Goal: Task Accomplishment & Management: Manage account settings

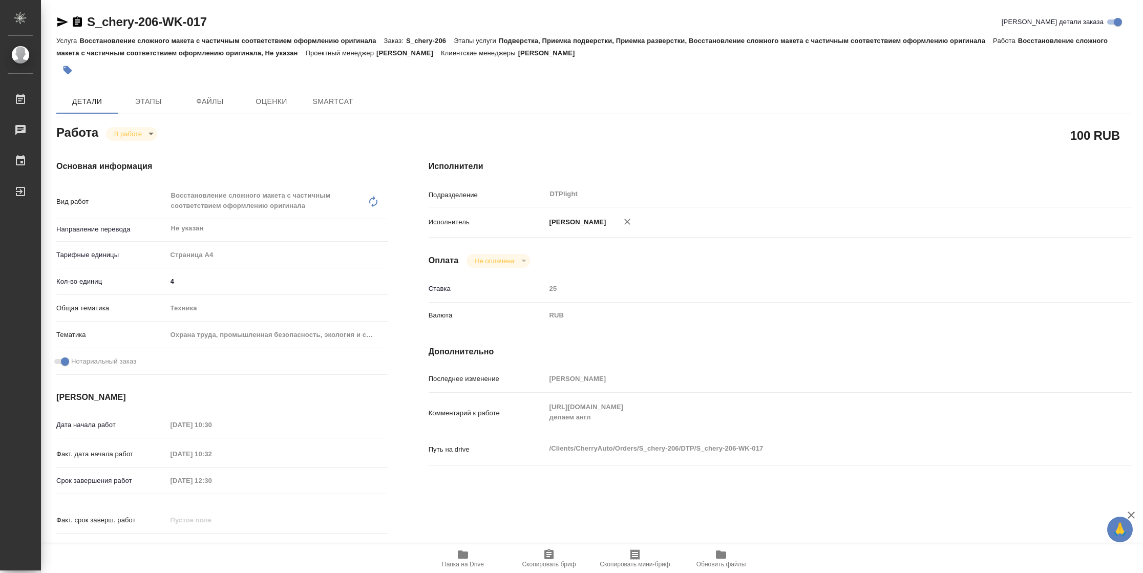
type textarea "x"
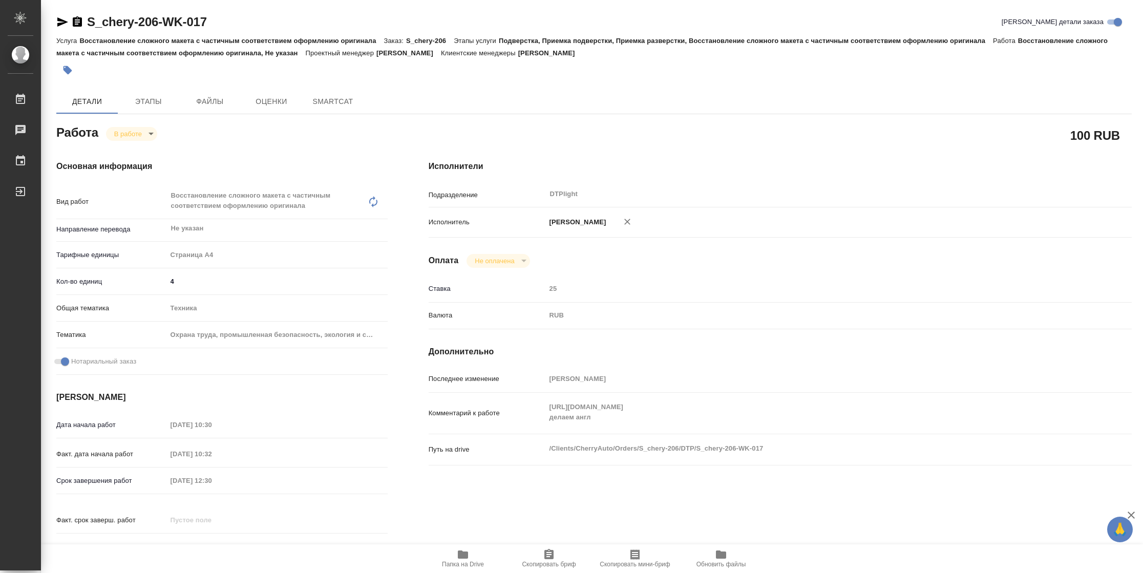
type textarea "x"
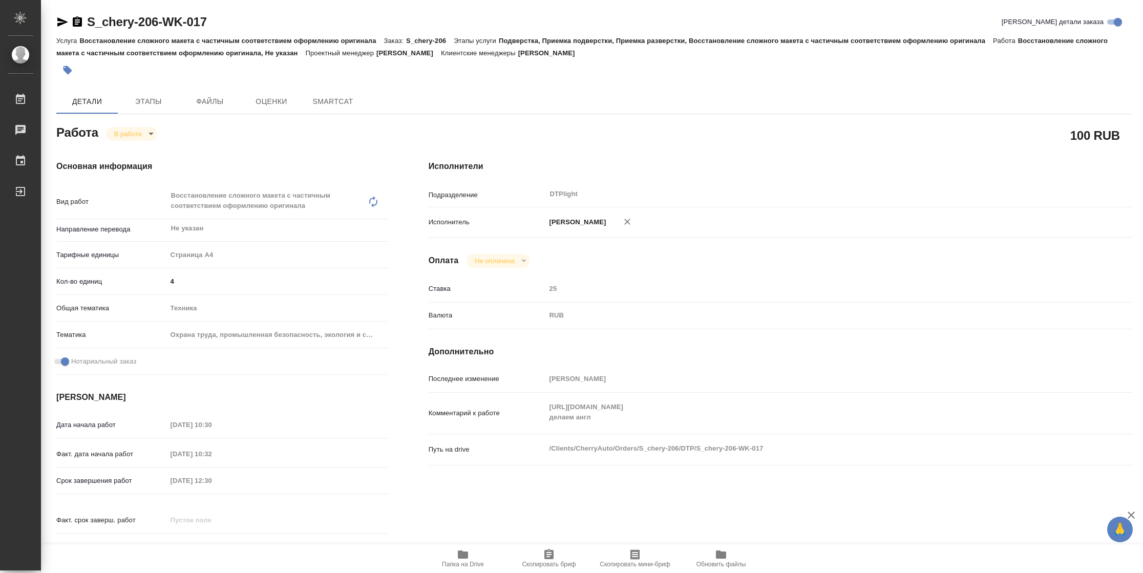
type textarea "x"
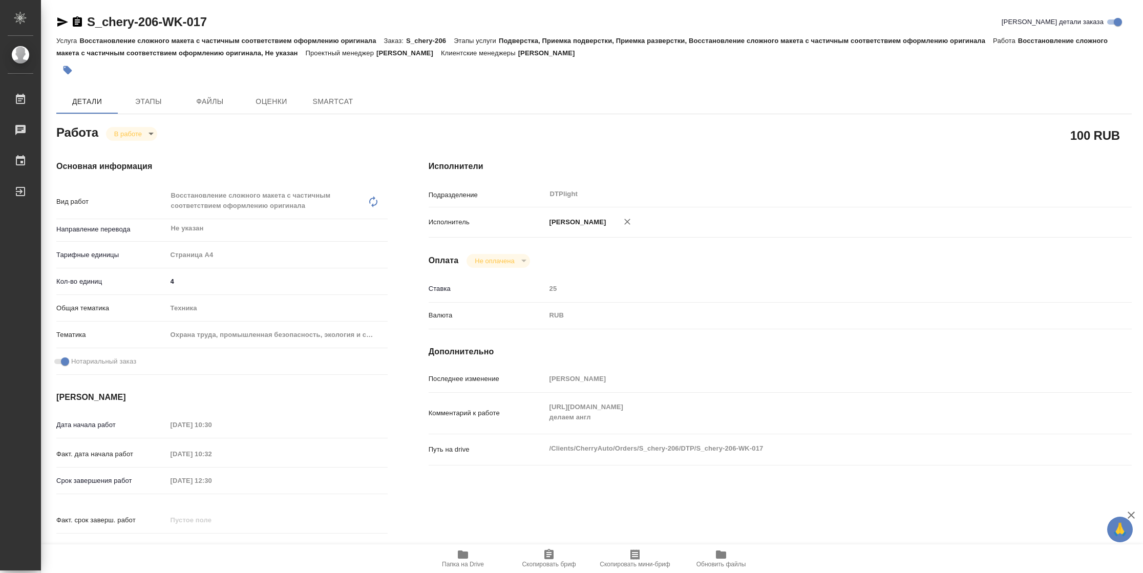
click at [466, 553] on icon "button" at bounding box center [463, 555] width 10 height 8
type textarea "x"
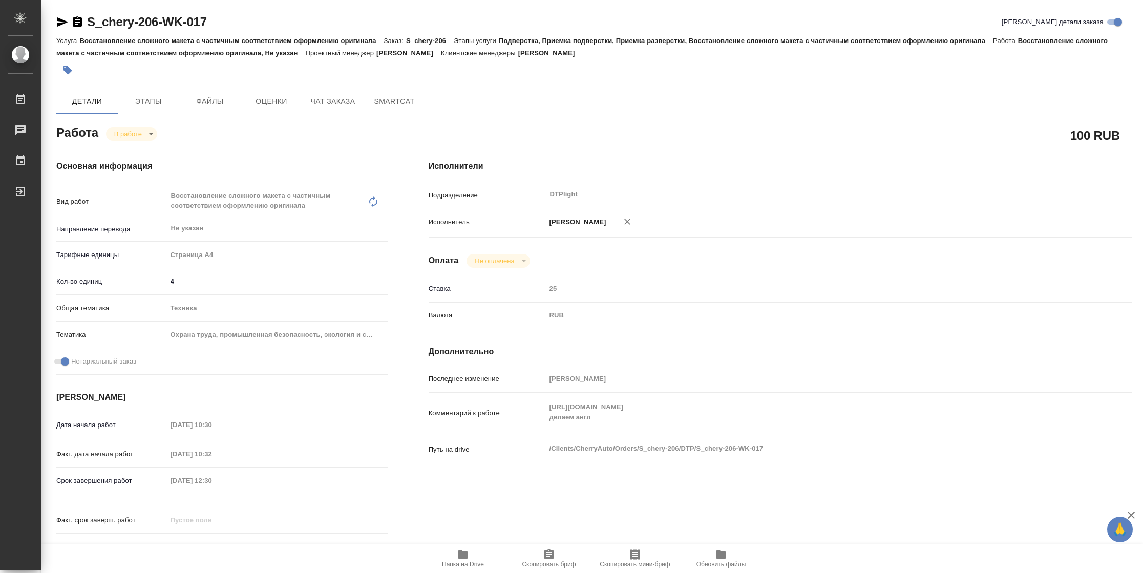
type textarea "x"
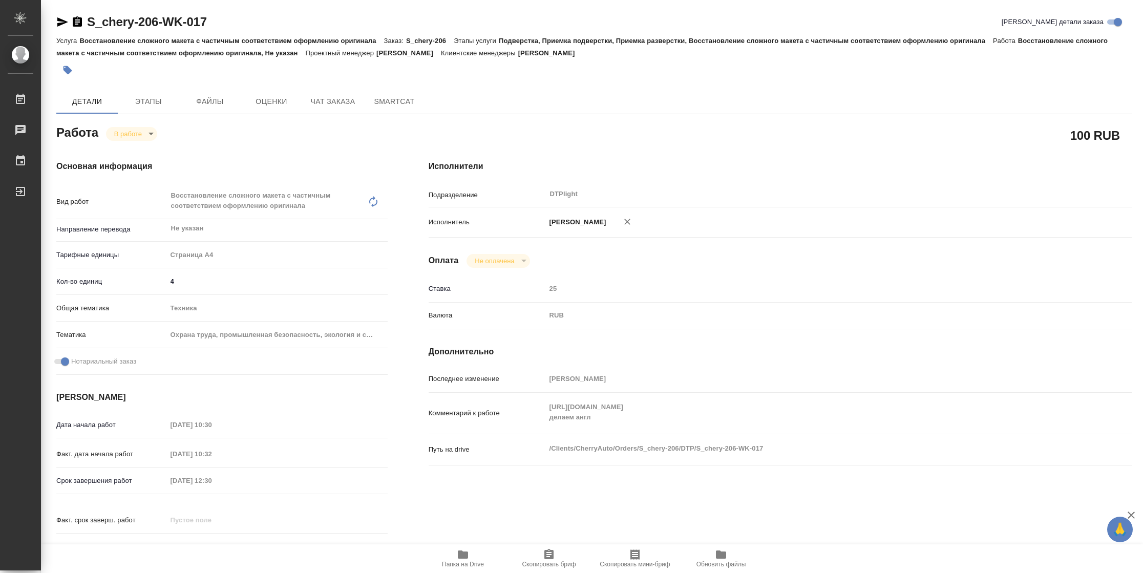
type textarea "x"
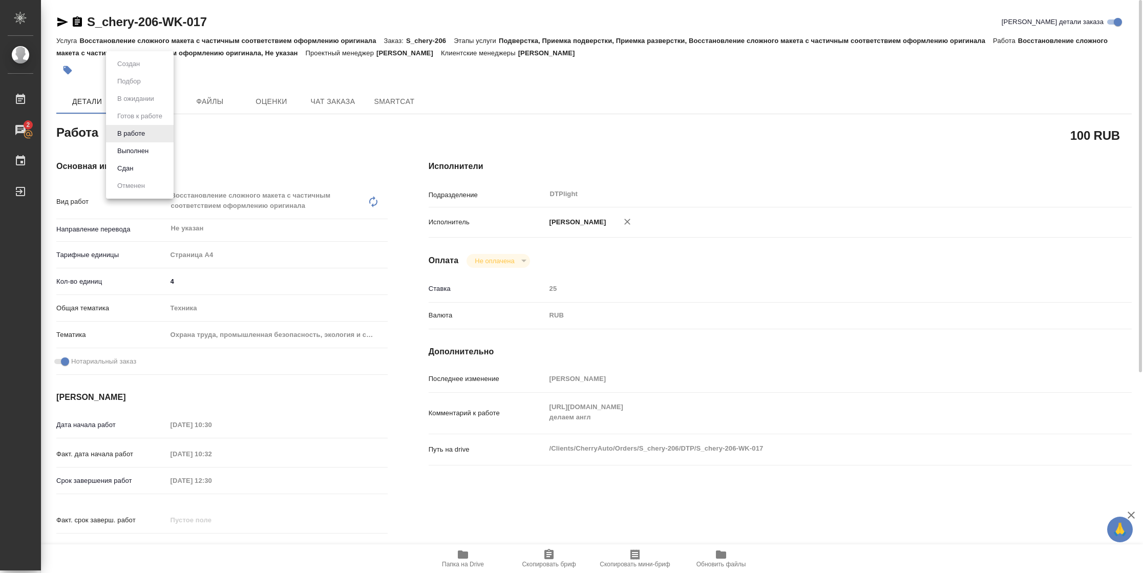
click at [143, 129] on body "🙏 .cls-1 fill:#fff; AWATERA Vasilyeva Natalia Работы 2 Чаты График Выйти S_cher…" at bounding box center [571, 286] width 1143 height 573
click at [146, 151] on button "Выполнен" at bounding box center [132, 150] width 37 height 11
type textarea "x"
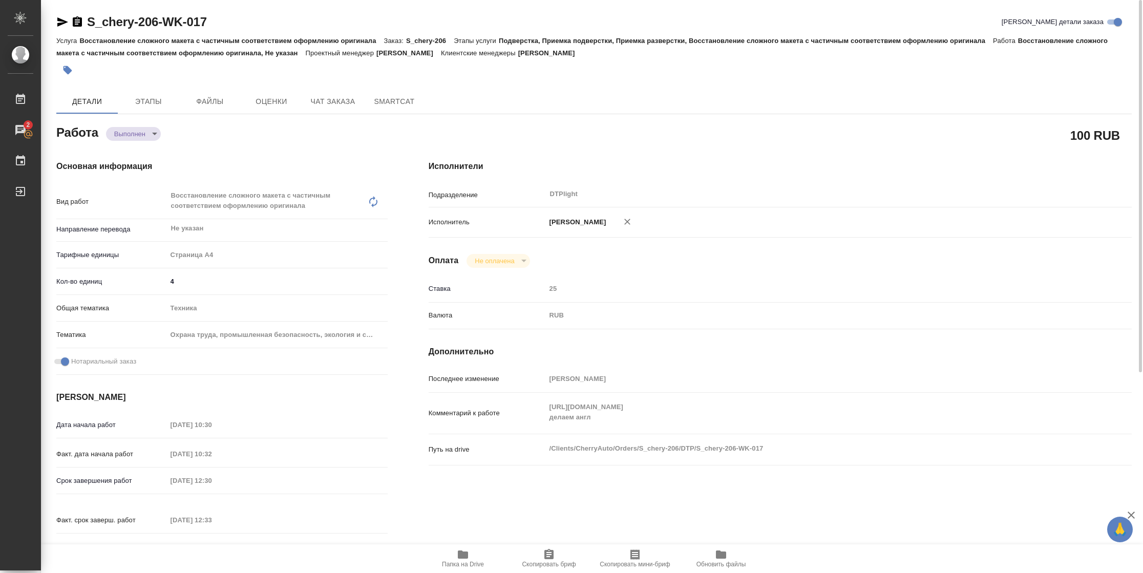
type textarea "x"
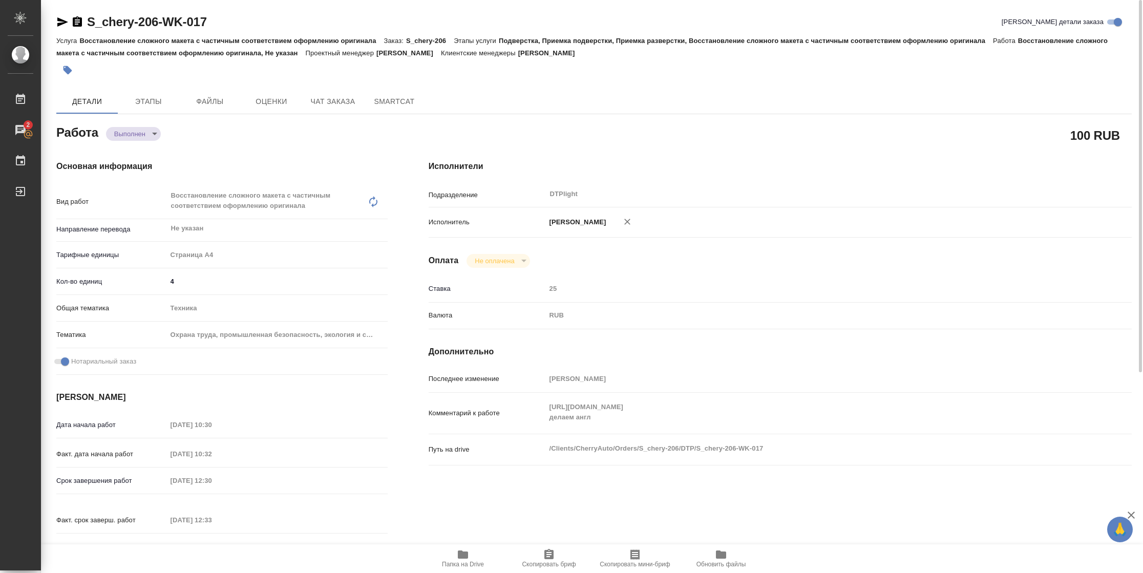
type textarea "x"
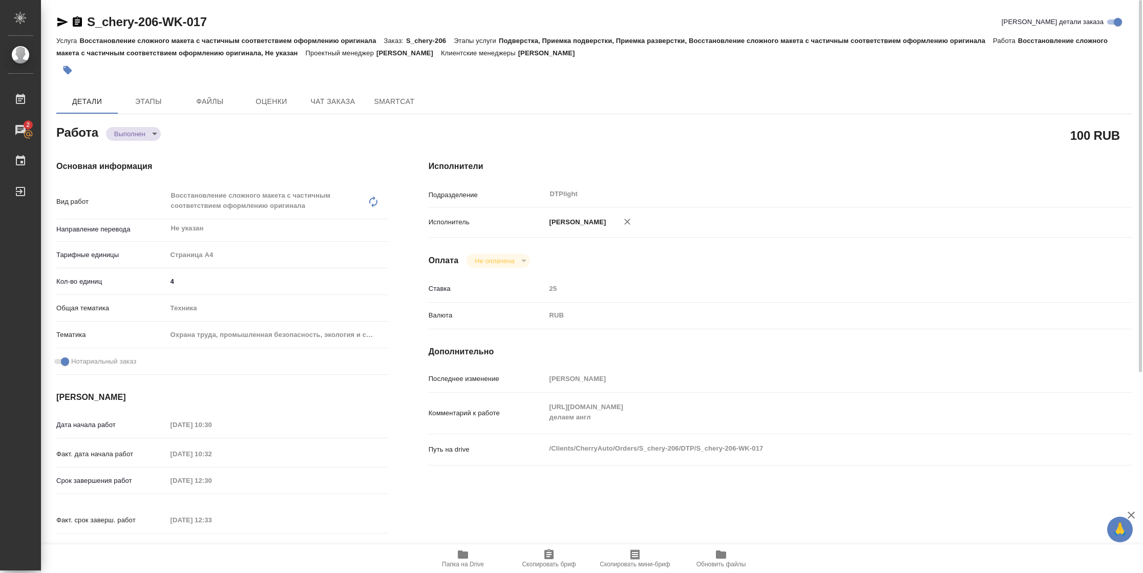
type textarea "x"
click at [59, 22] on icon "button" at bounding box center [62, 22] width 12 height 12
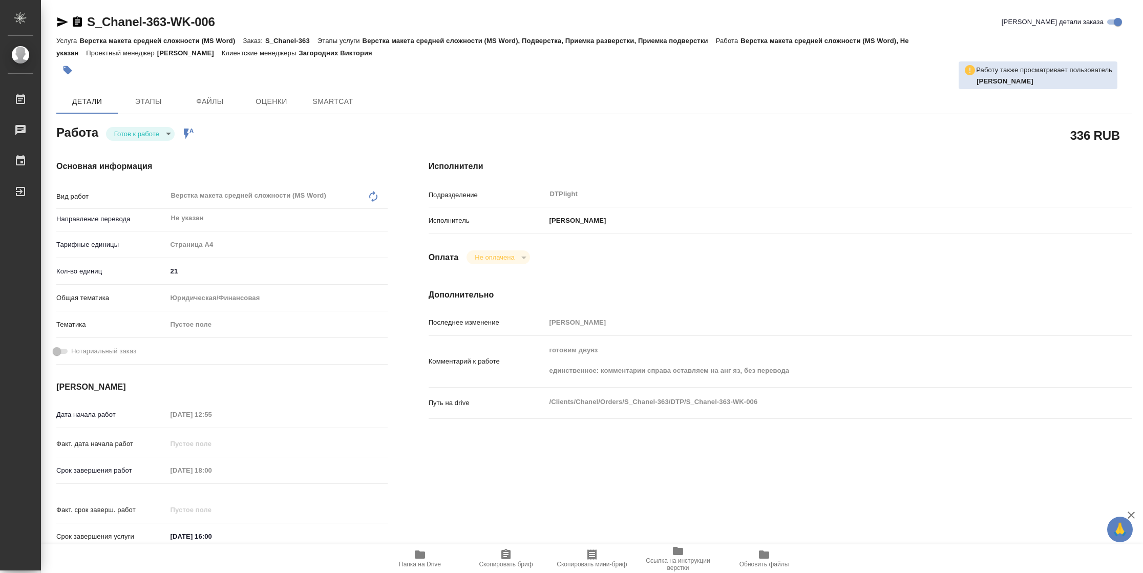
type textarea "x"
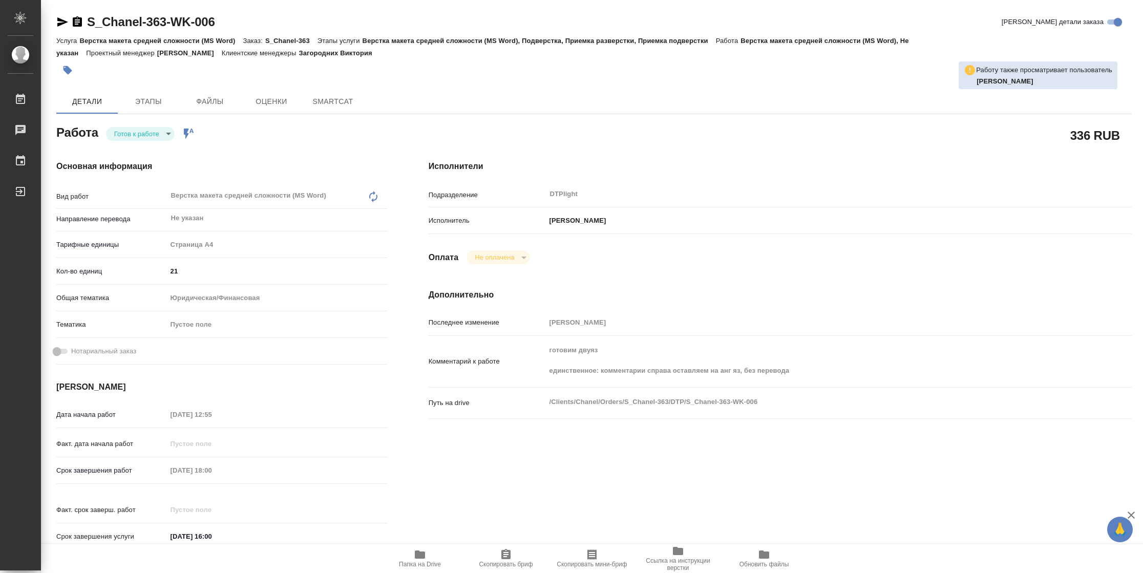
type textarea "x"
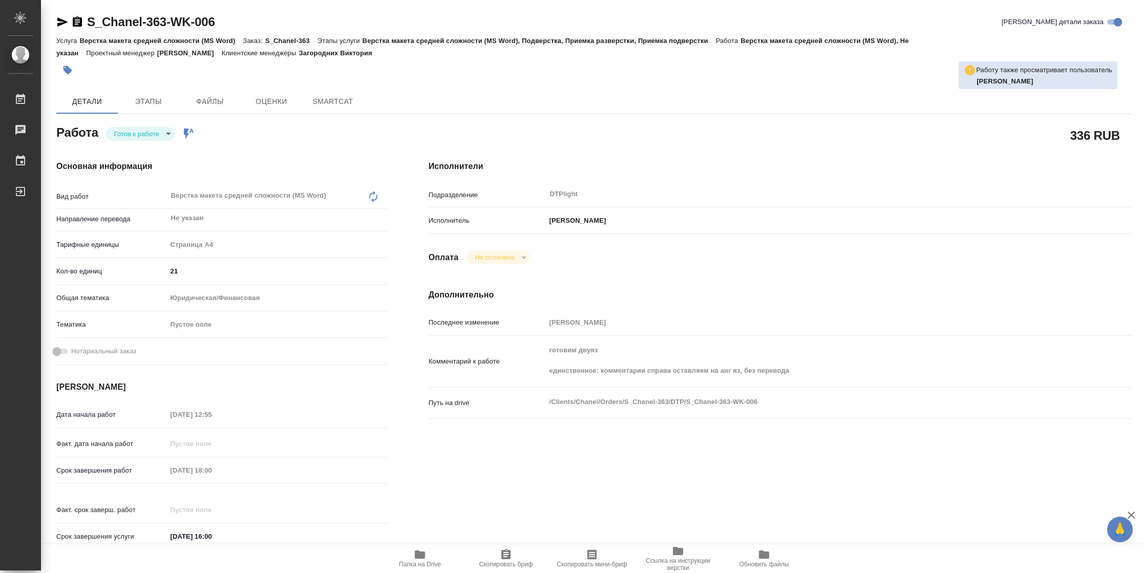
type textarea "x"
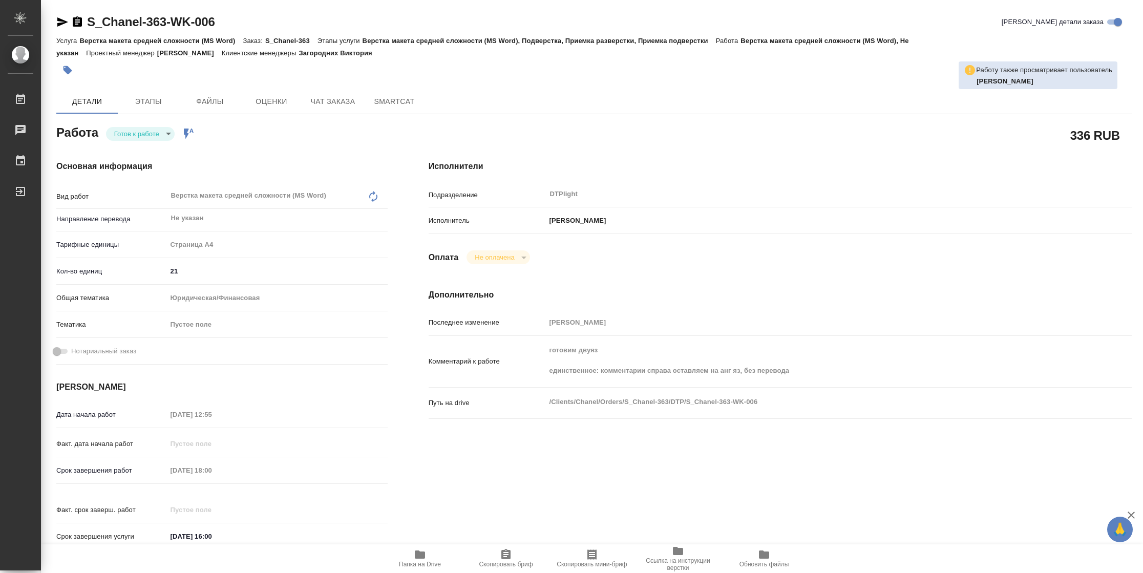
type textarea "x"
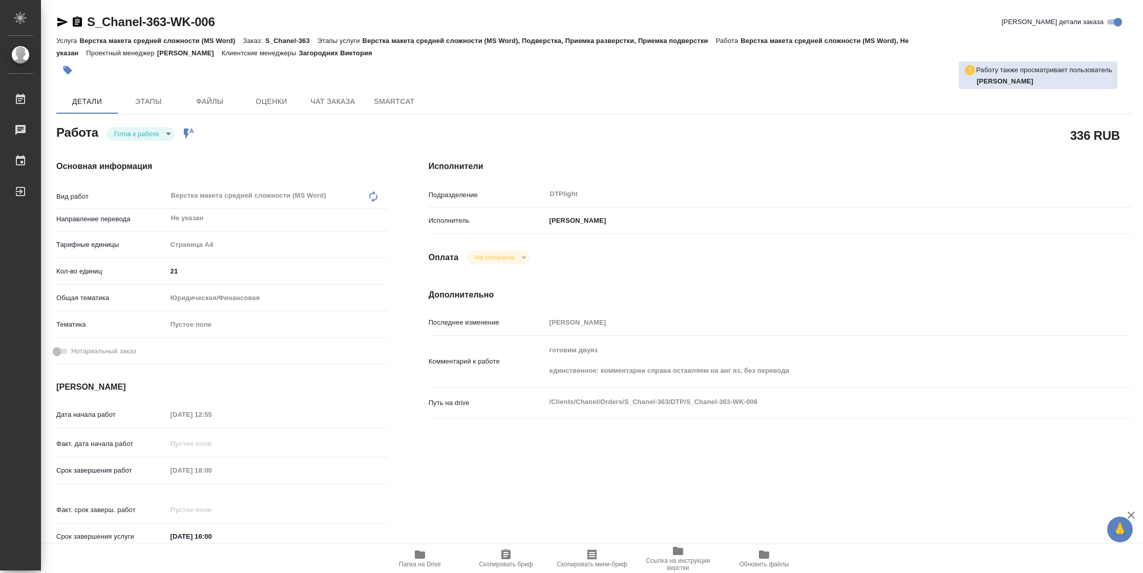
type textarea "x"
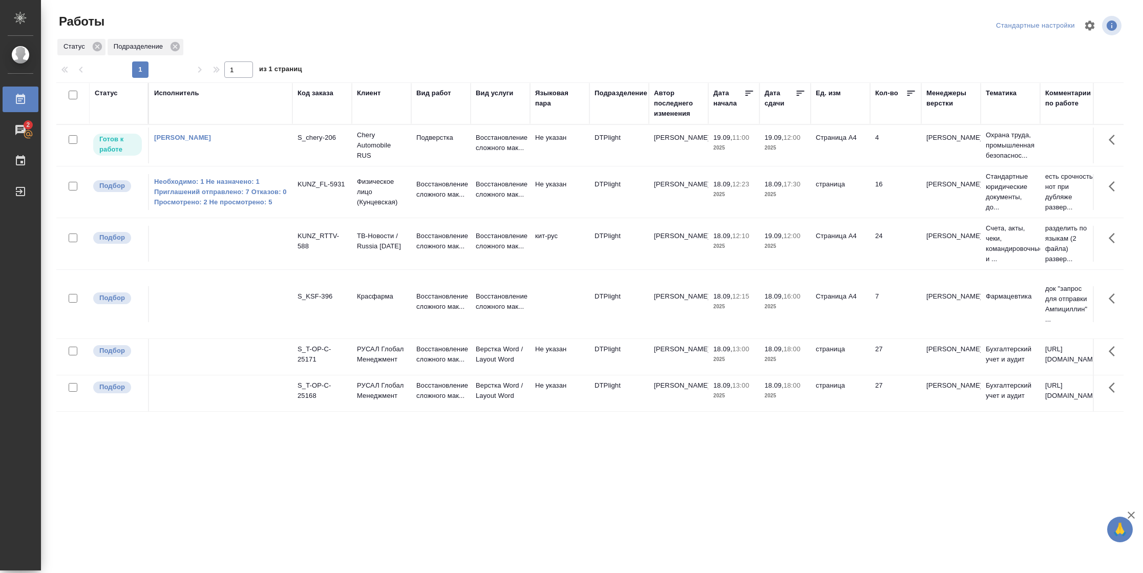
click at [861, 148] on td "Страница А4" at bounding box center [840, 146] width 59 height 36
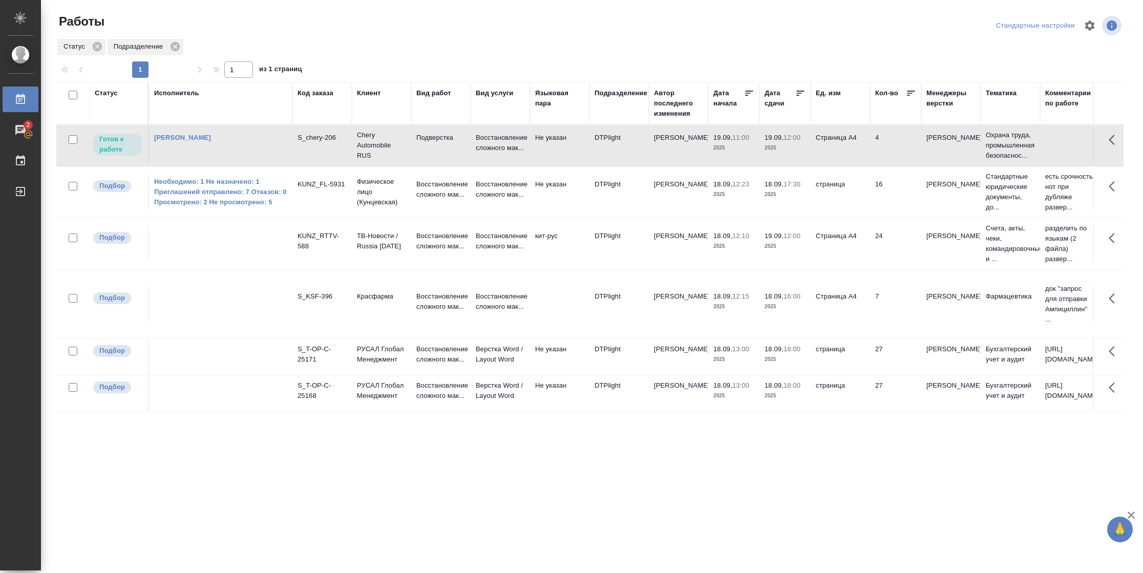
click at [861, 148] on td "Страница А4" at bounding box center [840, 146] width 59 height 36
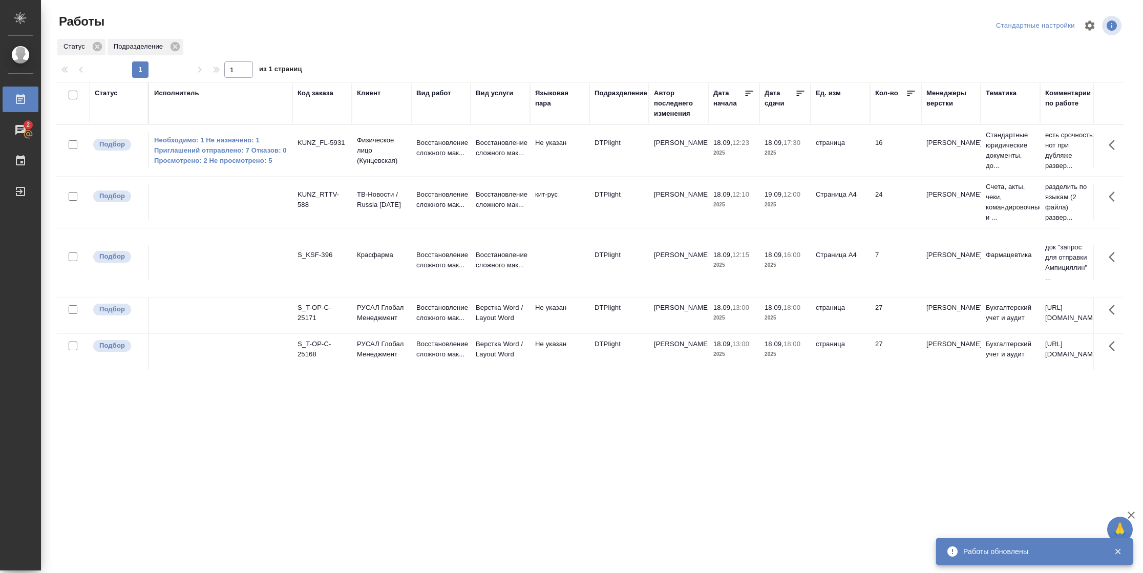
click at [114, 89] on div "Статус" at bounding box center [106, 93] width 23 height 10
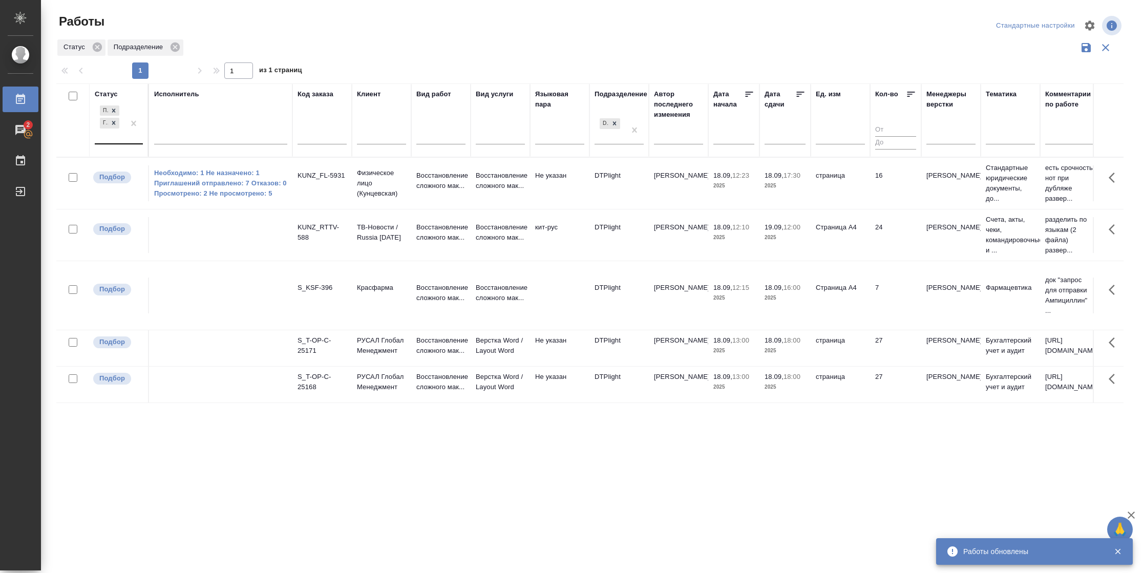
click at [118, 140] on div "Подбор Готов к работе" at bounding box center [110, 123] width 30 height 40
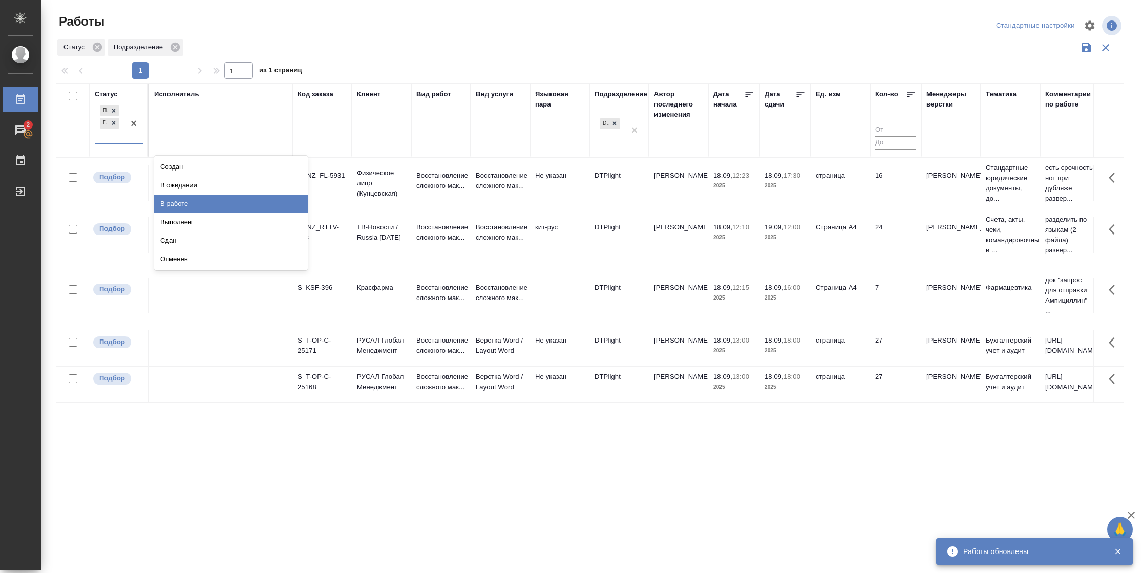
click at [200, 206] on div "В работе" at bounding box center [231, 204] width 154 height 18
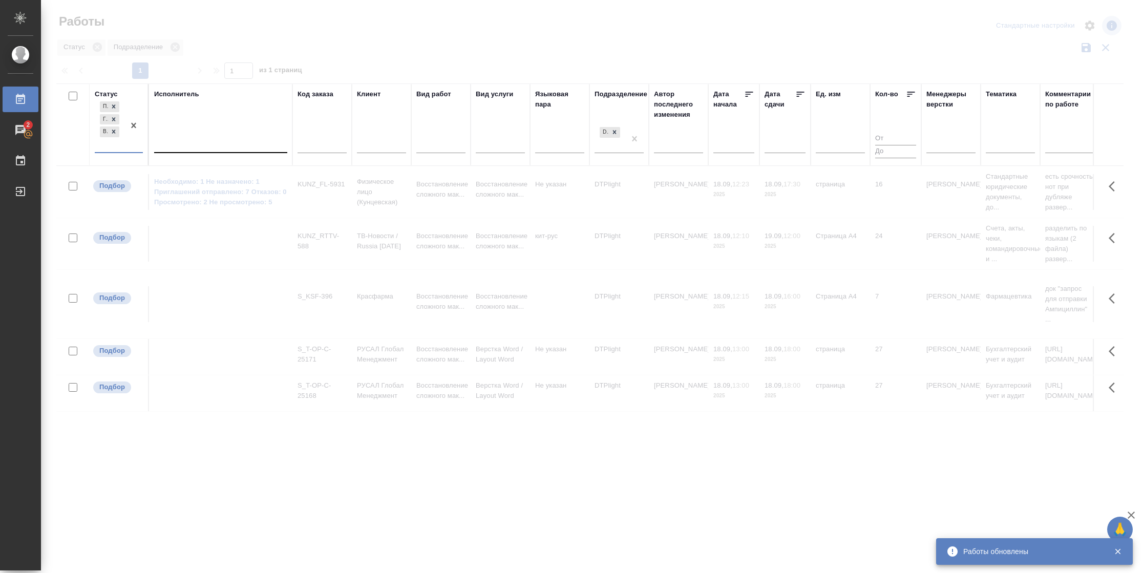
click at [210, 142] on div at bounding box center [220, 142] width 133 height 15
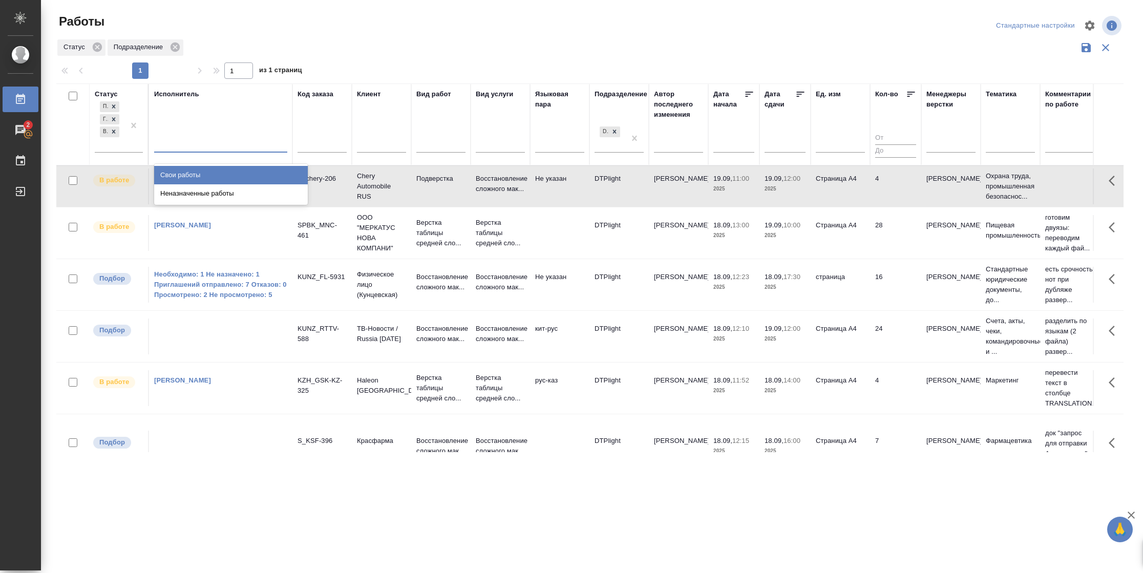
click at [208, 167] on div "Свои работы" at bounding box center [231, 175] width 154 height 18
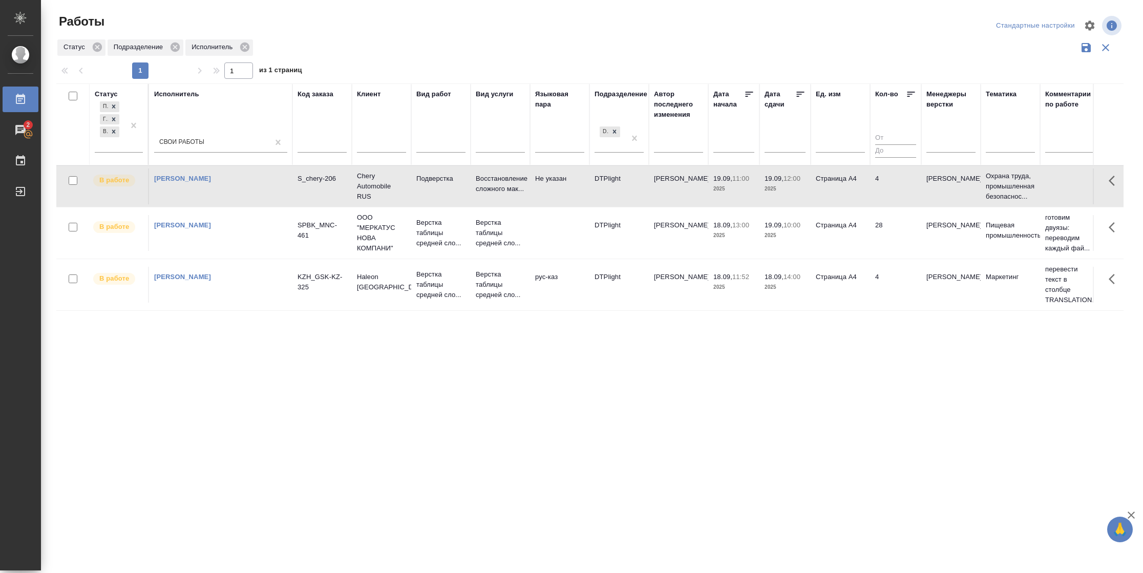
click at [800, 91] on icon at bounding box center [801, 94] width 10 height 10
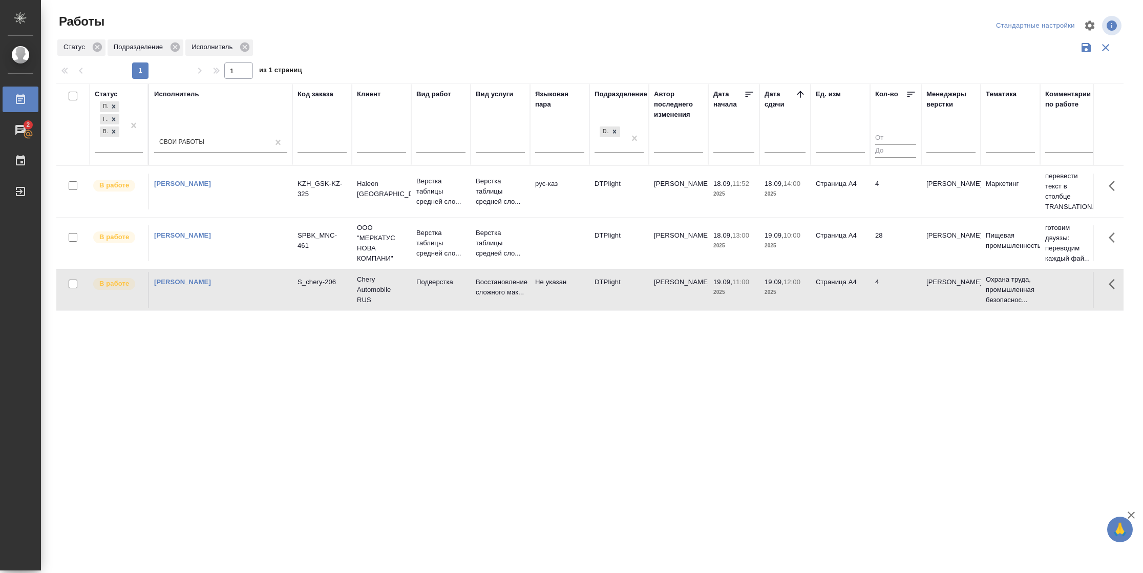
click at [811, 287] on td "Страница А4" at bounding box center [840, 290] width 59 height 36
click at [866, 252] on td "Страница А4" at bounding box center [840, 243] width 59 height 36
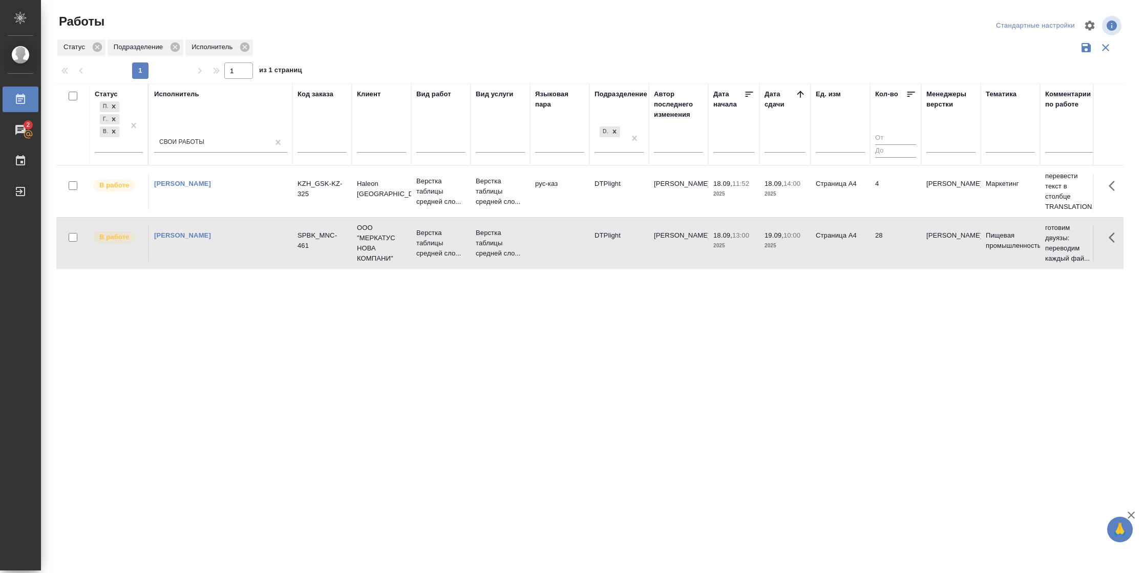
click at [898, 203] on td "4" at bounding box center [895, 192] width 51 height 36
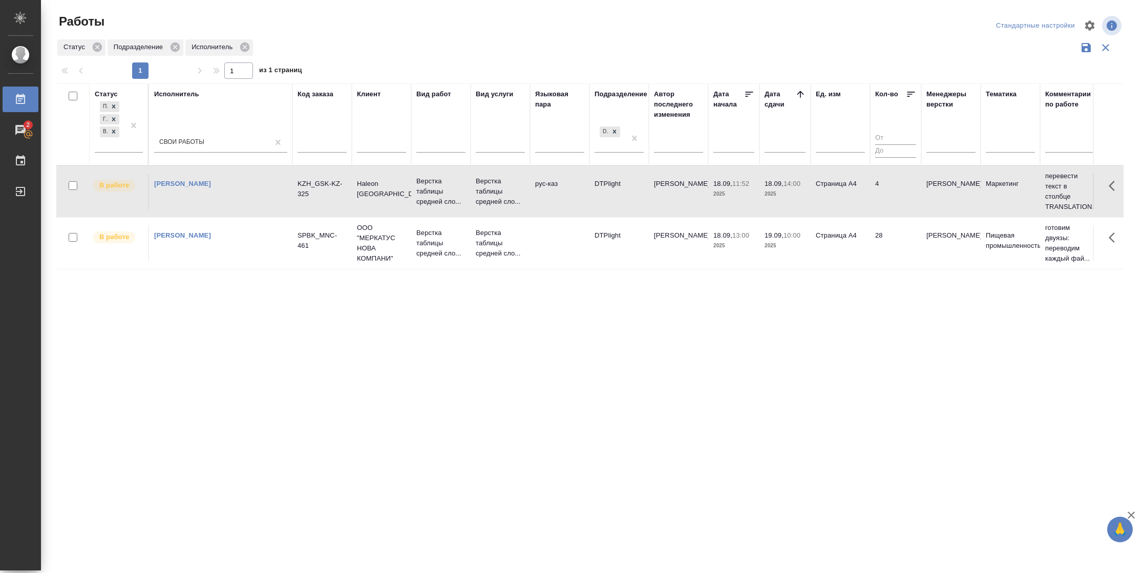
click at [898, 203] on td "4" at bounding box center [895, 192] width 51 height 36
click at [799, 249] on p "2025" at bounding box center [785, 246] width 41 height 10
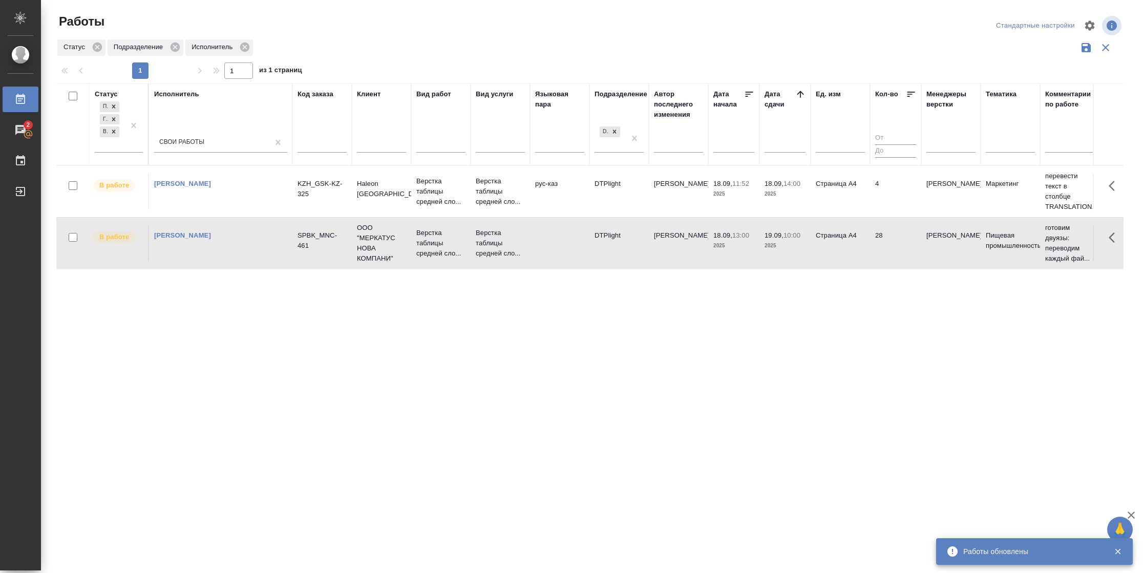
click at [799, 249] on p "2025" at bounding box center [785, 246] width 41 height 10
click at [903, 200] on td "4" at bounding box center [895, 192] width 51 height 36
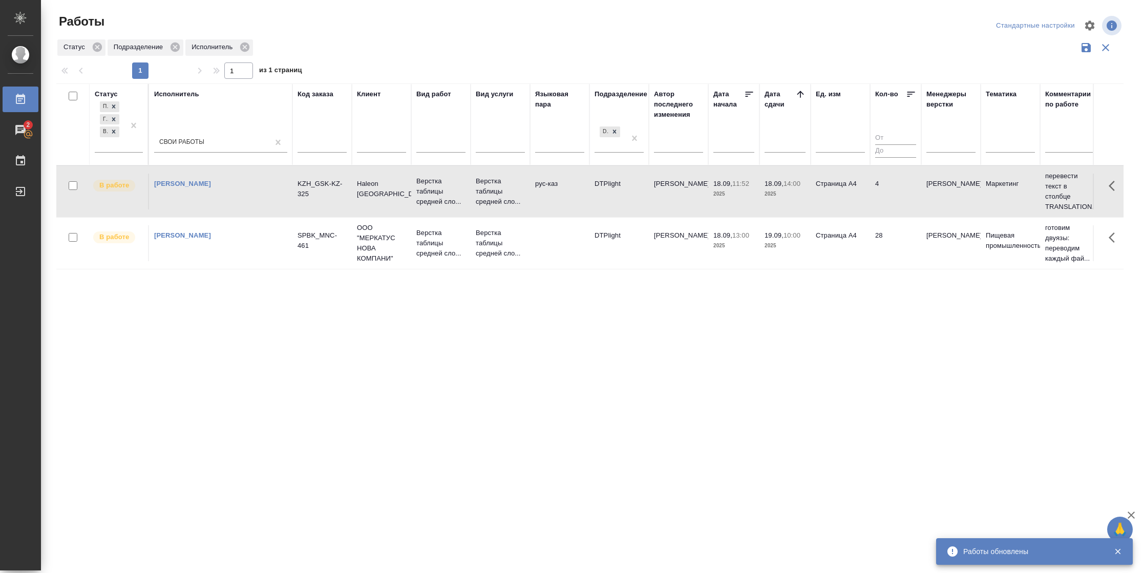
click at [903, 200] on td "4" at bounding box center [895, 192] width 51 height 36
click at [828, 237] on td "Страница А4" at bounding box center [840, 243] width 59 height 36
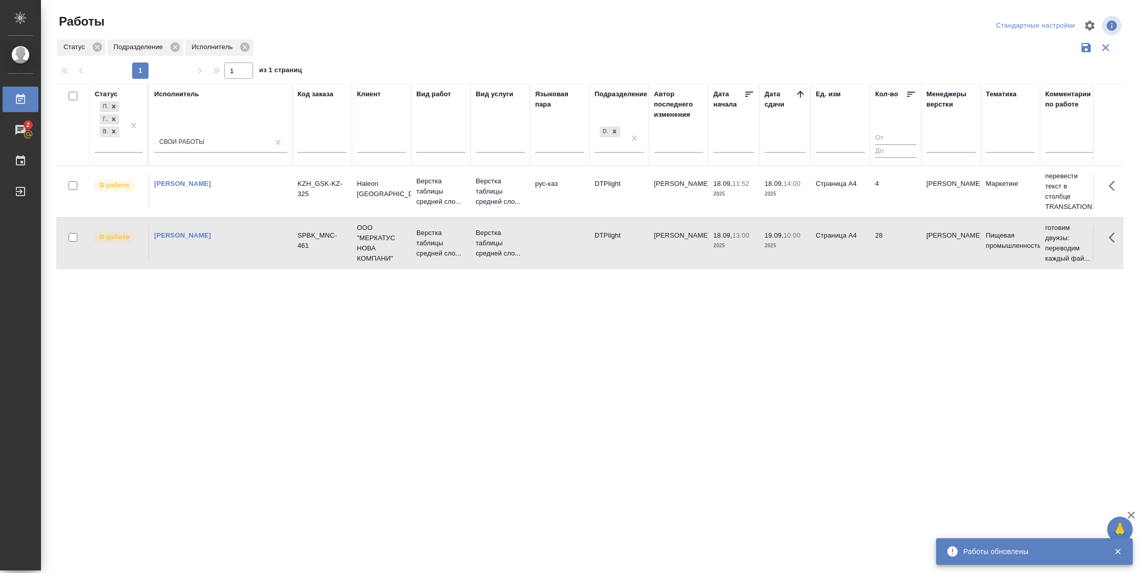
click at [828, 237] on td "Страница А4" at bounding box center [840, 243] width 59 height 36
click at [895, 239] on td "28" at bounding box center [895, 243] width 51 height 36
click at [831, 187] on td "Страница А4" at bounding box center [840, 192] width 59 height 36
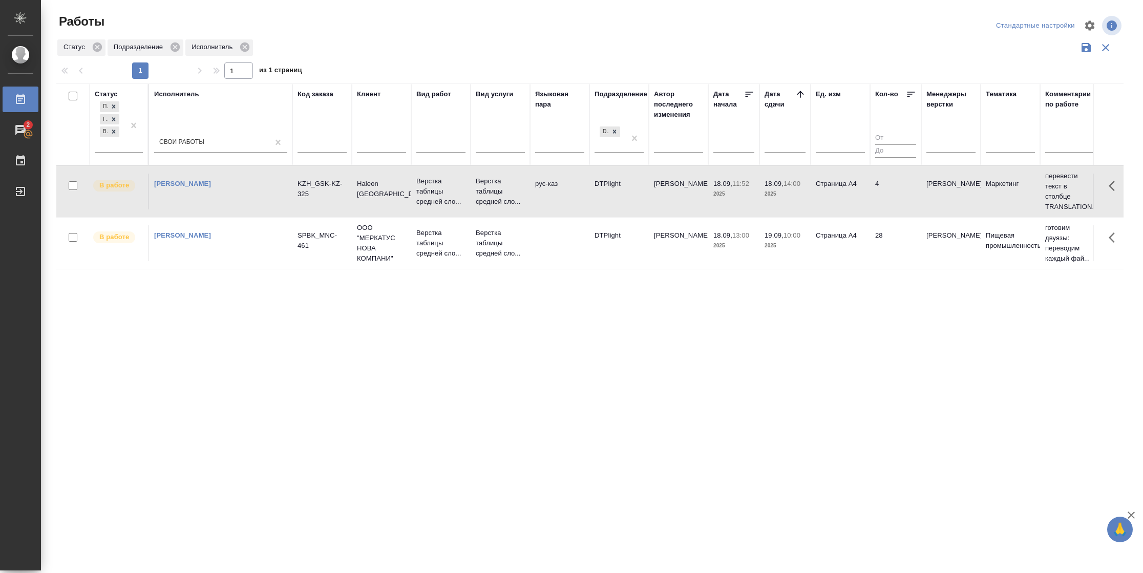
click at [831, 187] on td "Страница А4" at bounding box center [840, 192] width 59 height 36
click at [928, 262] on tr "В работе Васильева Наталья Геннадьевна SPBK_MNC-461 ООО "МЕРКАТУС НОВА КОМПАНИ"…" at bounding box center [1078, 243] width 2044 height 52
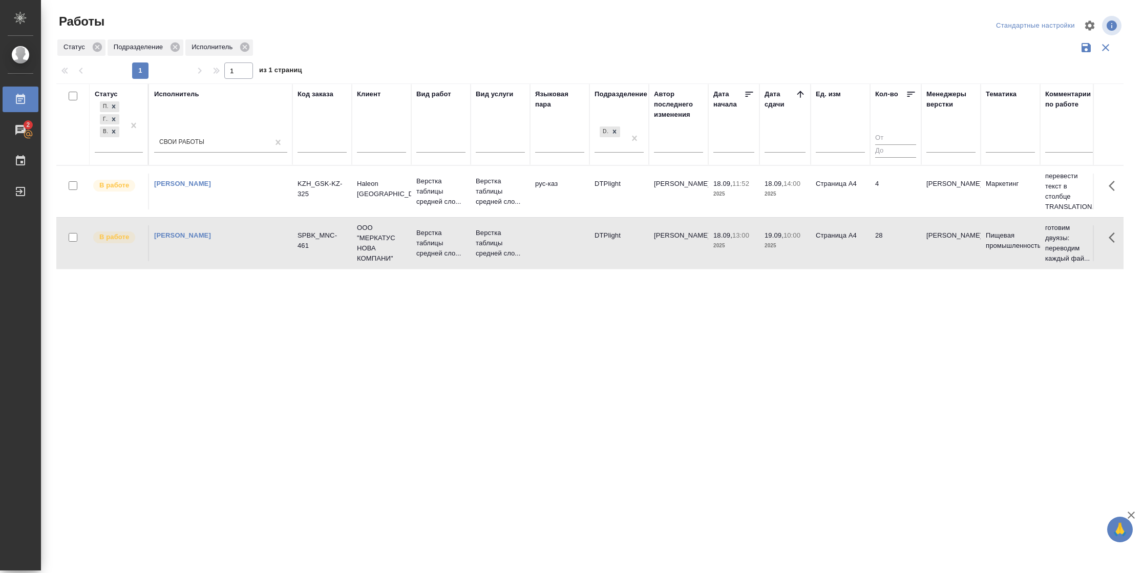
click at [928, 262] on tr "В работе Васильева Наталья Геннадьевна SPBK_MNC-461 ООО "МЕРКАТУС НОВА КОМПАНИ"…" at bounding box center [1078, 243] width 2044 height 52
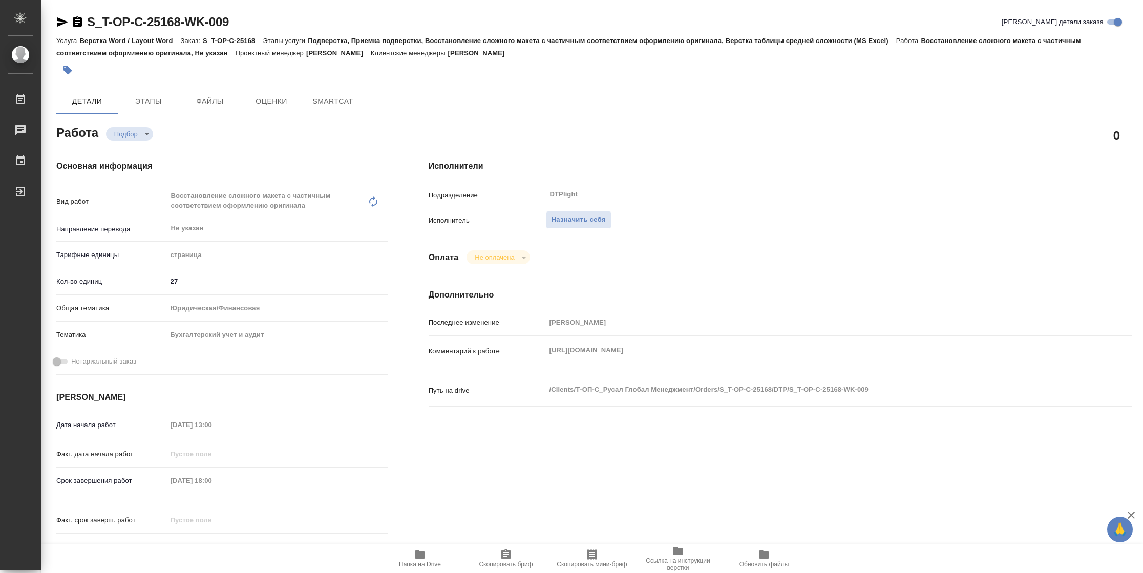
type textarea "x"
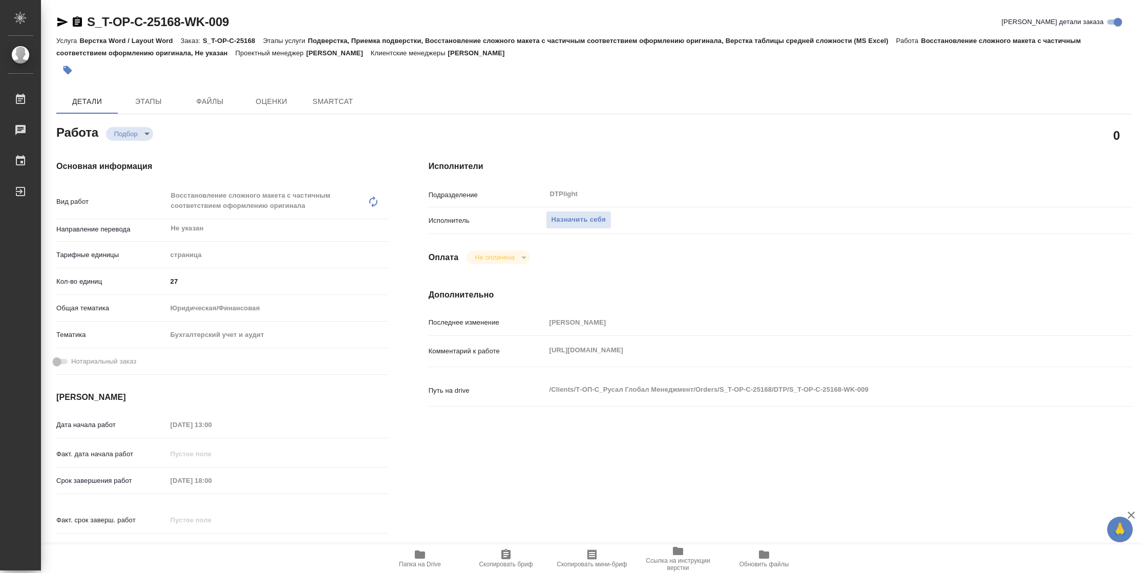
type textarea "x"
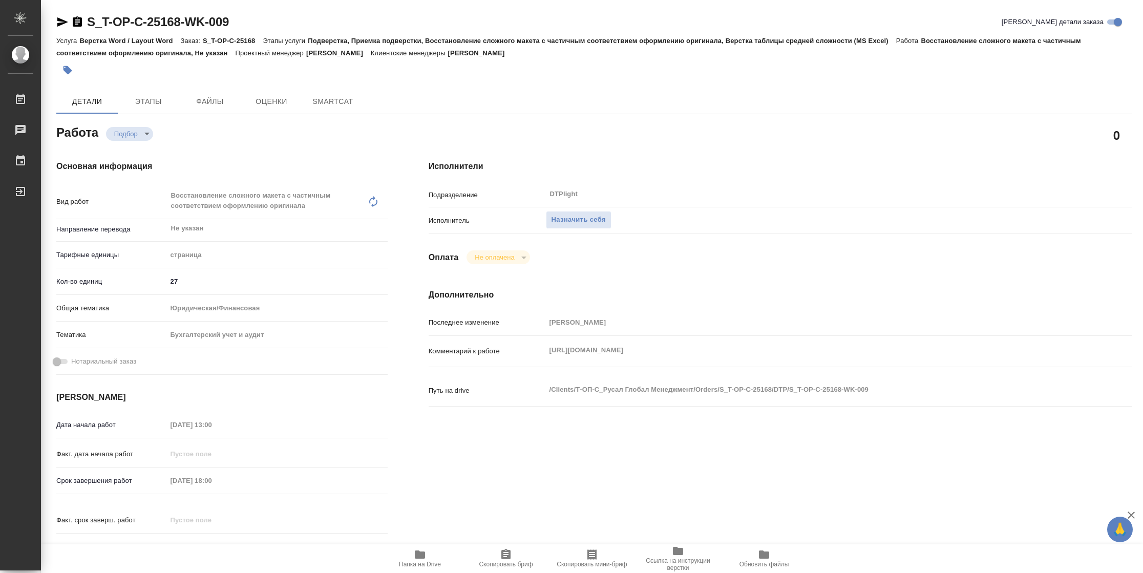
type textarea "x"
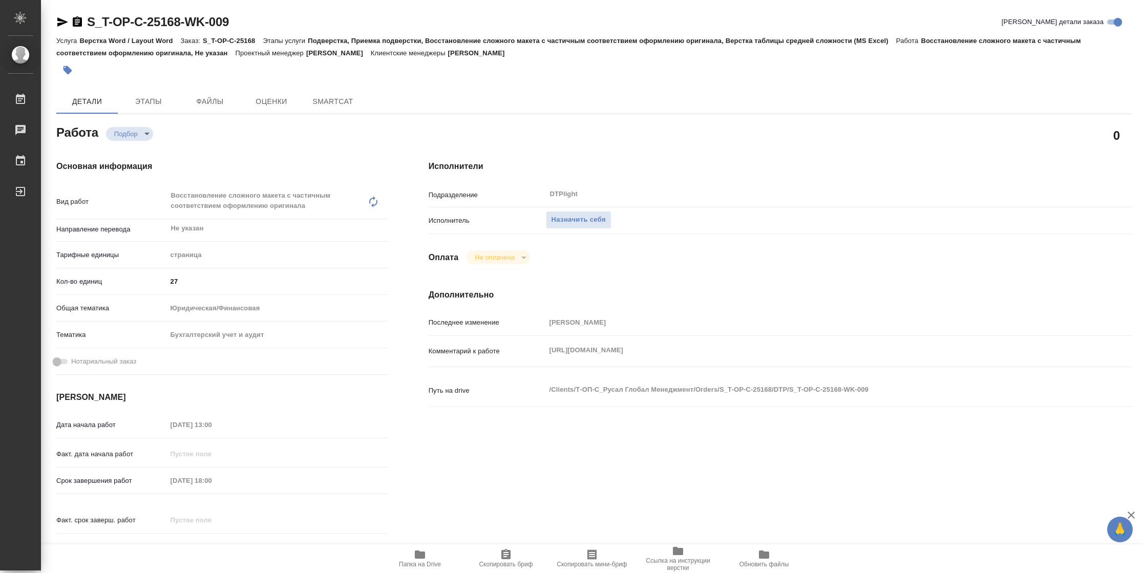
type textarea "x"
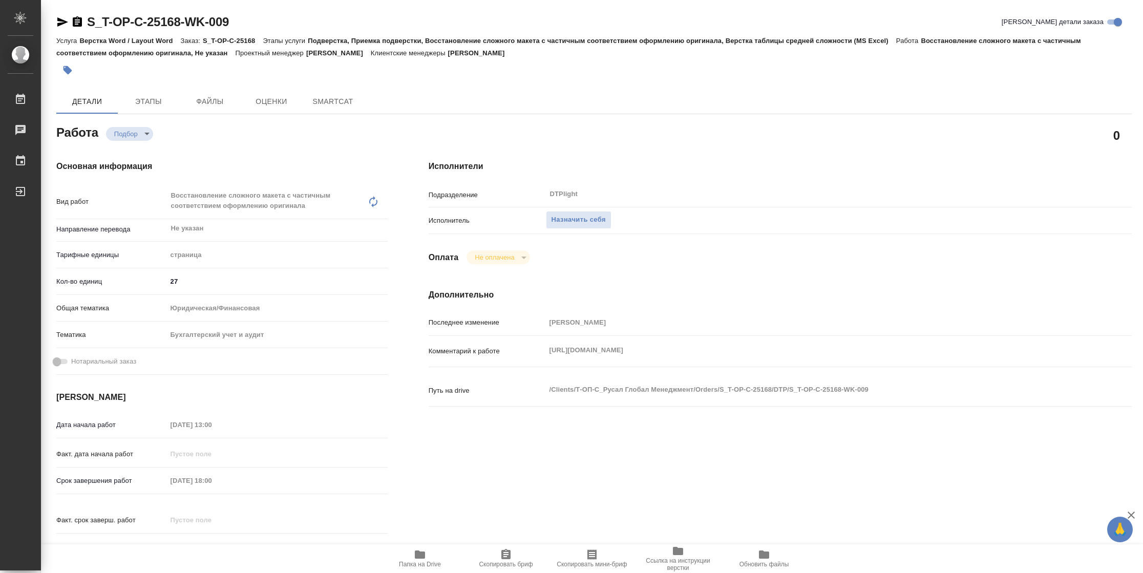
type textarea "x"
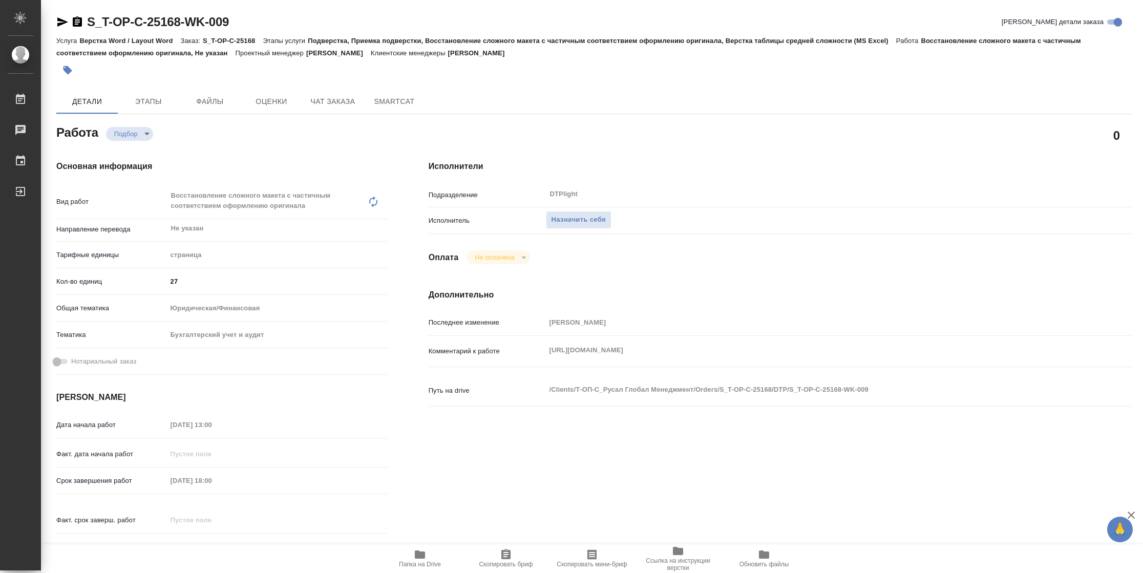
type textarea "x"
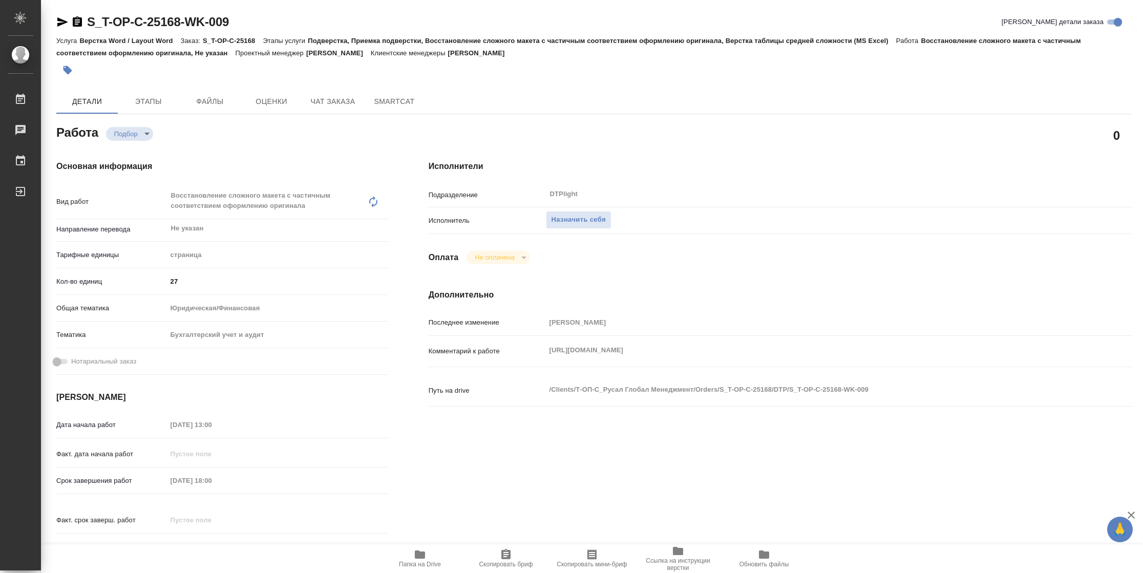
click at [416, 562] on span "Папка на Drive" at bounding box center [420, 564] width 42 height 7
type textarea "x"
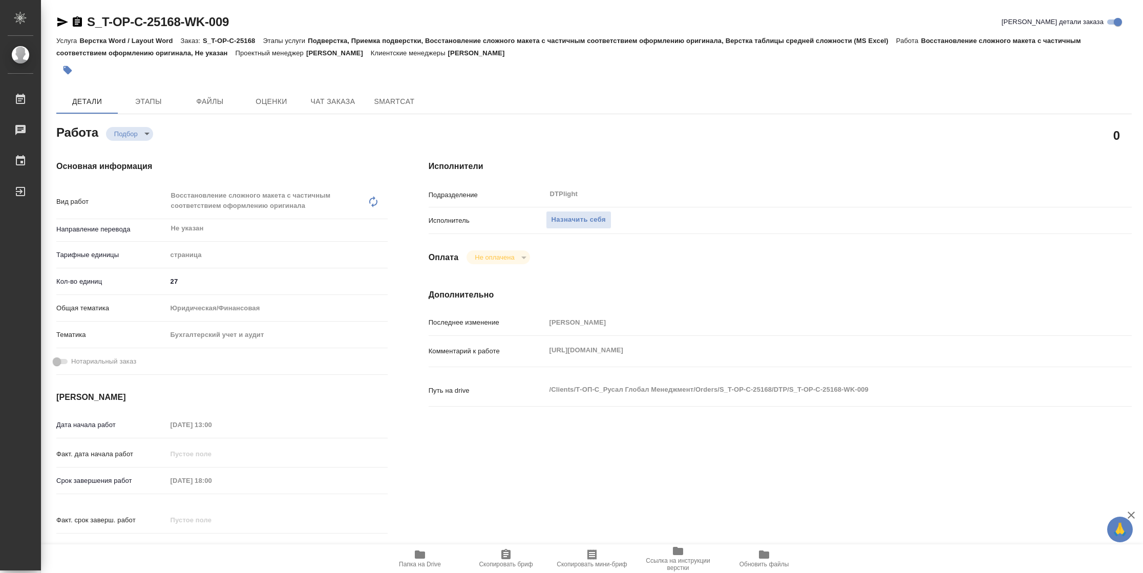
type textarea "x"
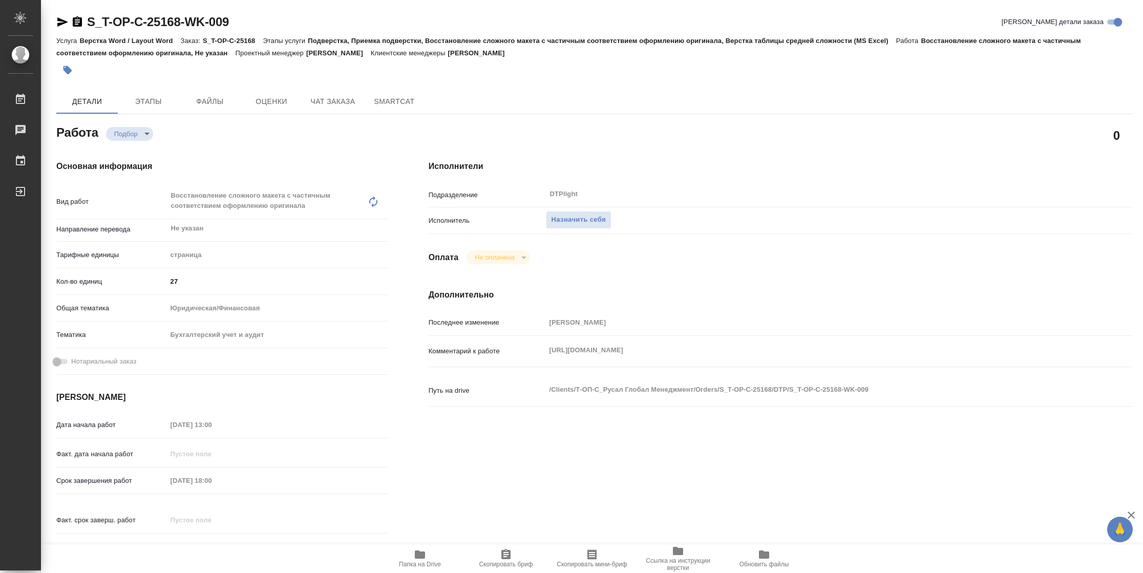
type textarea "x"
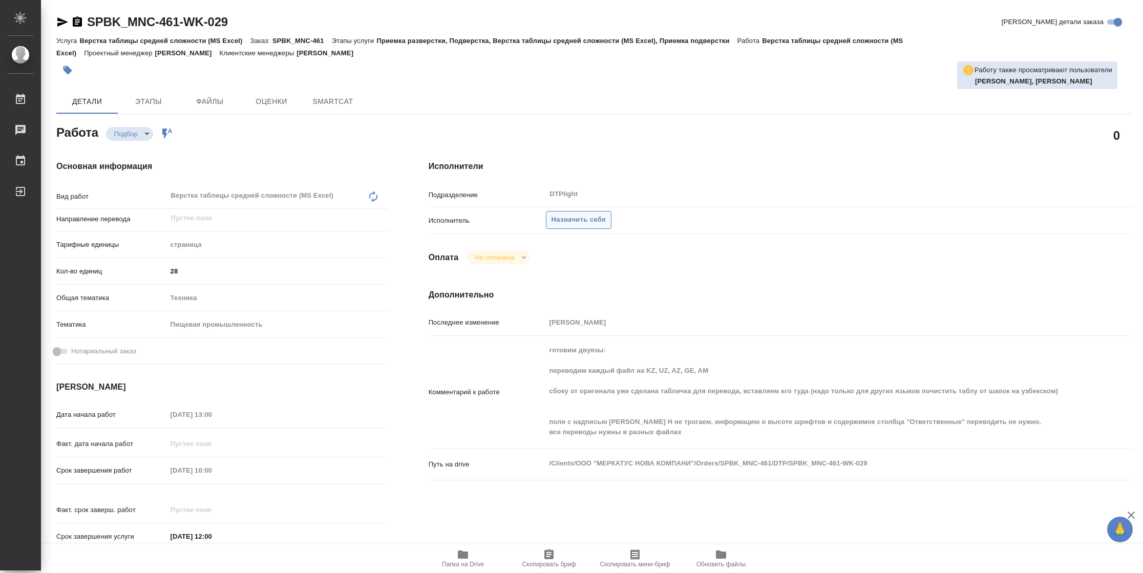
type textarea "x"
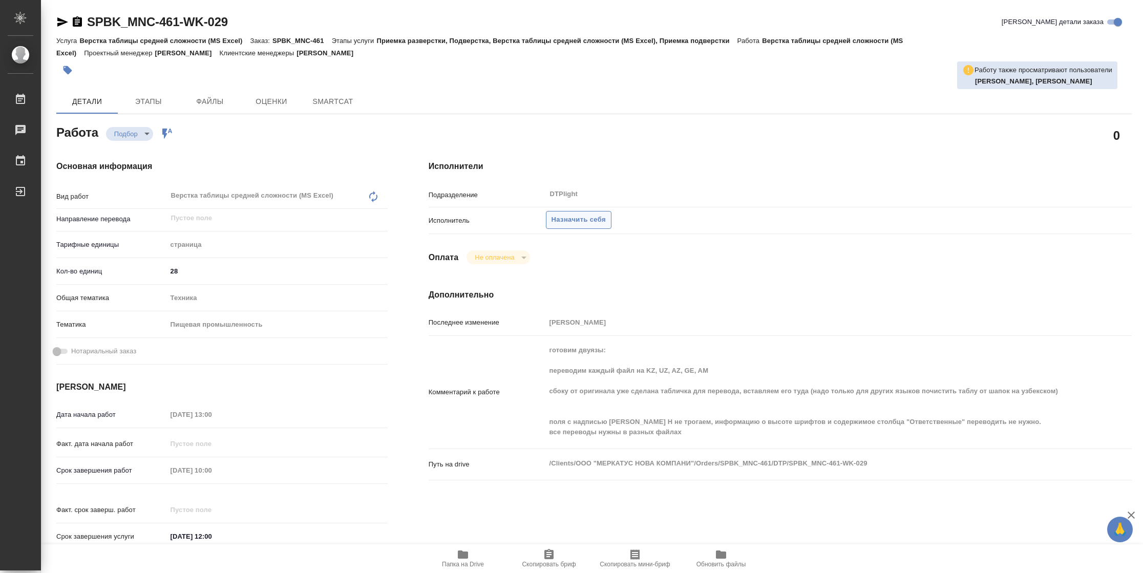
type textarea "x"
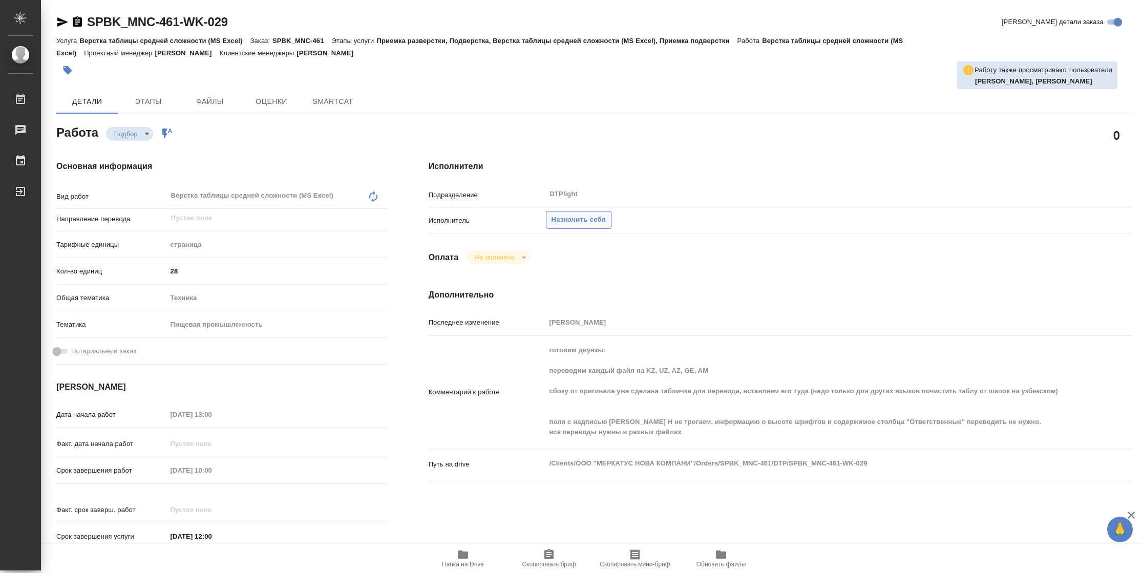
type textarea "x"
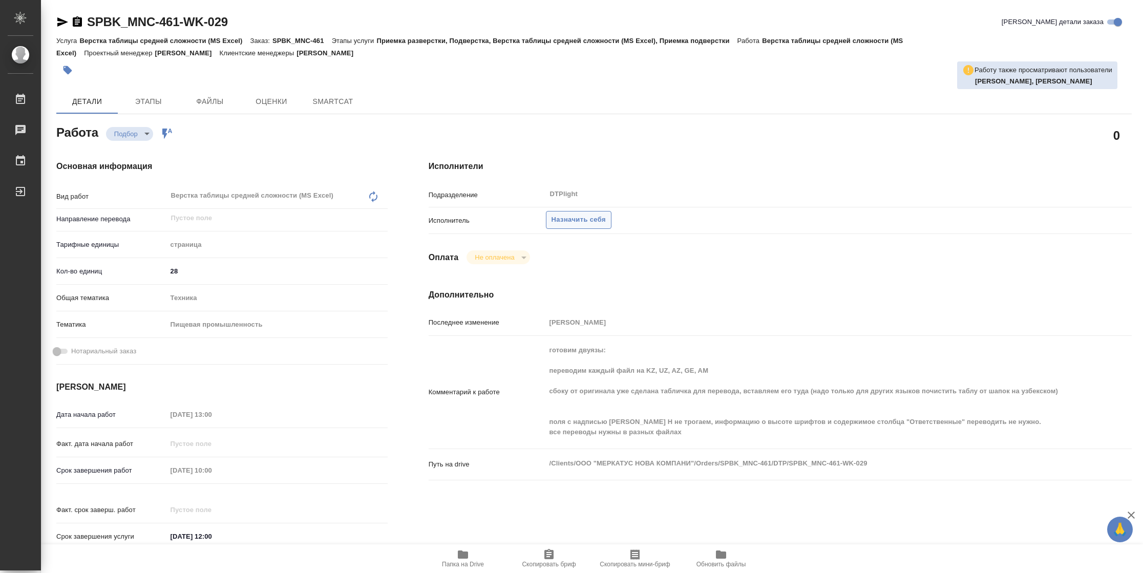
type textarea "x"
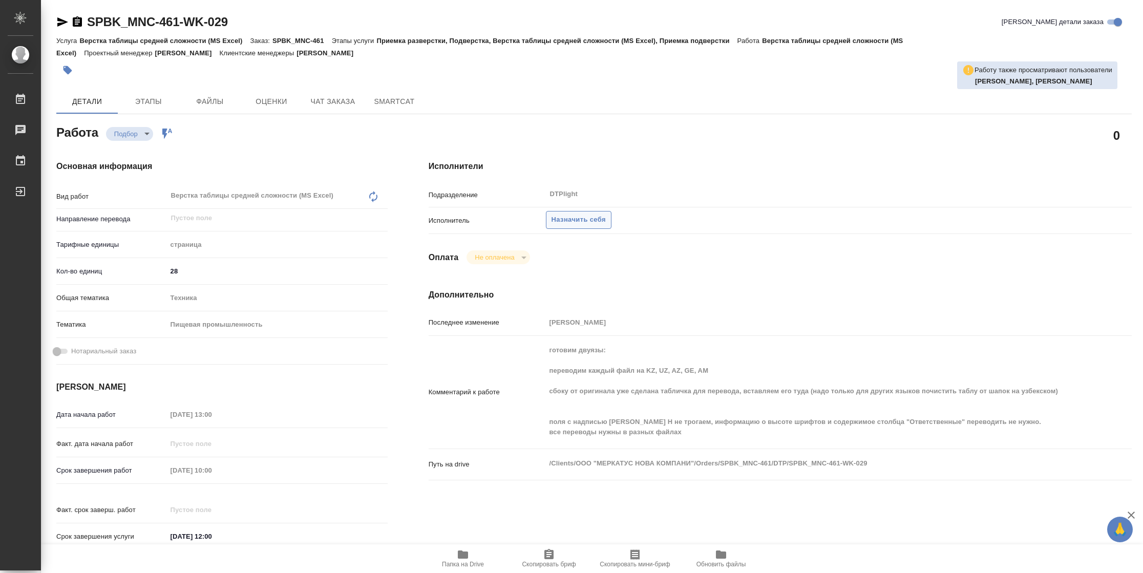
type textarea "x"
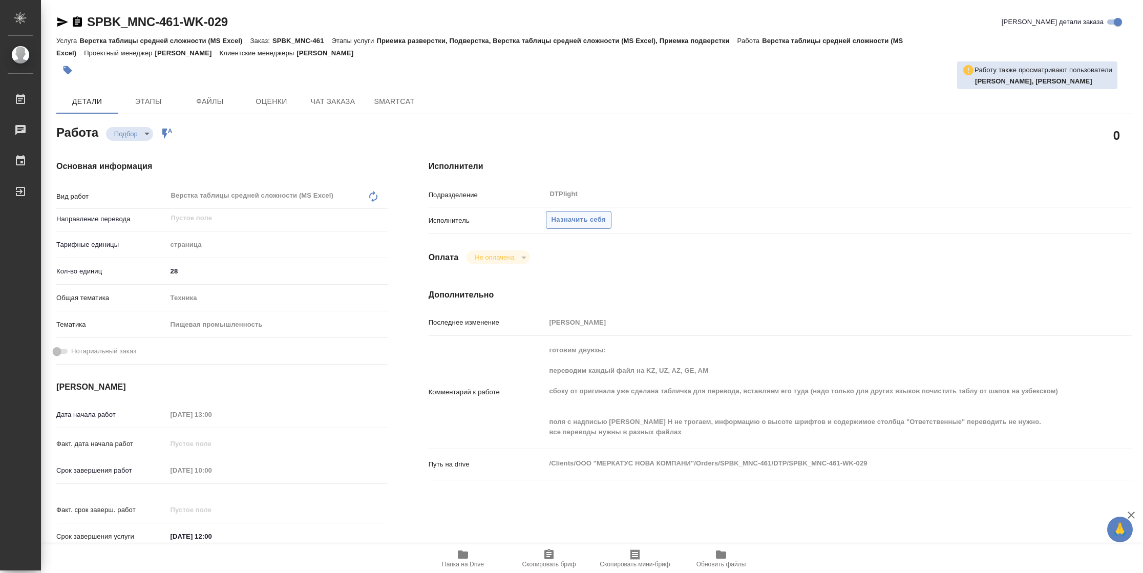
type textarea "x"
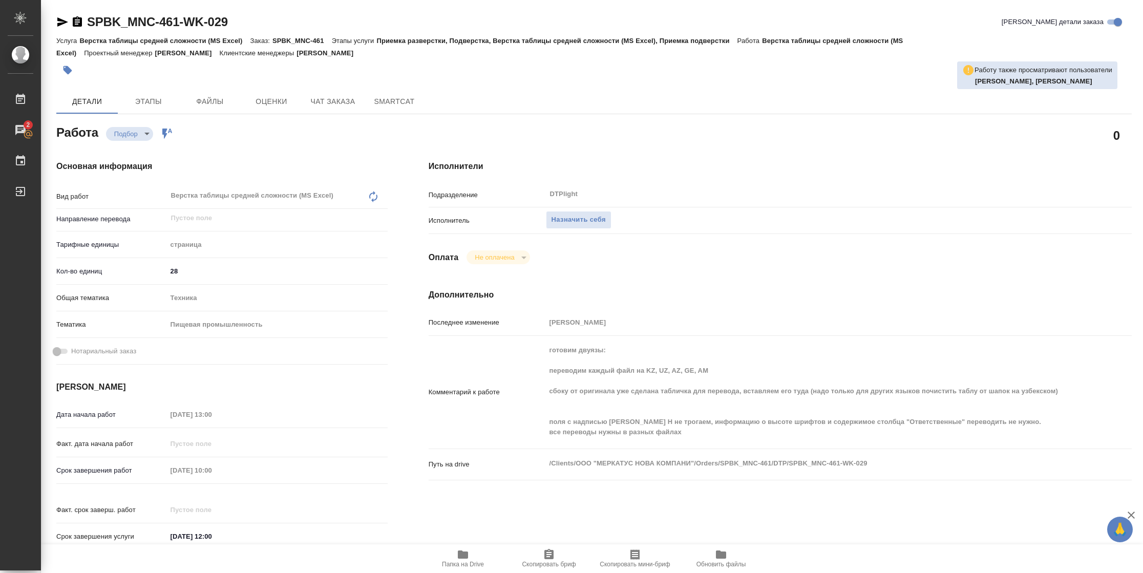
click at [451, 564] on span "Папка на Drive" at bounding box center [463, 564] width 42 height 7
click at [590, 217] on span "Назначить себя" at bounding box center [579, 220] width 54 height 12
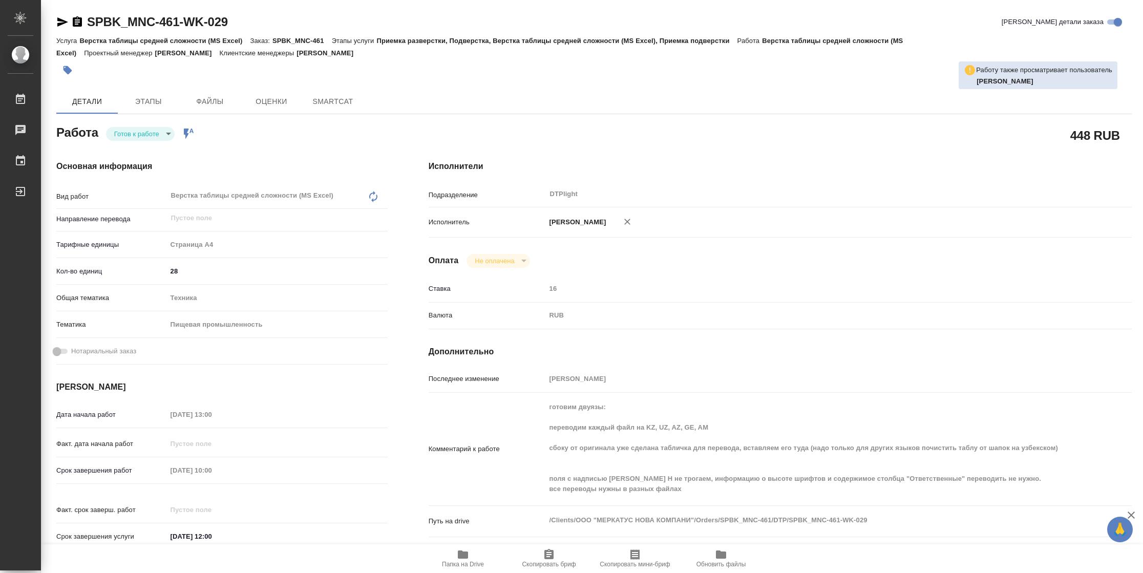
type textarea "x"
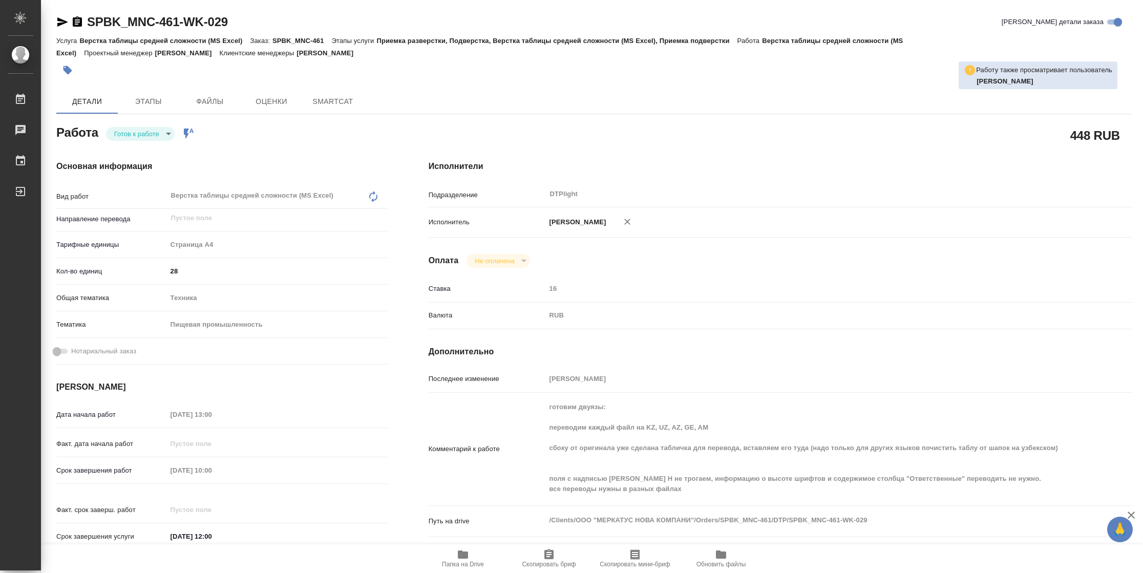
type textarea "x"
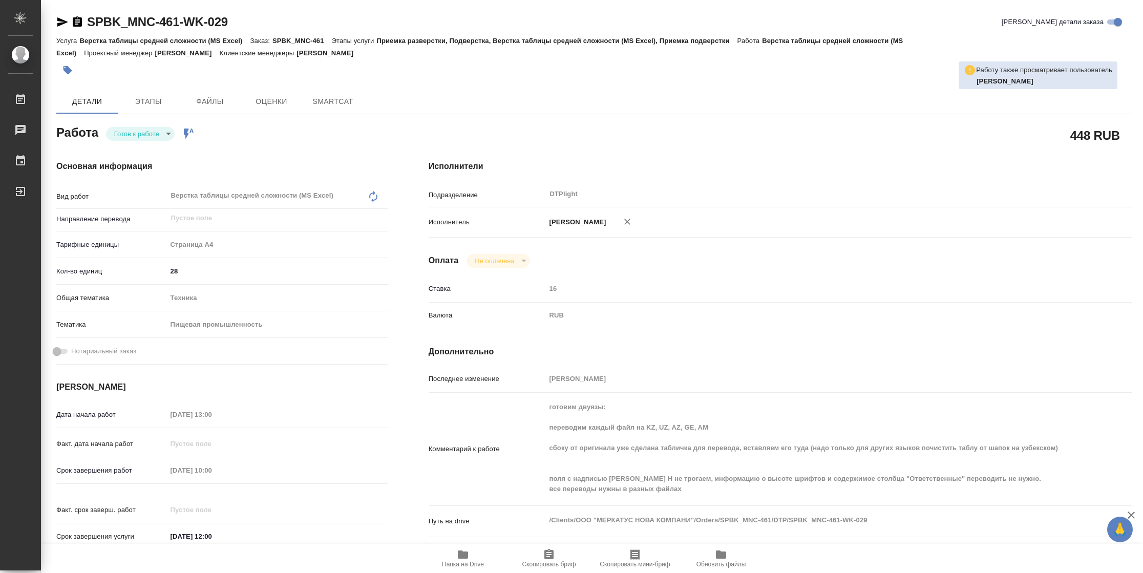
type textarea "x"
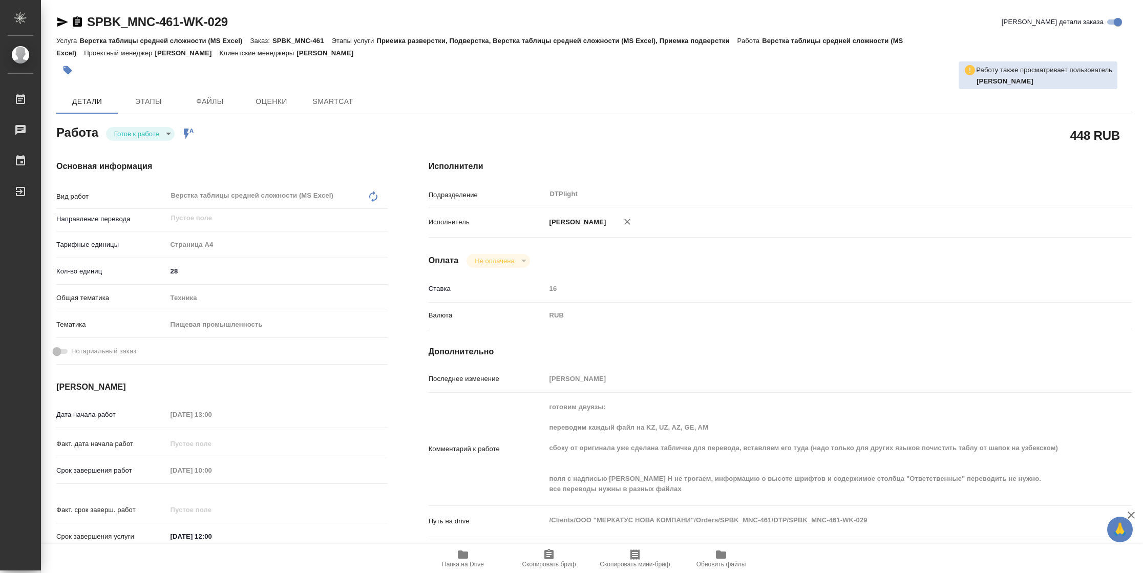
type textarea "x"
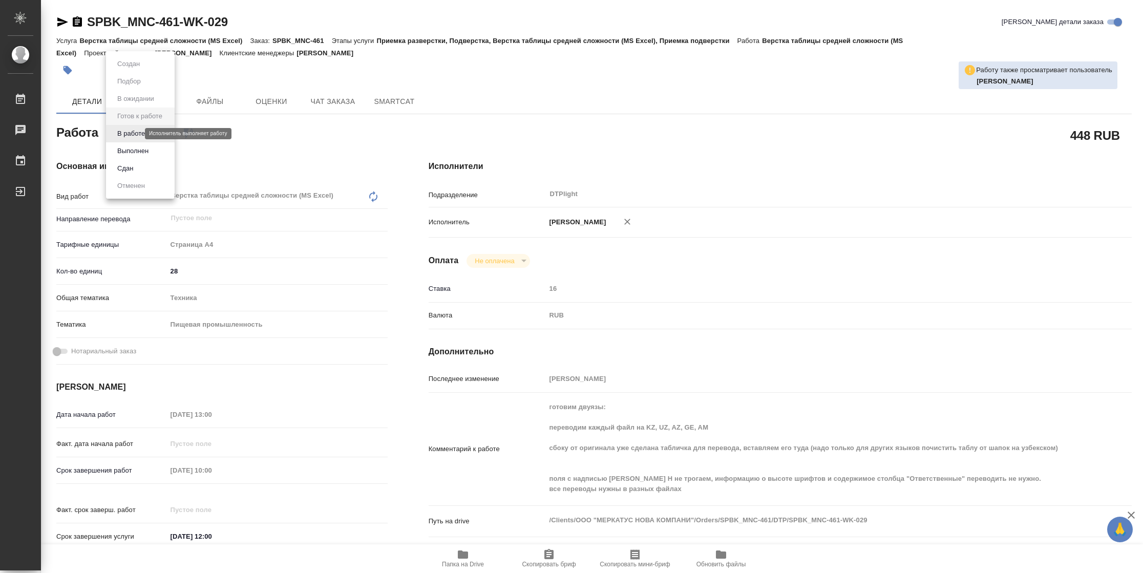
click at [131, 132] on body "🙏 .cls-1 fill:#fff; AWATERA [PERSON_NAME] Чаты График Выйти SPBK_MNC-461-WK-029…" at bounding box center [571, 286] width 1143 height 573
type textarea "x"
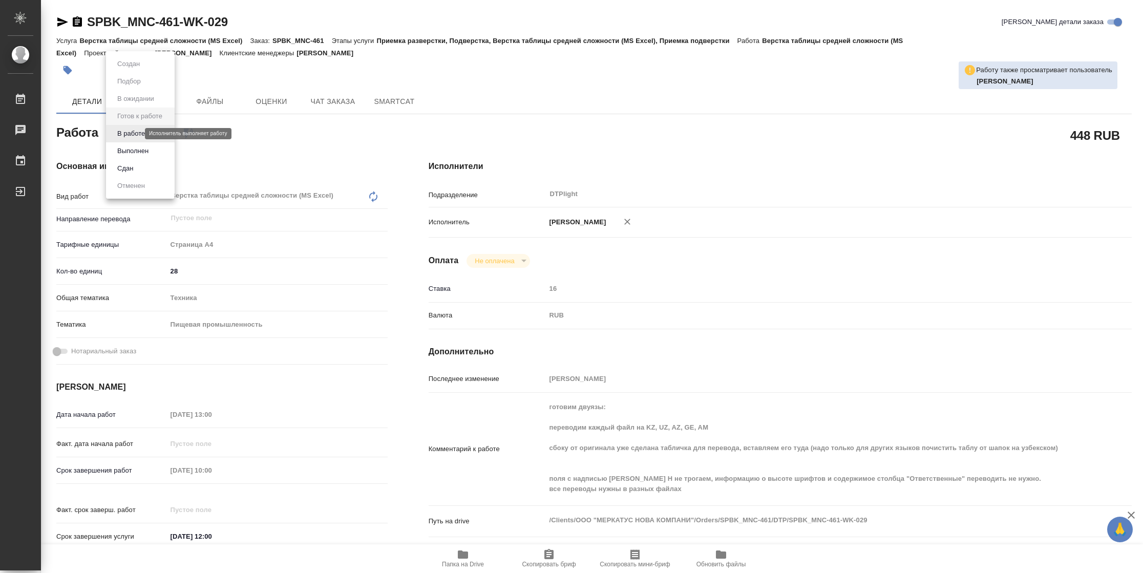
type textarea "x"
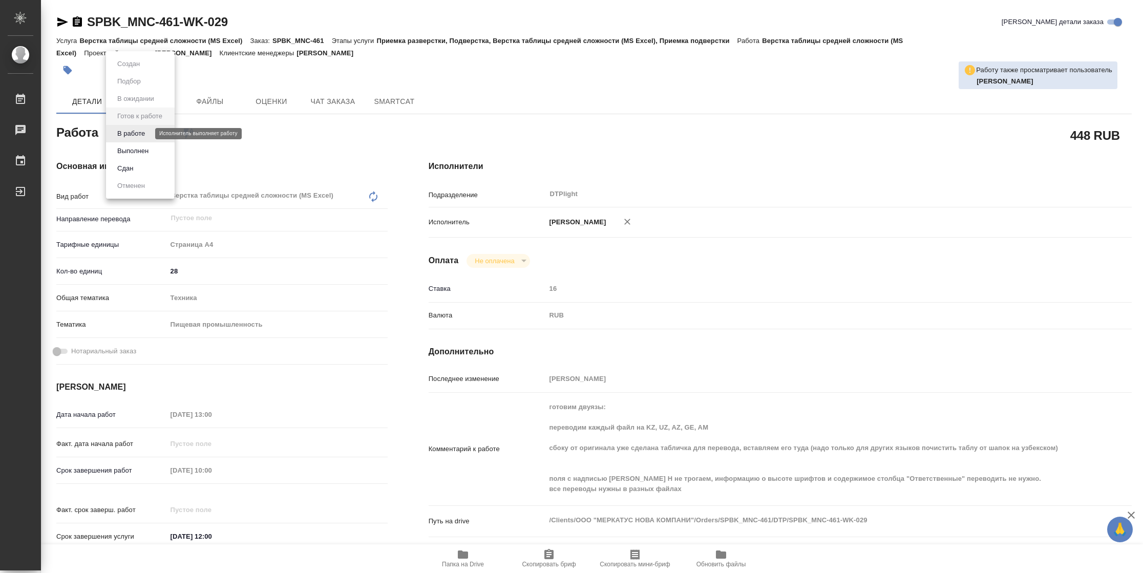
type textarea "x"
click at [133, 139] on li "В работе" at bounding box center [140, 133] width 69 height 17
type textarea "x"
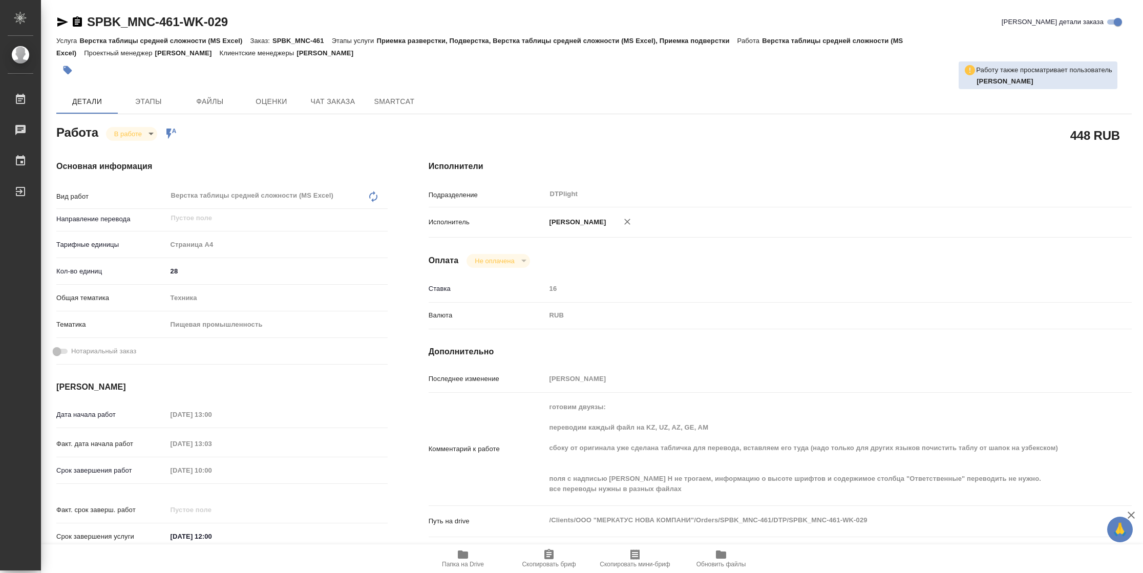
type textarea "x"
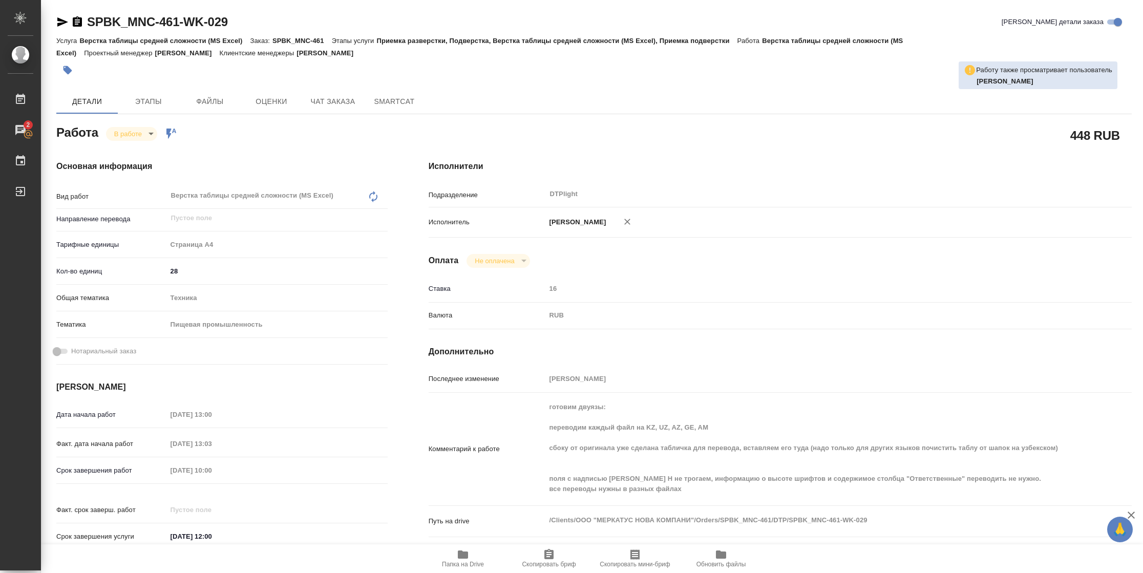
type textarea "x"
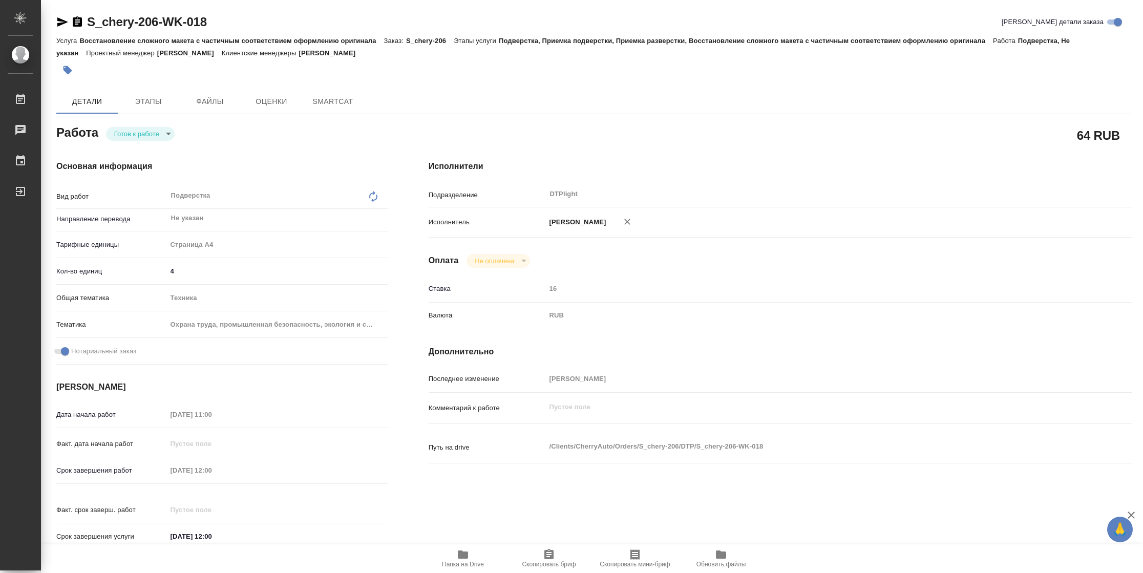
type textarea "x"
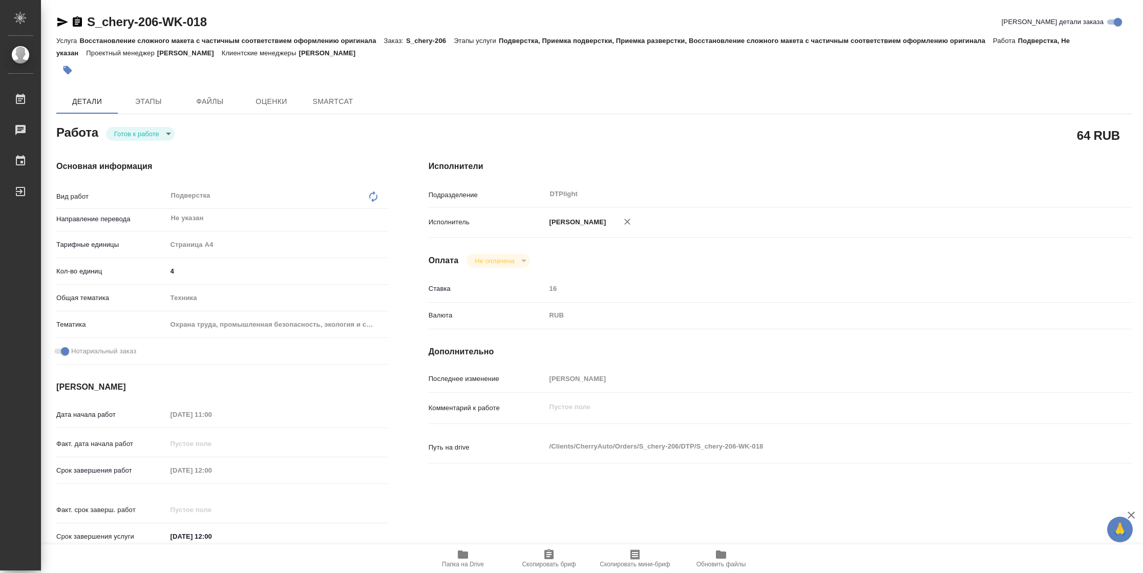
type textarea "x"
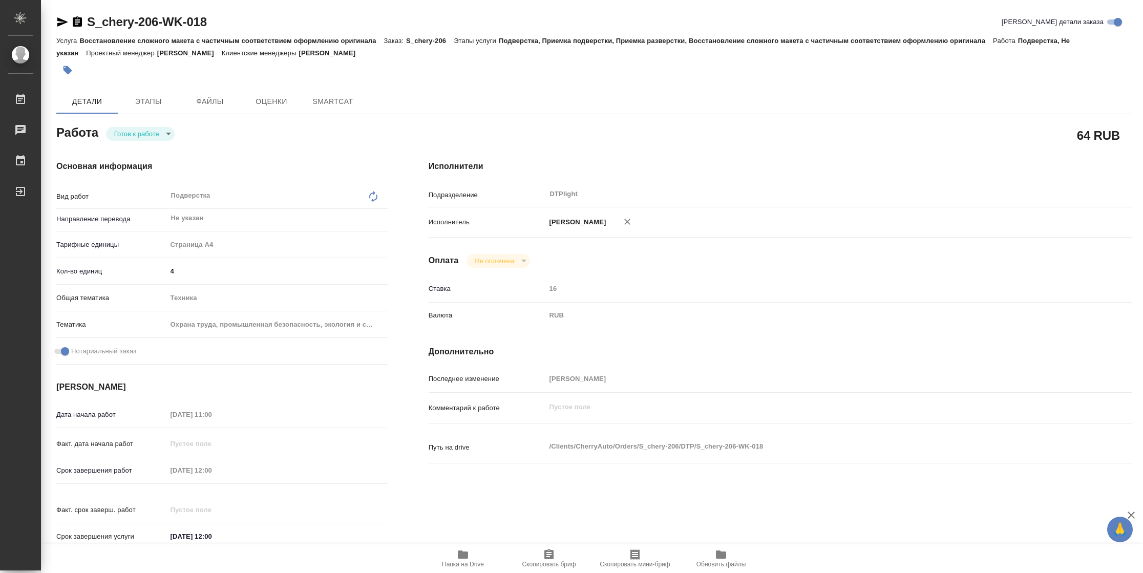
type textarea "x"
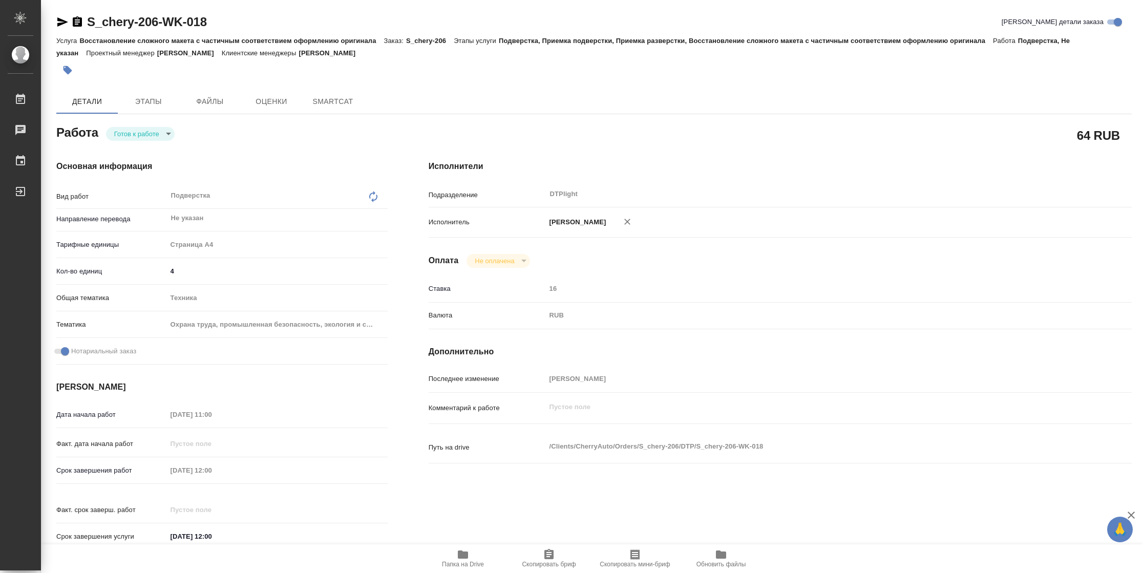
type textarea "x"
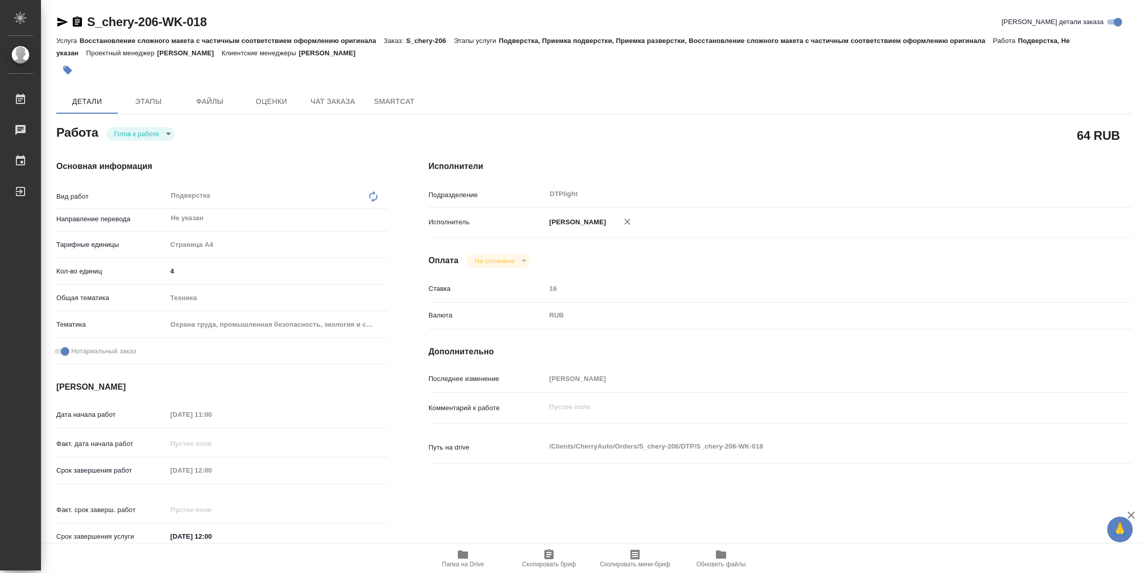
click at [159, 134] on body "🙏 .cls-1 fill:#fff; AWATERA Vasilyeva Natalia Работы Чаты График Выйти S_chery-…" at bounding box center [571, 286] width 1143 height 573
type textarea "x"
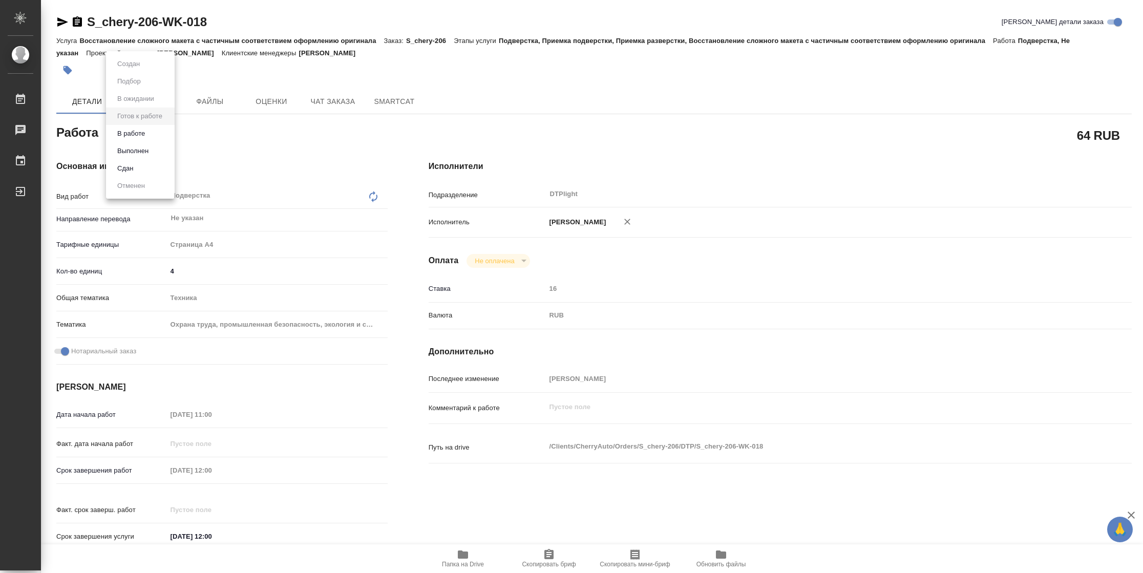
type textarea "x"
click at [156, 134] on li "В работе" at bounding box center [140, 133] width 69 height 17
type textarea "x"
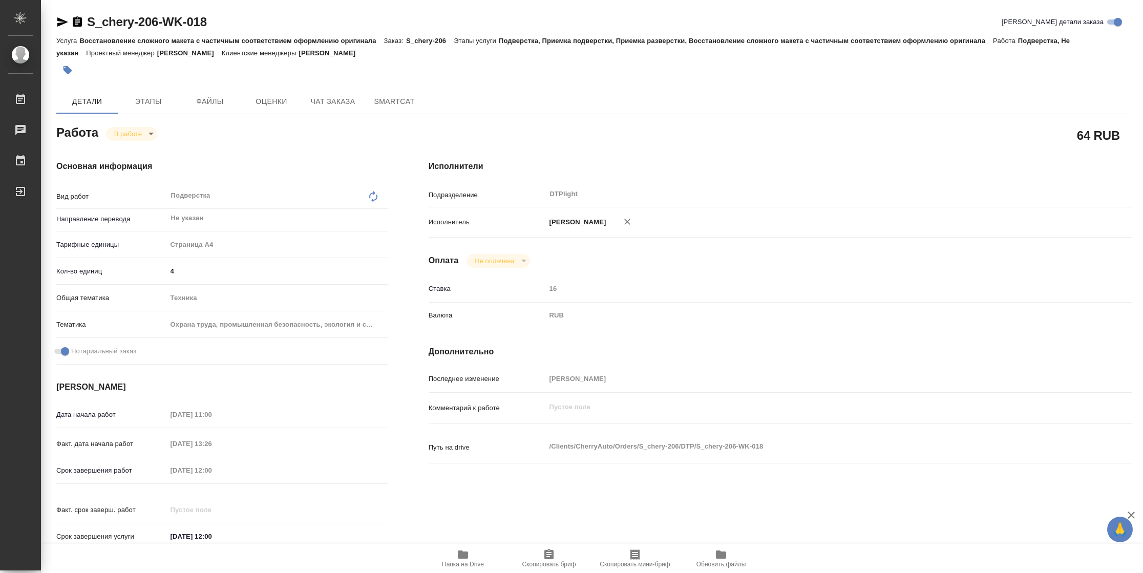
type textarea "x"
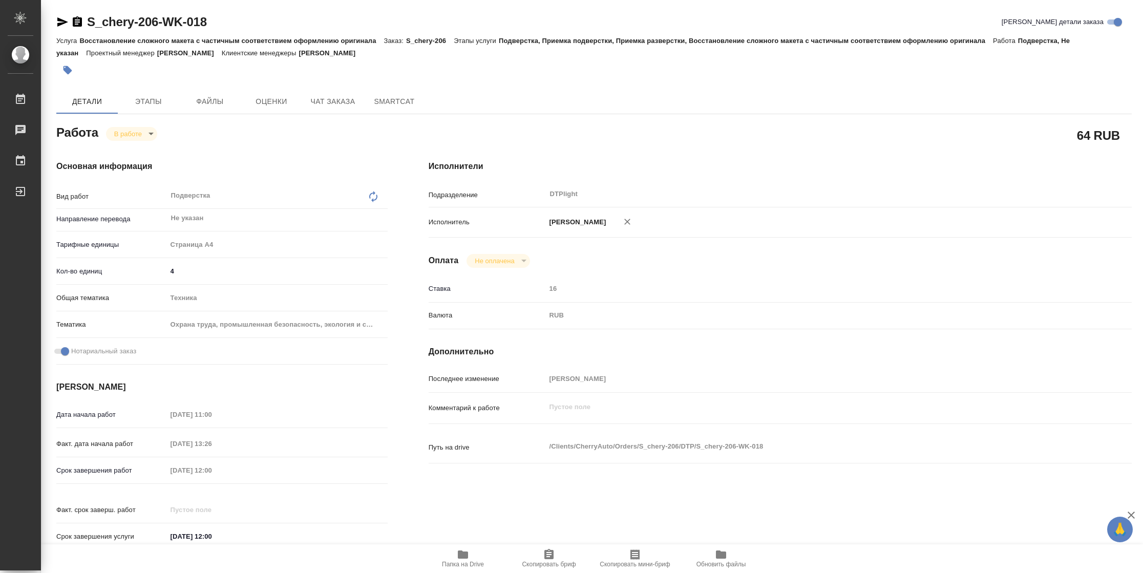
type textarea "x"
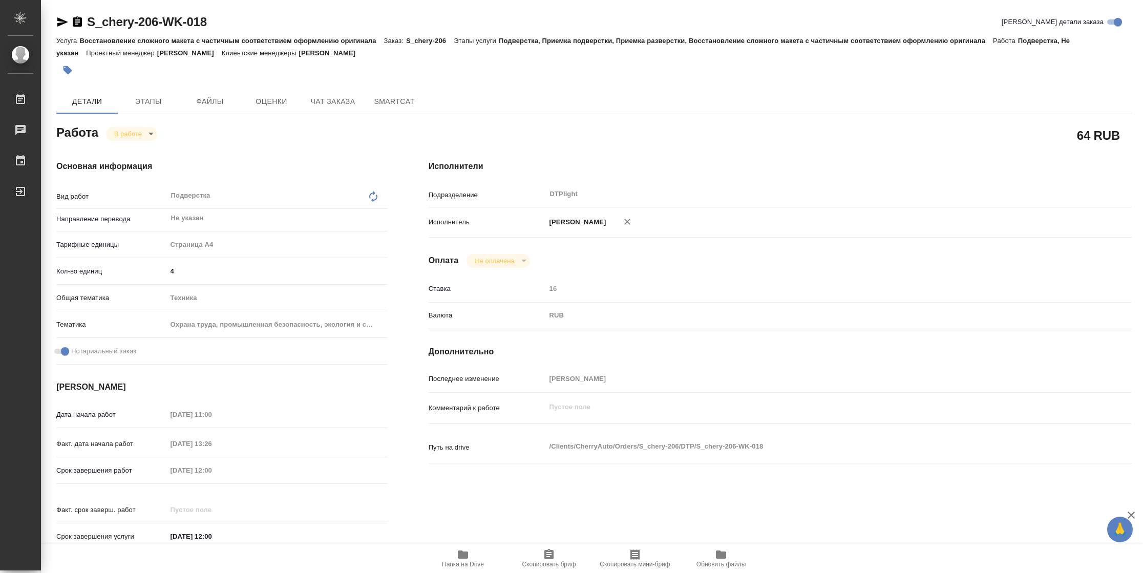
type textarea "x"
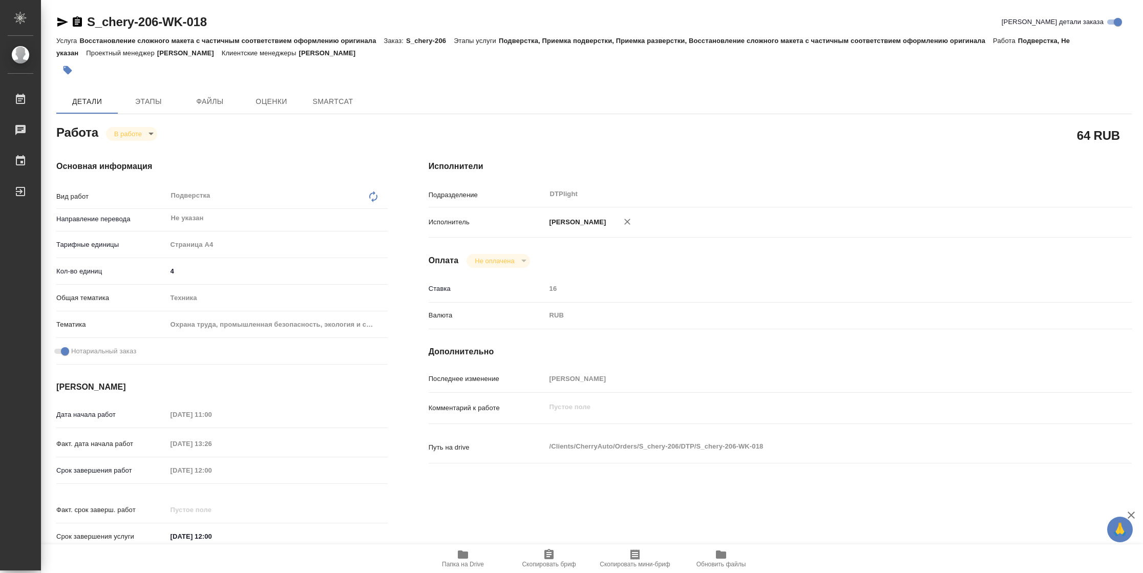
type textarea "x"
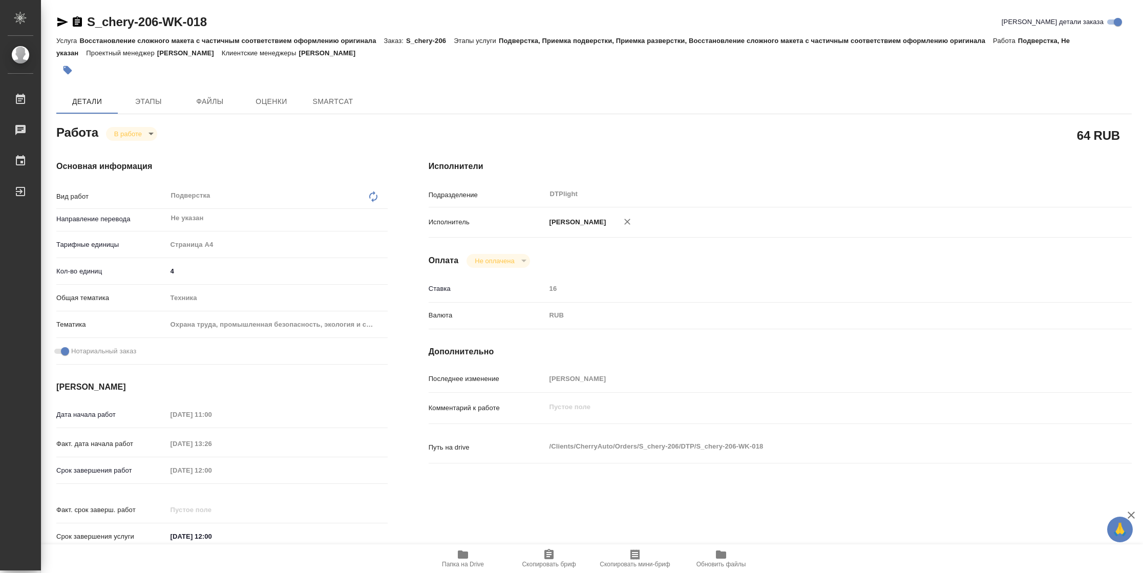
type textarea "x"
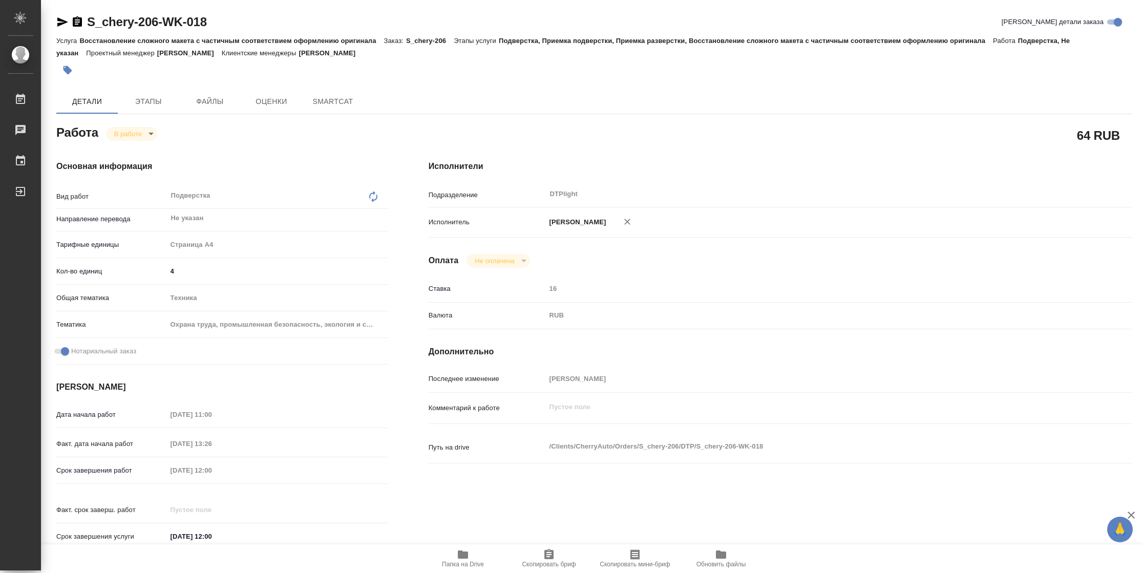
type textarea "x"
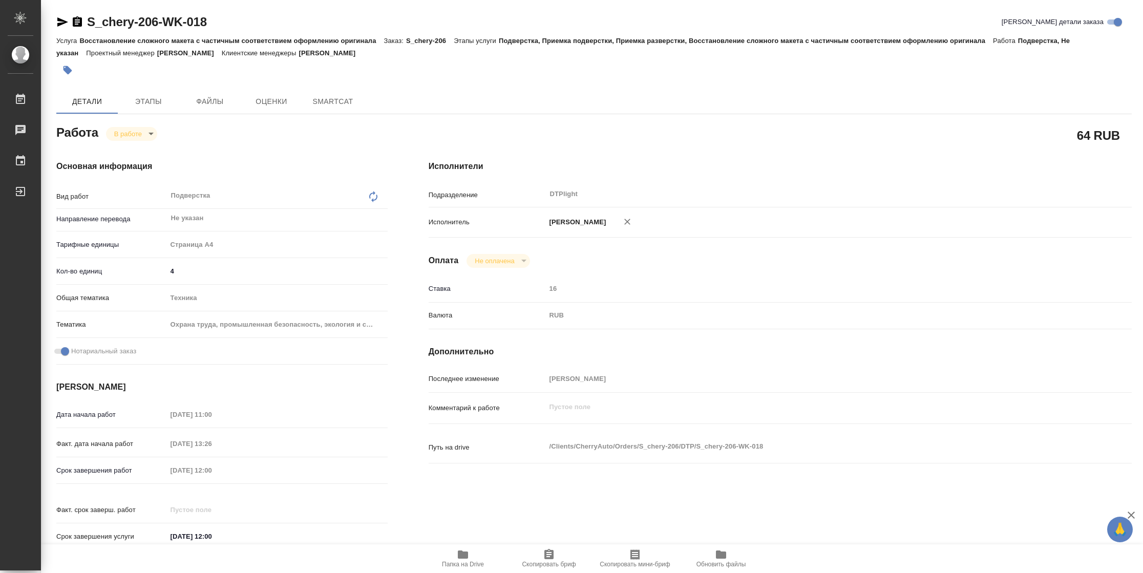
type textarea "x"
click at [66, 25] on icon "button" at bounding box center [62, 22] width 12 height 12
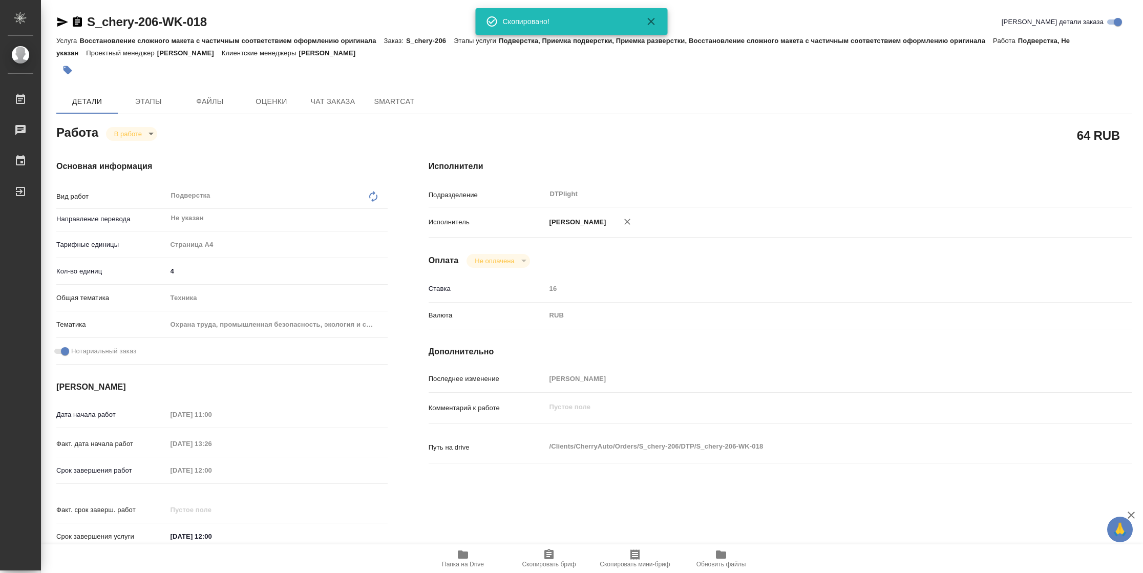
type textarea "x"
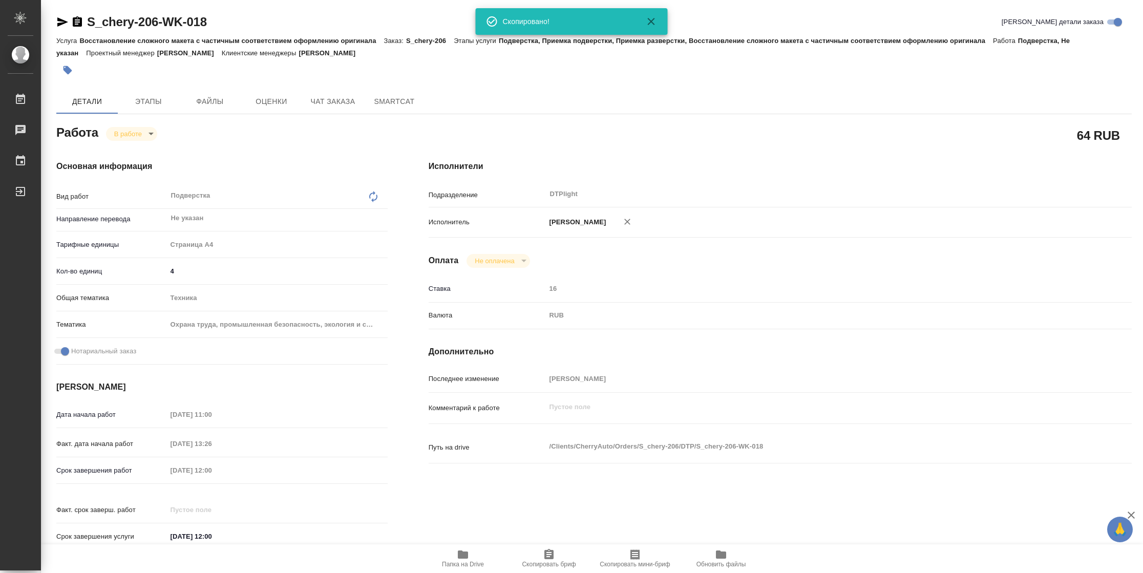
type textarea "x"
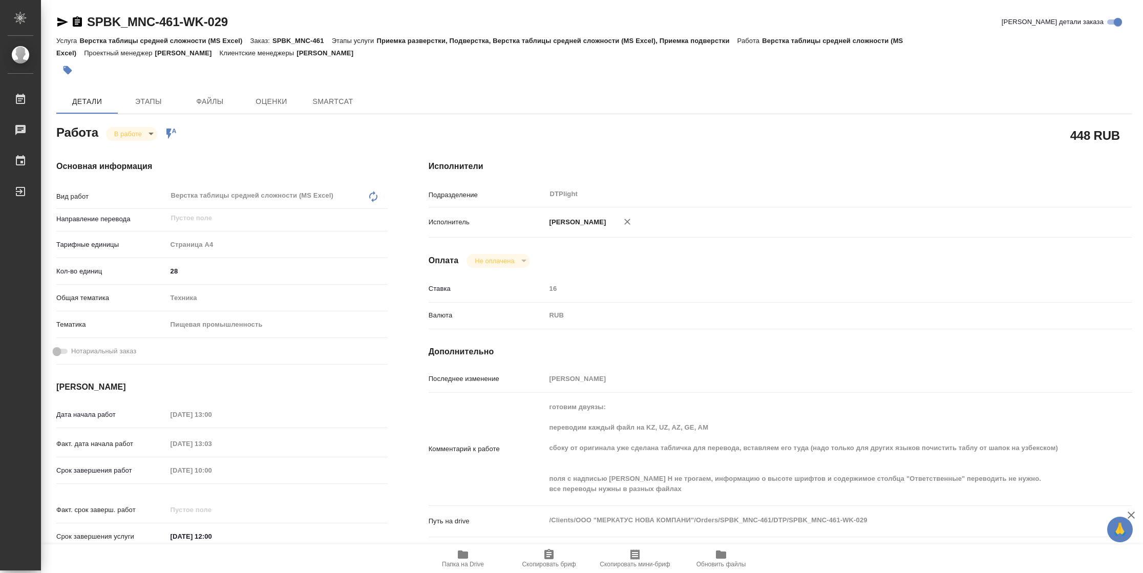
type textarea "x"
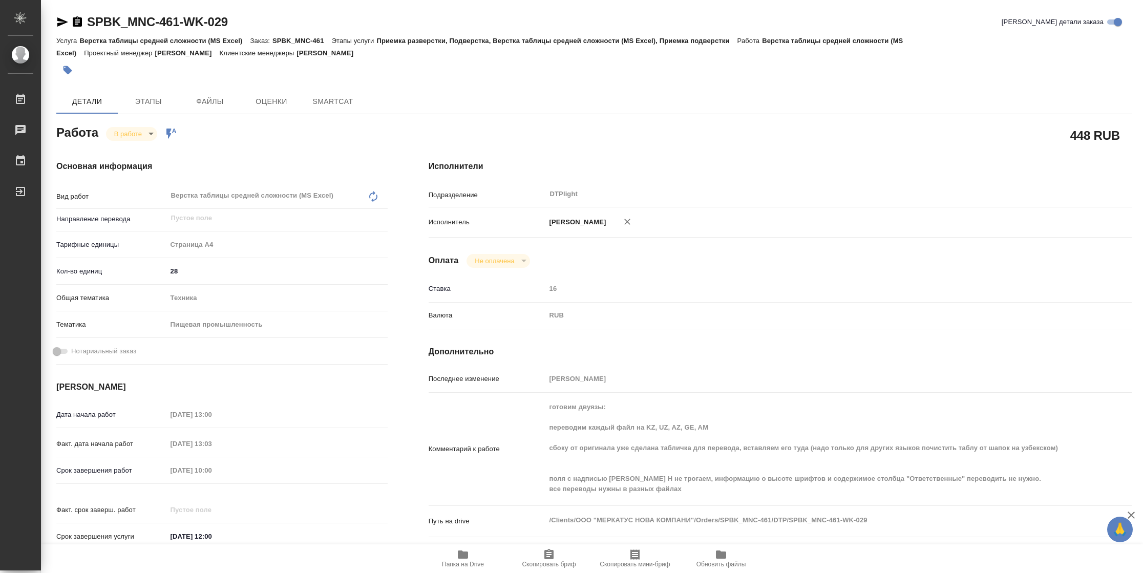
type textarea "x"
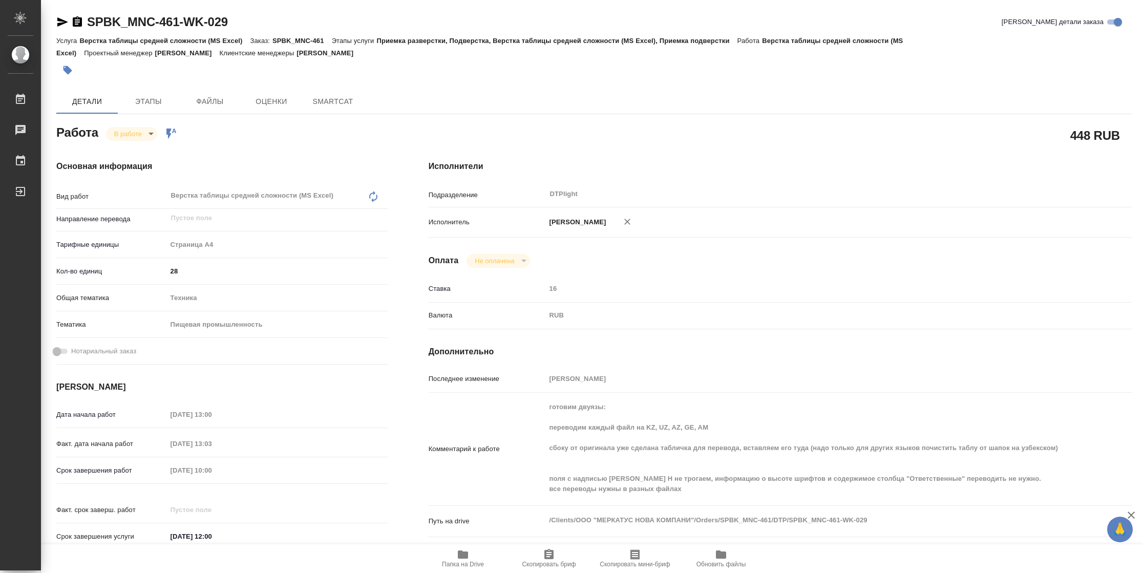
type textarea "x"
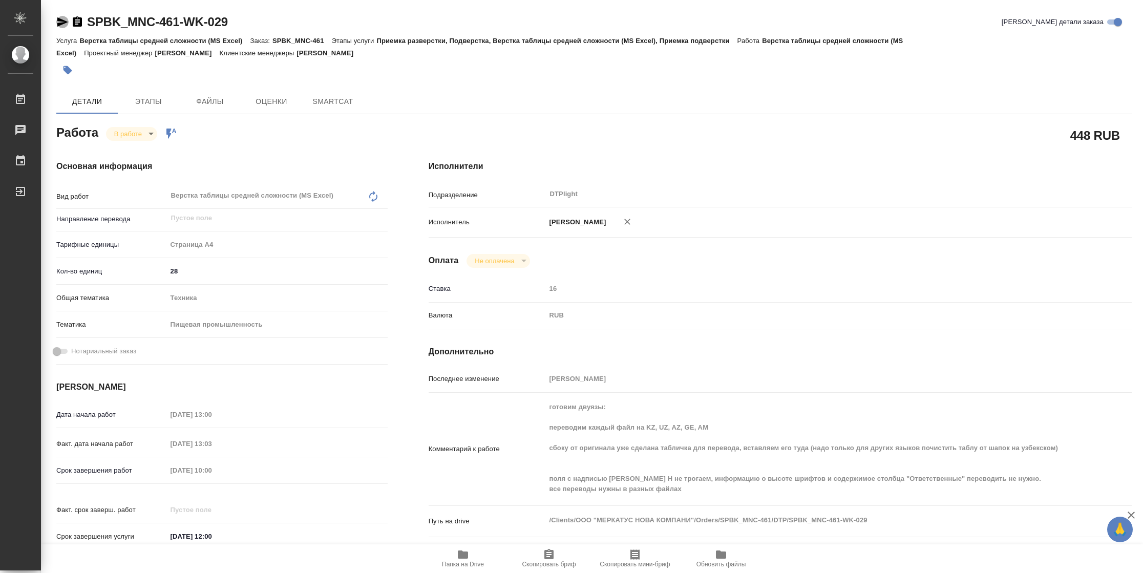
click at [64, 23] on icon "button" at bounding box center [62, 21] width 11 height 9
type textarea "x"
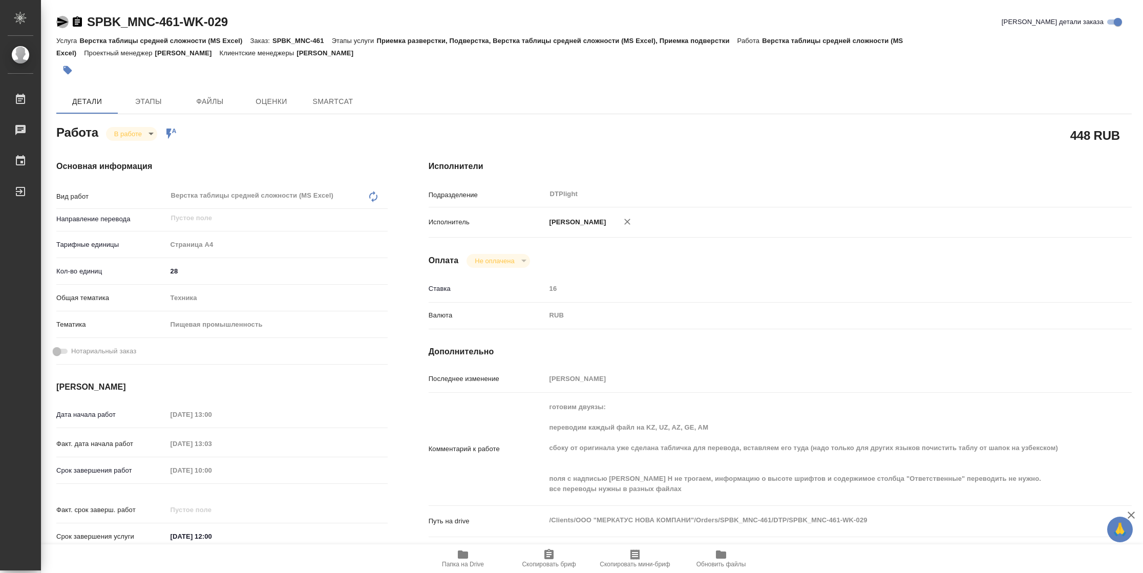
type textarea "x"
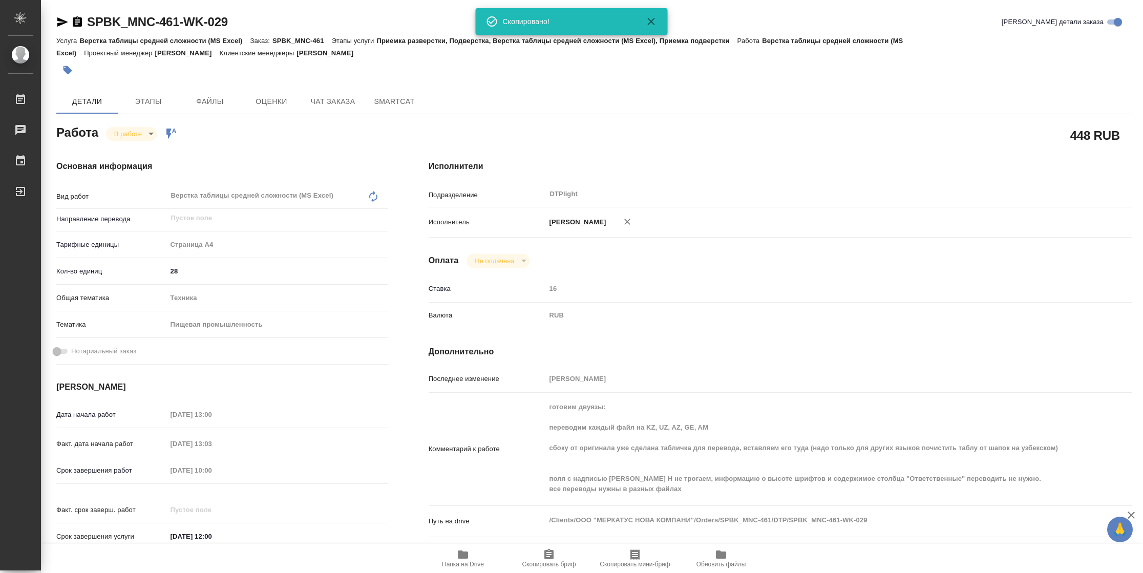
scroll to position [312, 0]
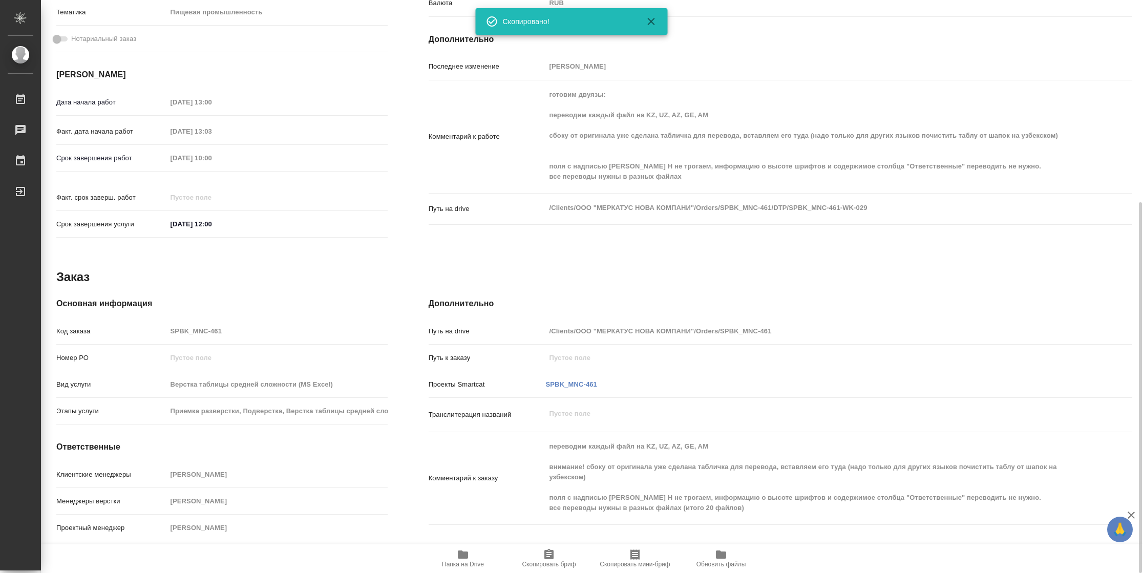
type textarea "x"
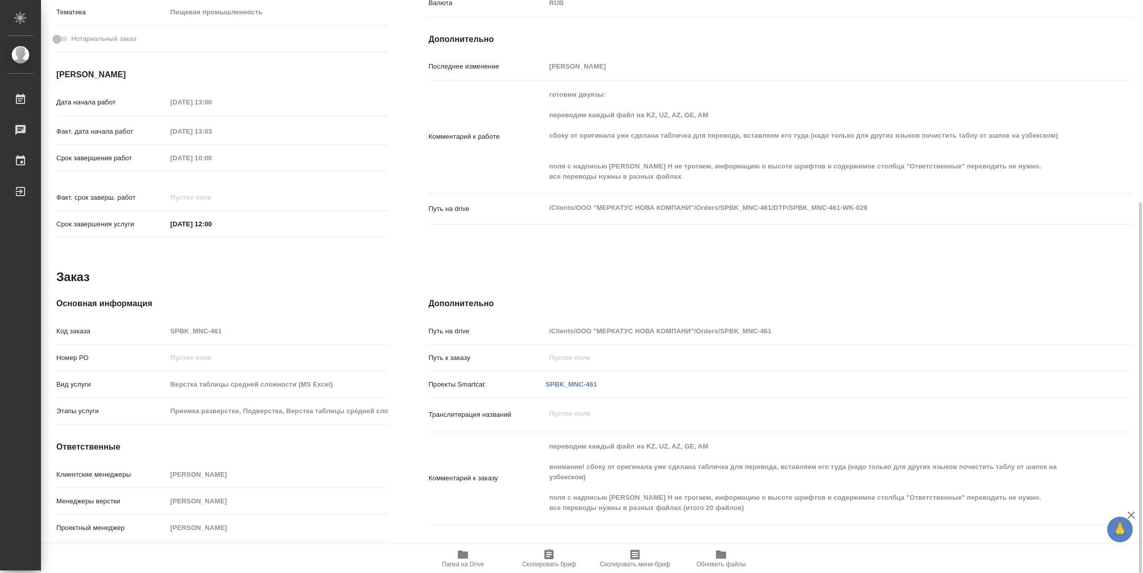
type textarea "x"
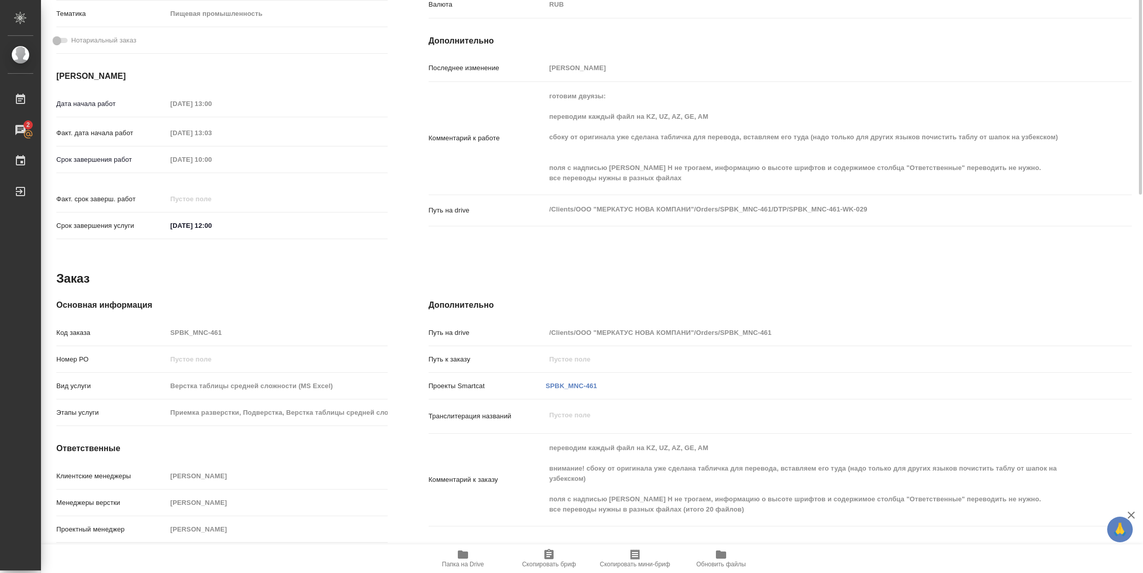
scroll to position [82, 0]
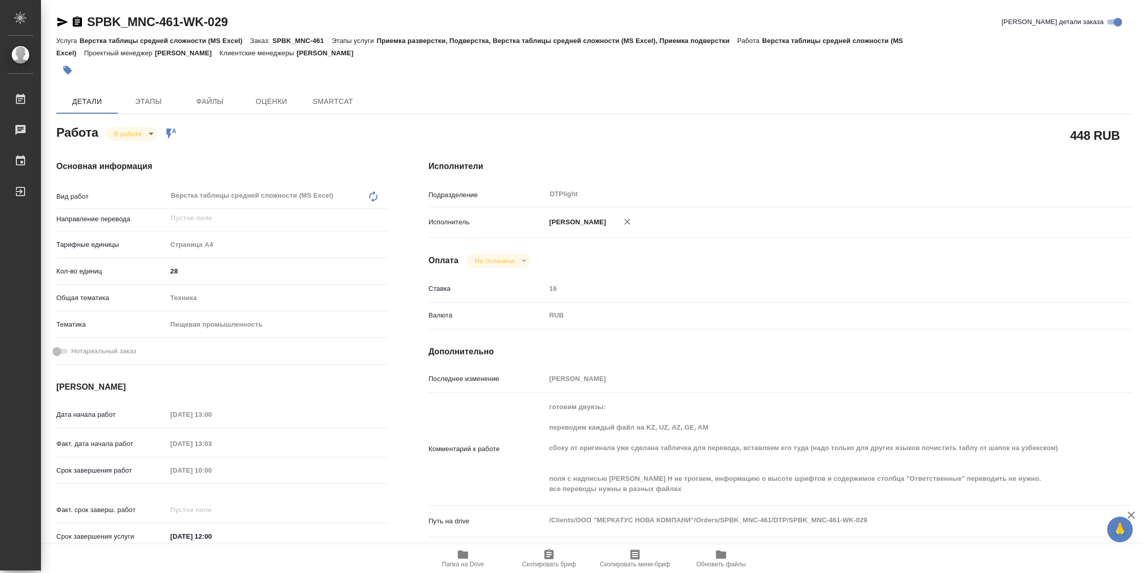
type textarea "x"
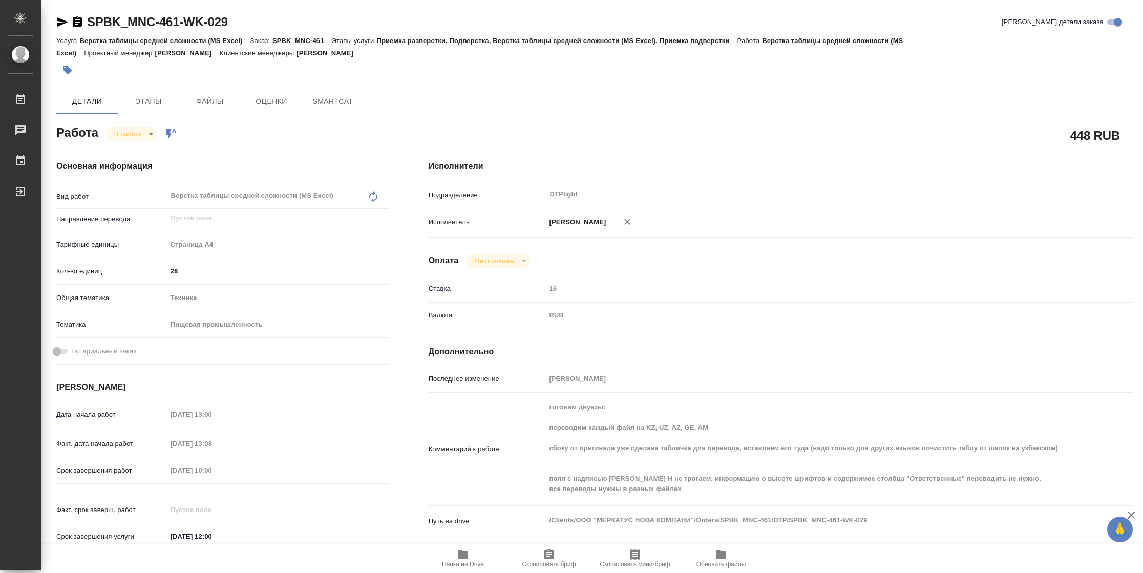
type textarea "x"
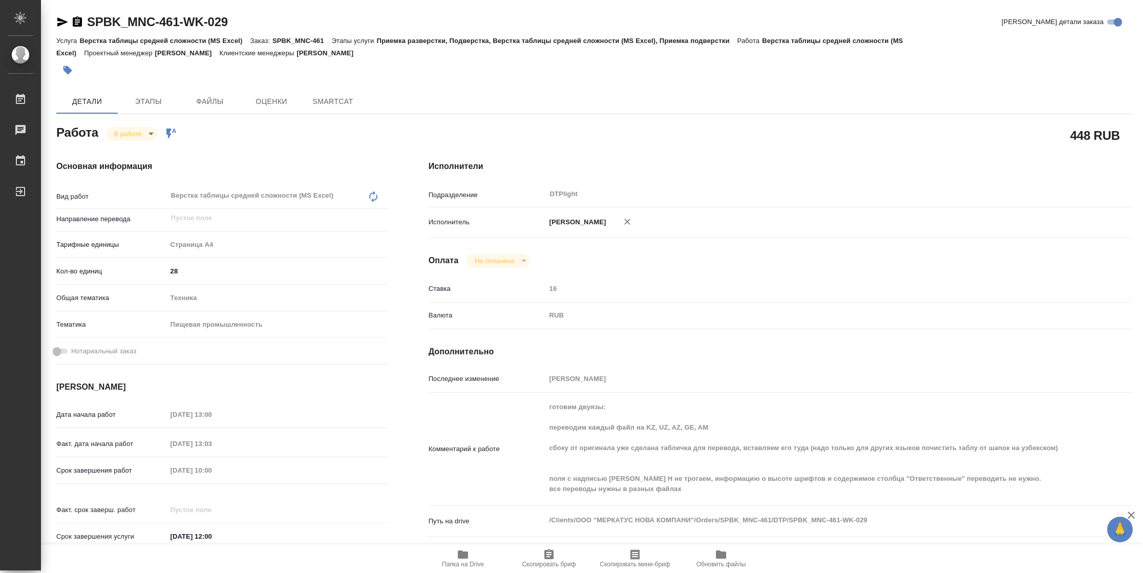
type textarea "x"
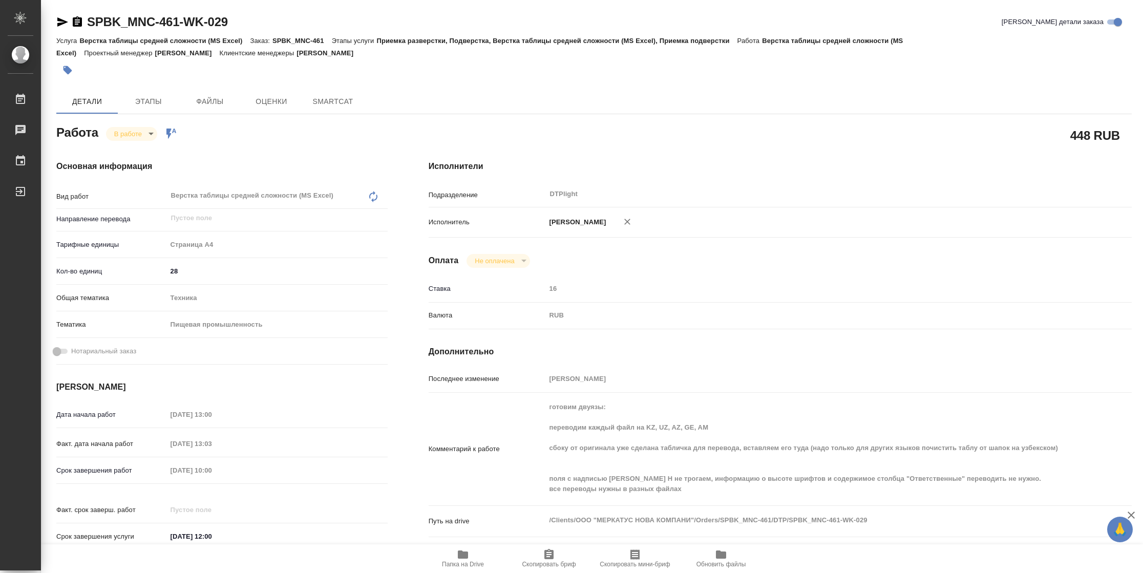
drag, startPoint x: 66, startPoint y: 24, endPoint x: 115, endPoint y: 24, distance: 48.7
click at [66, 24] on icon "button" at bounding box center [62, 22] width 12 height 12
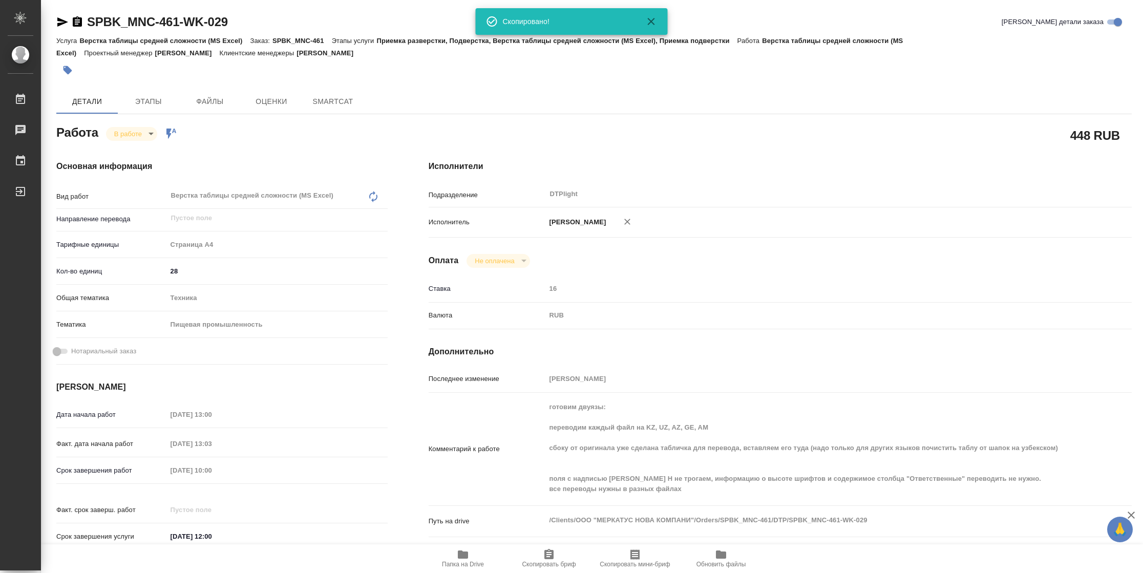
type textarea "x"
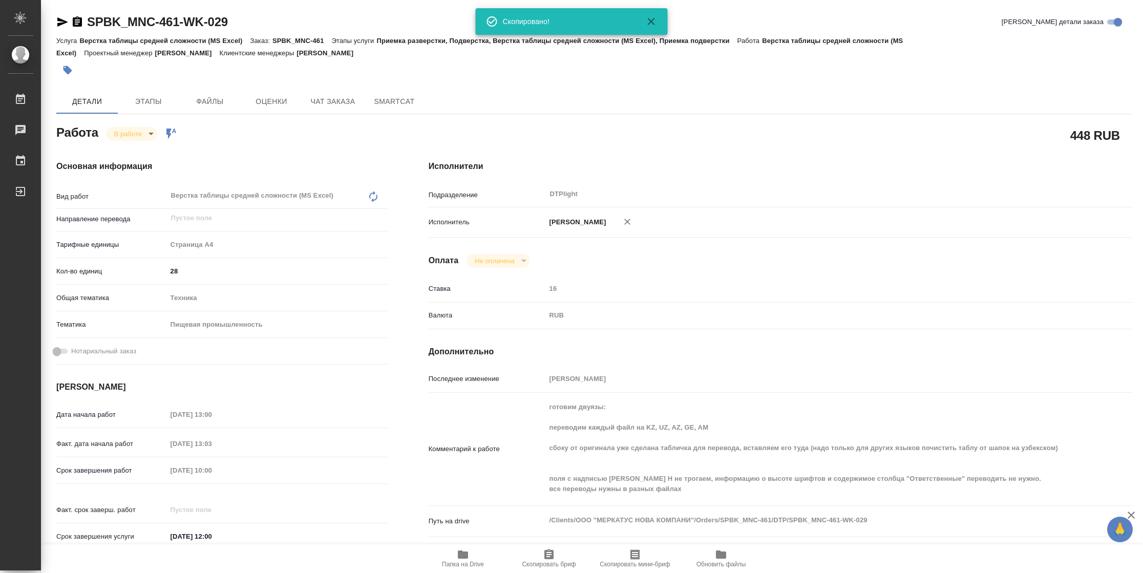
type textarea "x"
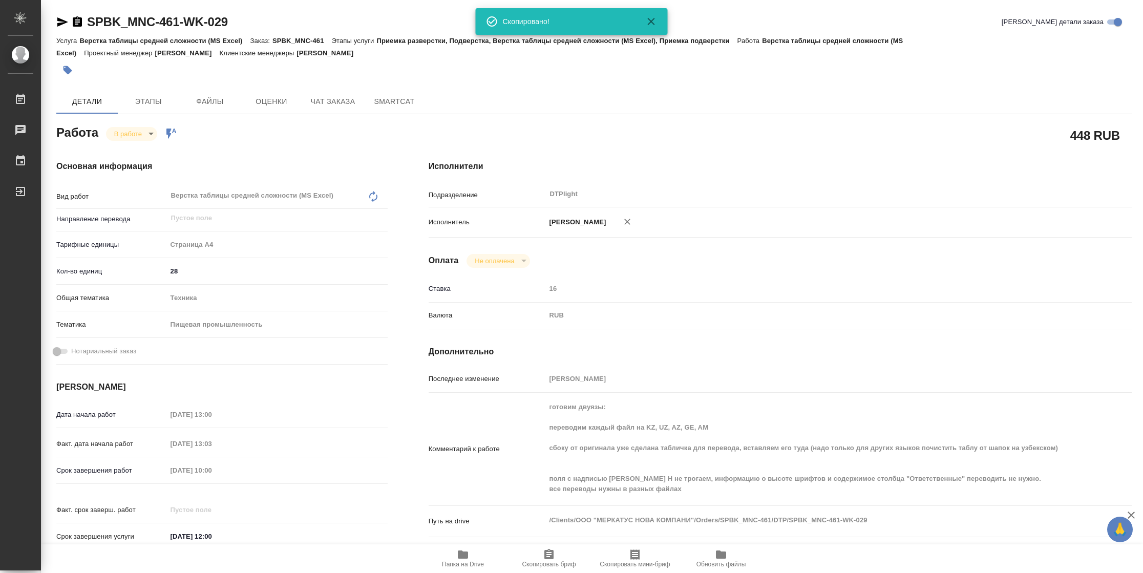
type textarea "x"
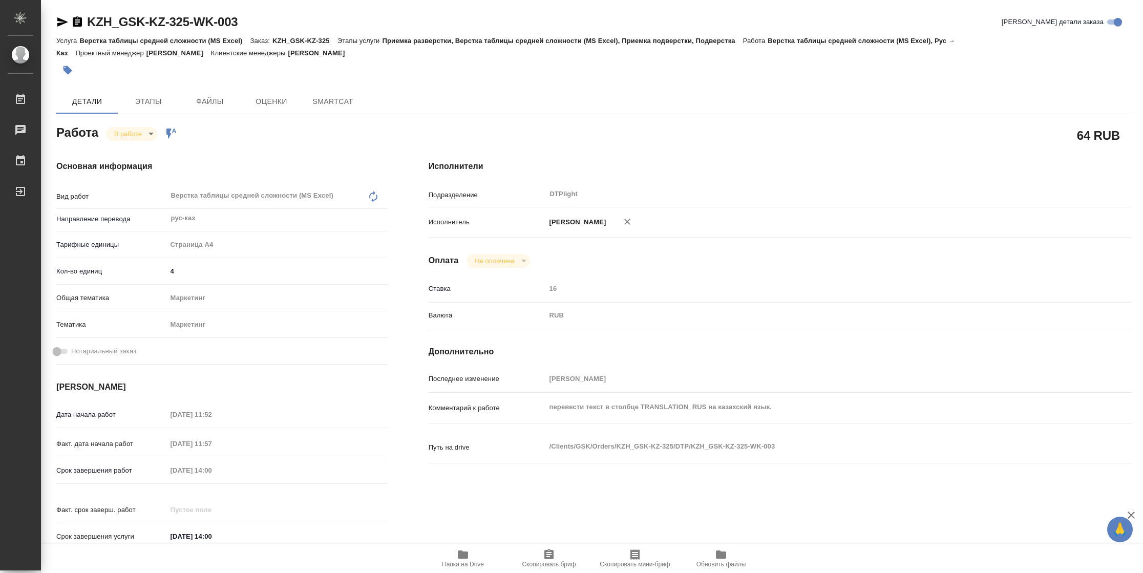
type textarea "x"
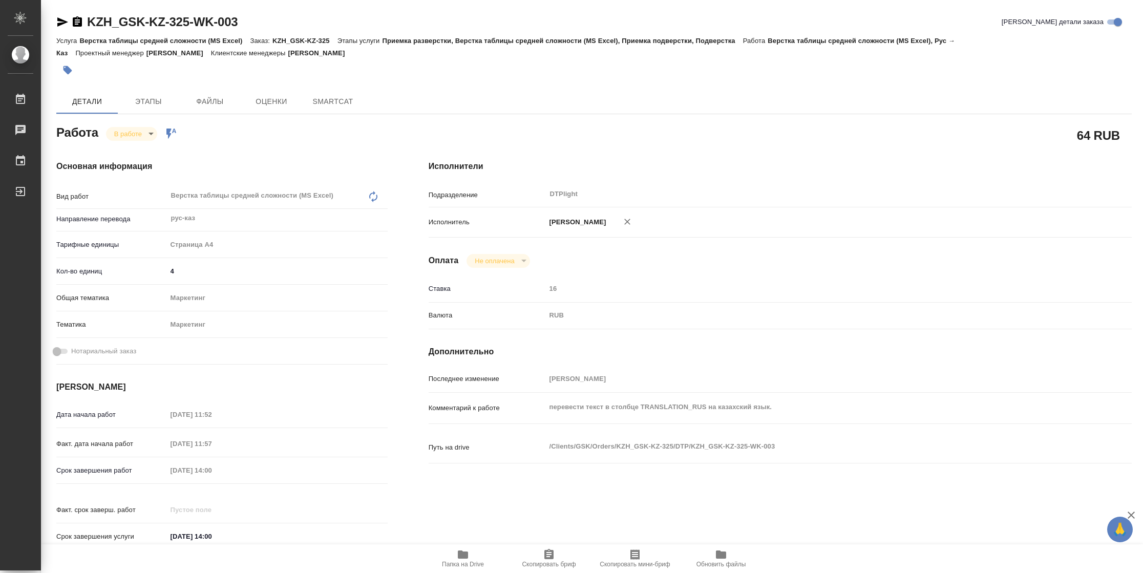
type textarea "x"
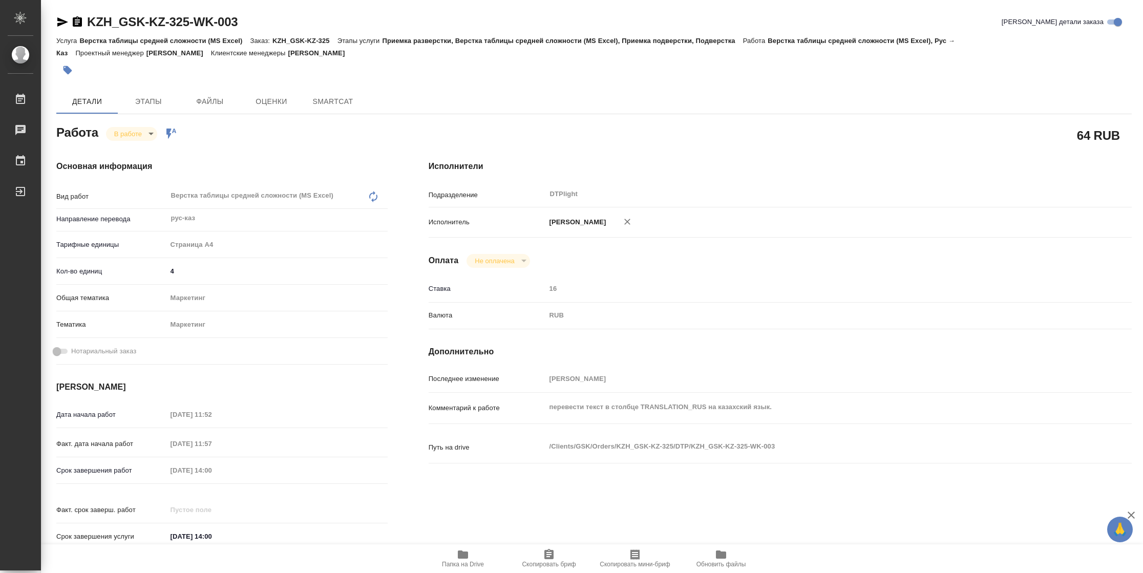
type textarea "x"
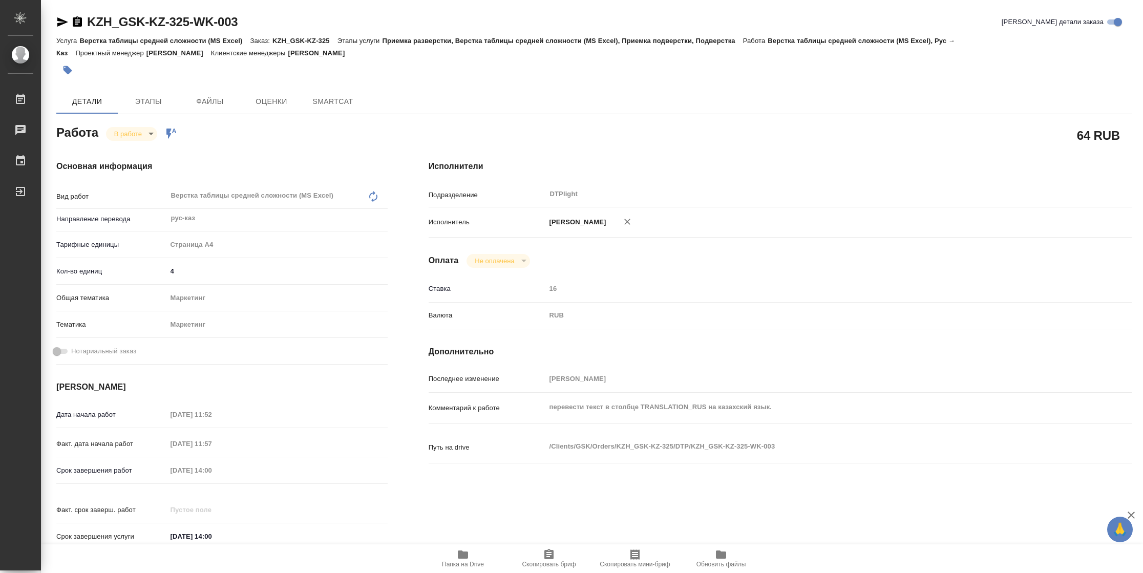
type textarea "x"
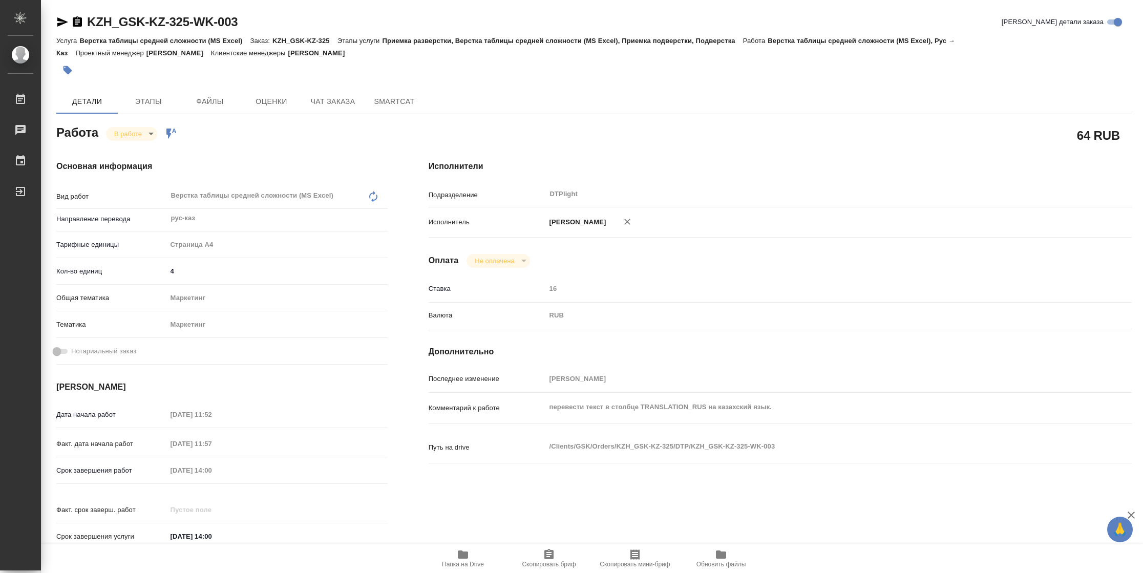
click at [464, 562] on span "Папка на Drive" at bounding box center [463, 564] width 42 height 7
type textarea "x"
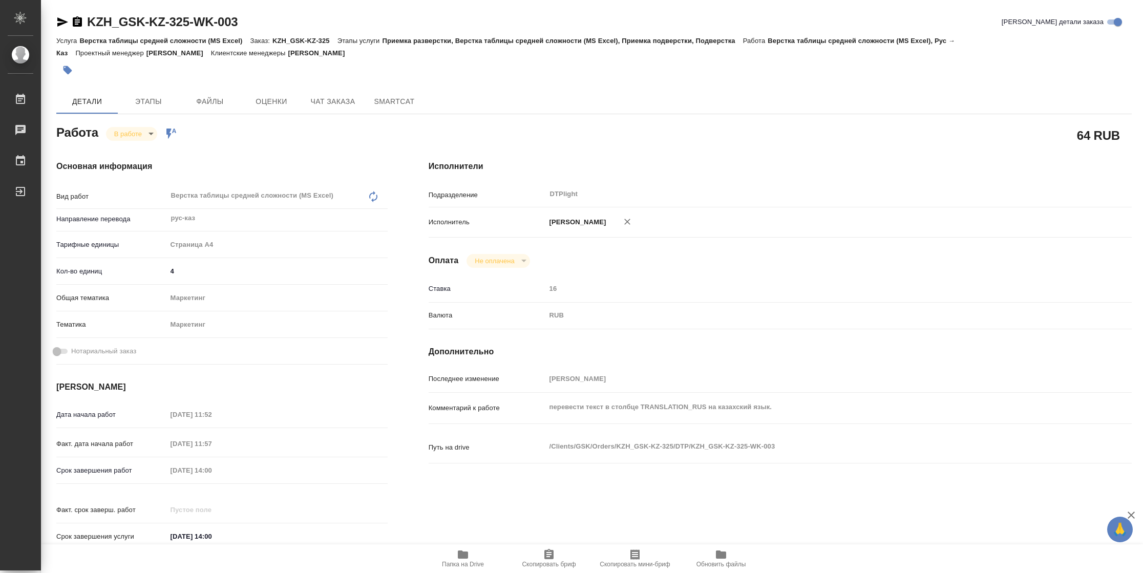
type textarea "x"
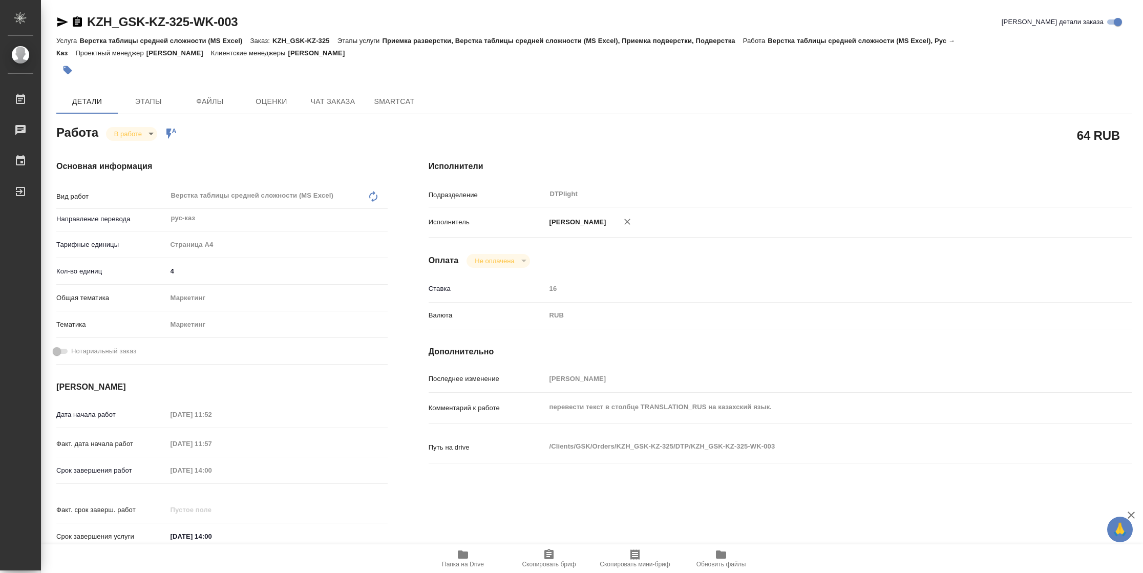
type textarea "x"
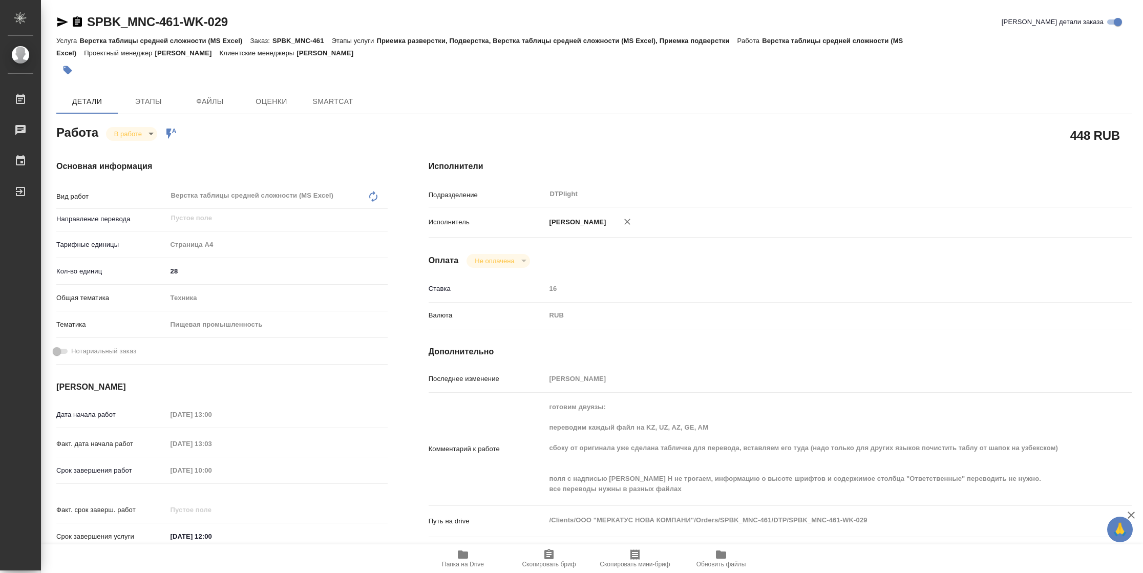
type textarea "x"
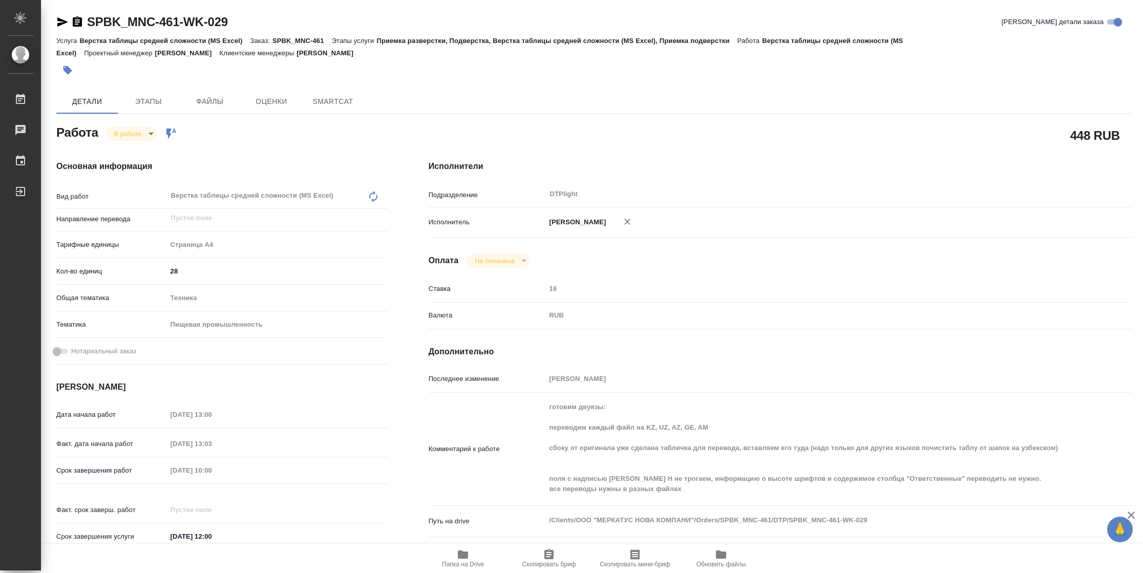
type textarea "x"
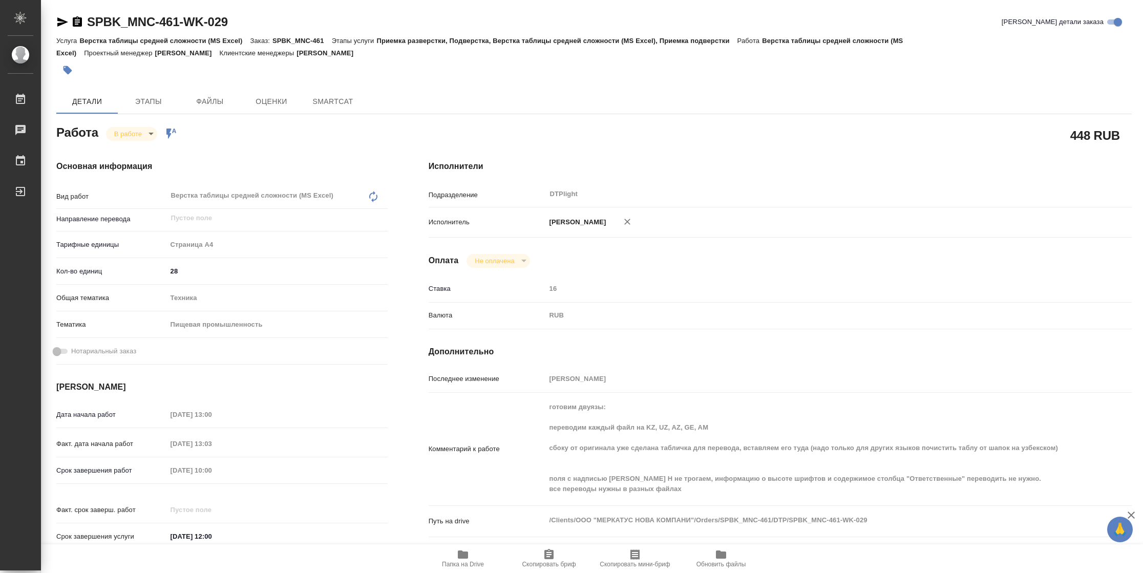
type textarea "x"
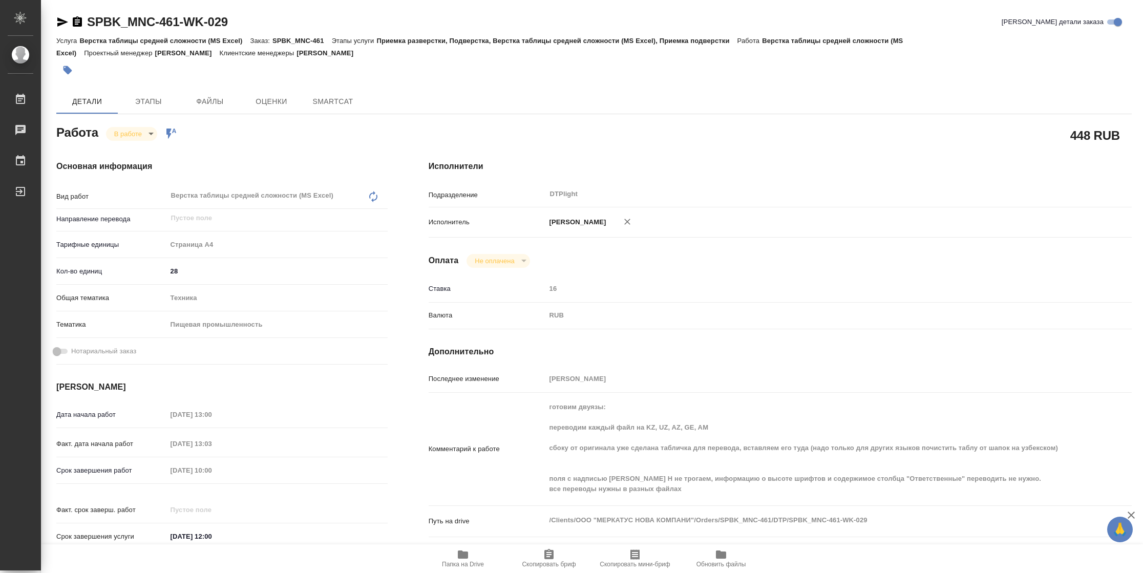
type textarea "x"
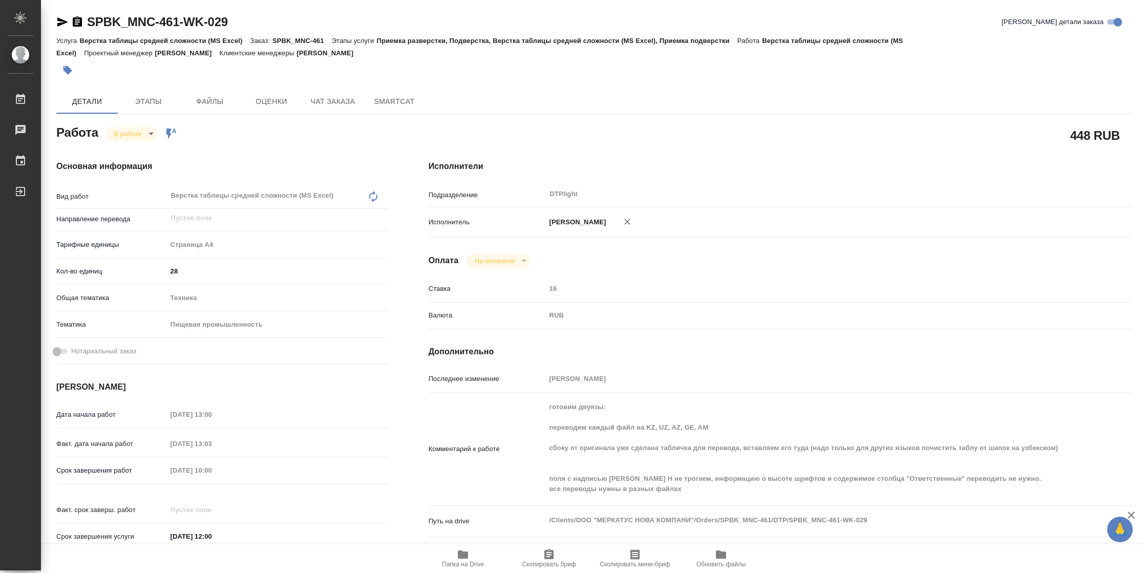
type textarea "x"
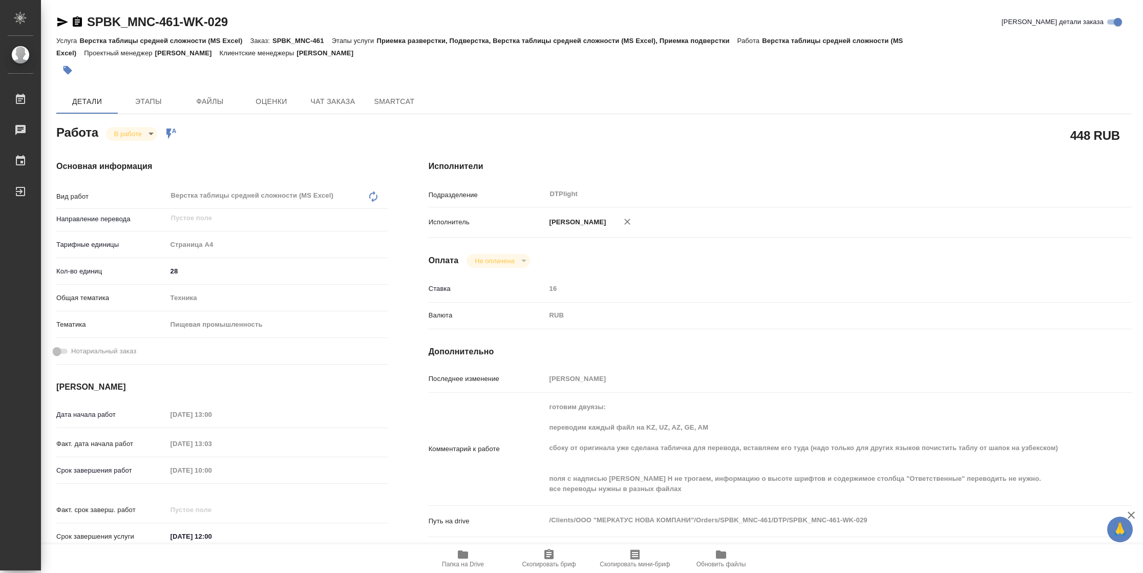
type textarea "x"
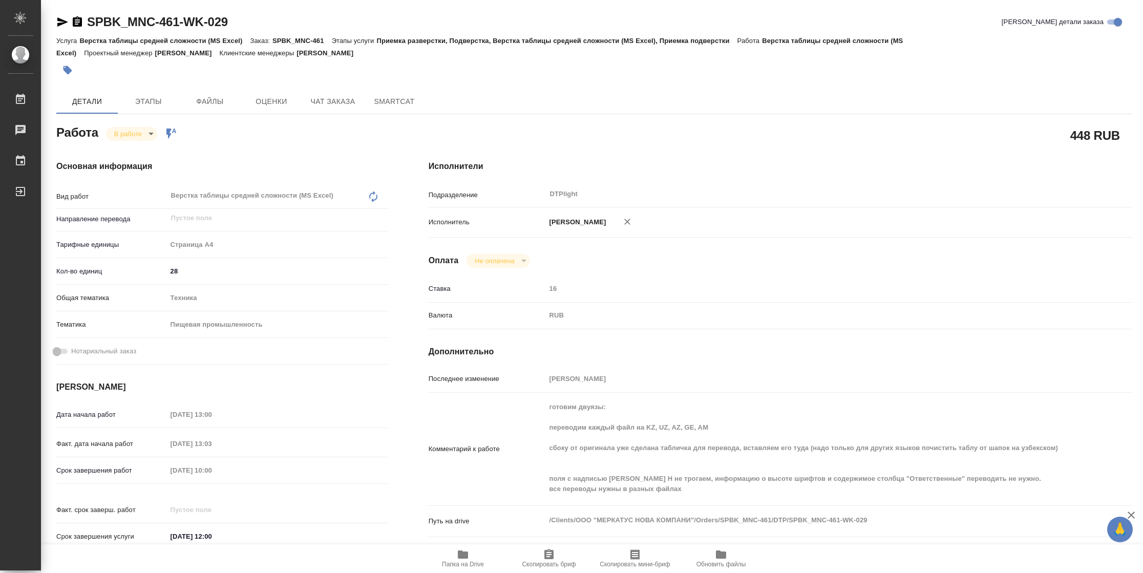
type textarea "x"
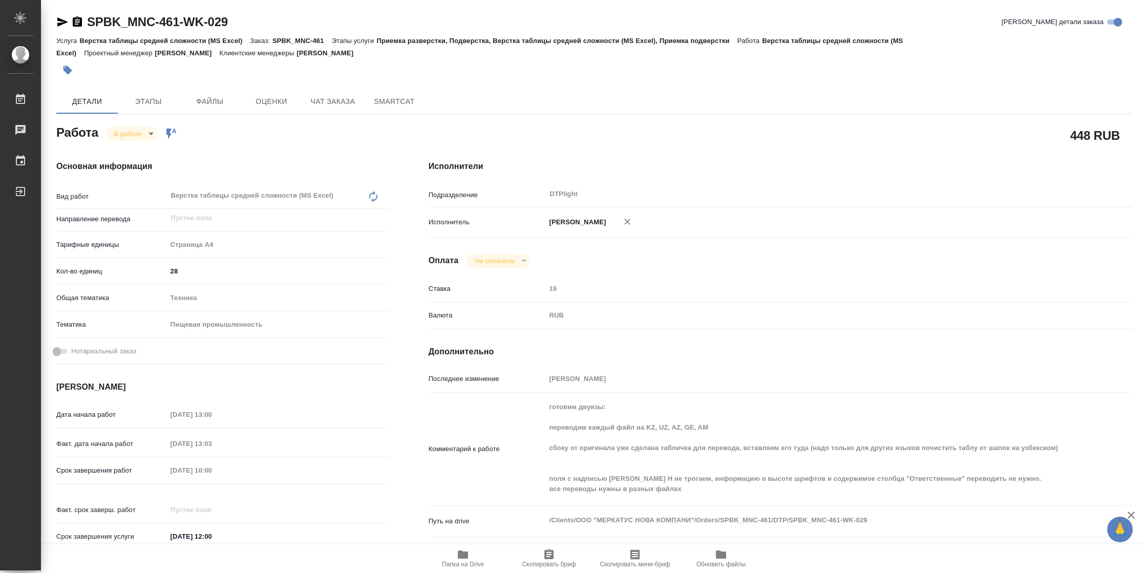
click at [454, 558] on span "Папка на Drive" at bounding box center [463, 558] width 74 height 19
type textarea "x"
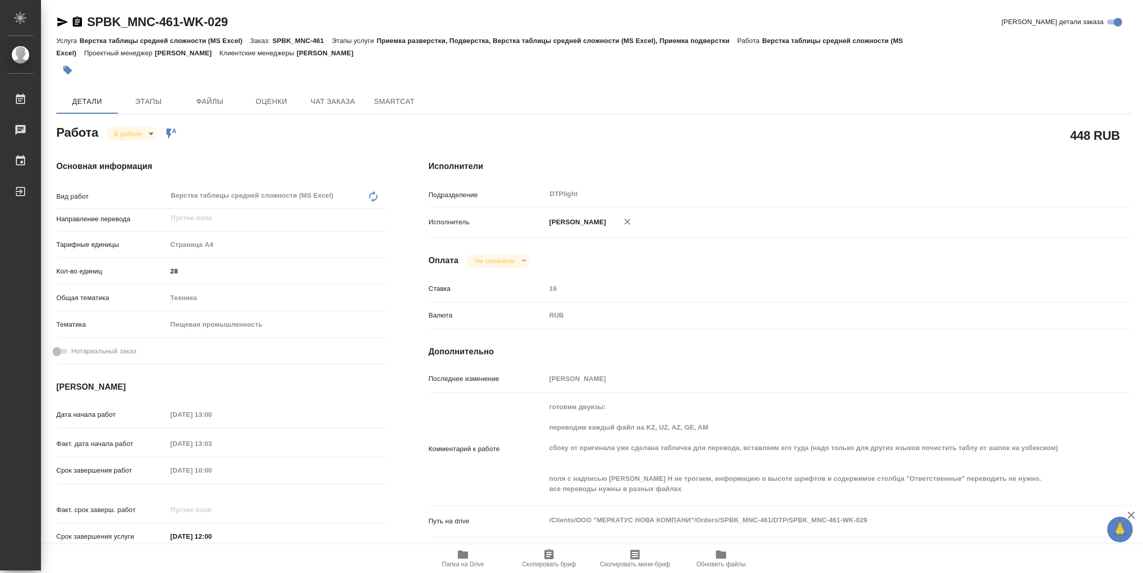
type textarea "x"
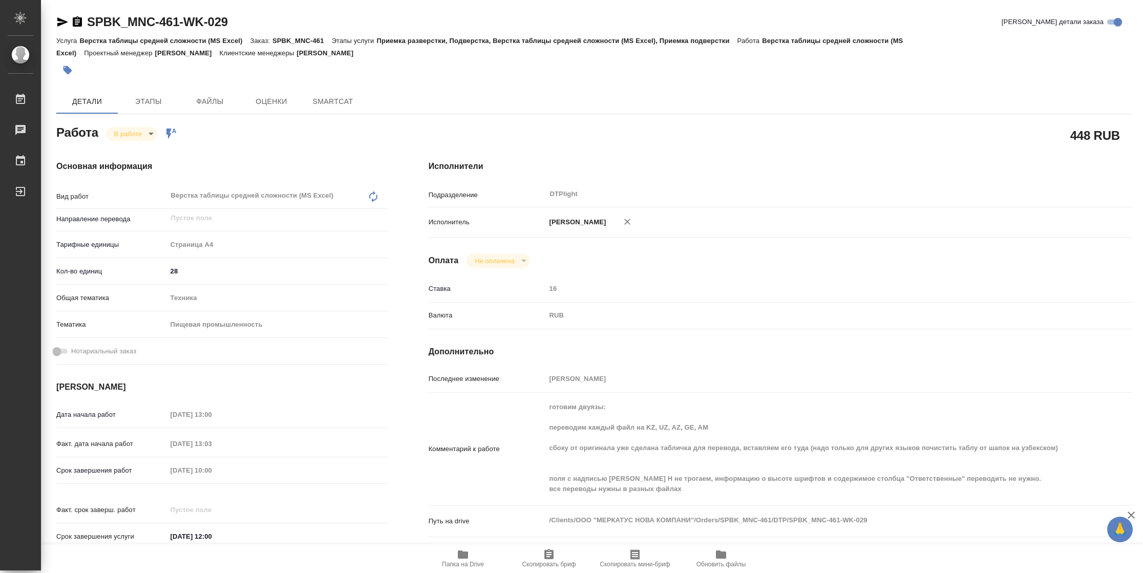
type textarea "x"
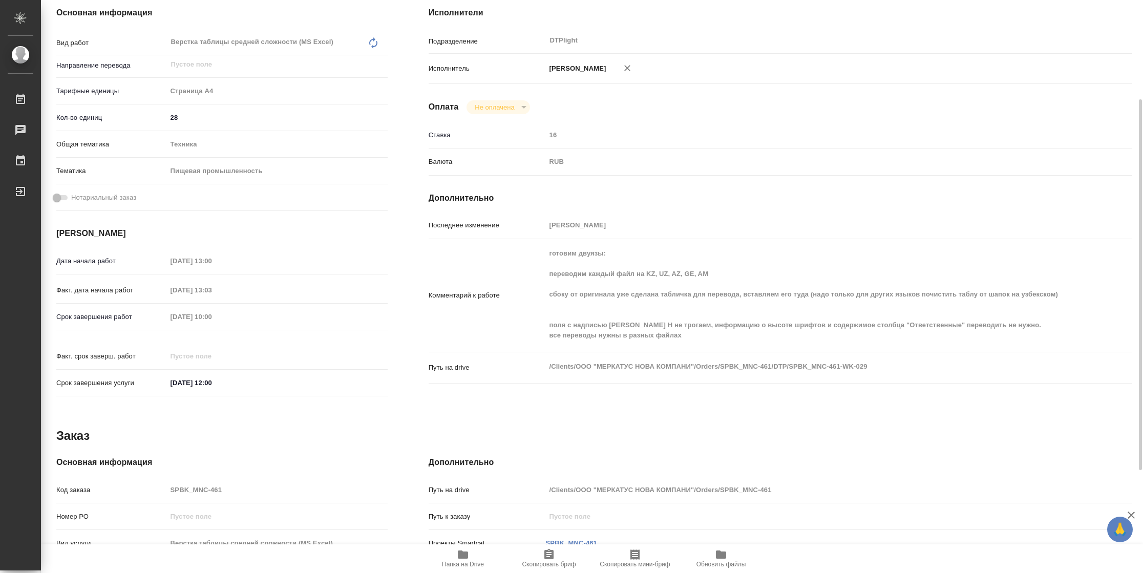
type textarea "x"
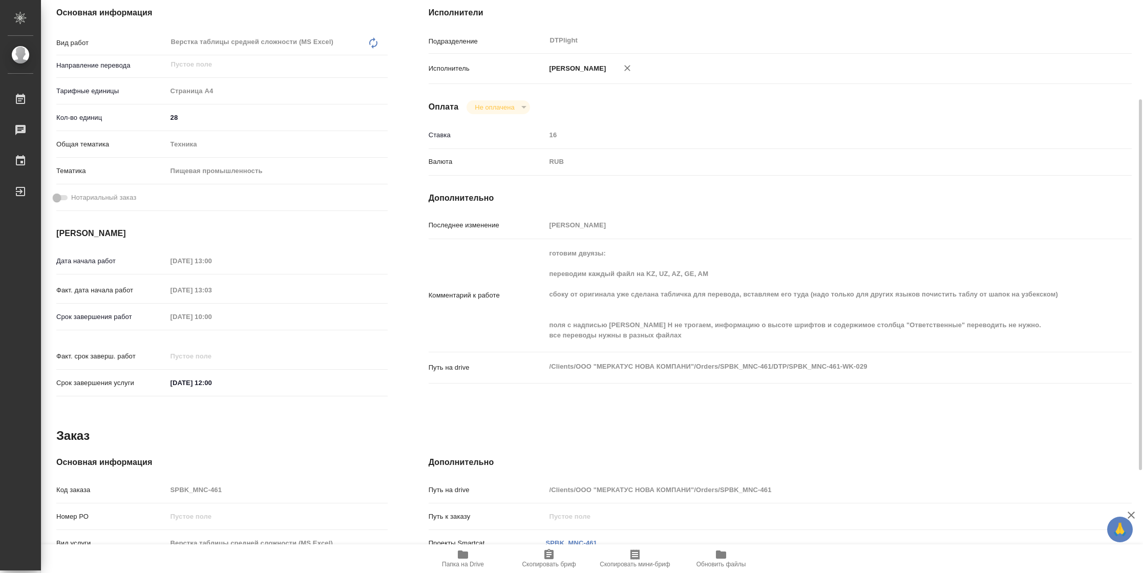
type textarea "x"
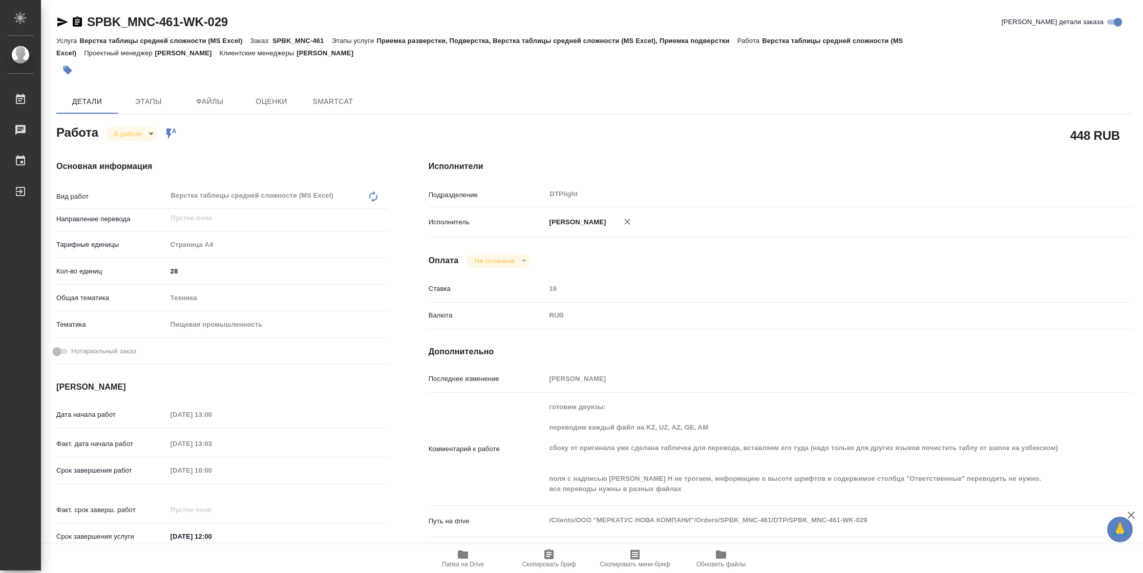
type textarea "x"
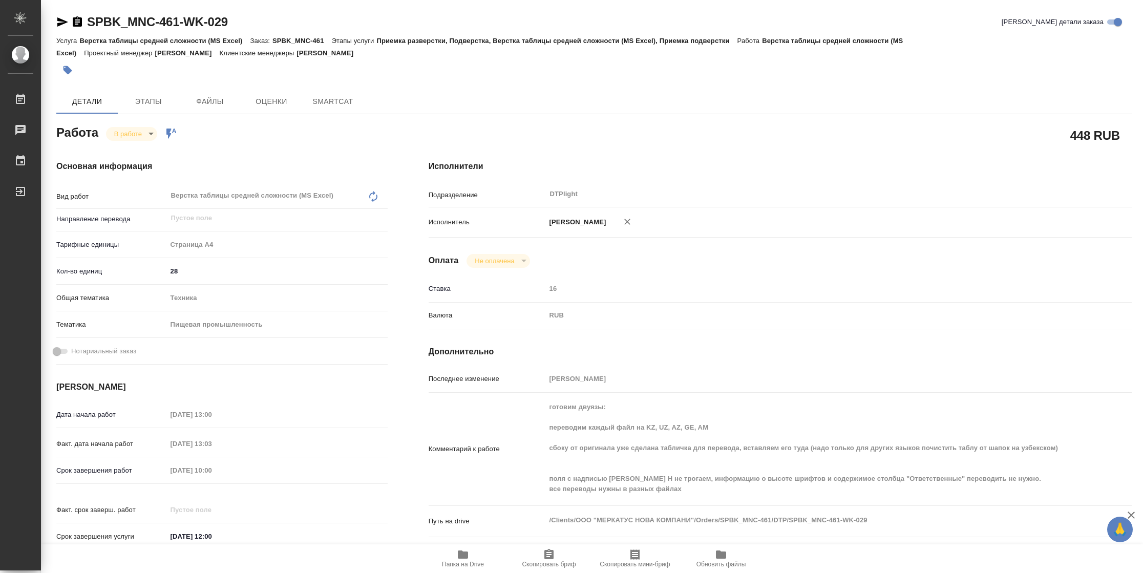
type textarea "x"
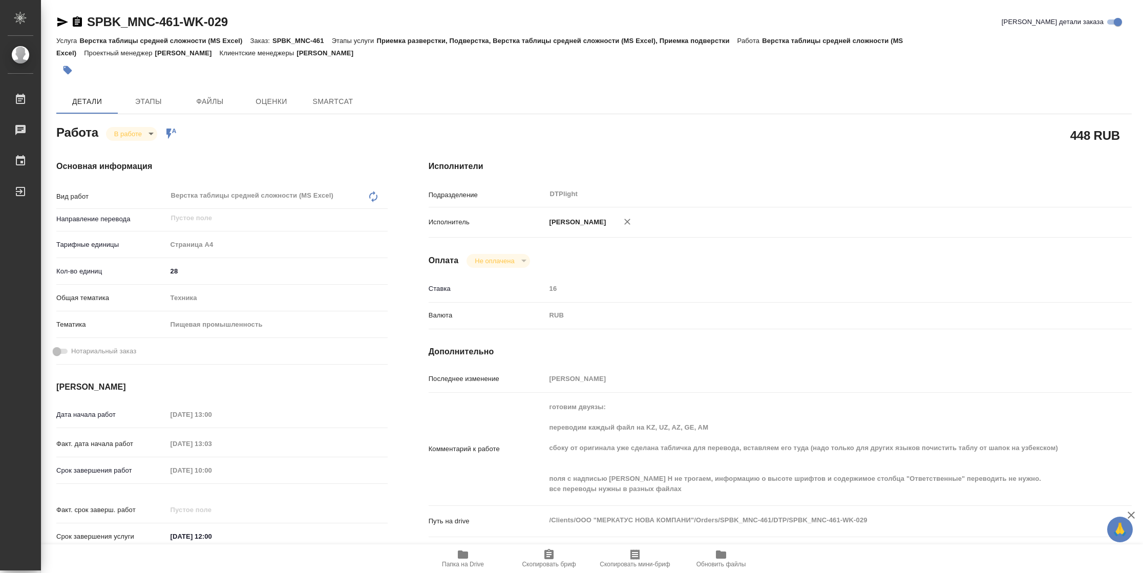
type textarea "x"
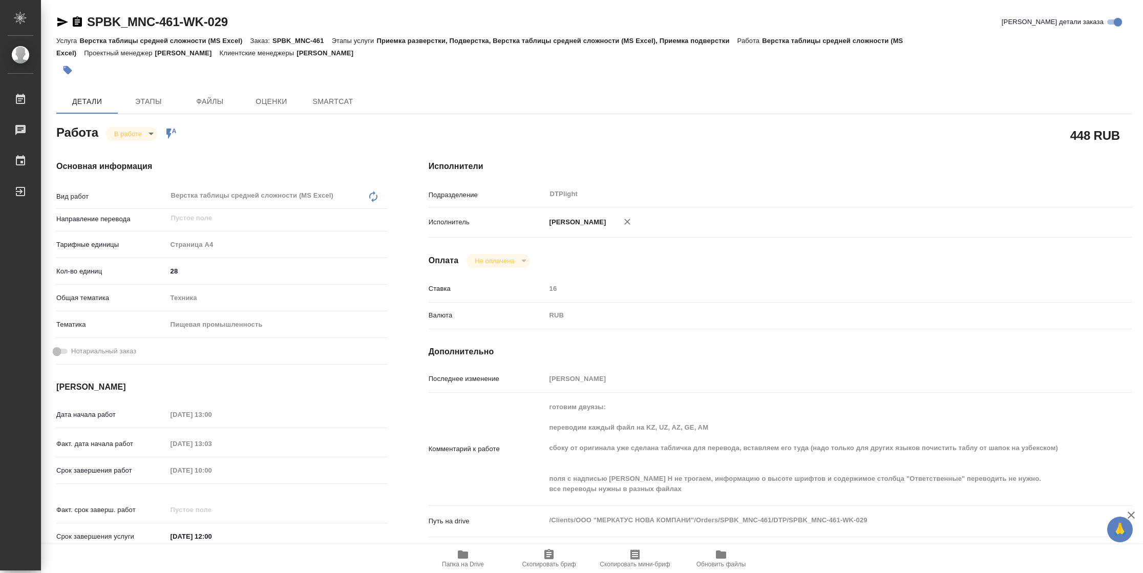
type textarea "x"
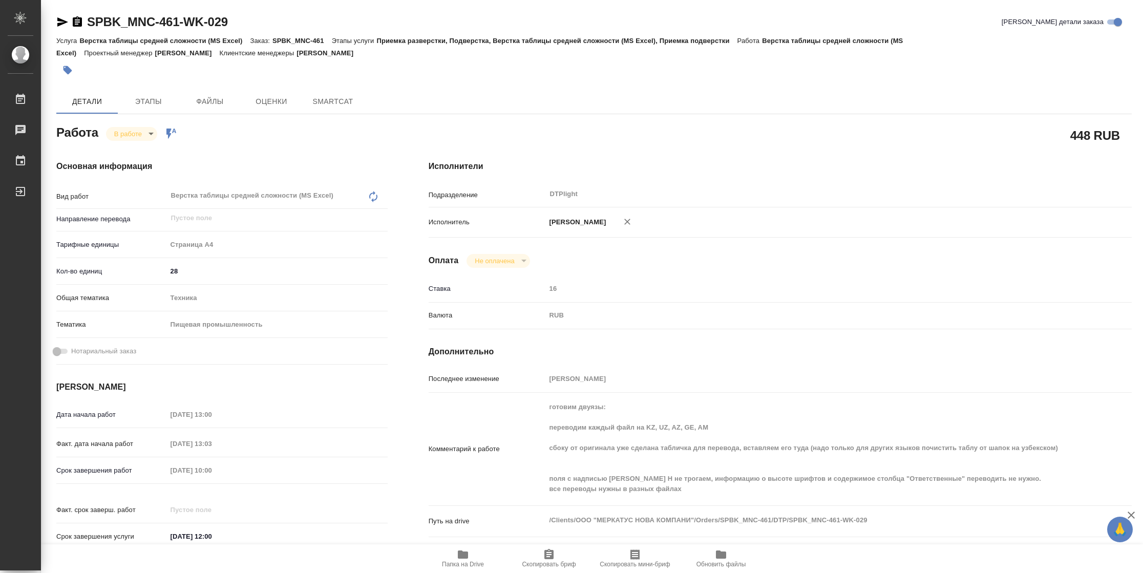
type textarea "x"
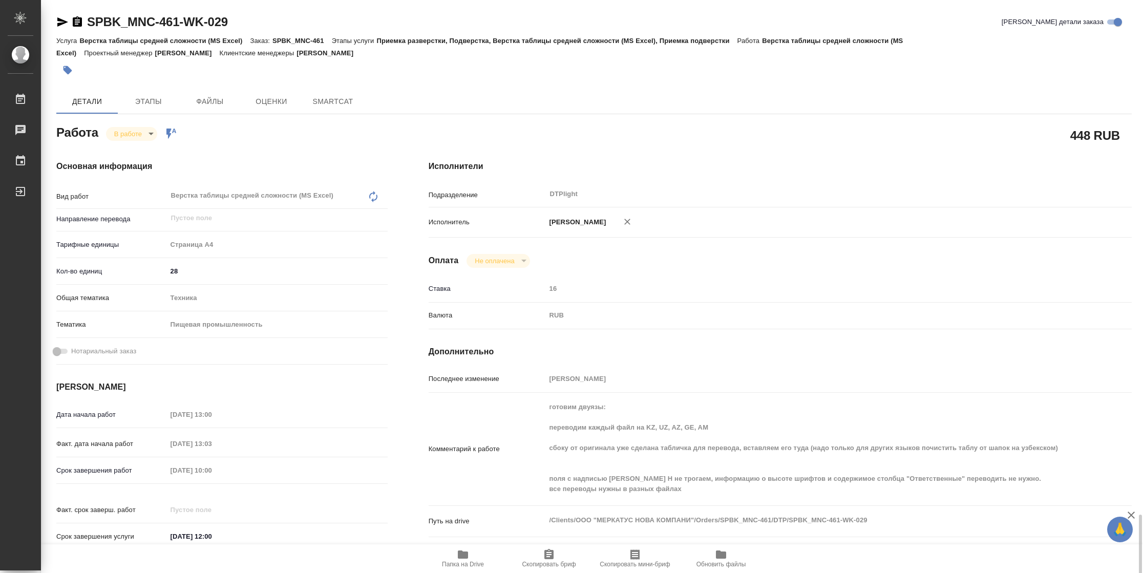
scroll to position [312, 0]
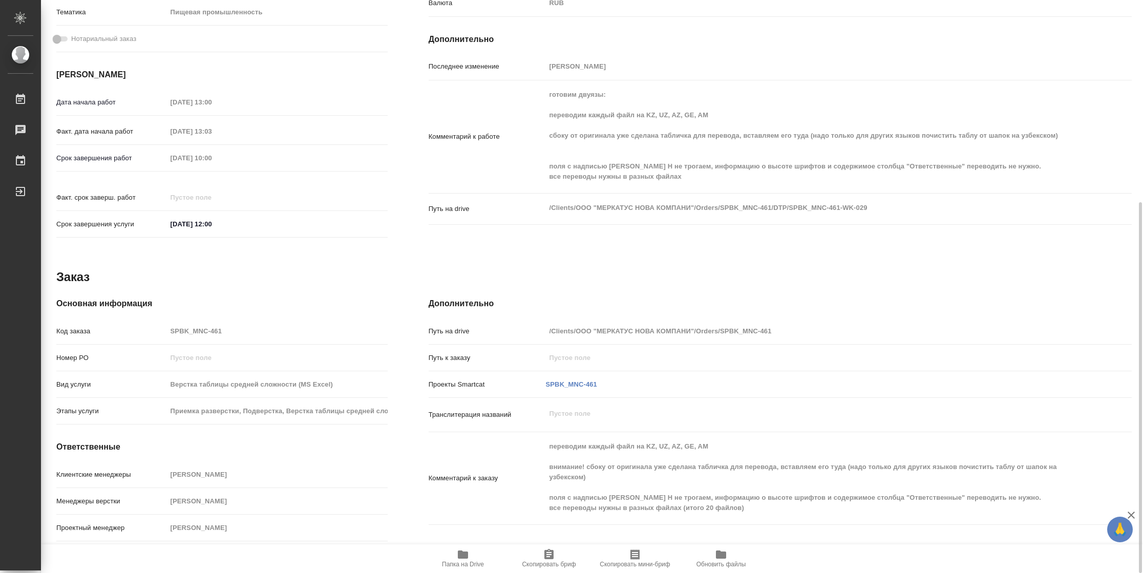
type textarea "x"
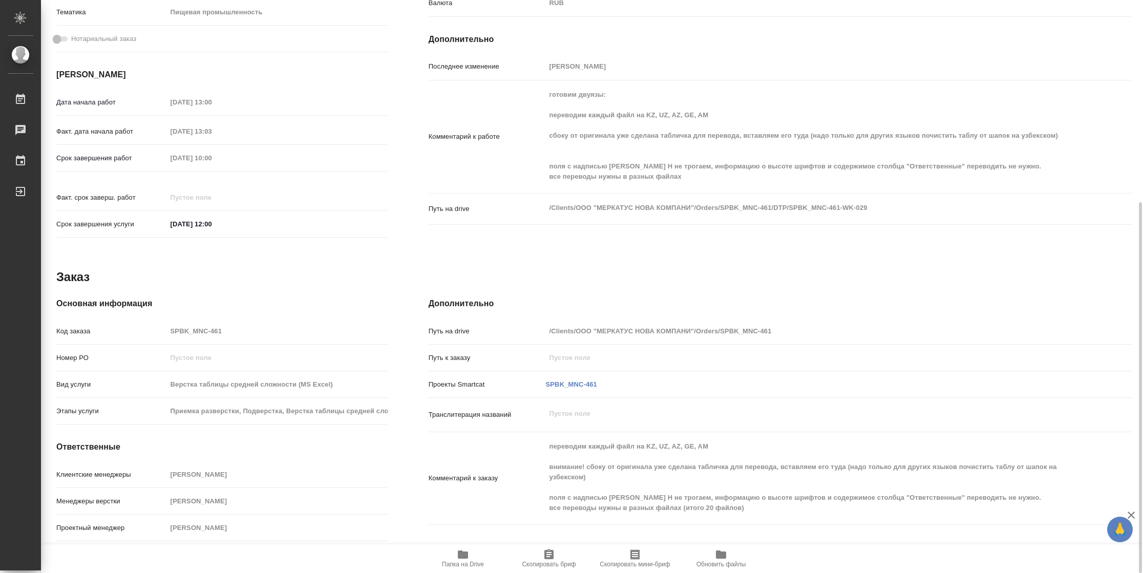
type textarea "x"
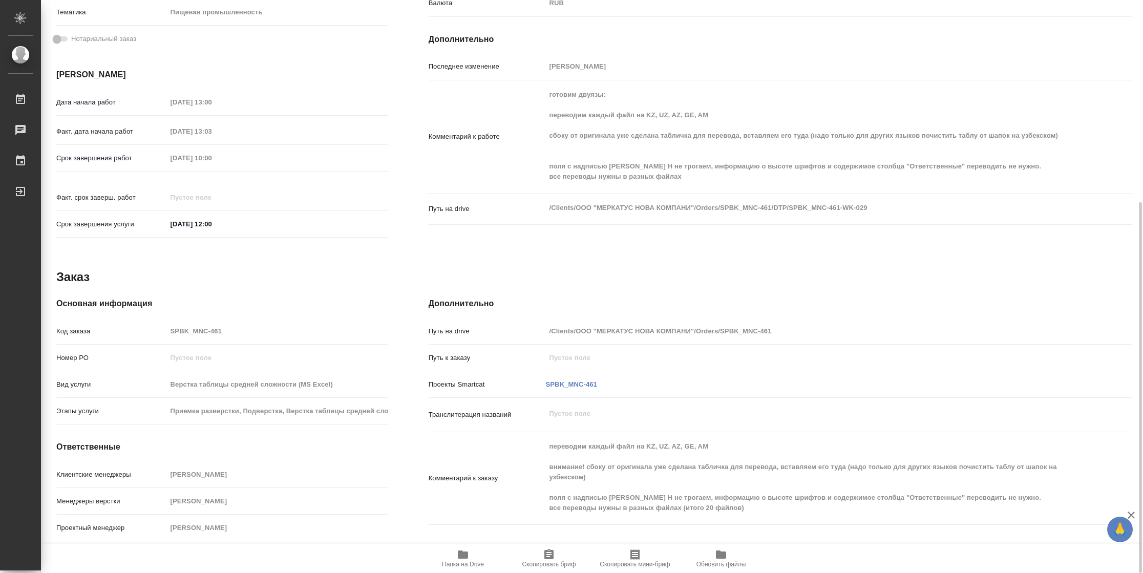
type textarea "x"
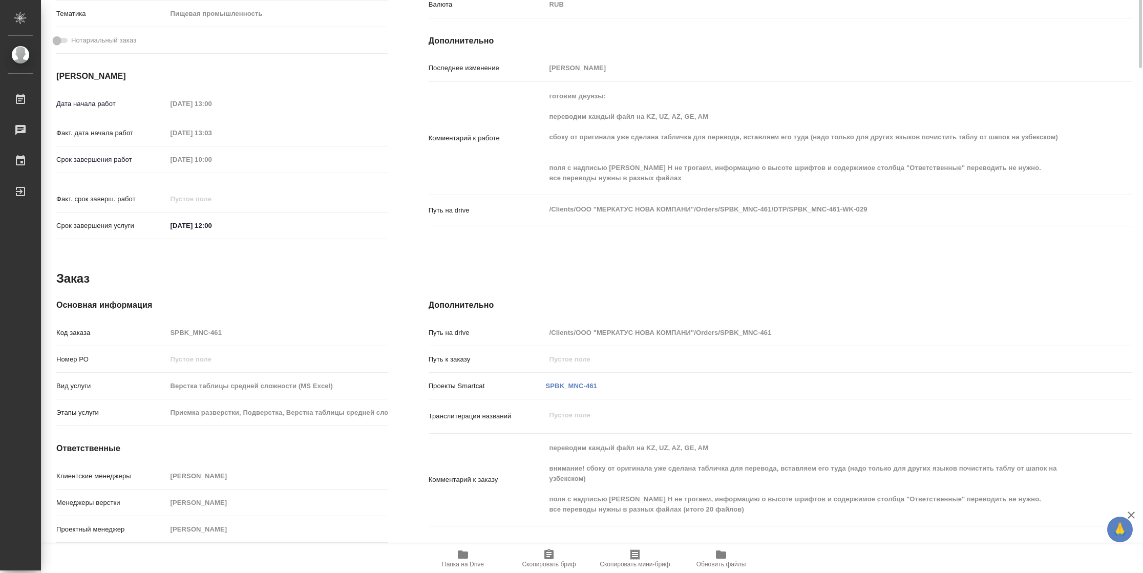
scroll to position [0, 0]
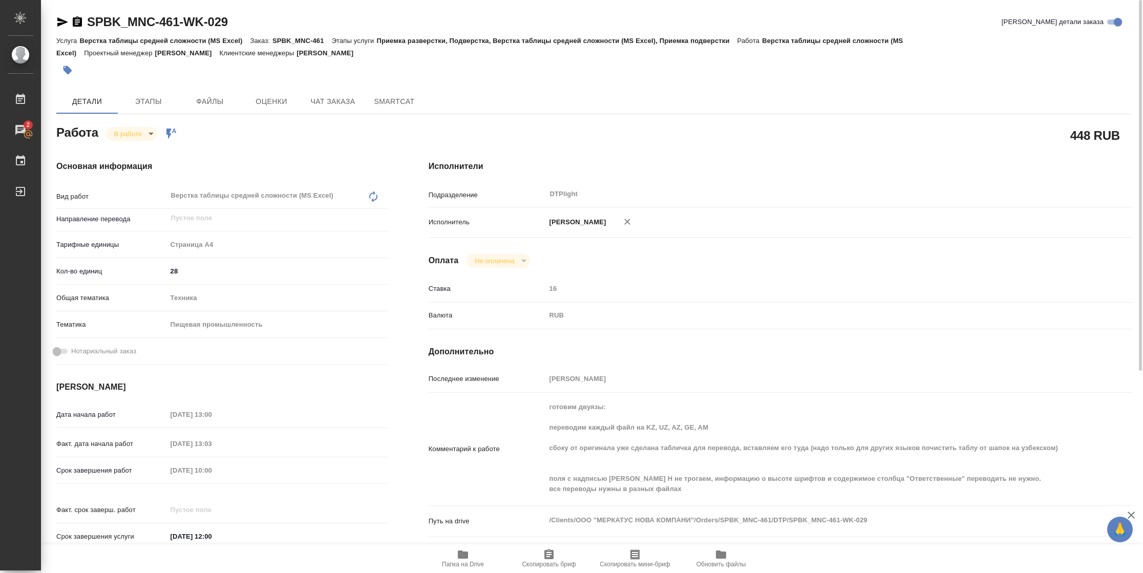
click at [65, 22] on icon "button" at bounding box center [62, 21] width 11 height 9
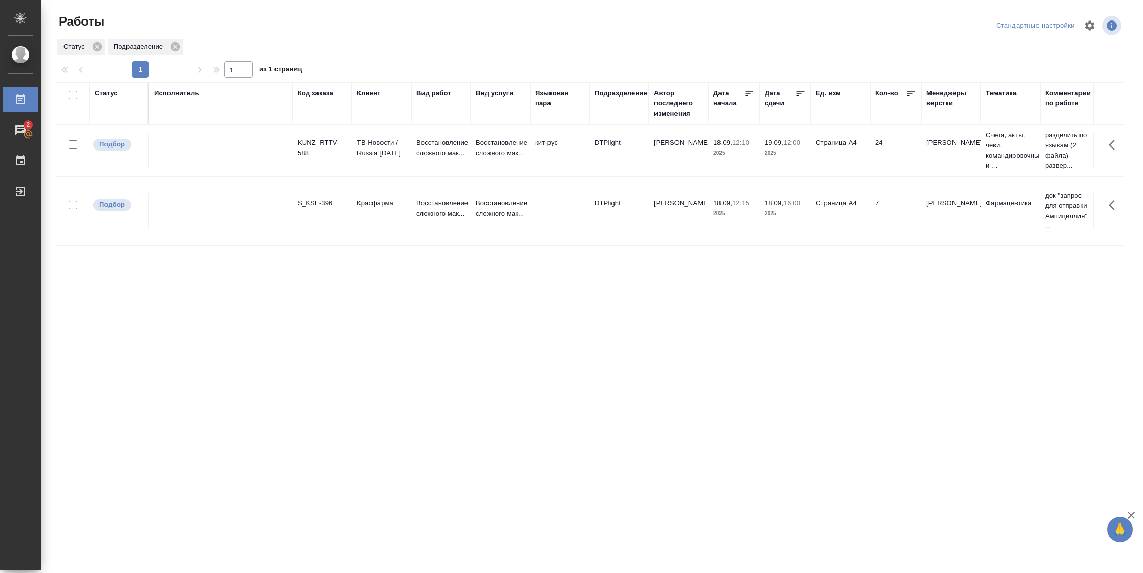
click at [112, 96] on div "Статус" at bounding box center [106, 93] width 23 height 10
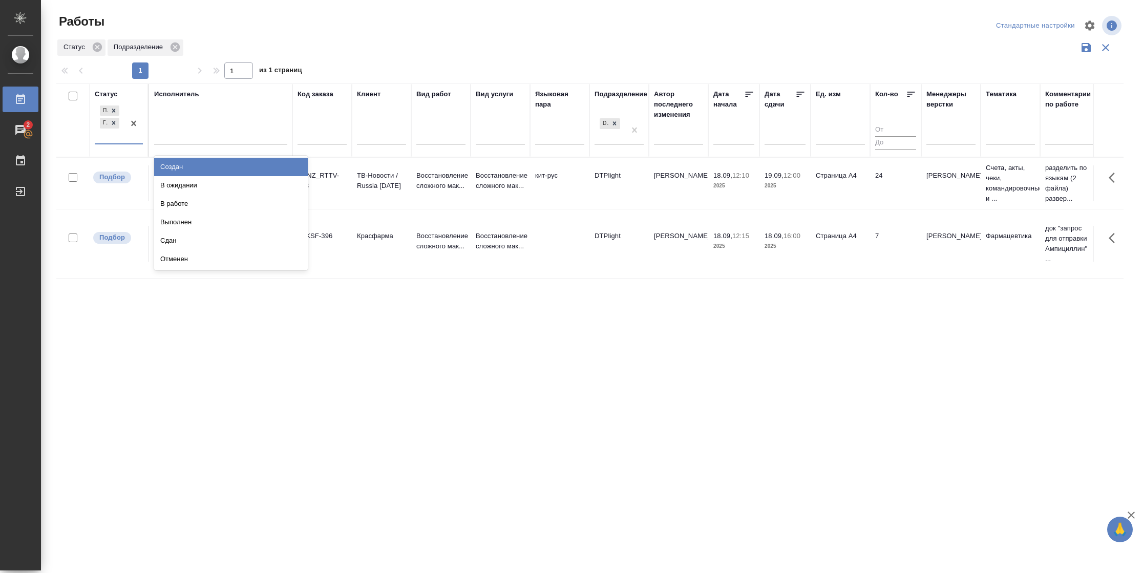
click at [122, 138] on div "Подбор Готов к работе" at bounding box center [110, 123] width 30 height 40
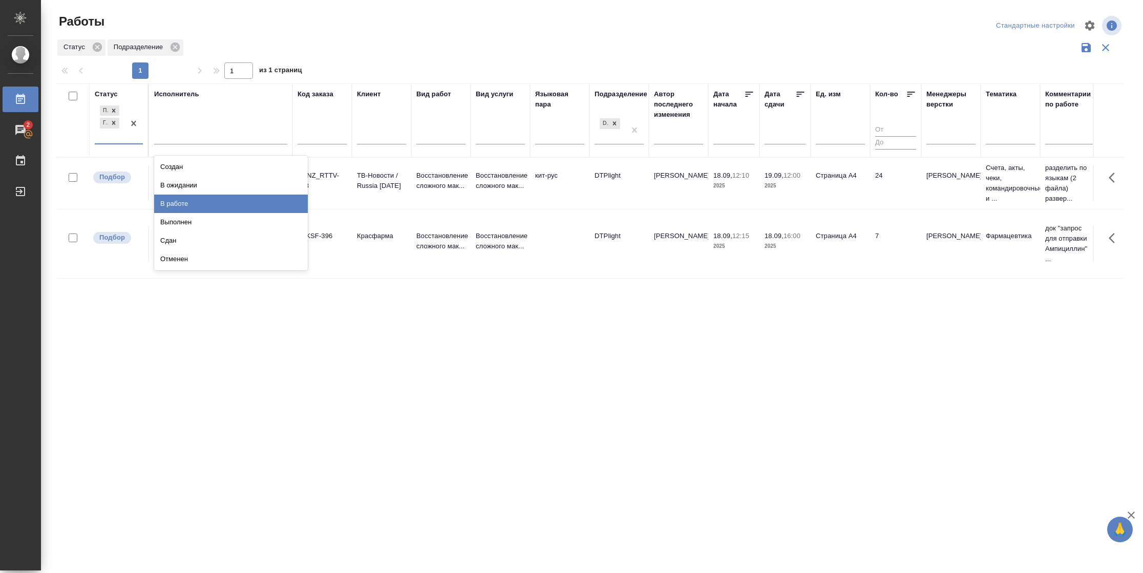
click at [186, 203] on div "В работе" at bounding box center [231, 204] width 154 height 18
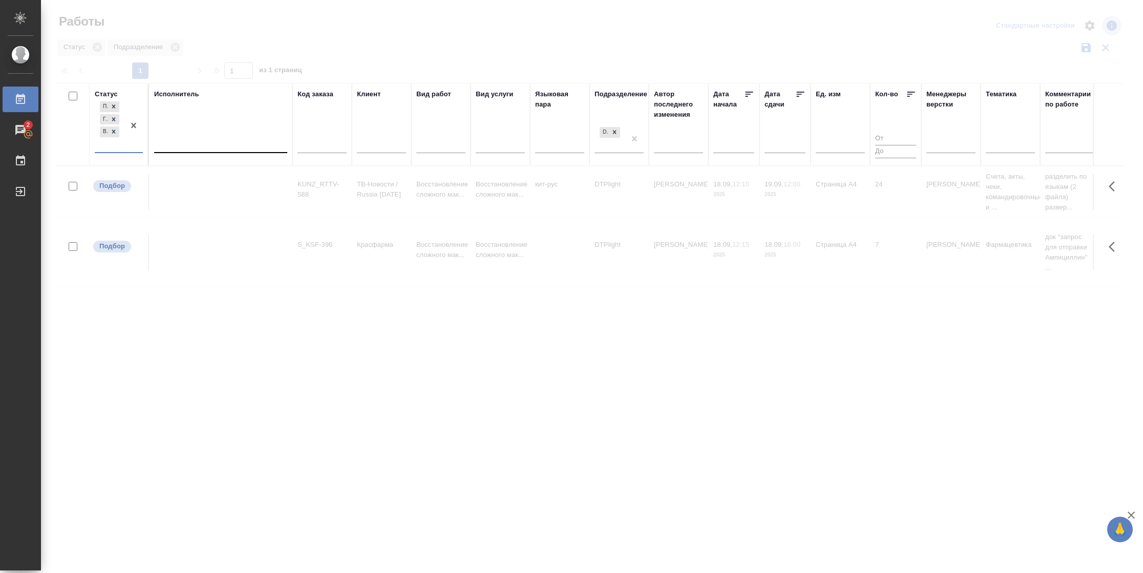
click at [210, 145] on div at bounding box center [220, 142] width 133 height 15
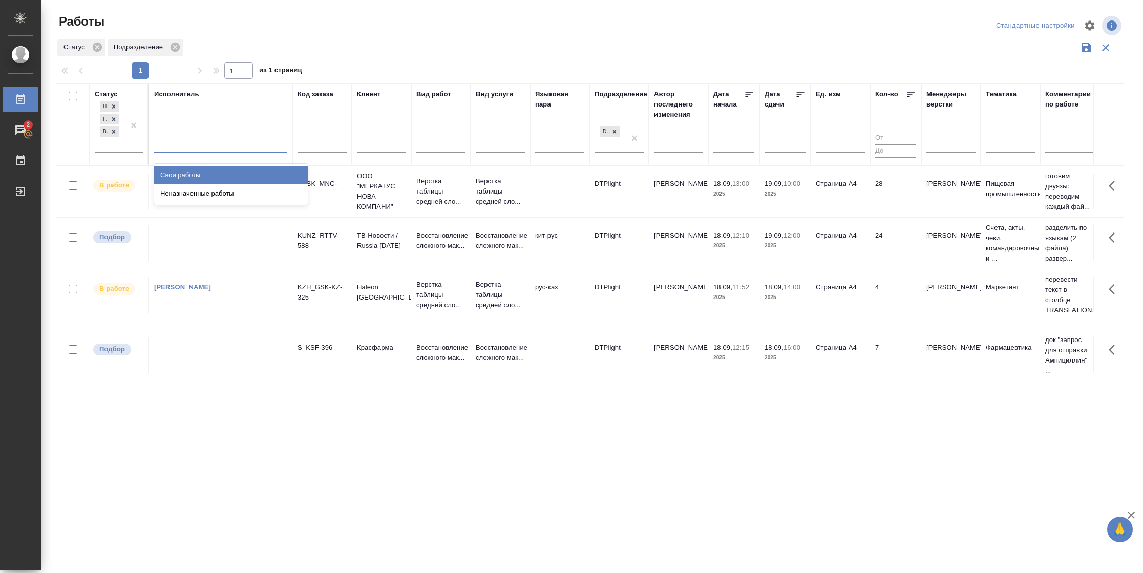
click at [211, 172] on div "Свои работы" at bounding box center [231, 175] width 154 height 18
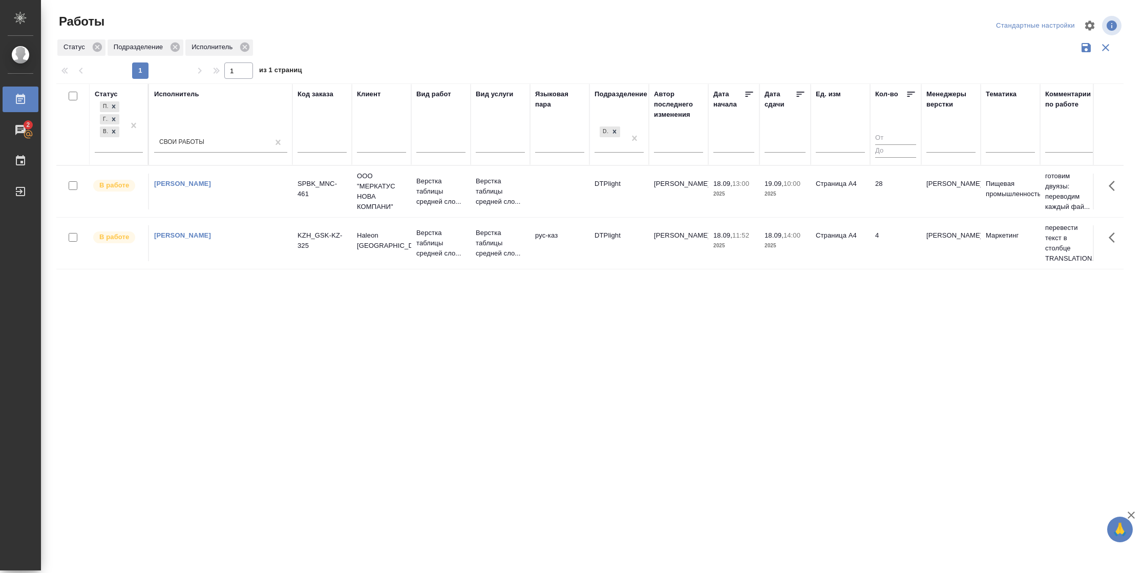
click at [802, 96] on icon at bounding box center [801, 94] width 10 height 10
click at [927, 258] on td "[PERSON_NAME]" at bounding box center [951, 243] width 59 height 36
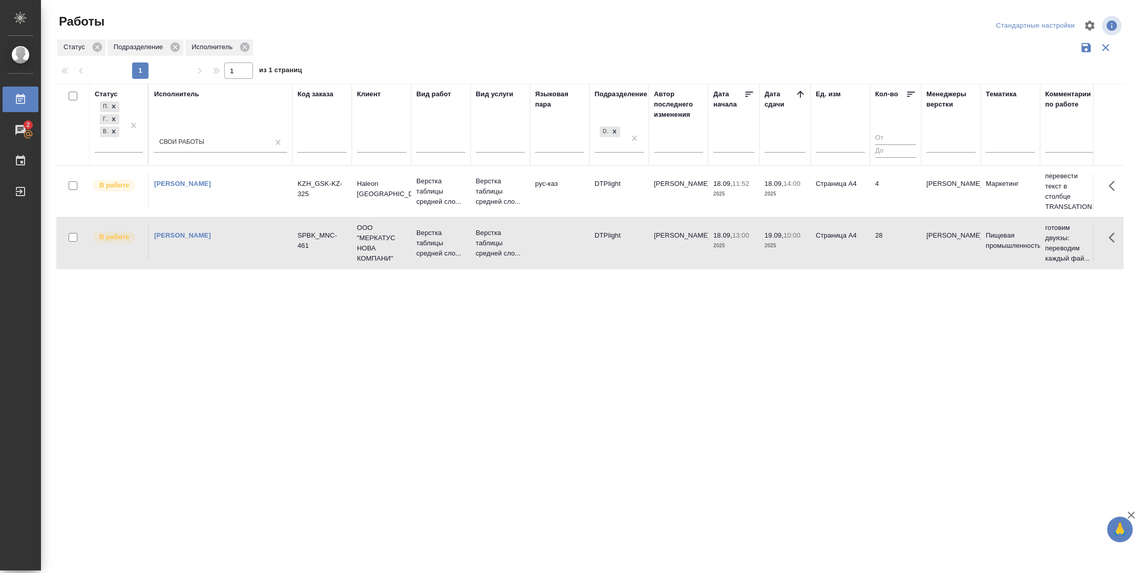
click at [927, 258] on td "[PERSON_NAME]" at bounding box center [951, 243] width 59 height 36
click at [880, 253] on td "28" at bounding box center [895, 243] width 51 height 36
click at [881, 234] on td "28" at bounding box center [895, 243] width 51 height 36
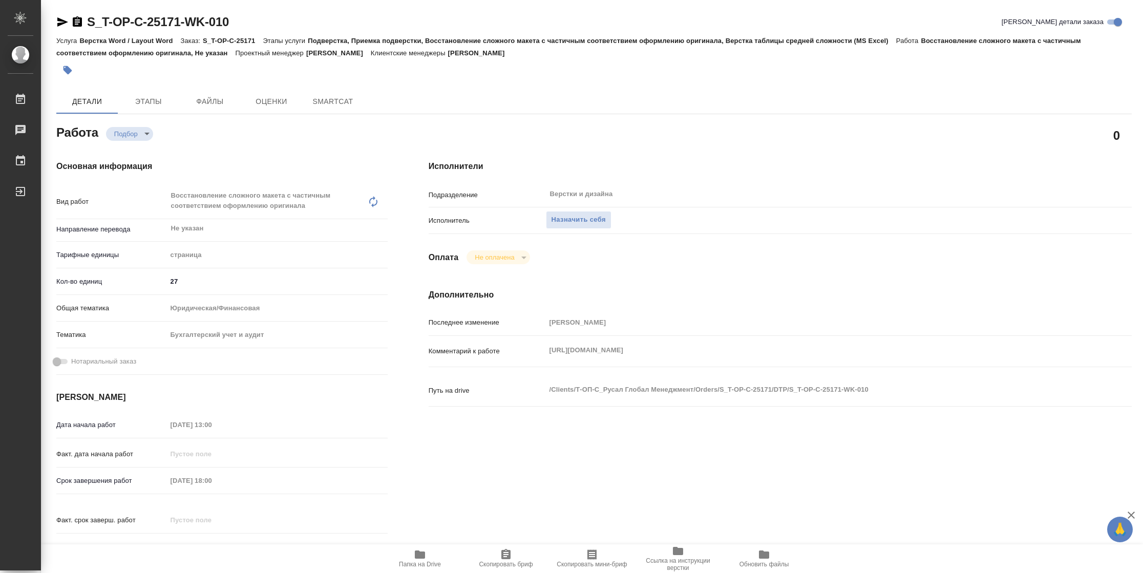
type textarea "x"
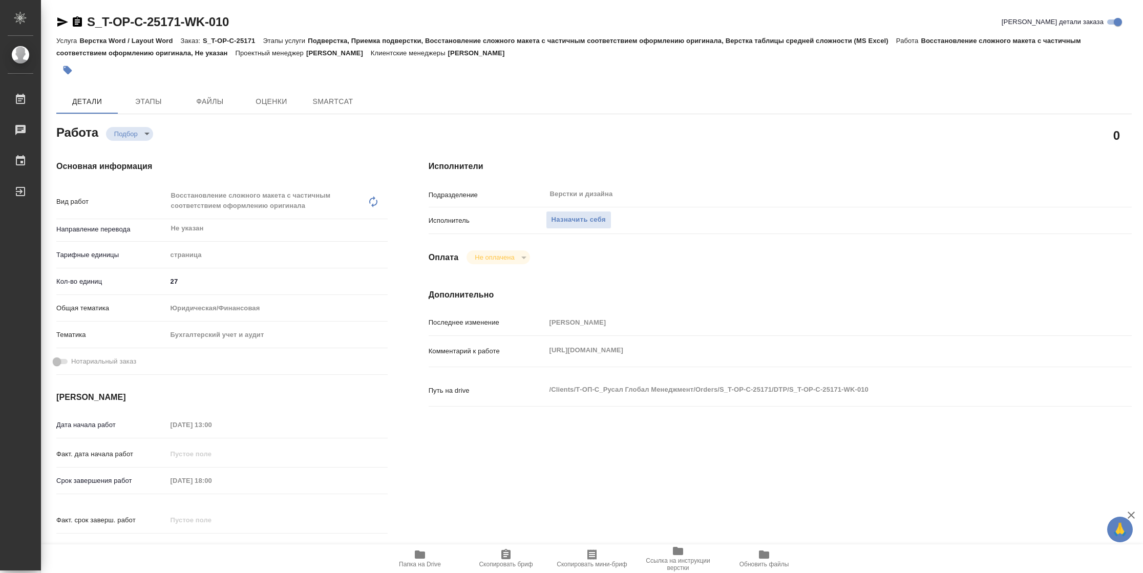
type textarea "x"
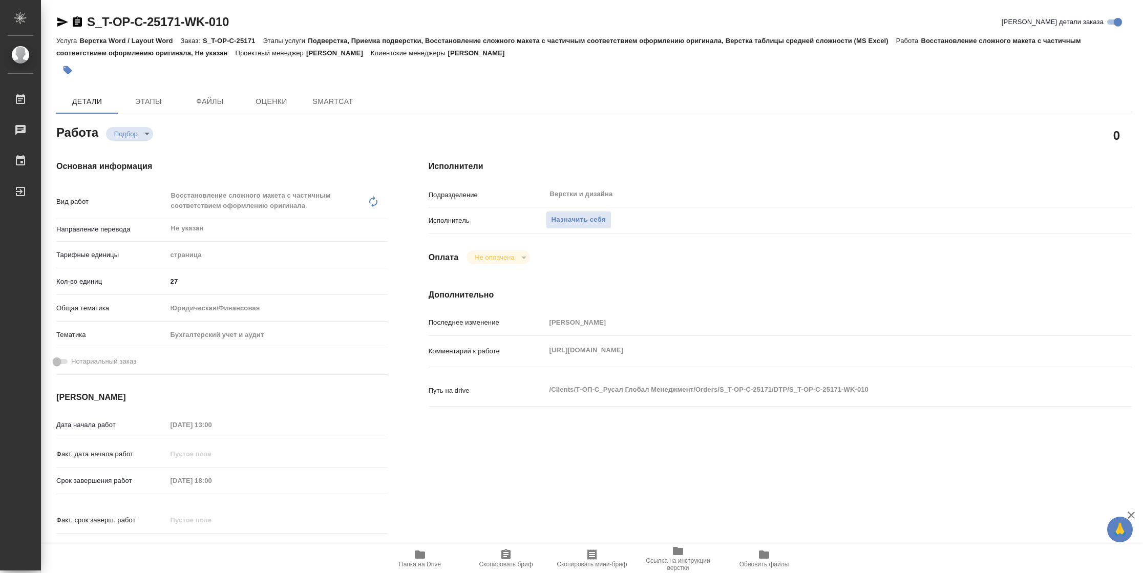
type textarea "x"
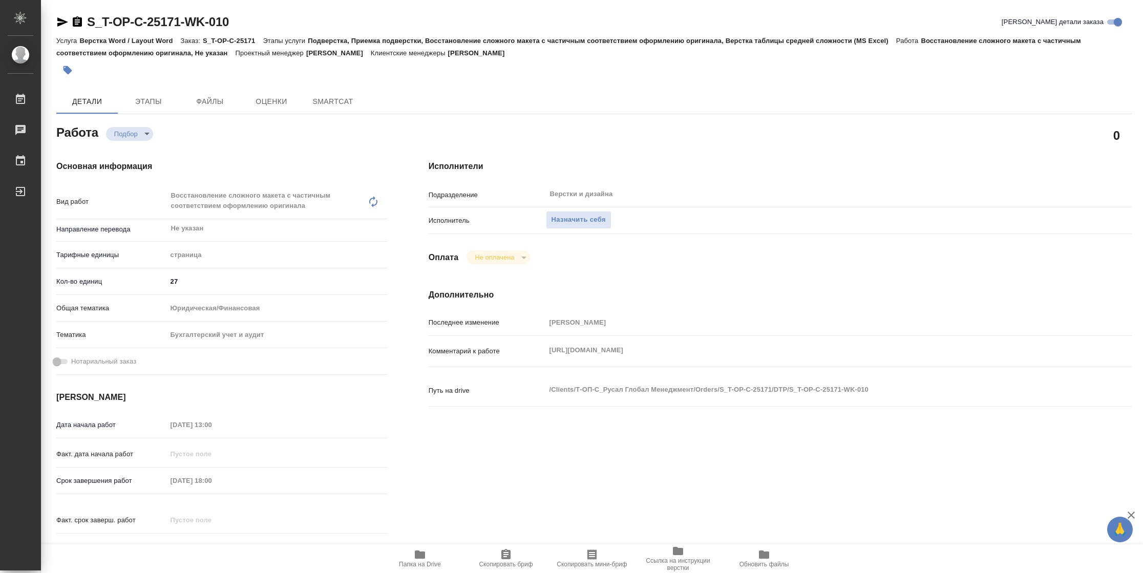
type textarea "x"
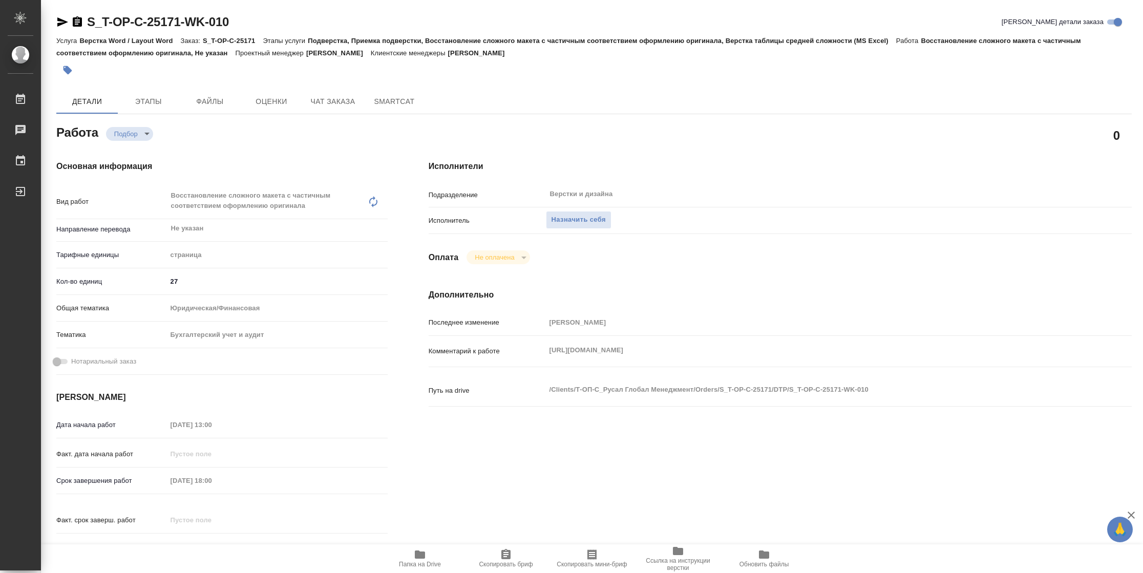
type textarea "x"
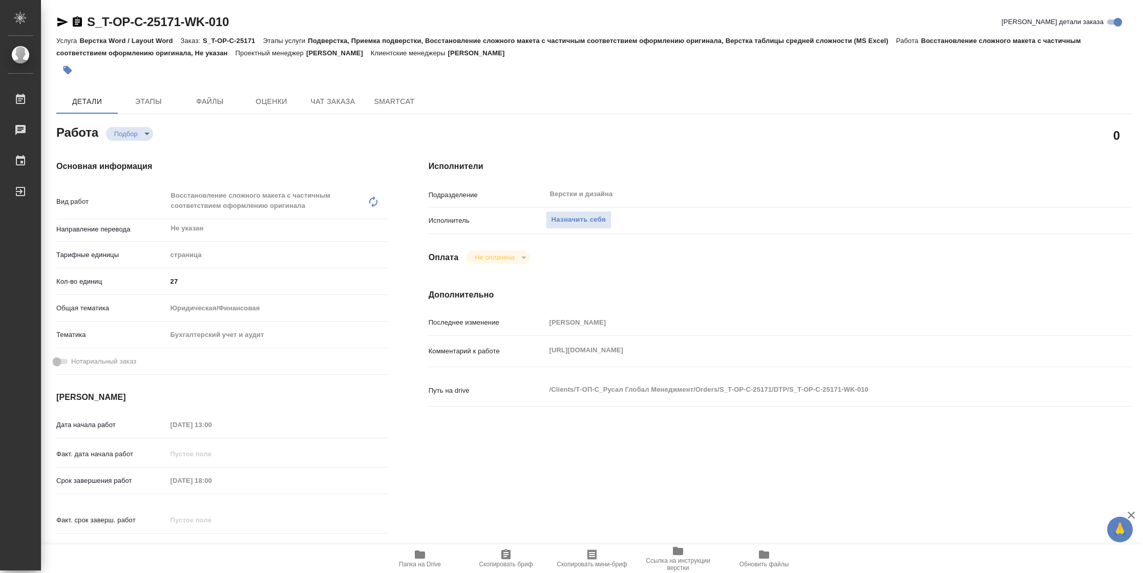
type textarea "x"
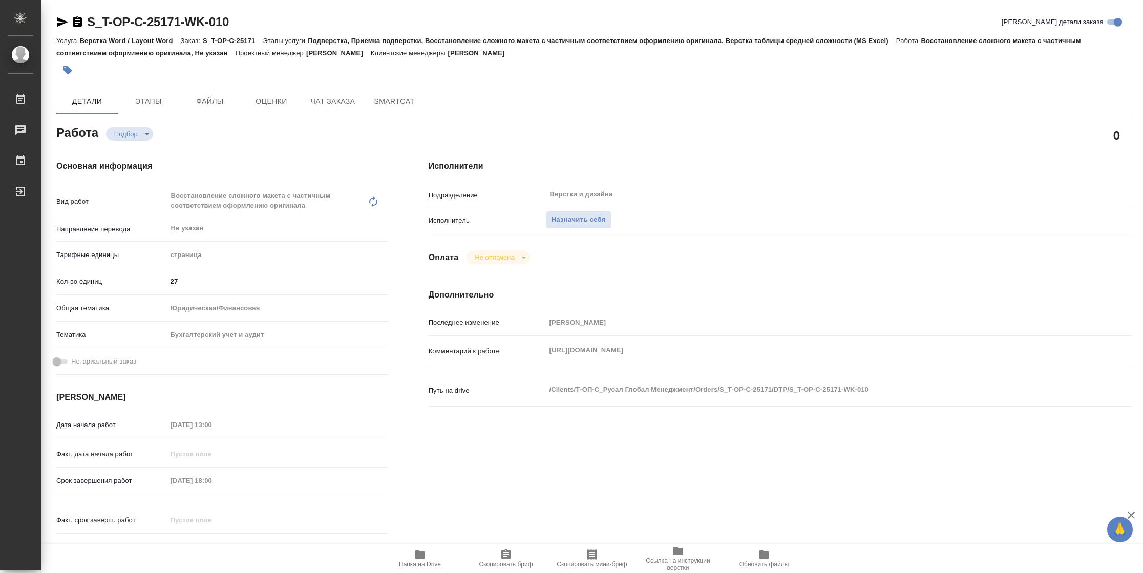
click at [429, 561] on span "Папка на Drive" at bounding box center [420, 564] width 42 height 7
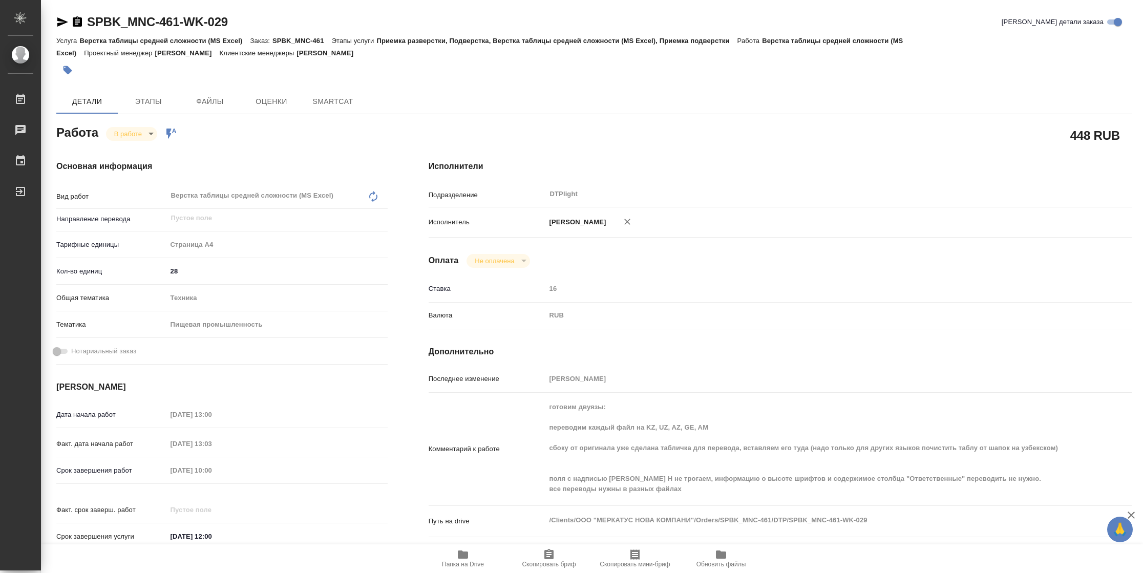
type textarea "x"
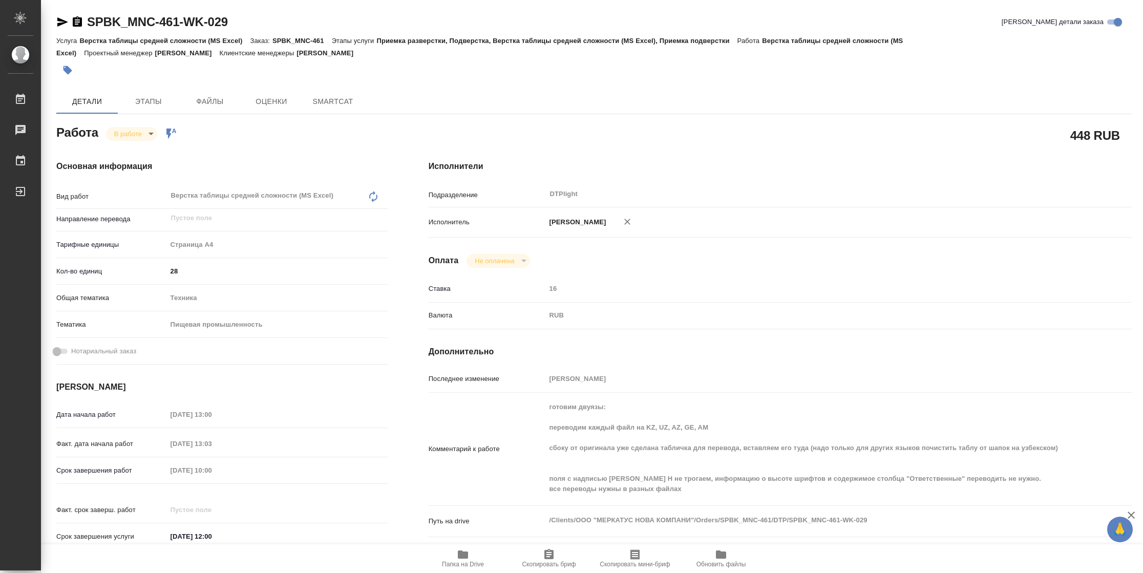
type textarea "x"
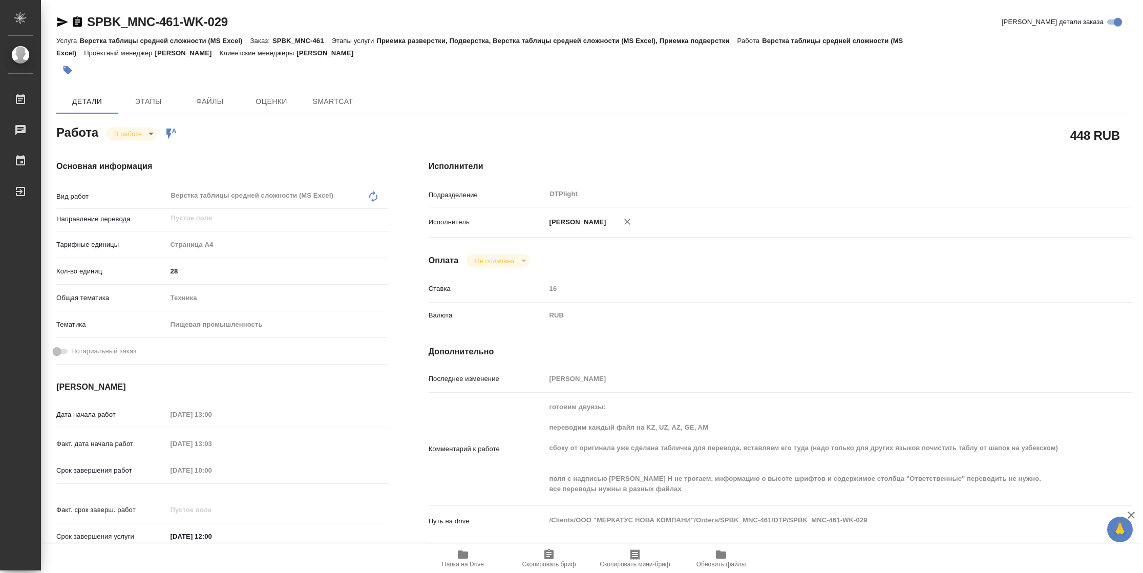
type textarea "x"
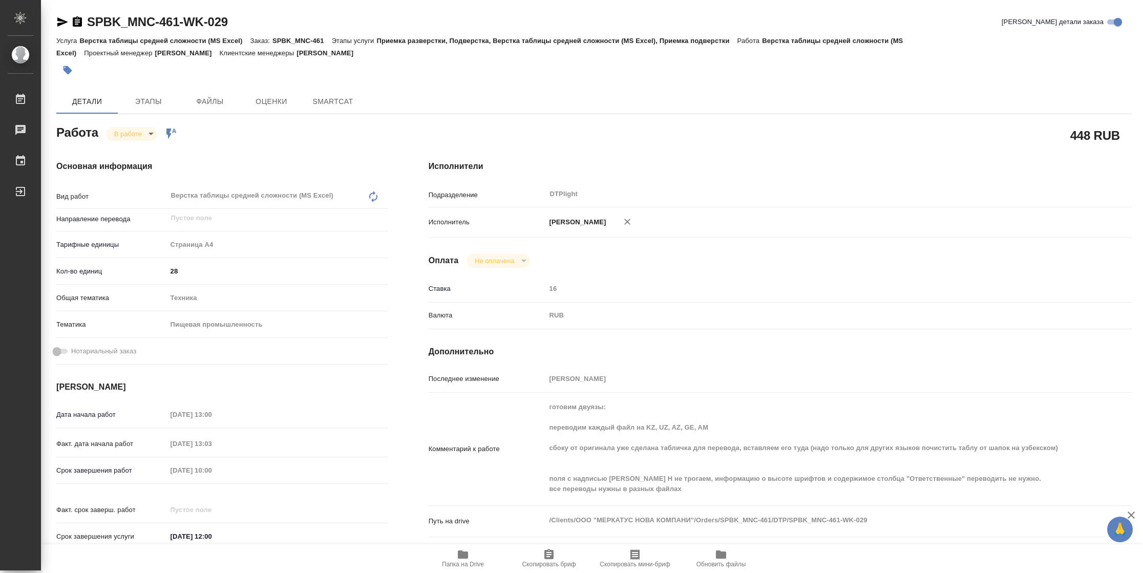
scroll to position [312, 0]
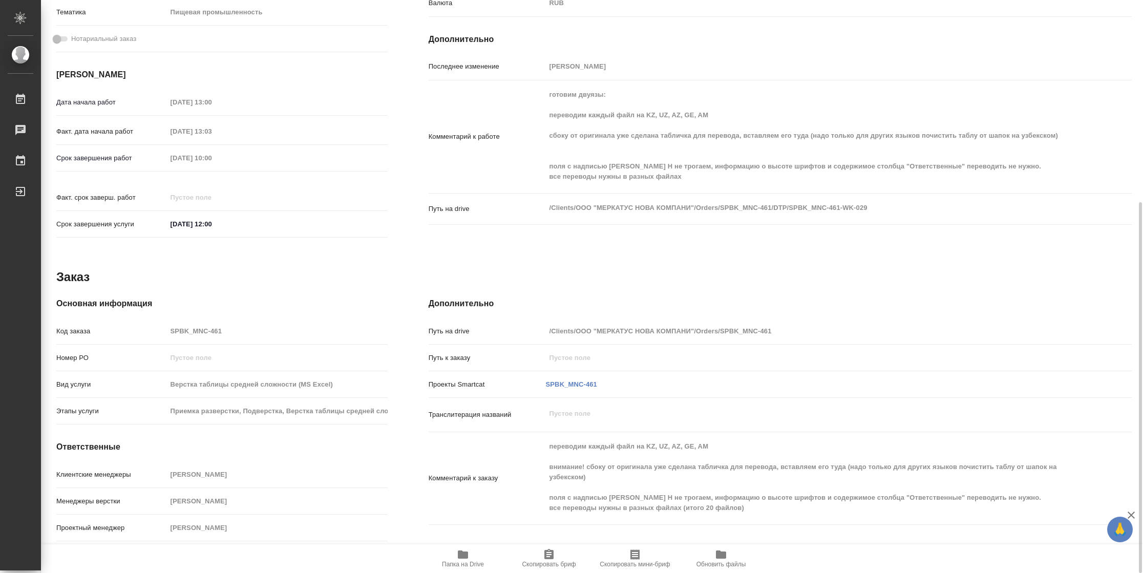
type textarea "x"
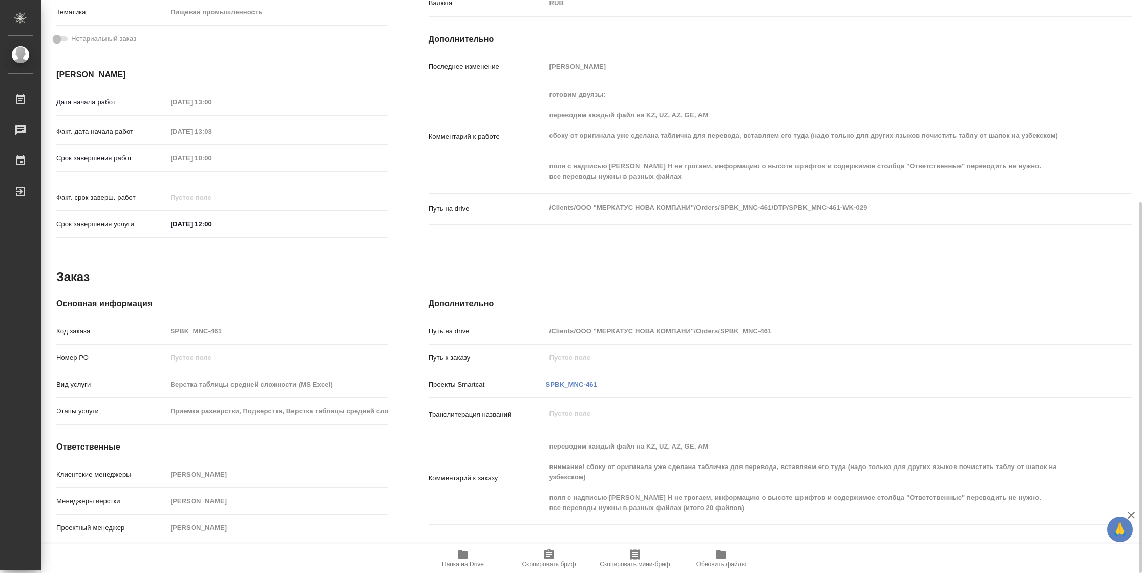
type textarea "x"
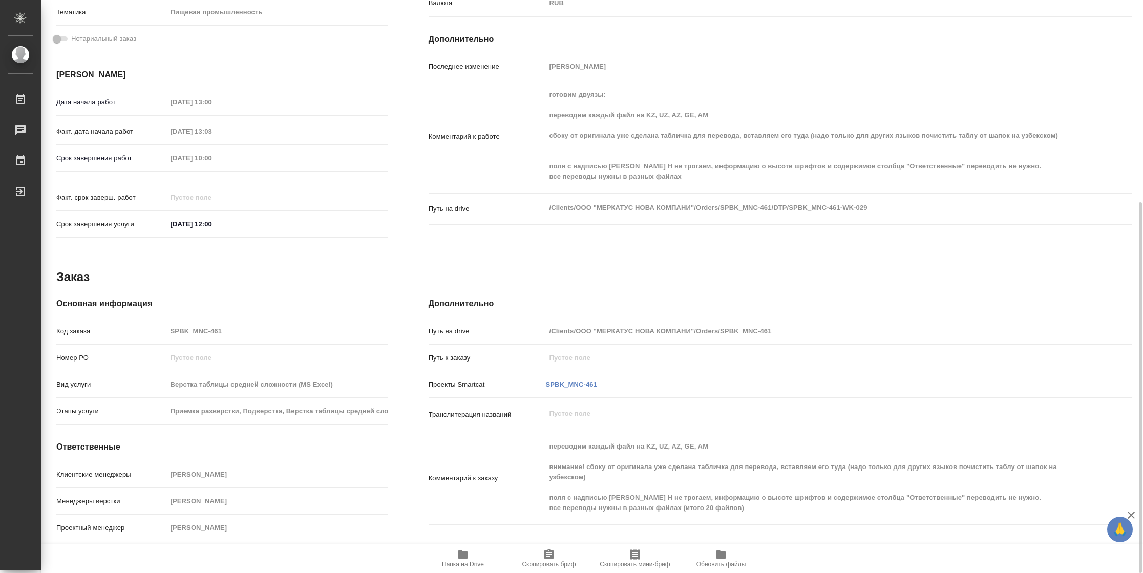
type textarea "x"
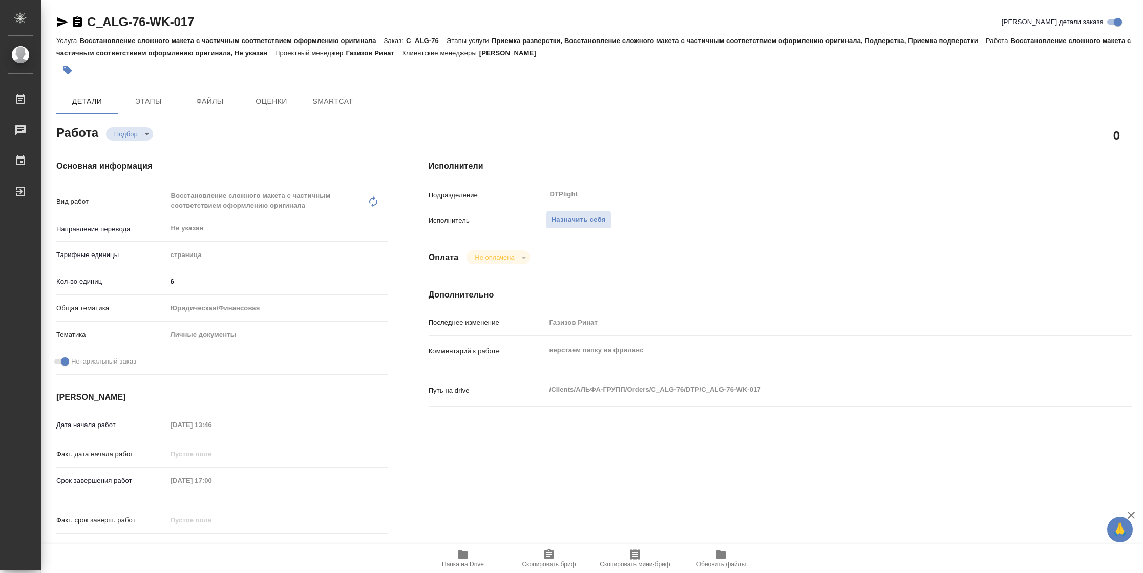
type textarea "x"
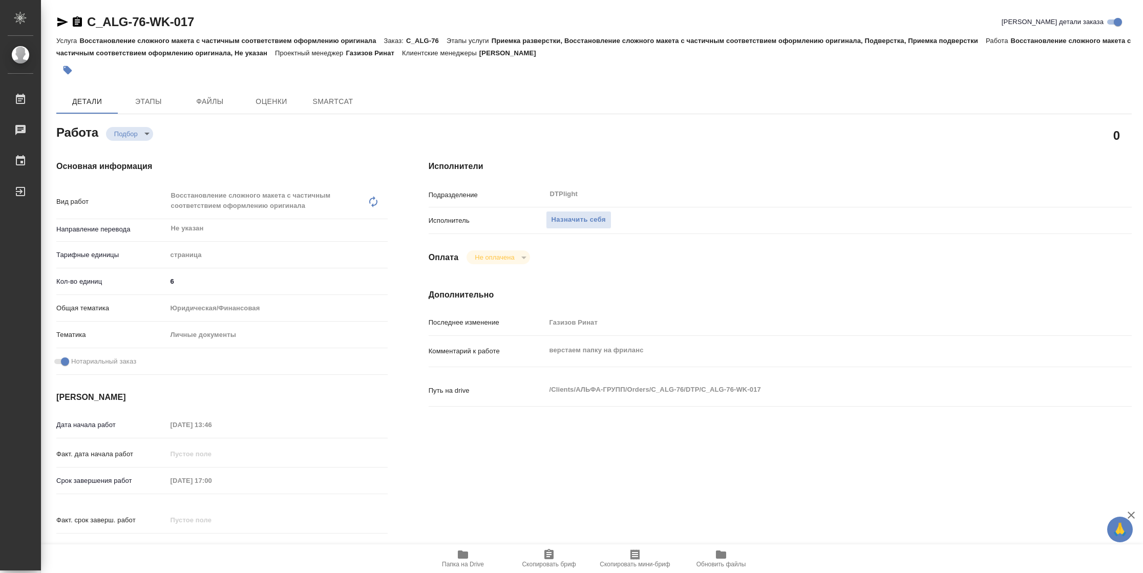
type textarea "x"
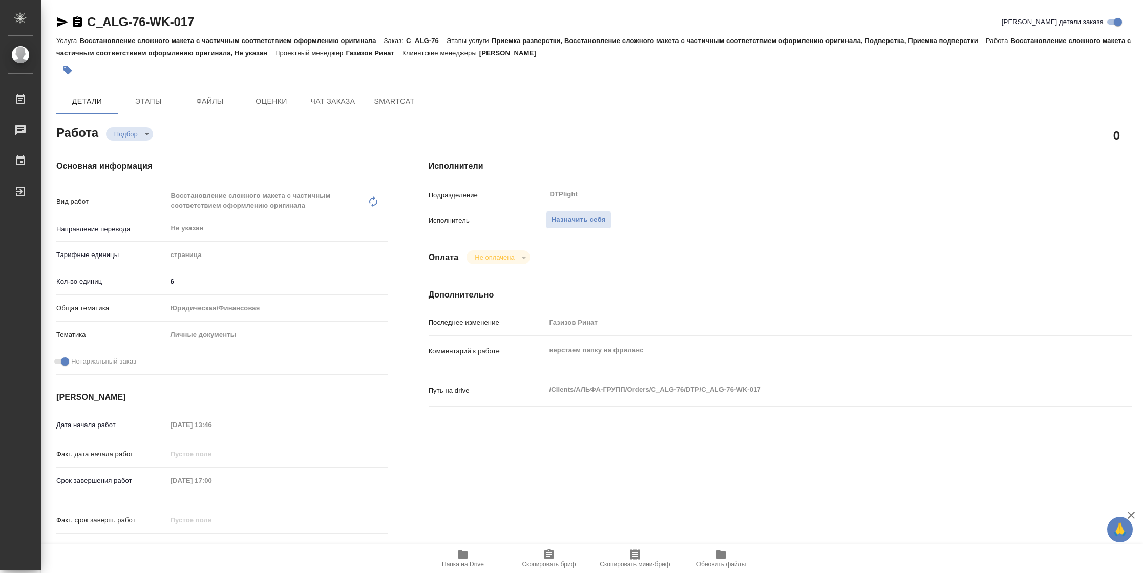
type textarea "x"
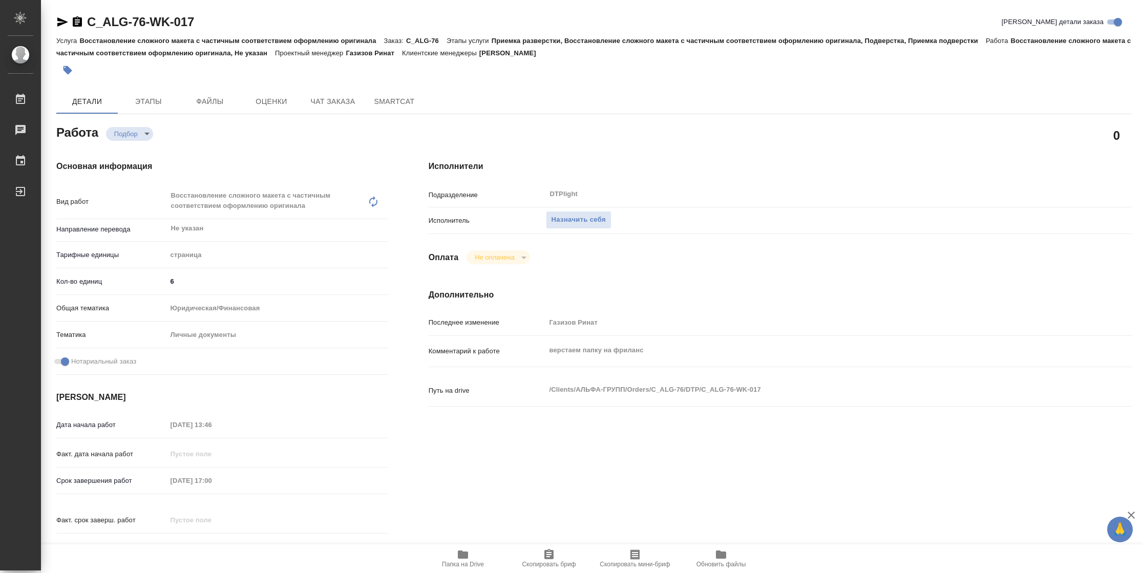
click at [452, 563] on span "Папка на Drive" at bounding box center [463, 564] width 42 height 7
type textarea "x"
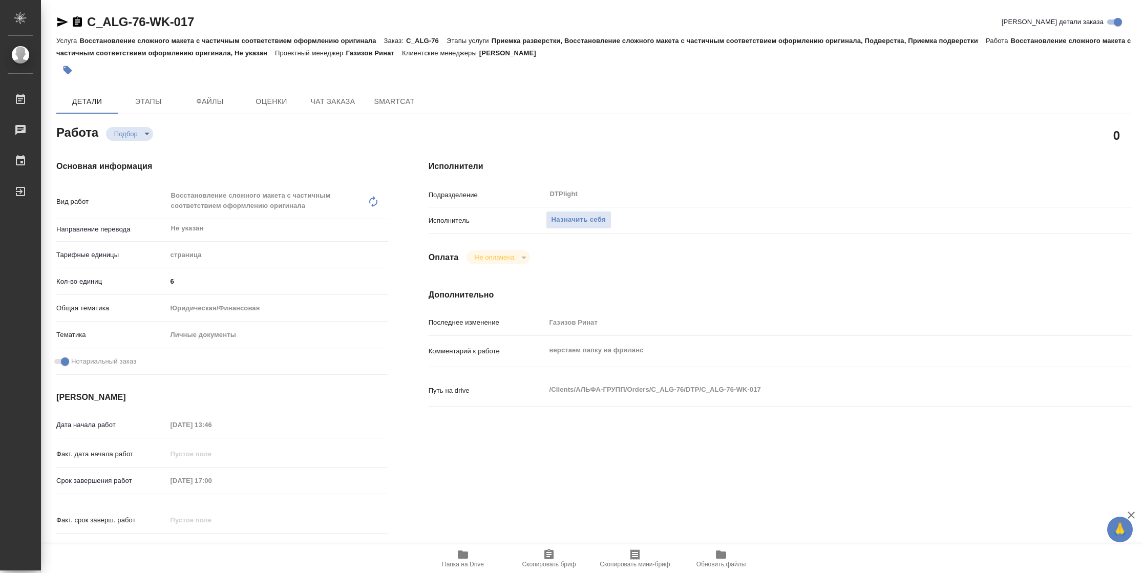
type textarea "x"
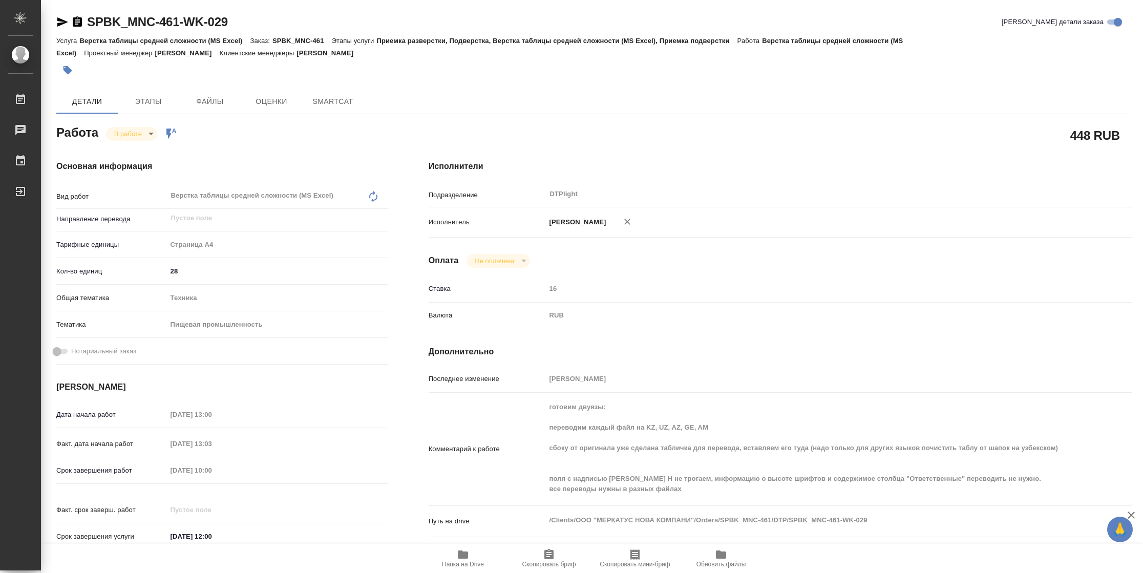
type textarea "x"
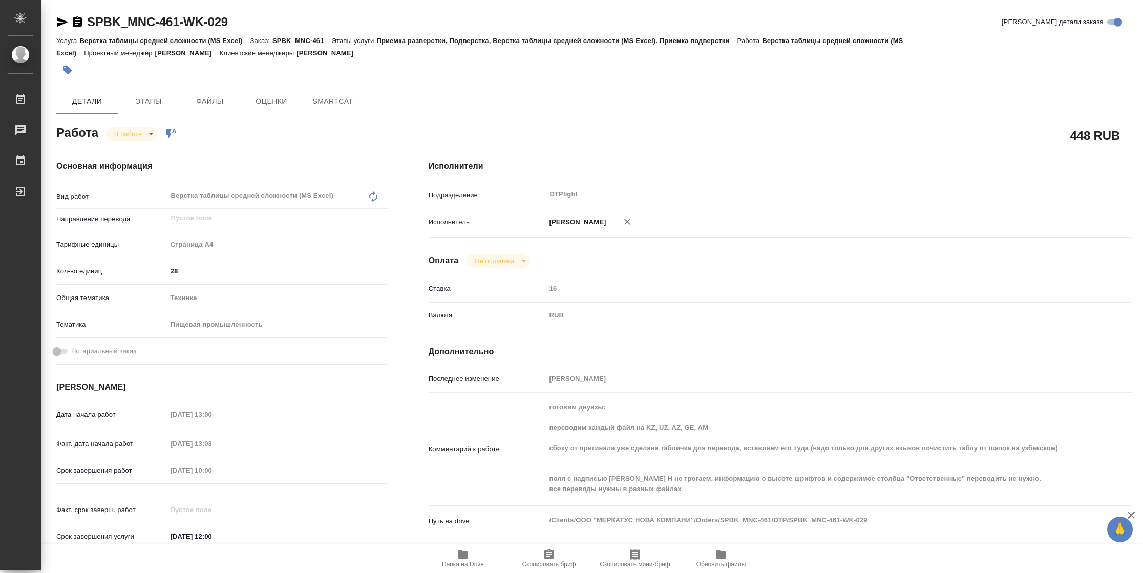
type textarea "x"
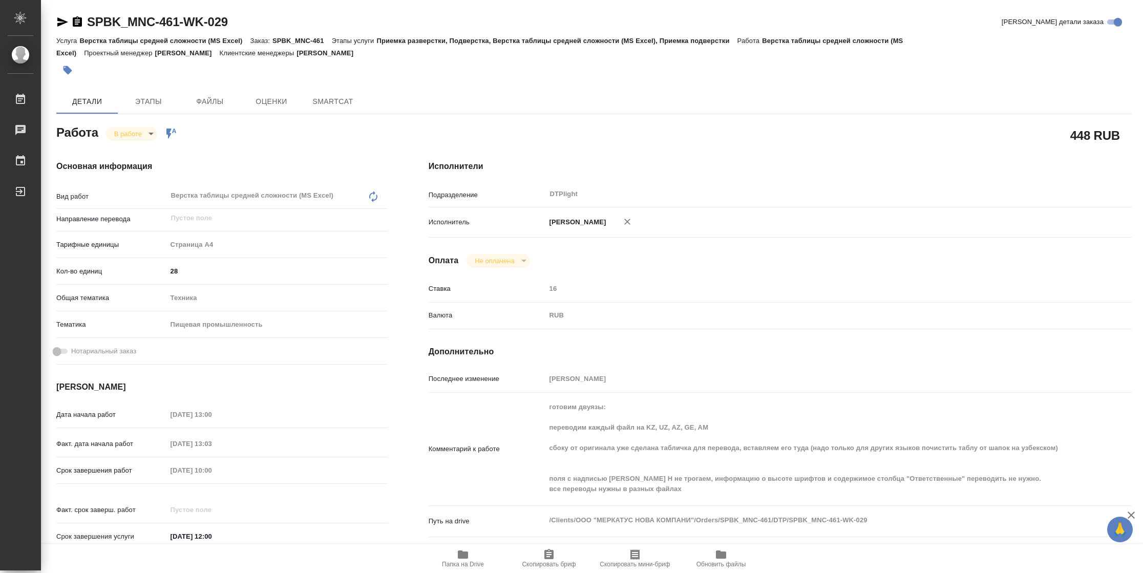
type textarea "x"
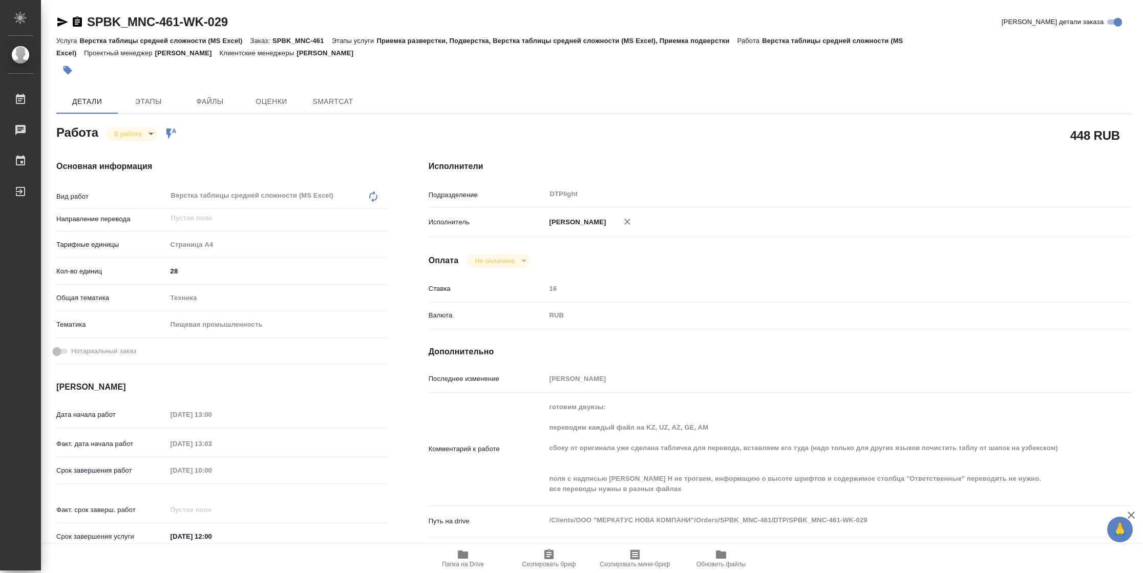
type textarea "x"
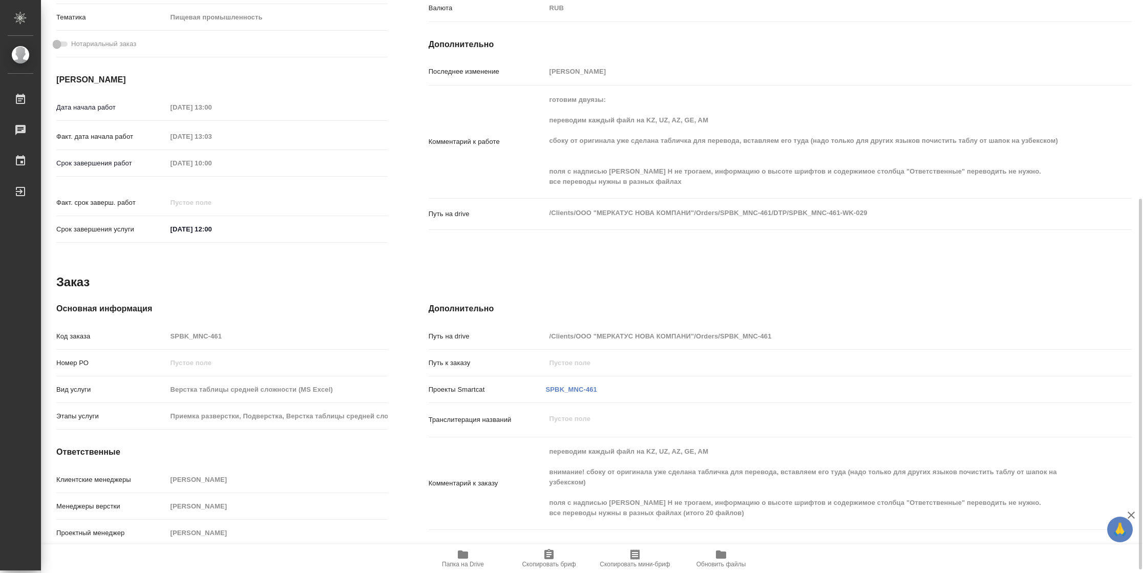
scroll to position [312, 0]
type textarea "x"
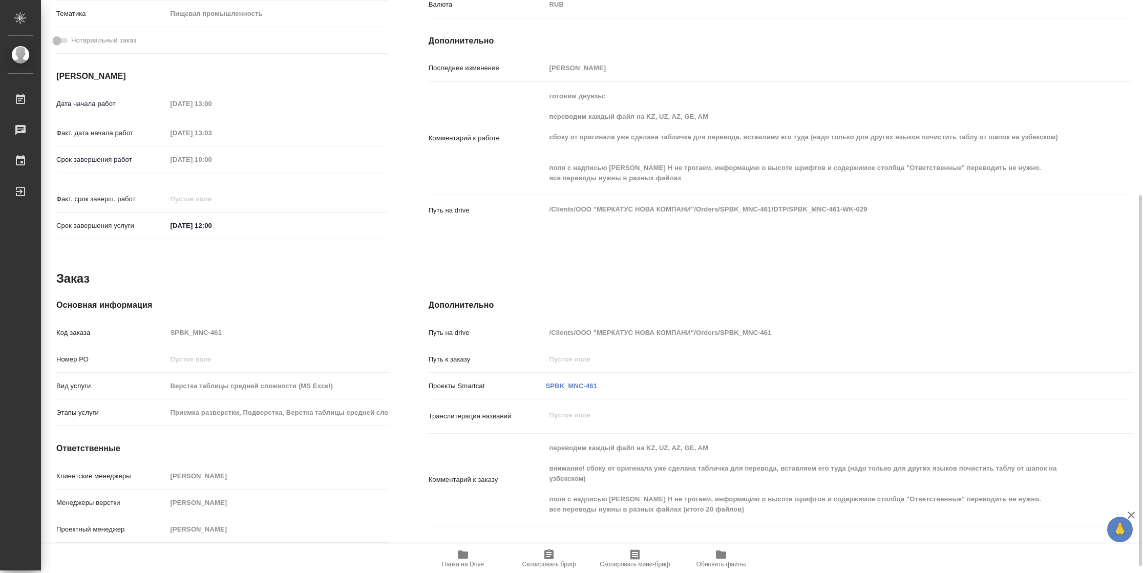
type textarea "x"
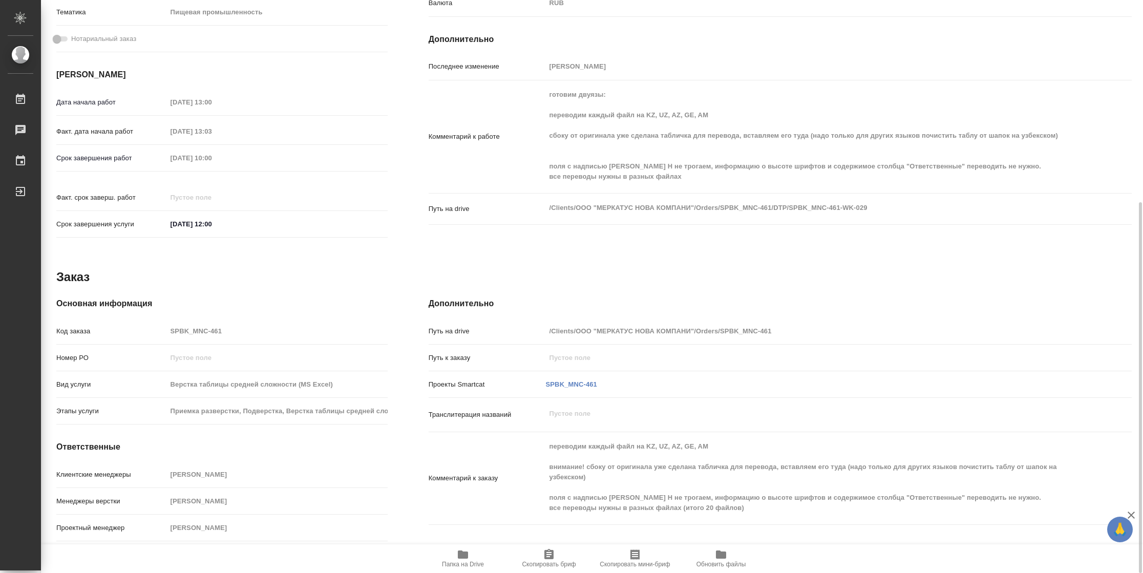
type textarea "x"
click at [719, 282] on div "Дополнительно Путь на drive /Clients/ООО "МЕРКАТУС НОВА КОМПАНИ"/Orders/SPBK_MN…" at bounding box center [780, 421] width 744 height 289
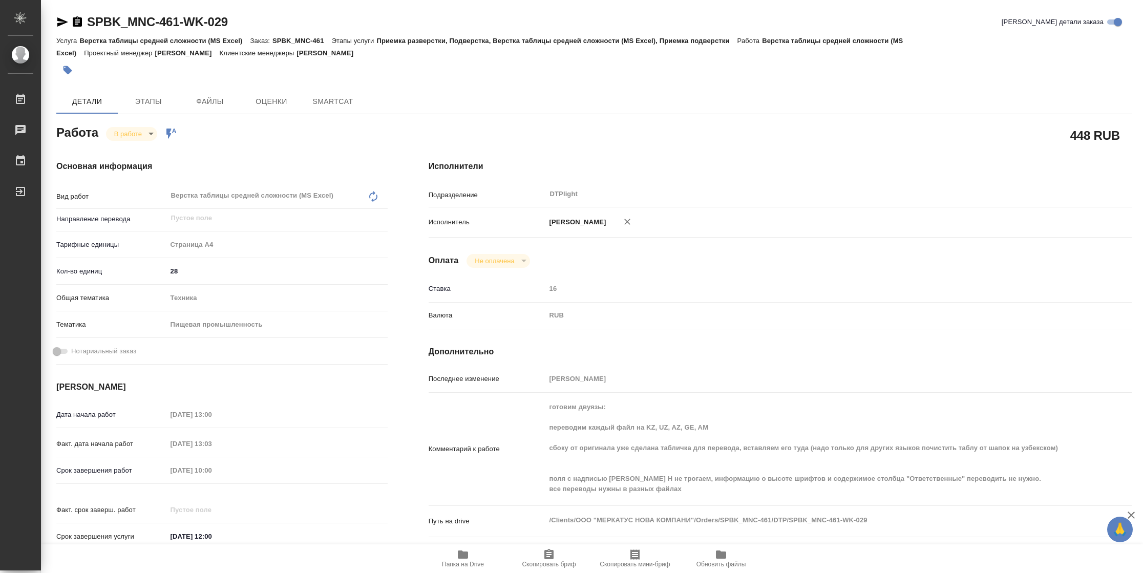
type textarea "x"
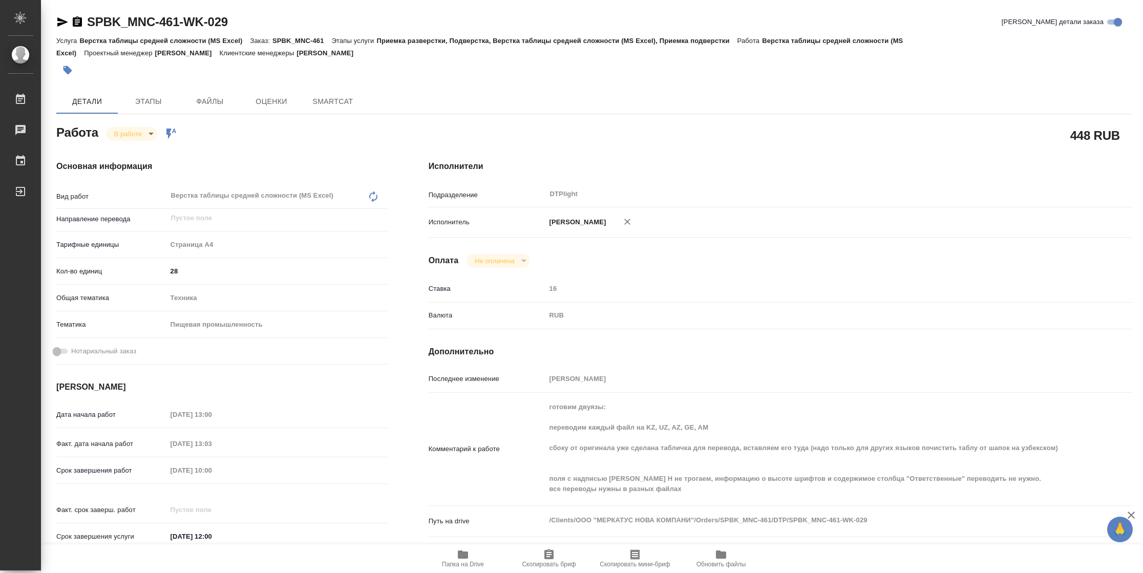
type textarea "x"
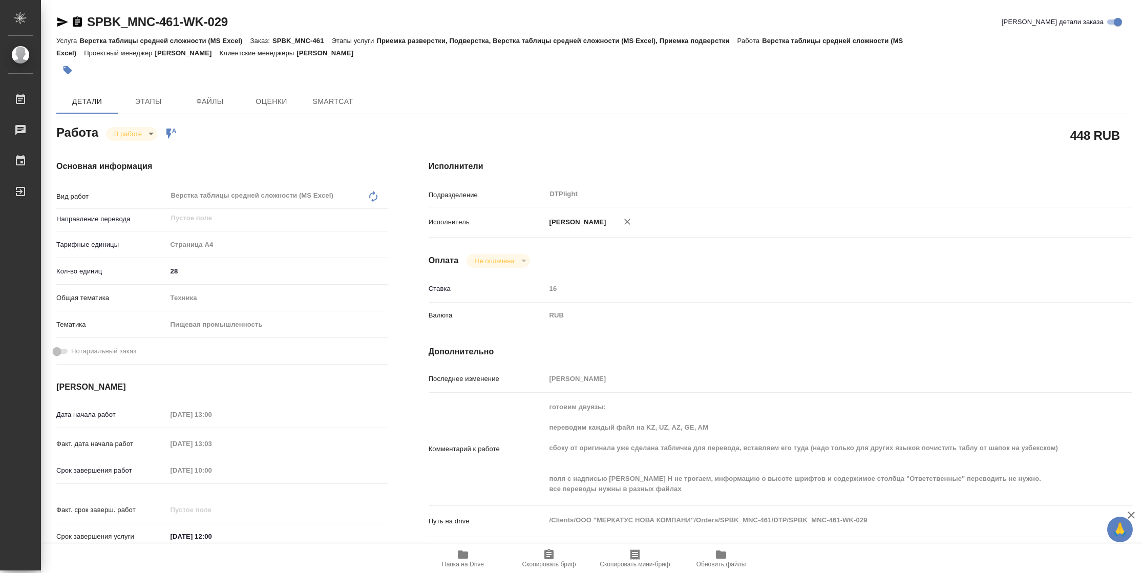
type textarea "x"
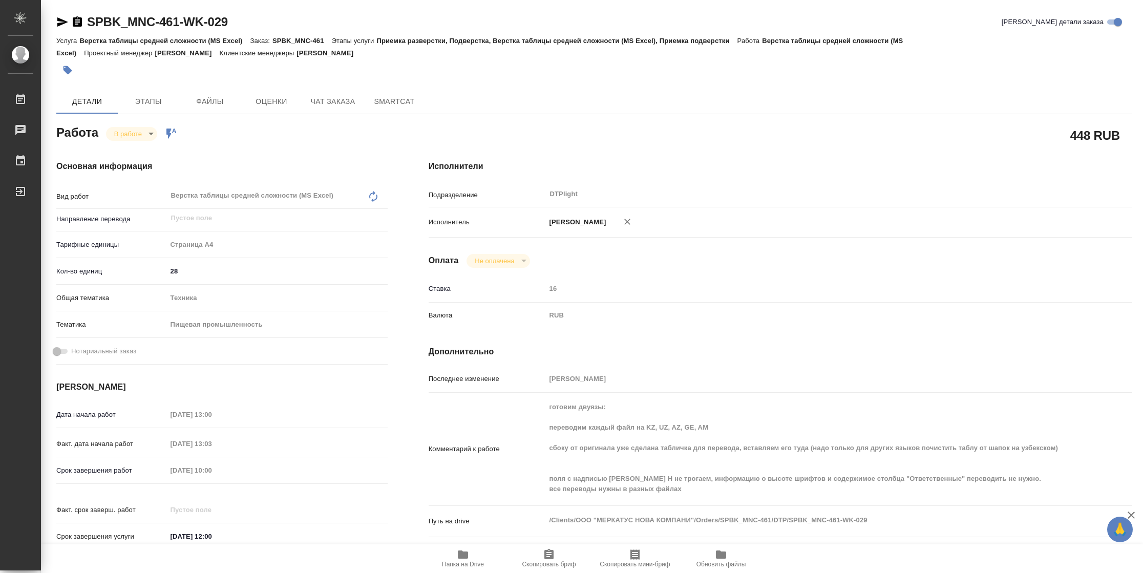
type textarea "x"
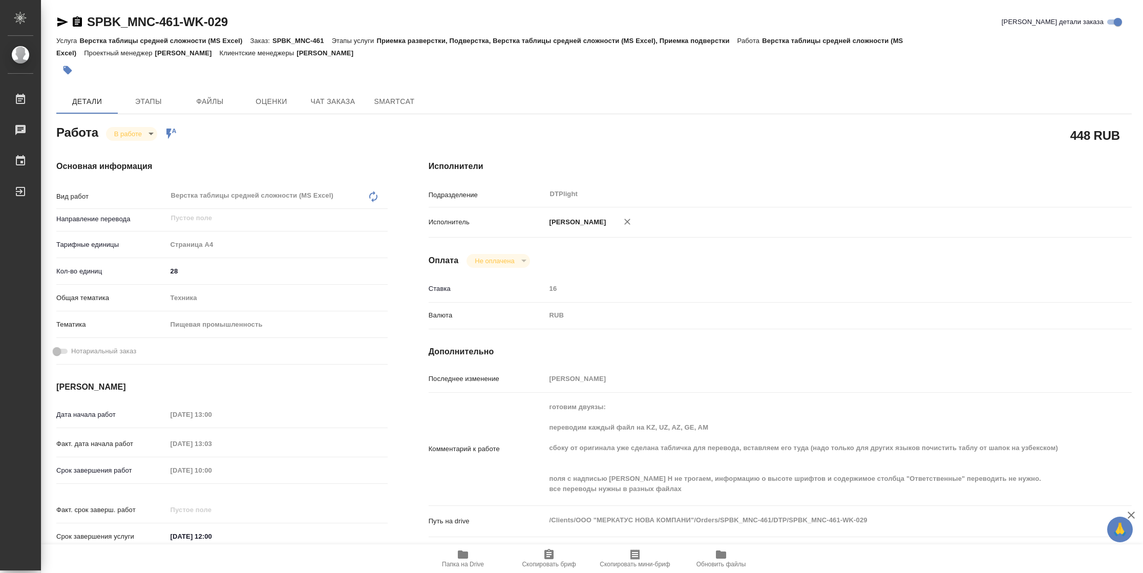
type textarea "x"
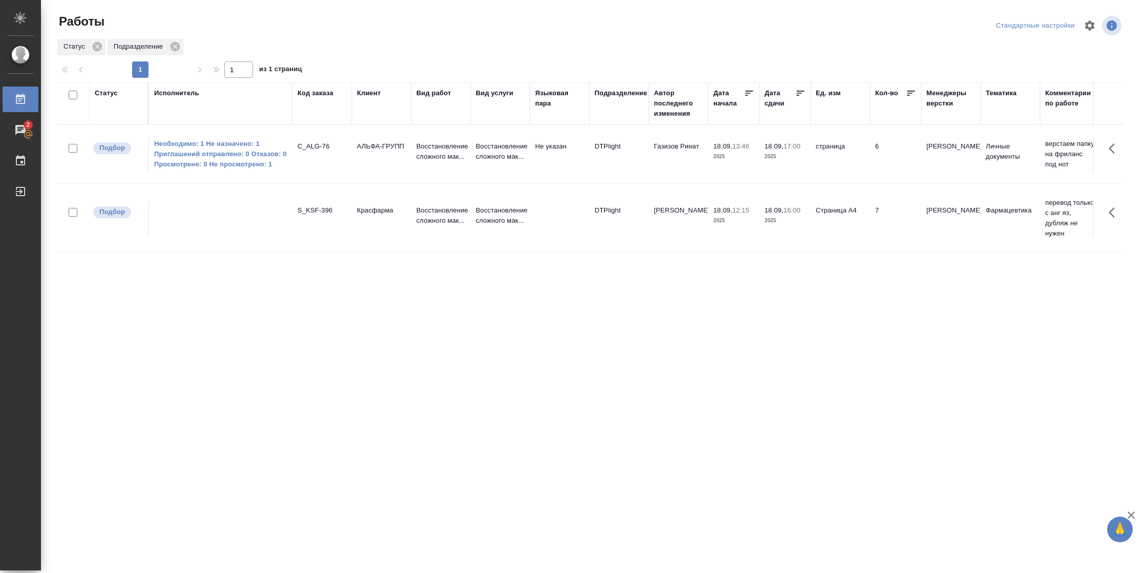
click at [820, 228] on td "Страница А4" at bounding box center [840, 218] width 59 height 36
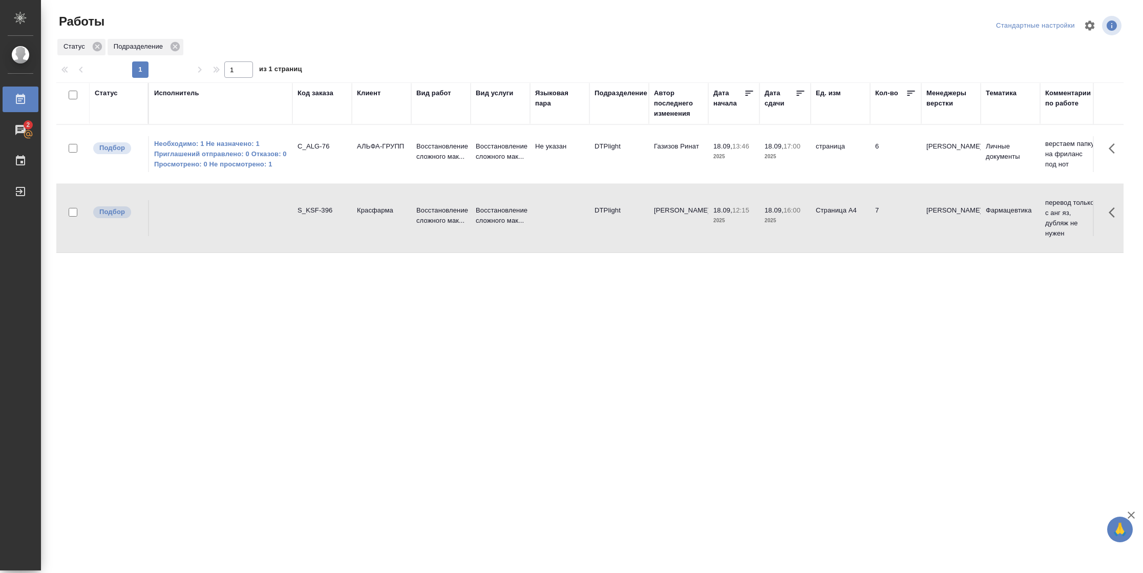
click at [820, 228] on td "Страница А4" at bounding box center [840, 218] width 59 height 36
click at [111, 92] on div "Статус" at bounding box center [106, 93] width 23 height 10
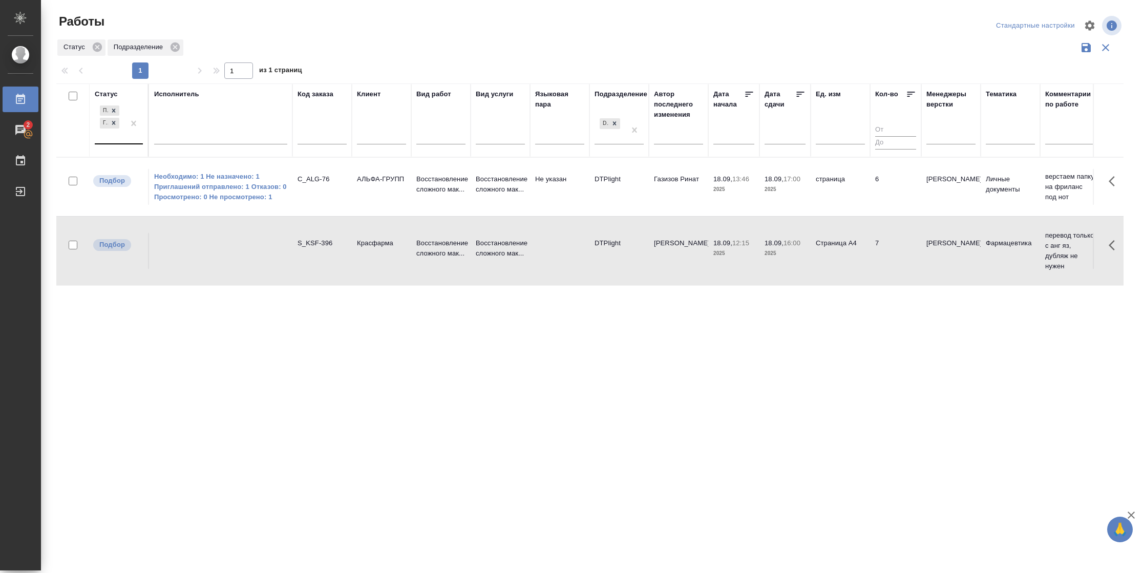
click at [134, 136] on div at bounding box center [133, 123] width 18 height 40
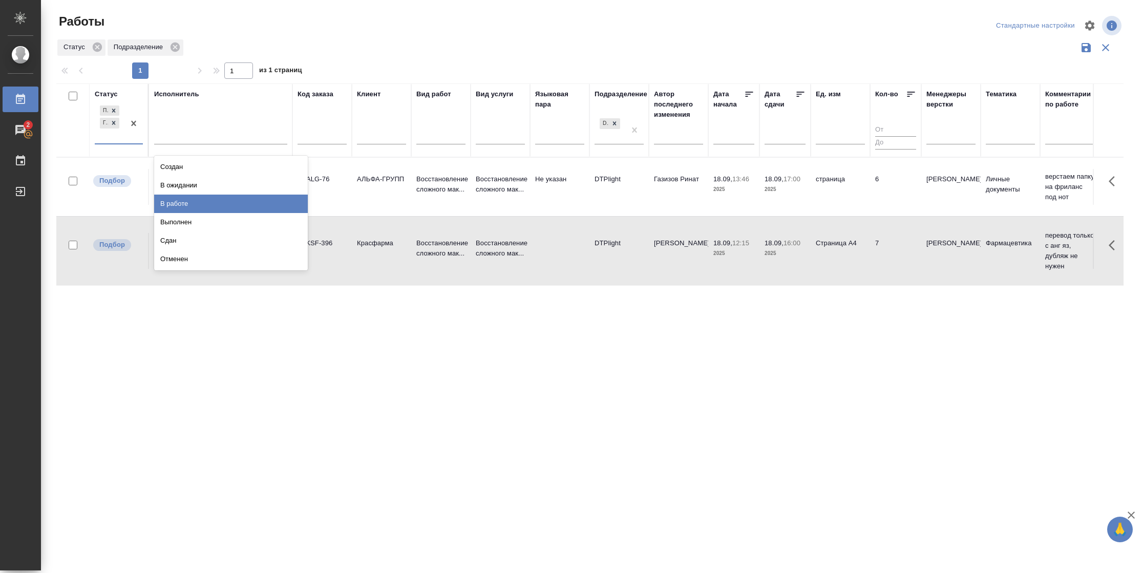
click at [192, 197] on div "В работе" at bounding box center [231, 204] width 154 height 18
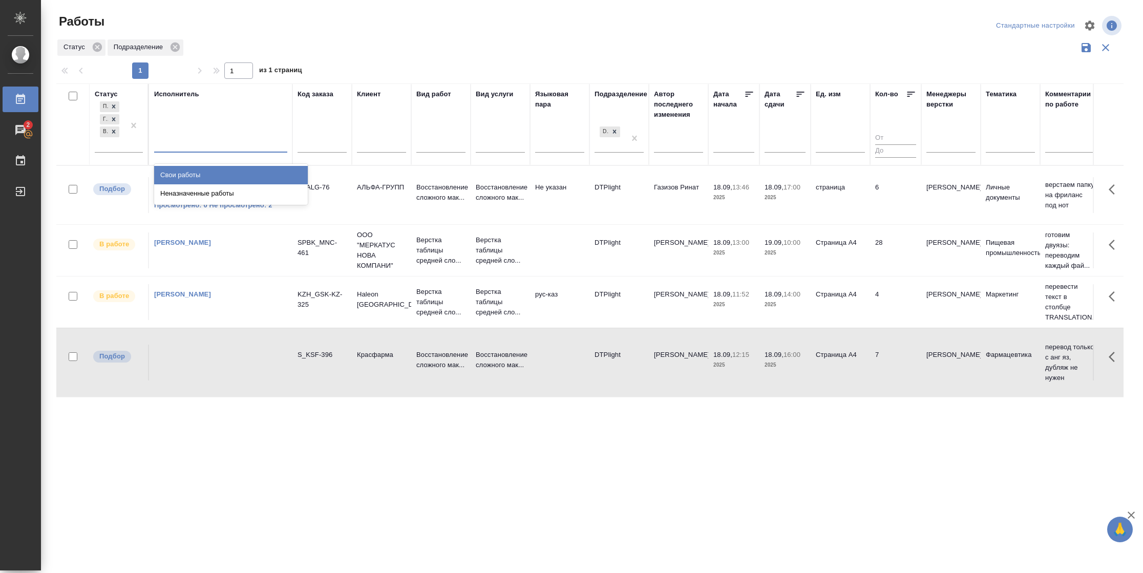
click at [230, 139] on div at bounding box center [220, 142] width 133 height 15
click at [232, 171] on div "Свои работы" at bounding box center [231, 175] width 154 height 18
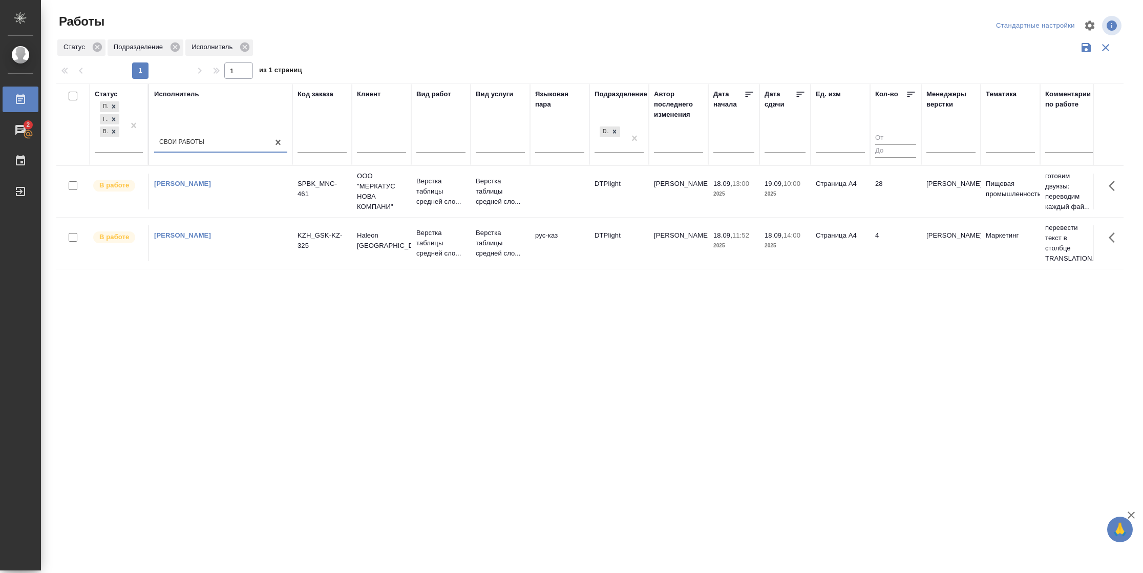
click at [878, 252] on td "4" at bounding box center [895, 243] width 51 height 36
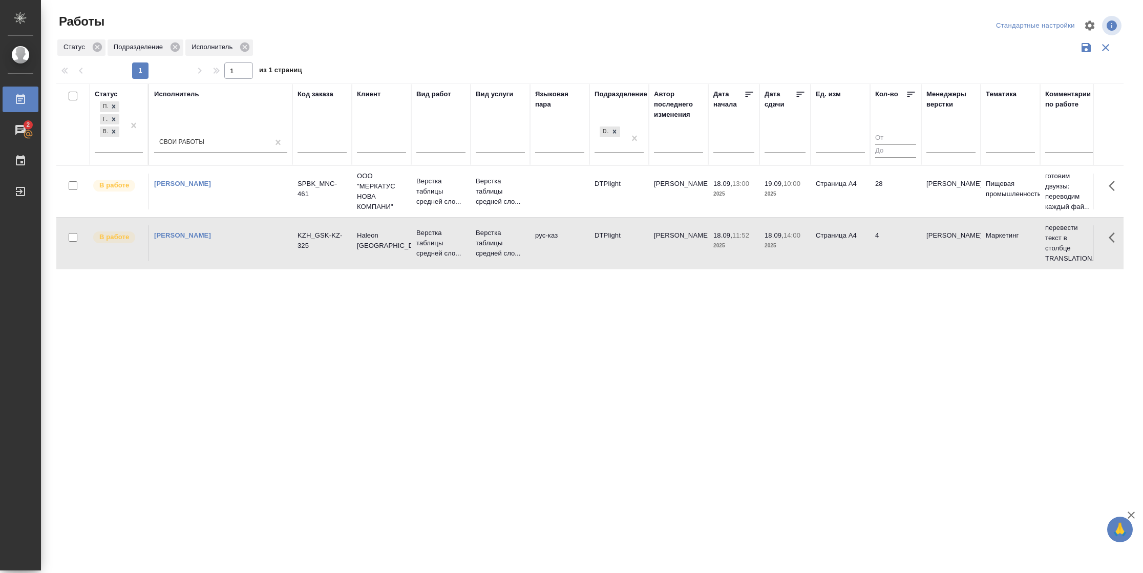
click at [878, 252] on td "4" at bounding box center [895, 243] width 51 height 36
click at [114, 150] on div "Подбор Готов к работе В работе" at bounding box center [110, 125] width 30 height 53
click at [521, 347] on div "Статус Подбор Готов к работе В работе Исполнитель Свои работы Код заказа Клиент…" at bounding box center [589, 267] width 1067 height 369
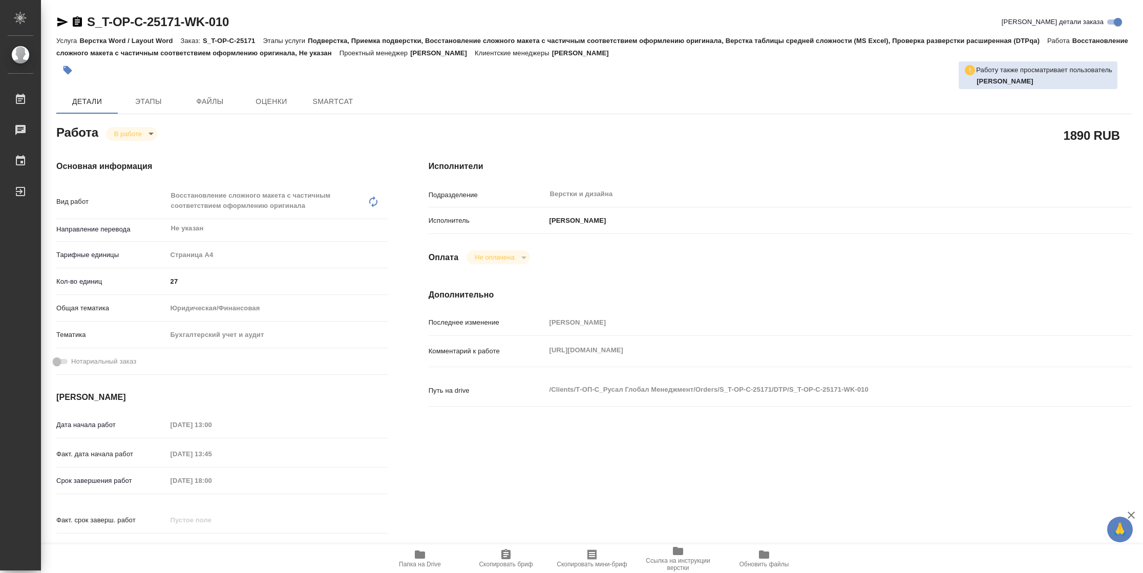
type textarea "x"
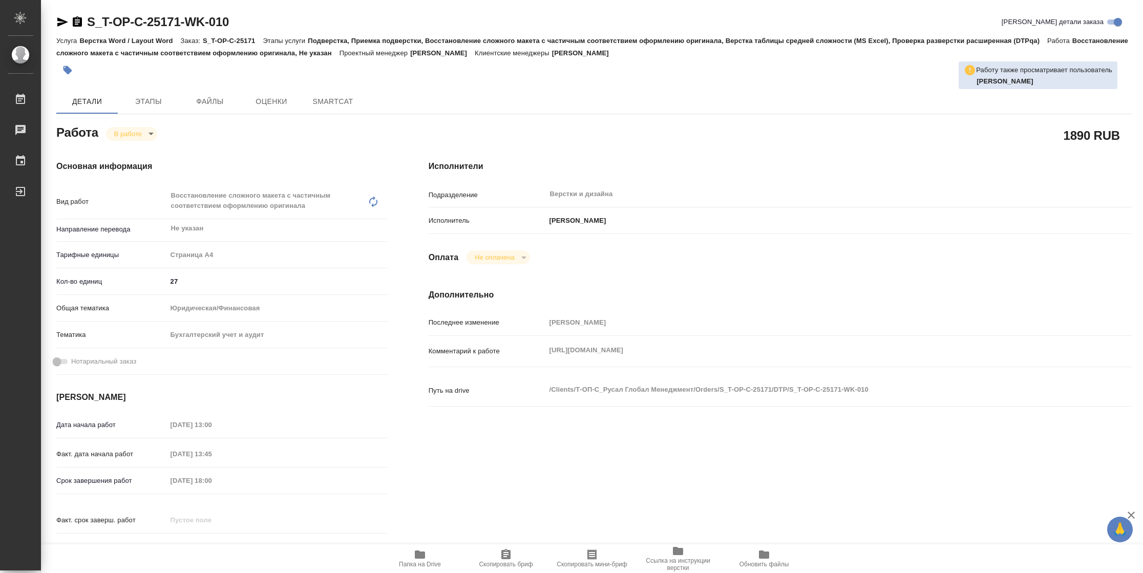
type textarea "x"
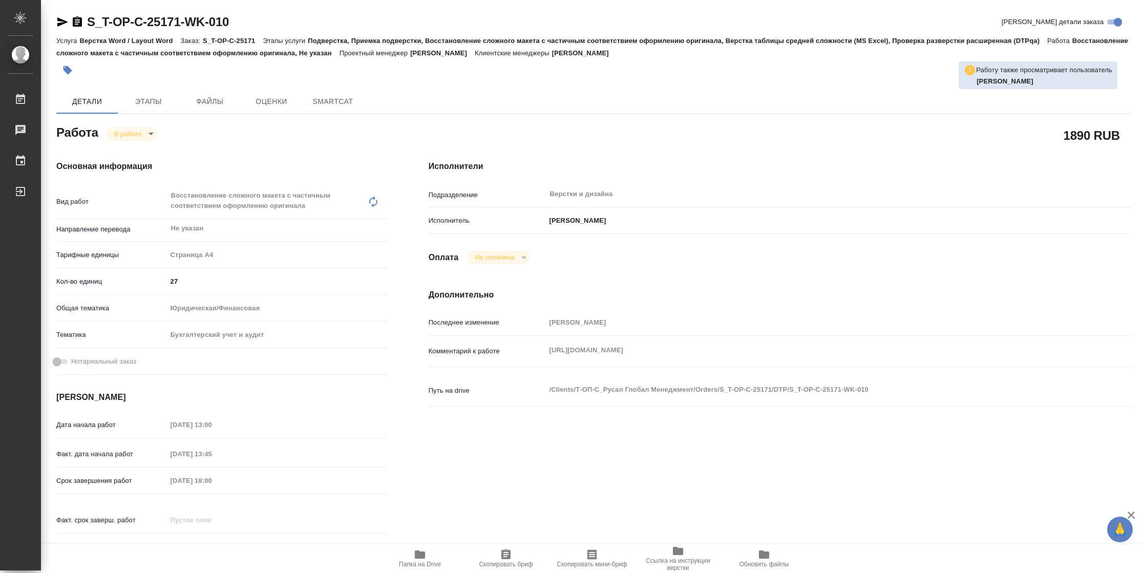
type textarea "x"
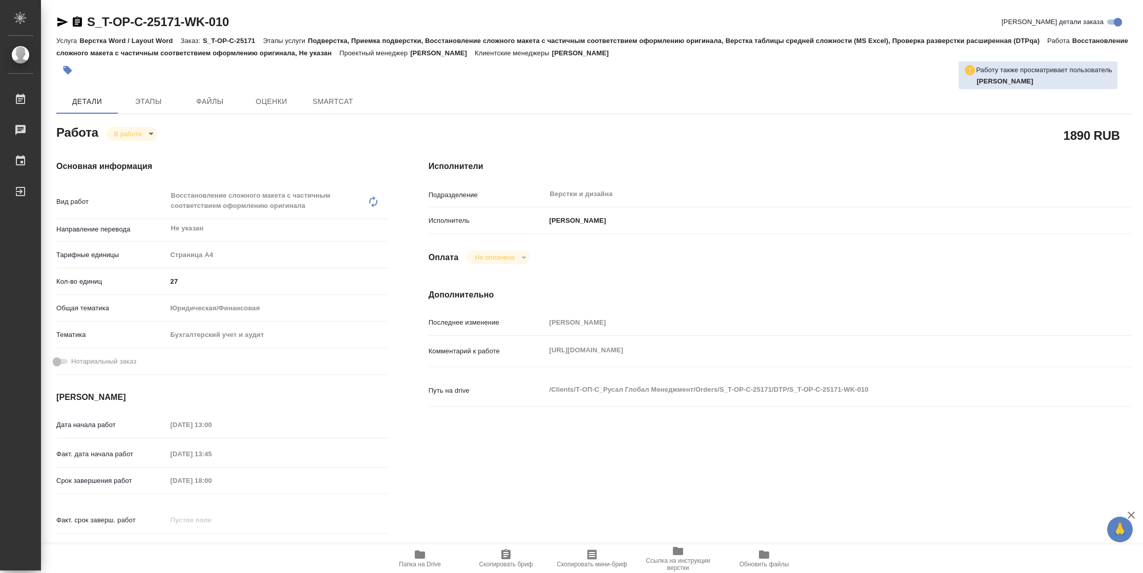
type textarea "x"
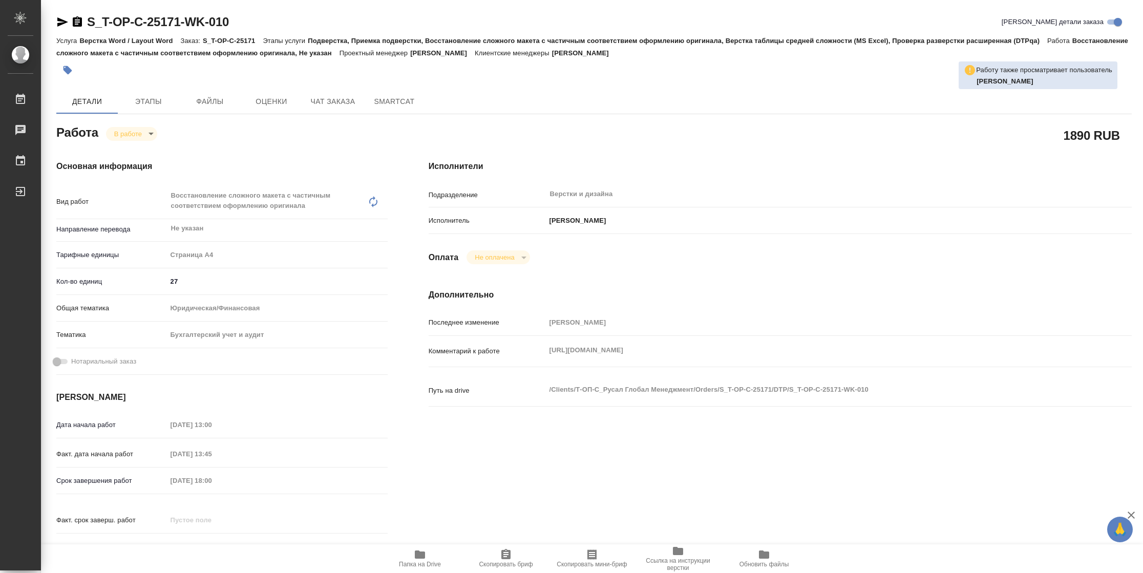
type textarea "x"
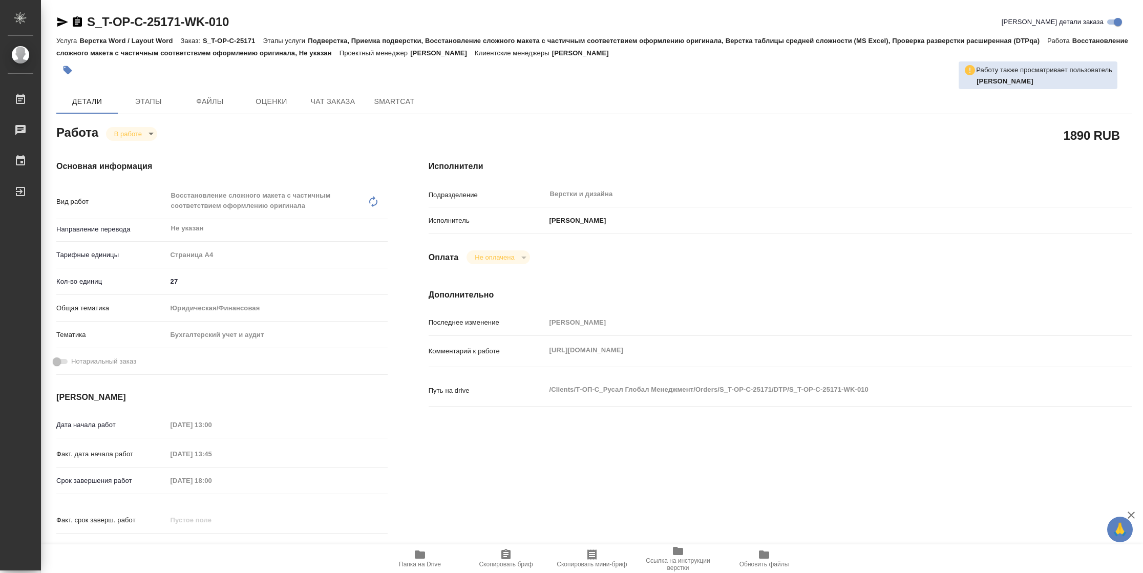
type textarea "x"
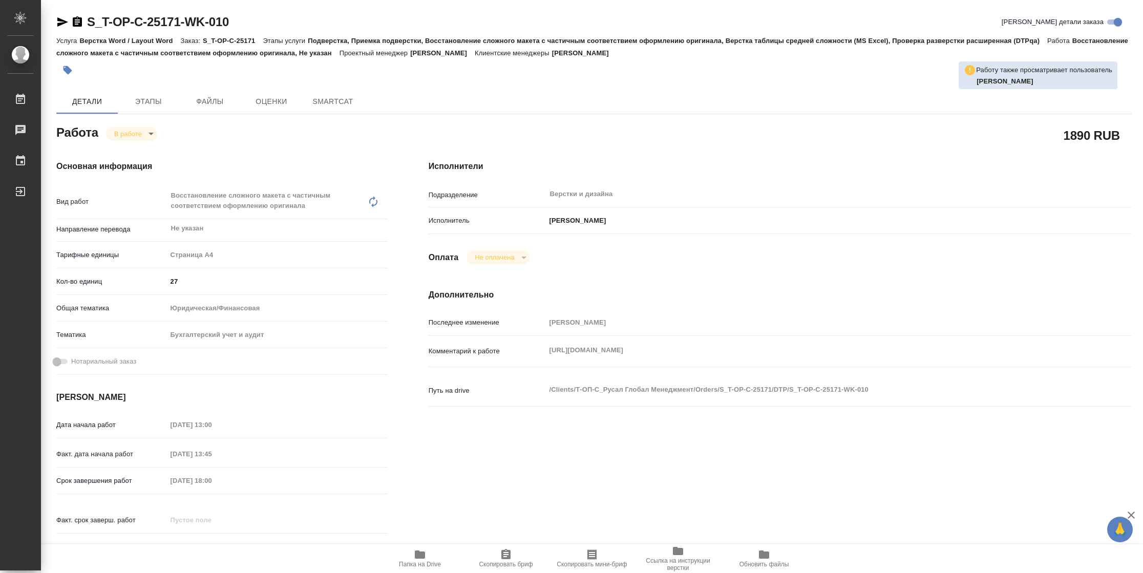
type textarea "x"
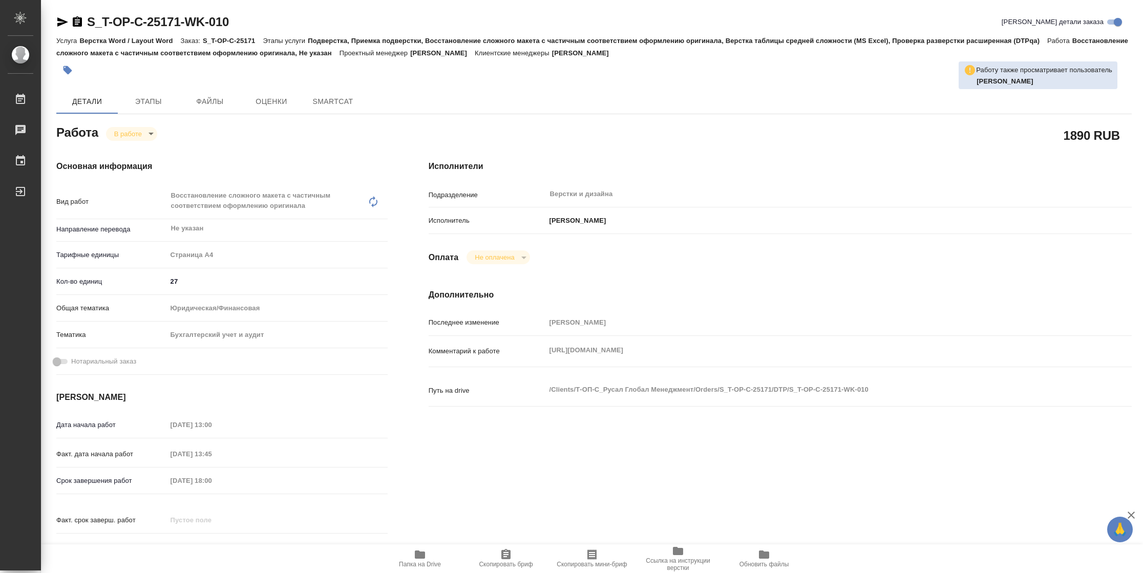
type textarea "x"
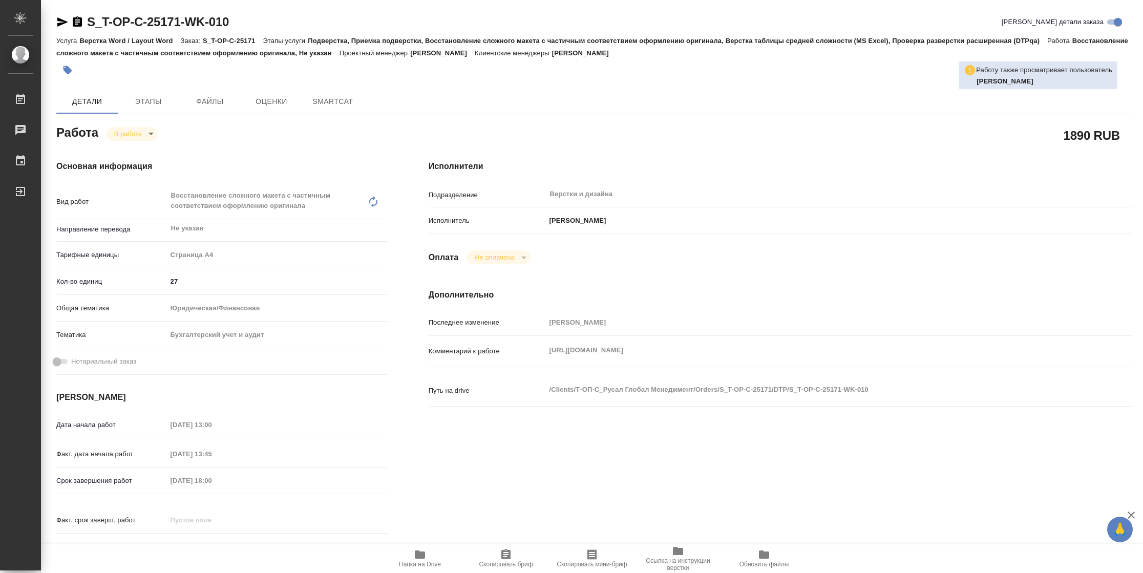
type textarea "x"
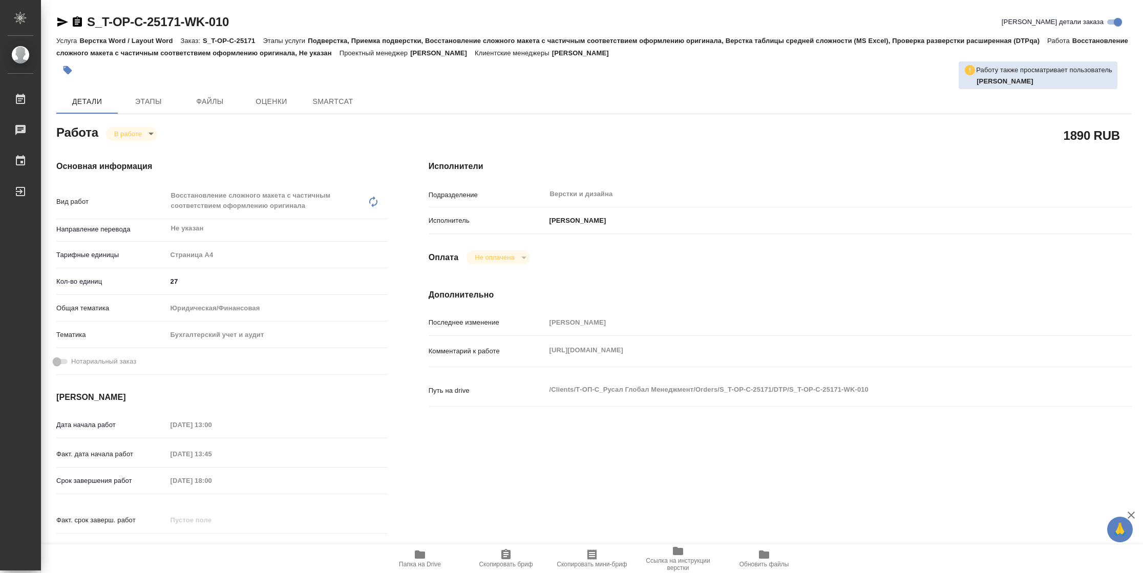
type textarea "x"
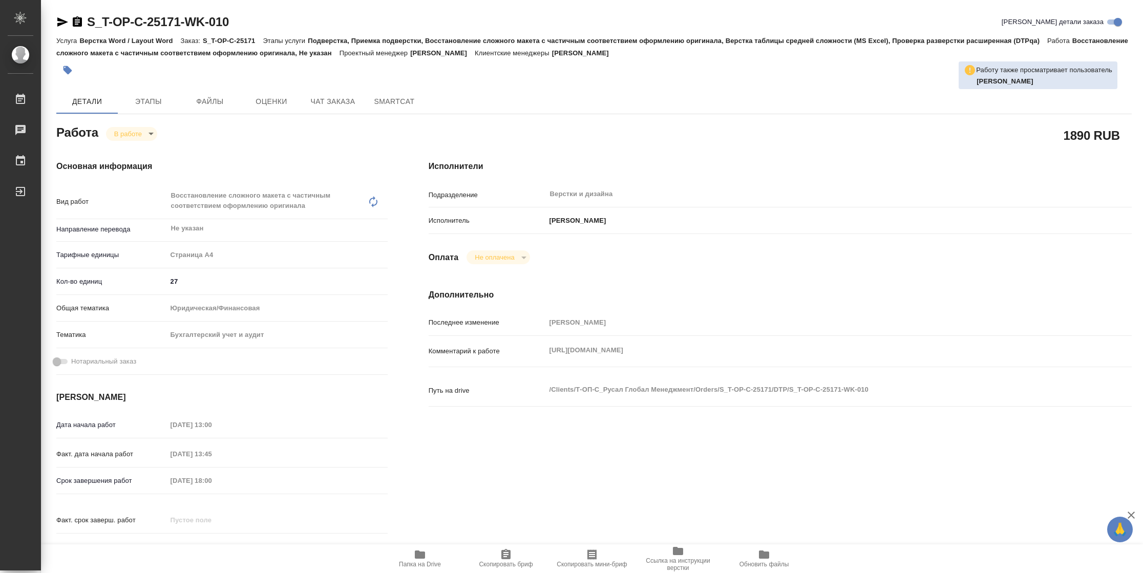
type textarea "x"
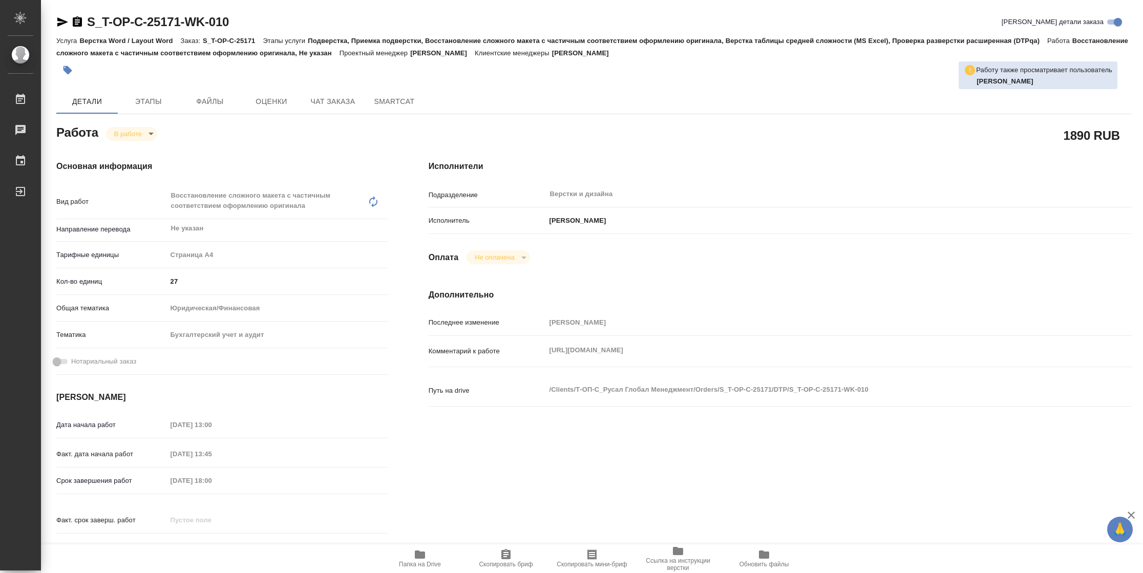
type textarea "x"
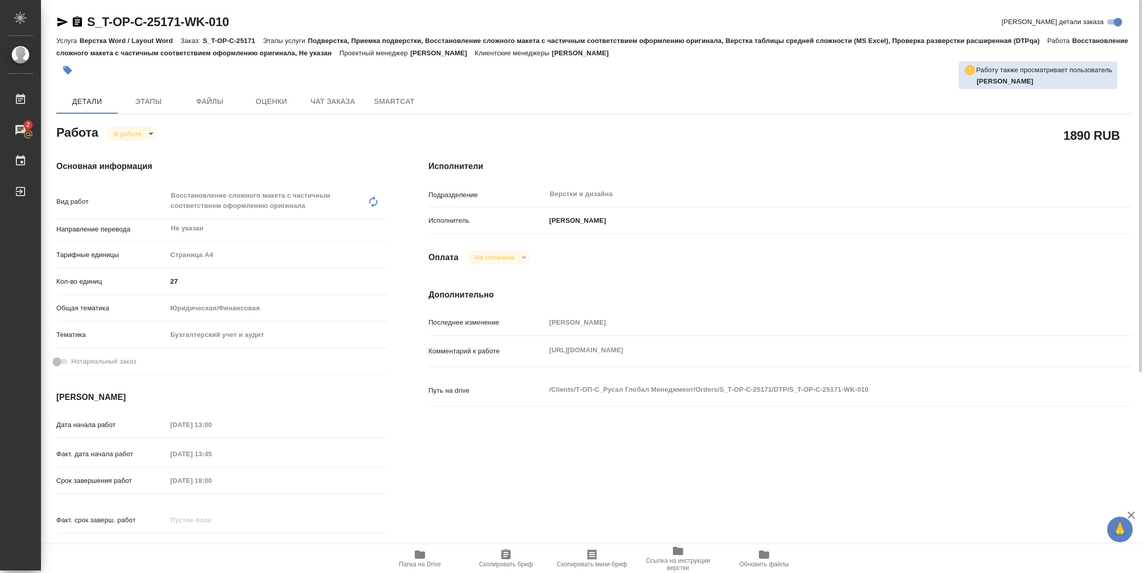
click at [428, 561] on span "Папка на Drive" at bounding box center [420, 564] width 42 height 7
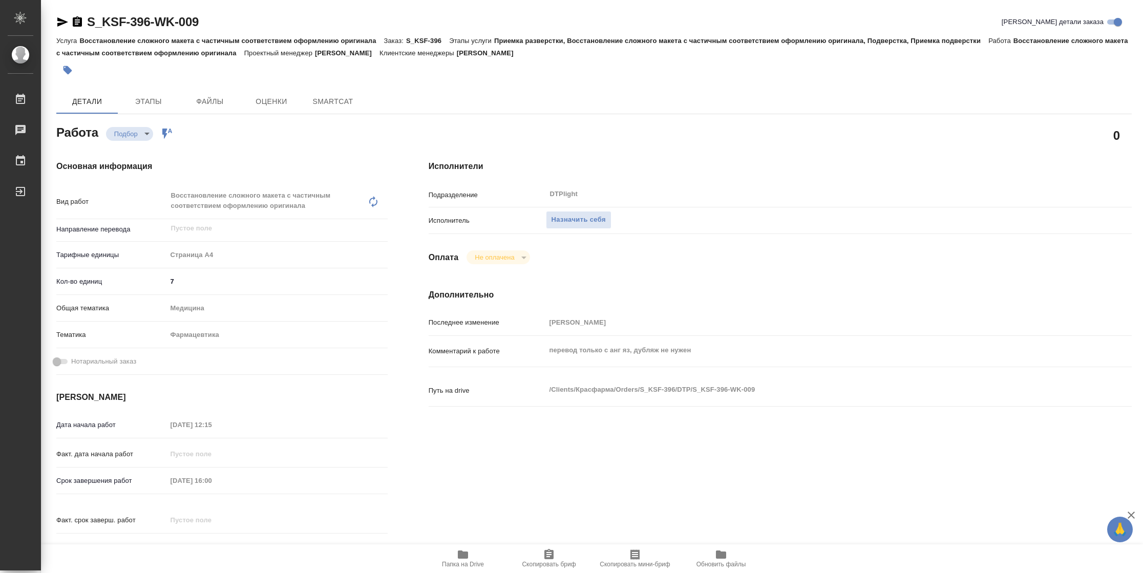
type textarea "x"
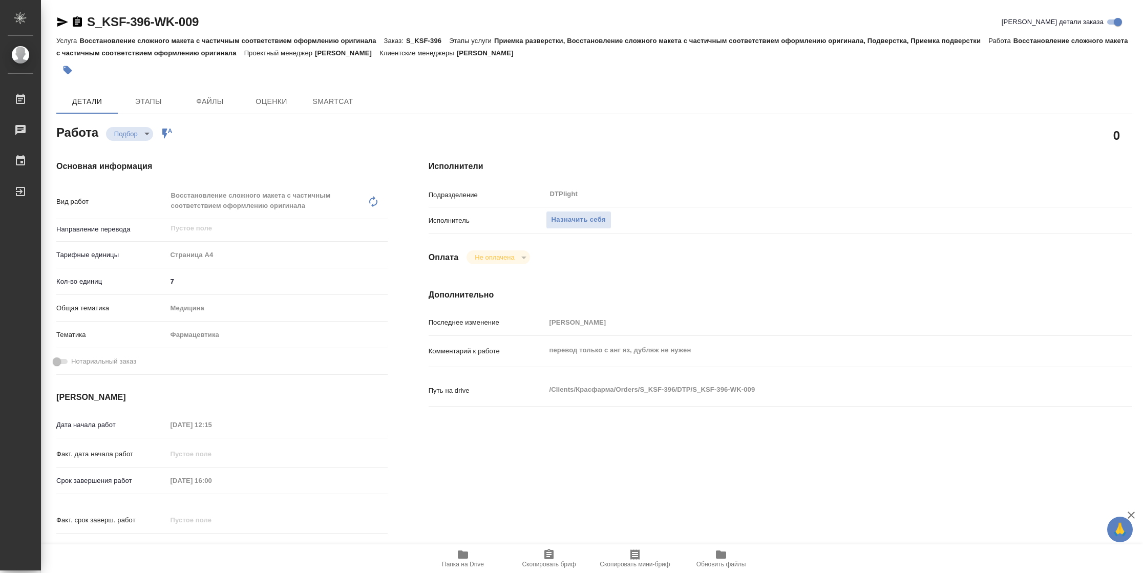
type textarea "x"
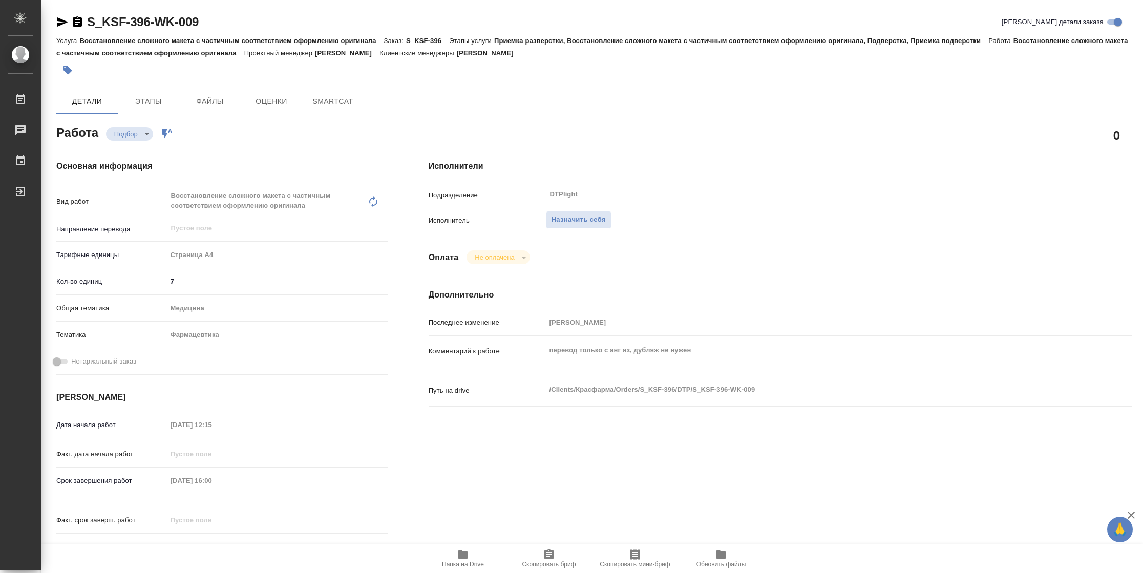
type textarea "x"
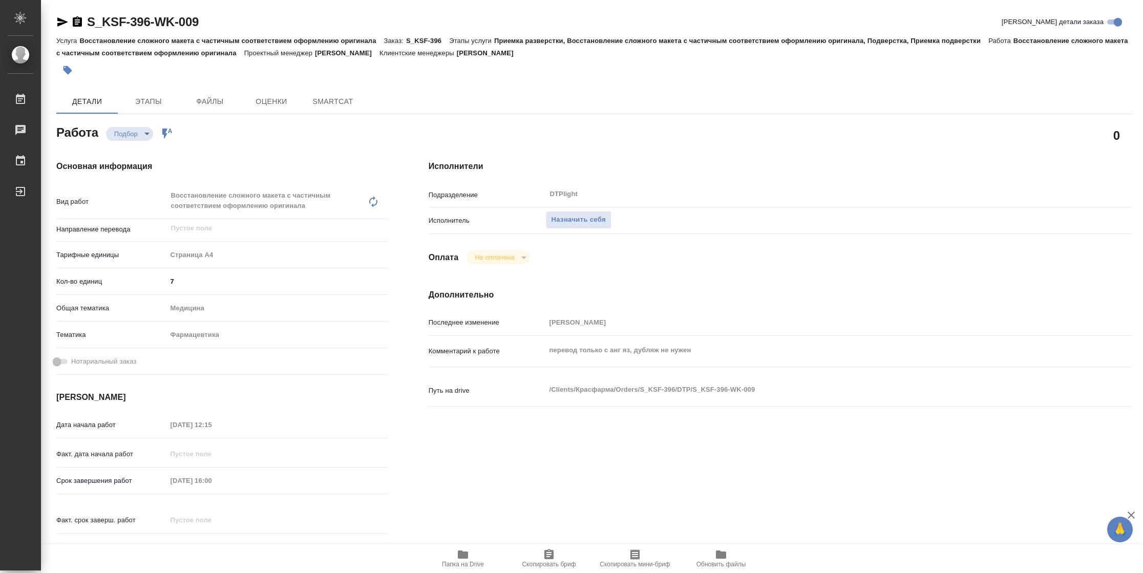
type textarea "x"
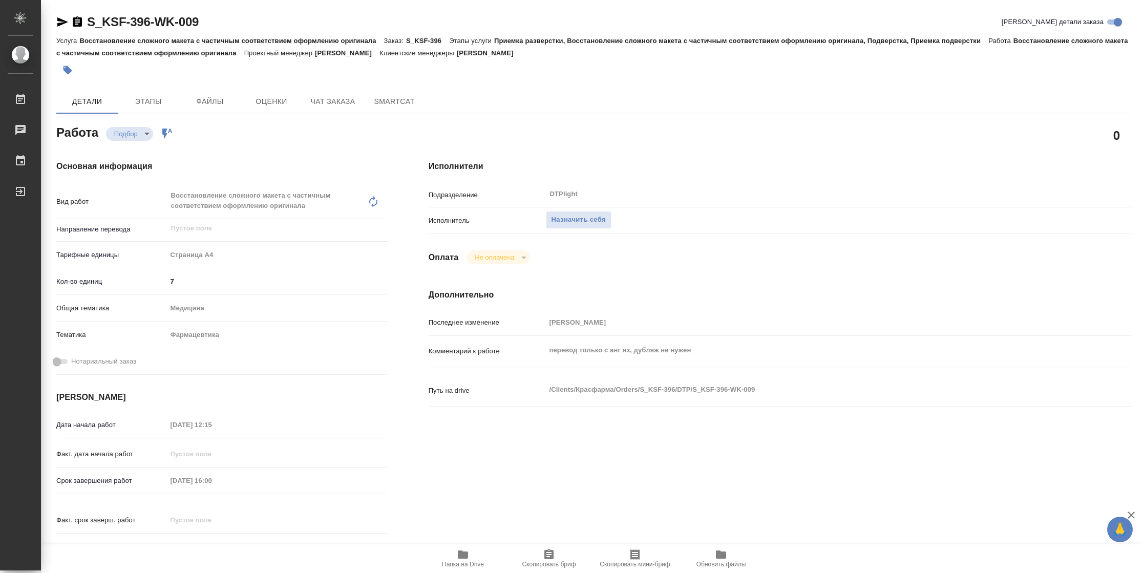
type textarea "x"
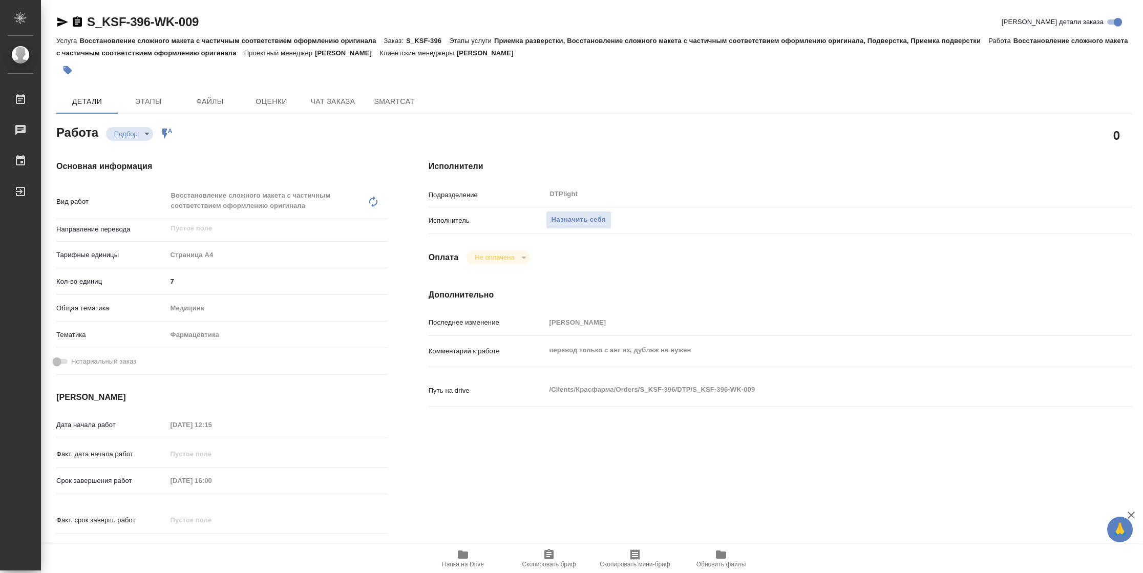
click at [459, 549] on icon "button" at bounding box center [463, 555] width 12 height 12
type textarea "x"
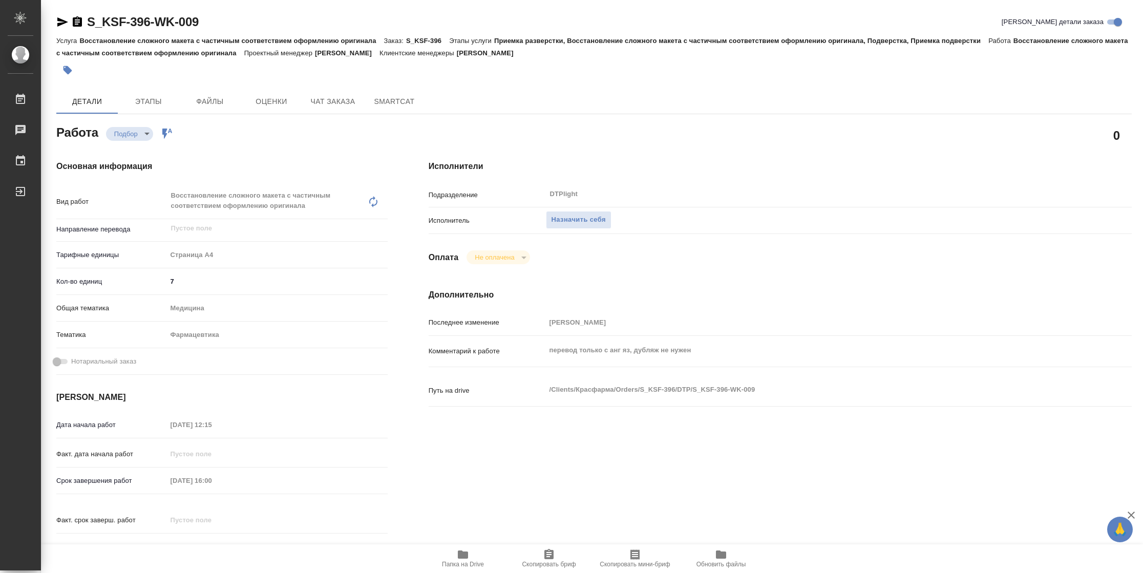
type textarea "x"
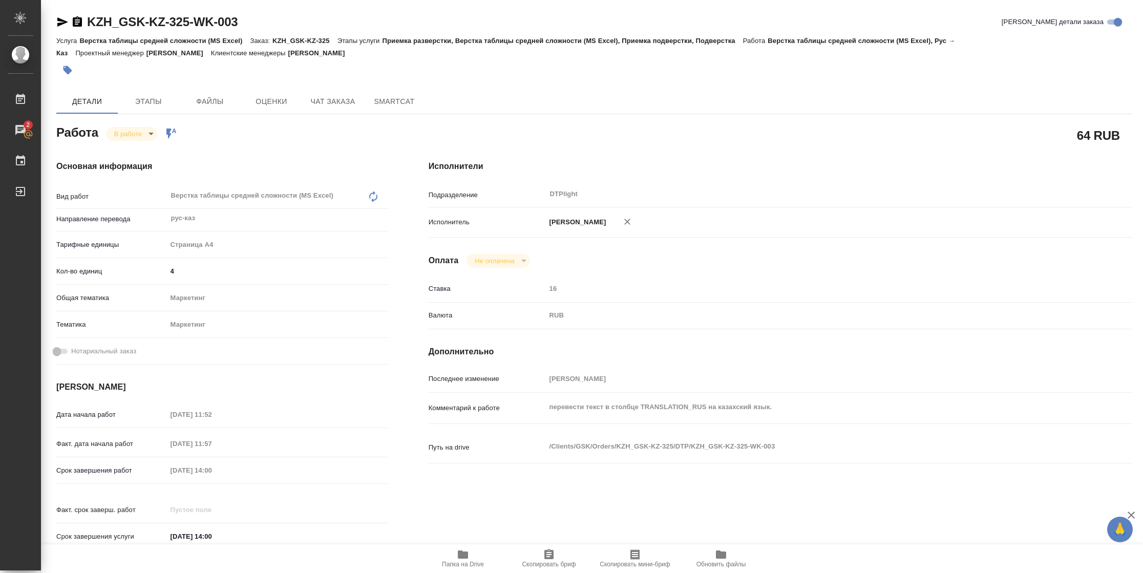
click at [451, 382] on span "Папка на Drive" at bounding box center [463, 558] width 74 height 19
click at [152, 136] on body "🙏 .cls-1 fill:#fff; AWATERA Vasilyeva Natalia Работы 2 Чаты График Выйти KZH_GS…" at bounding box center [571, 286] width 1143 height 573
click at [151, 150] on button "Выполнен" at bounding box center [132, 150] width 37 height 11
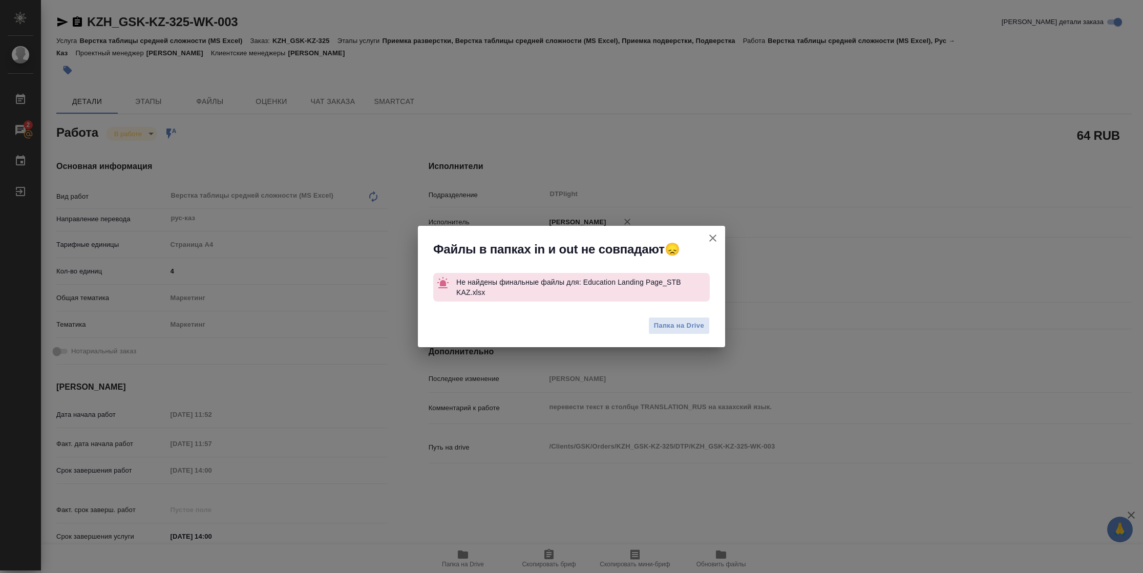
type textarea "x"
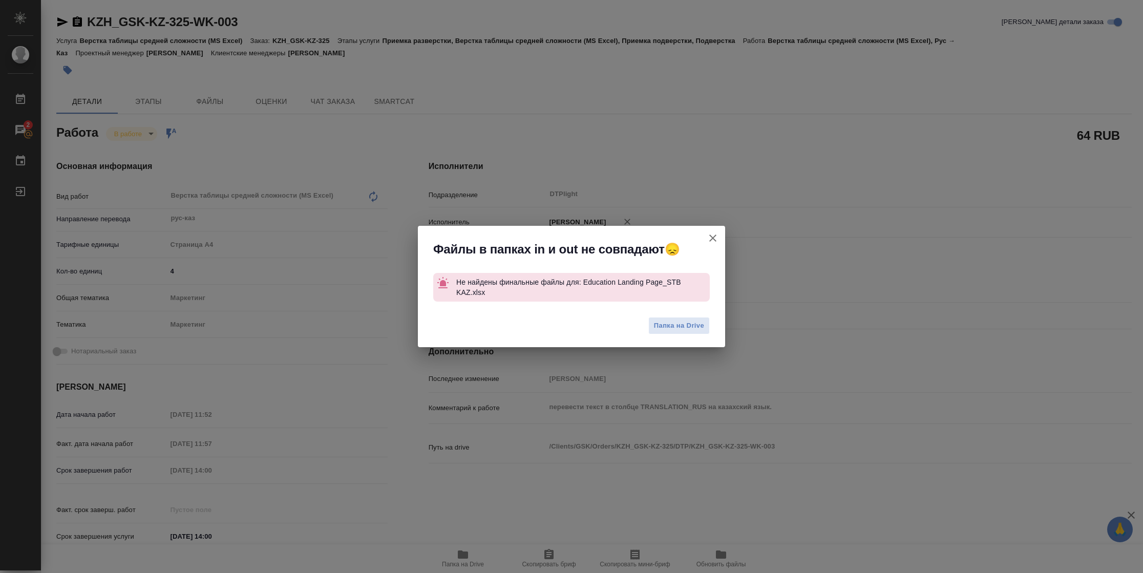
type textarea "x"
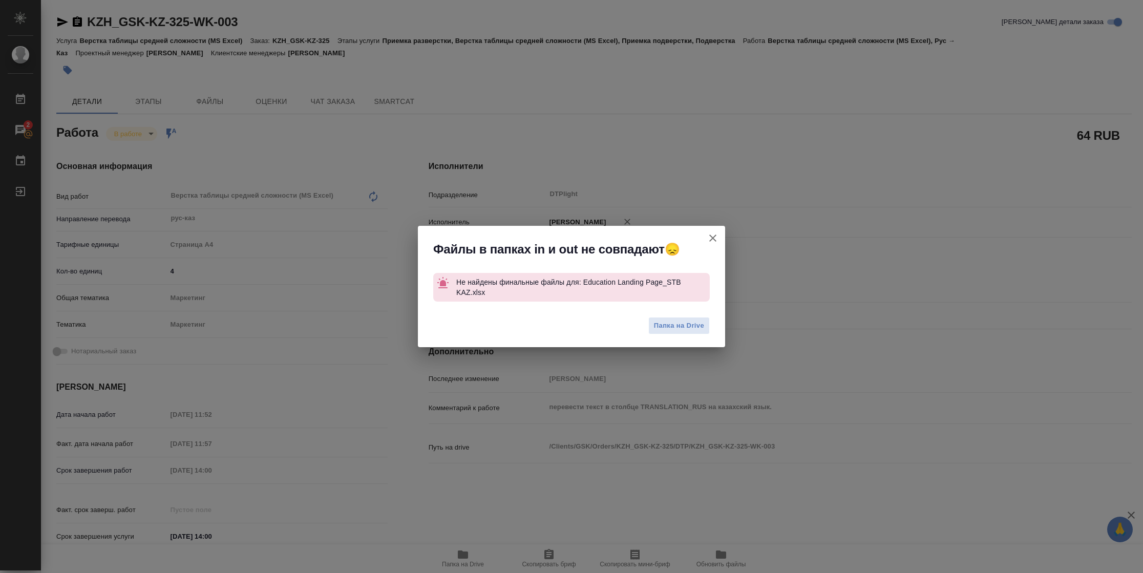
click at [710, 239] on icon "button" at bounding box center [713, 238] width 12 height 12
type textarea "x"
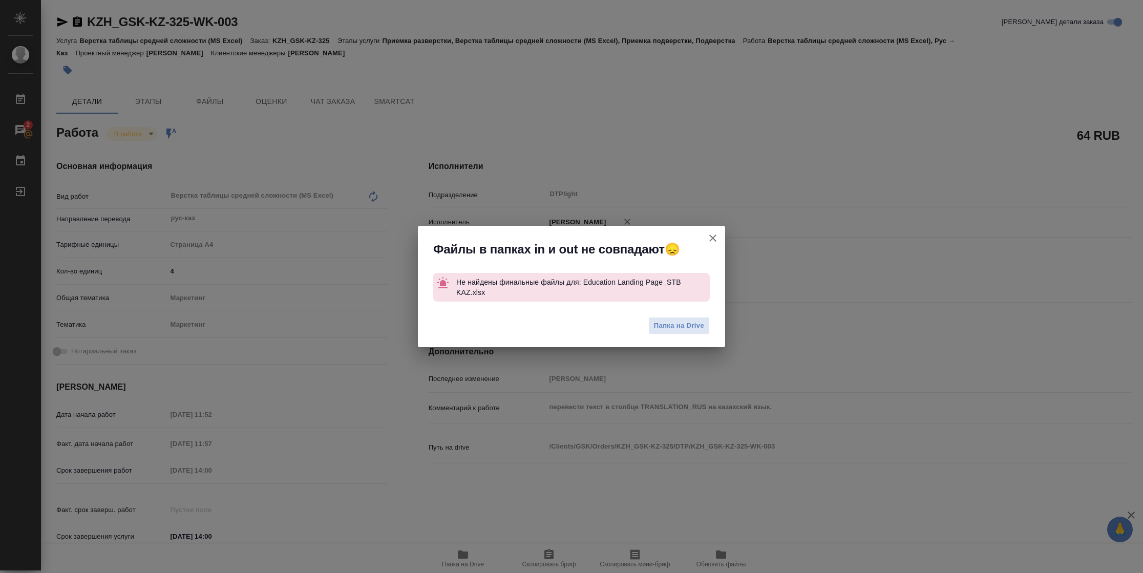
type textarea "x"
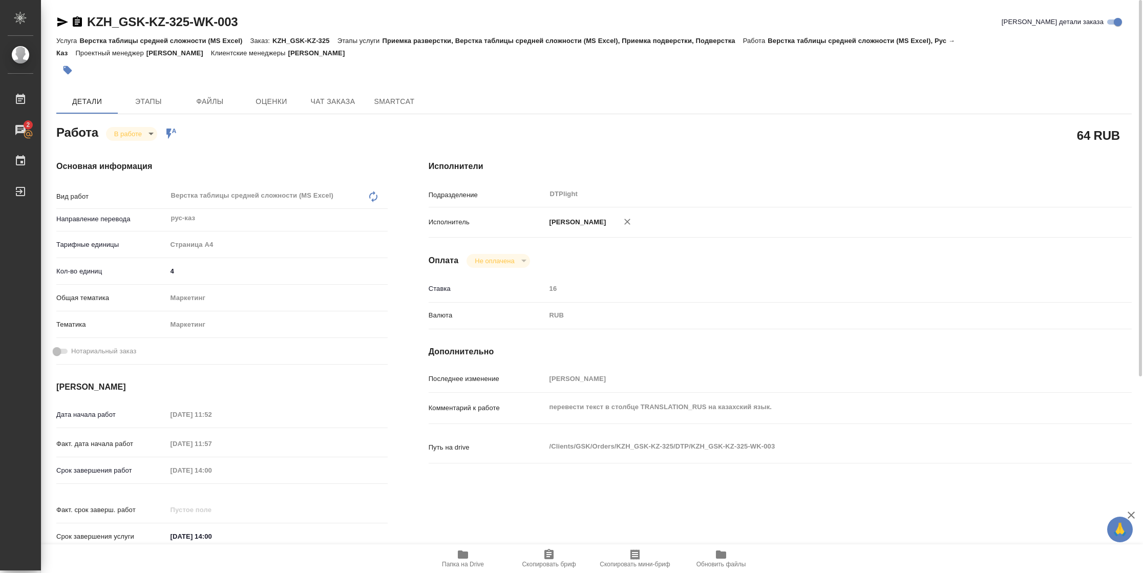
click at [143, 130] on body "🙏 .cls-1 fill:#fff; AWATERA Vasilyeva Natalia Работы 2 Чаты График Выйти KZH_GS…" at bounding box center [571, 286] width 1143 height 573
type textarea "x"
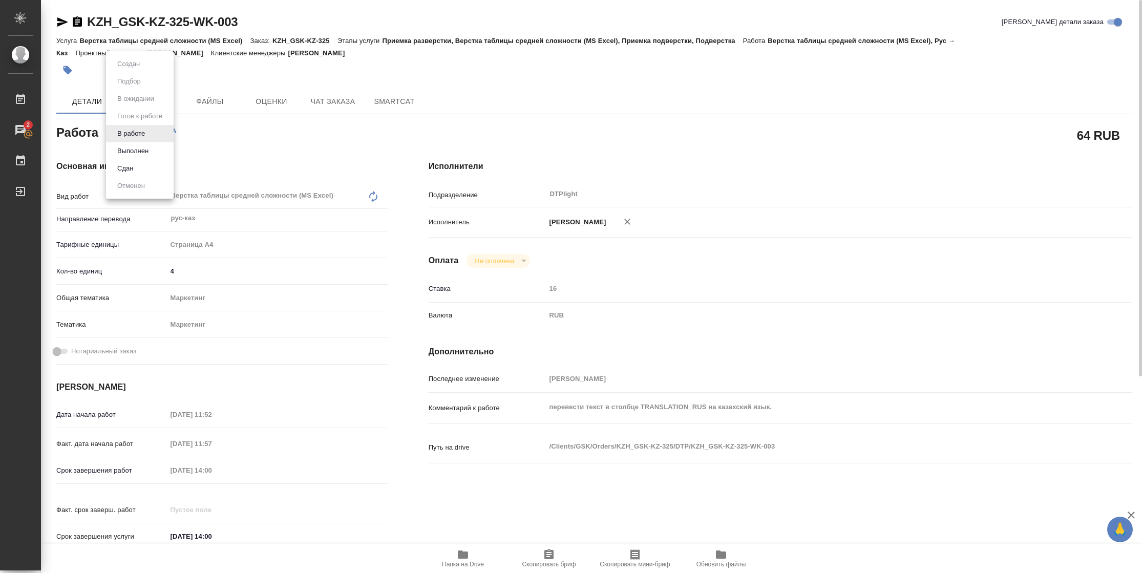
type textarea "x"
click at [141, 147] on button "Выполнен" at bounding box center [132, 150] width 37 height 11
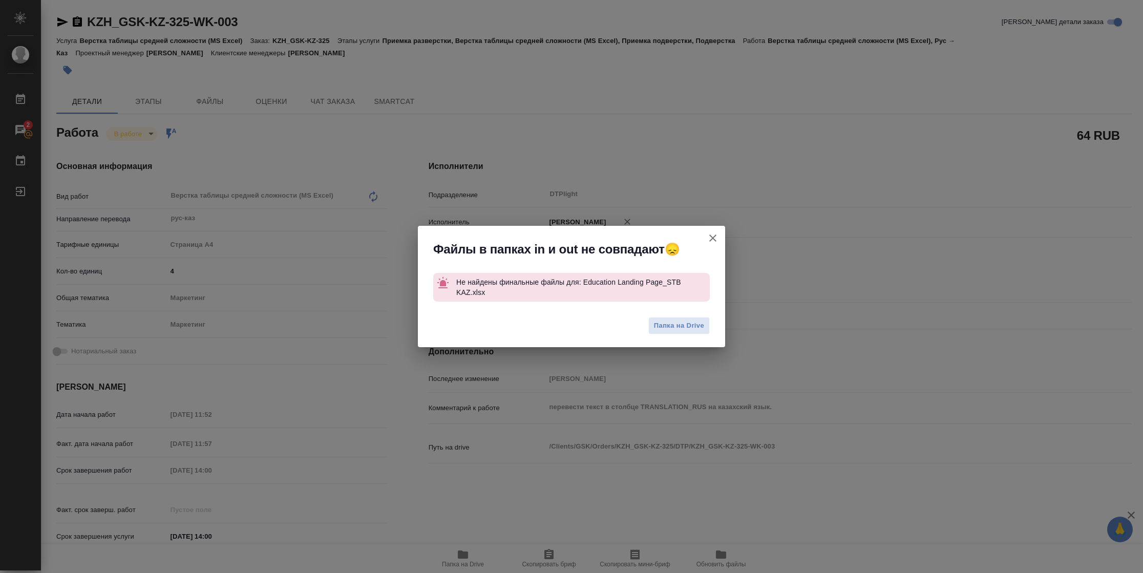
type textarea "x"
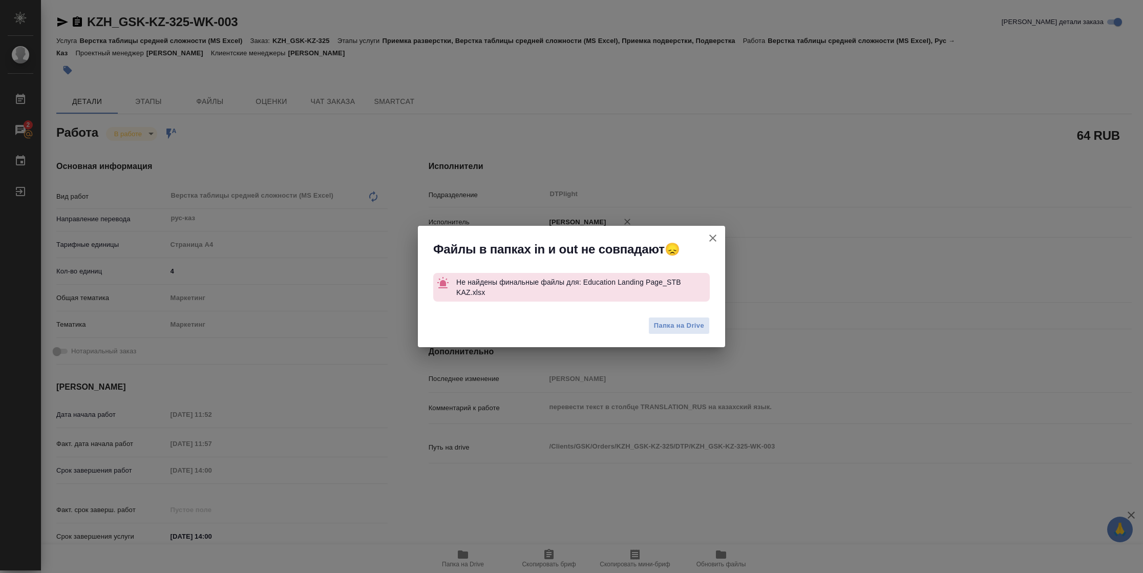
type textarea "x"
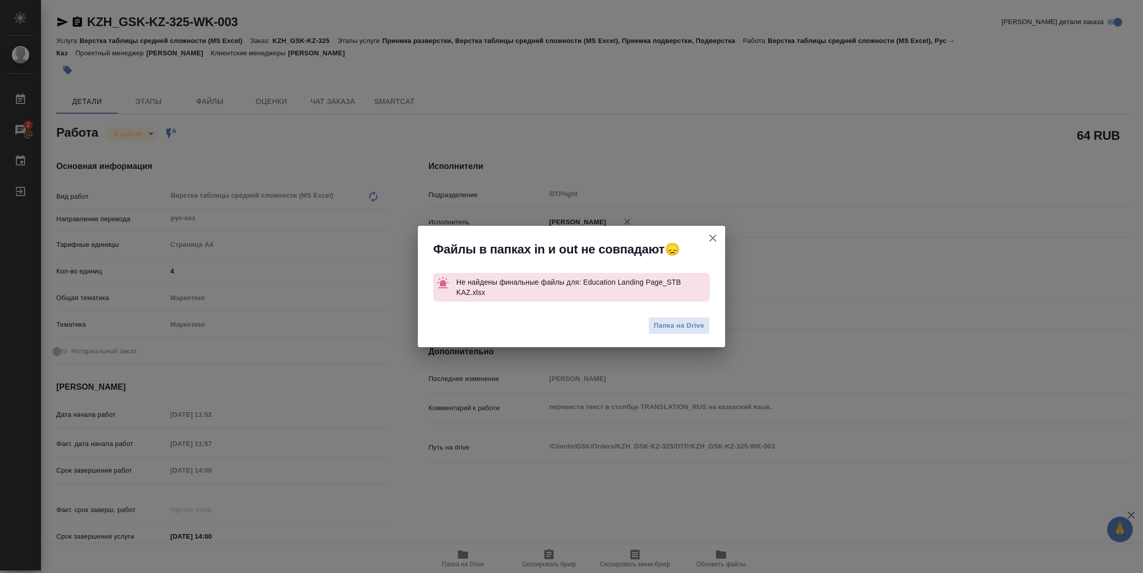
type textarea "x"
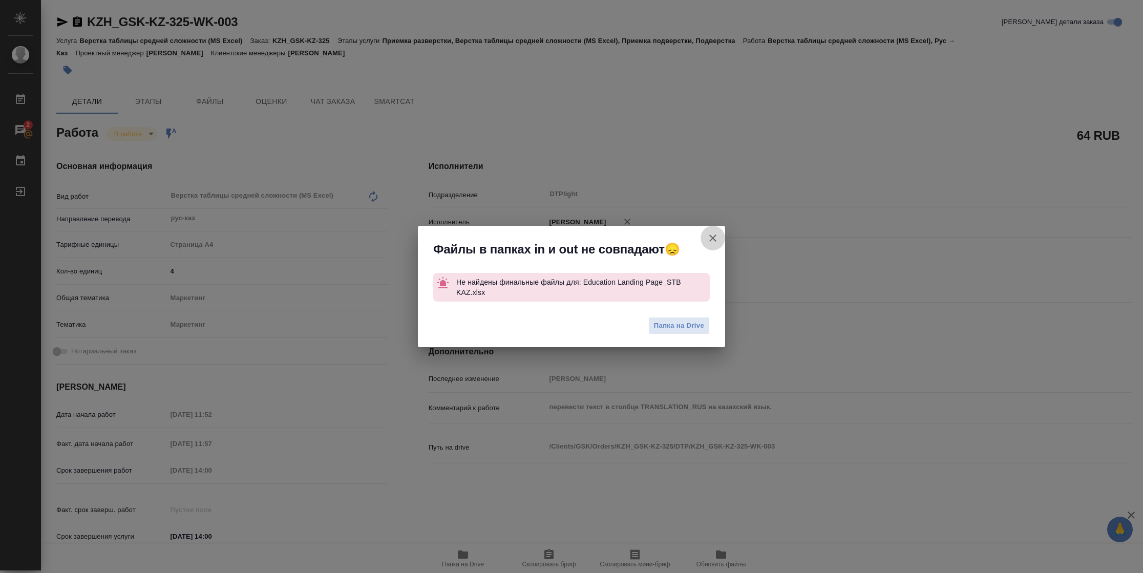
drag, startPoint x: 711, startPoint y: 238, endPoint x: 719, endPoint y: 3, distance: 235.2
click at [712, 238] on icon "button" at bounding box center [712, 238] width 7 height 7
type textarea "x"
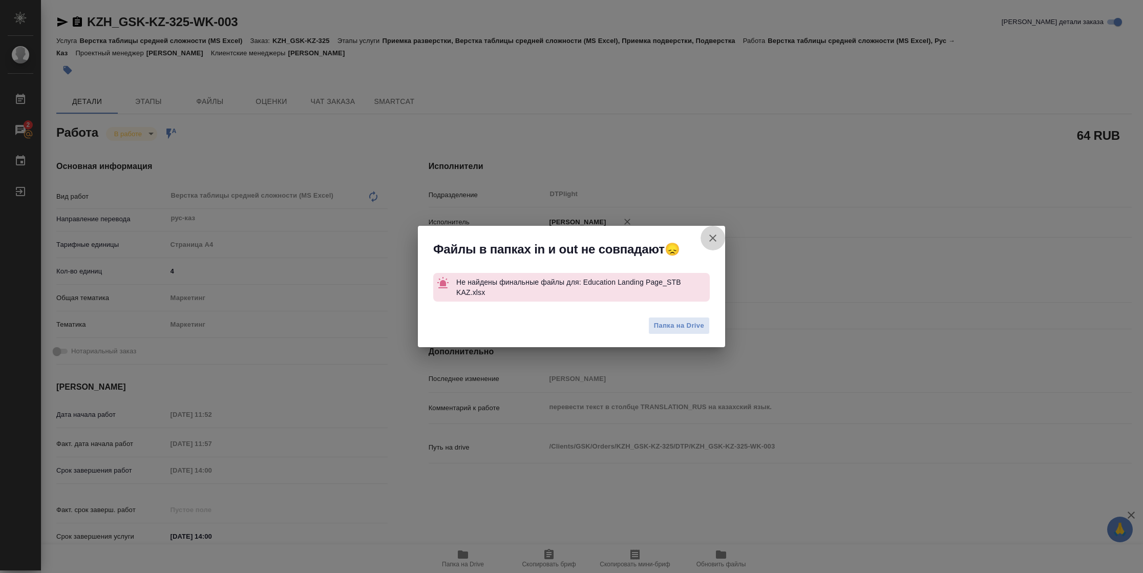
type textarea "x"
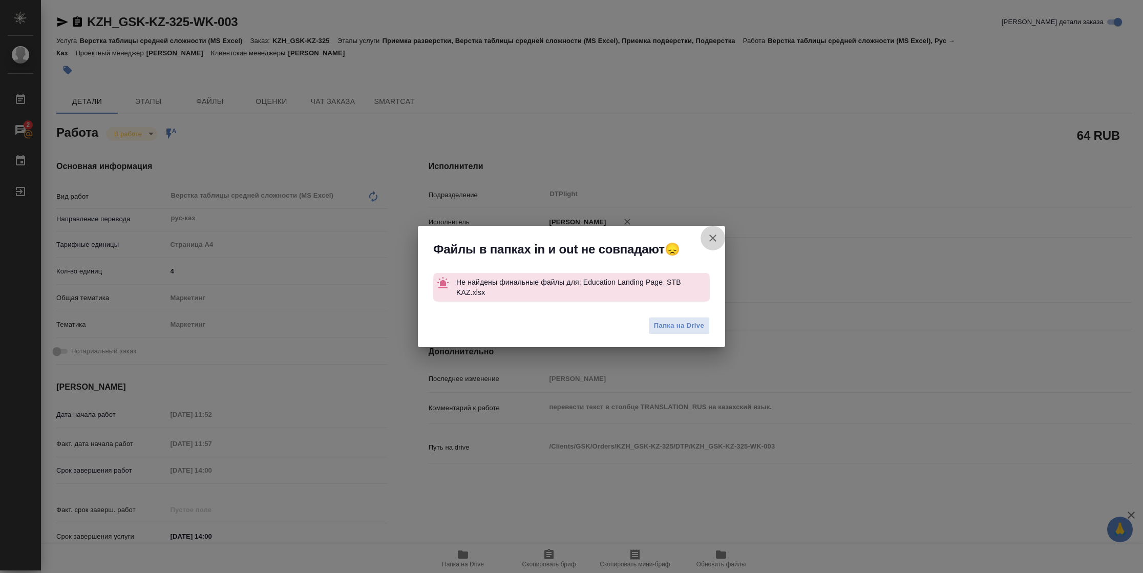
type textarea "x"
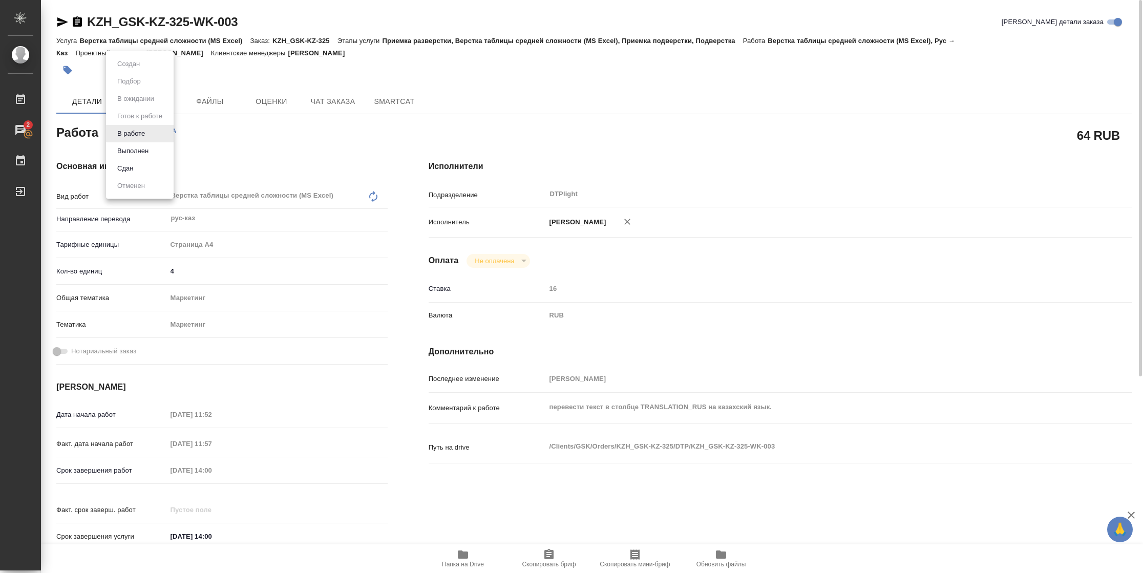
click at [153, 135] on body "🙏 .cls-1 fill:#fff; AWATERA Vasilyeva Natalia Работы 2 Чаты График Выйти KZH_GS…" at bounding box center [571, 286] width 1143 height 573
click at [150, 149] on button "Выполнен" at bounding box center [132, 150] width 37 height 11
type textarea "x"
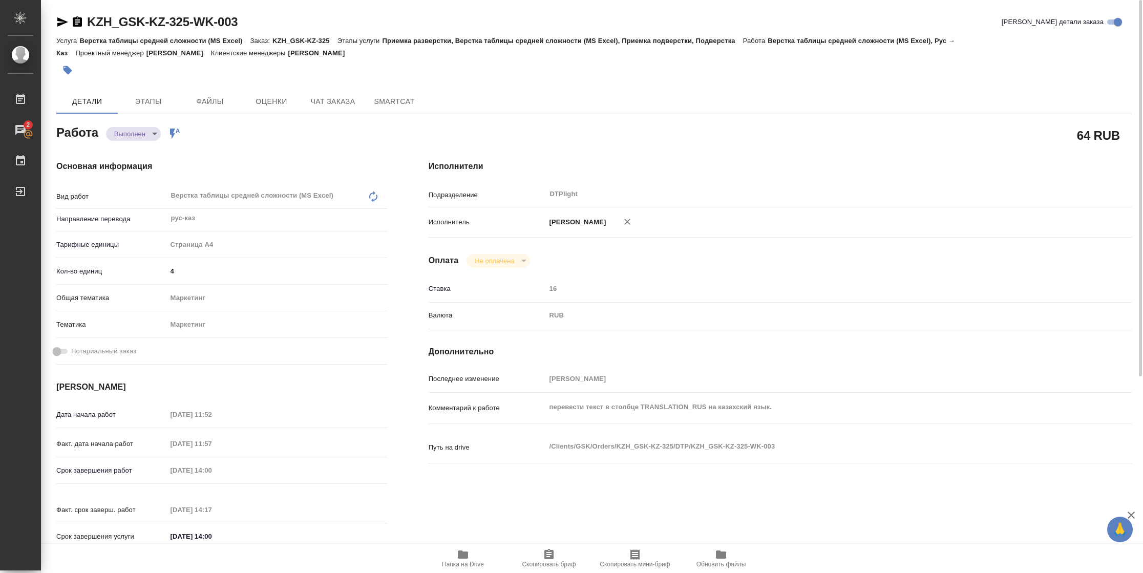
type textarea "x"
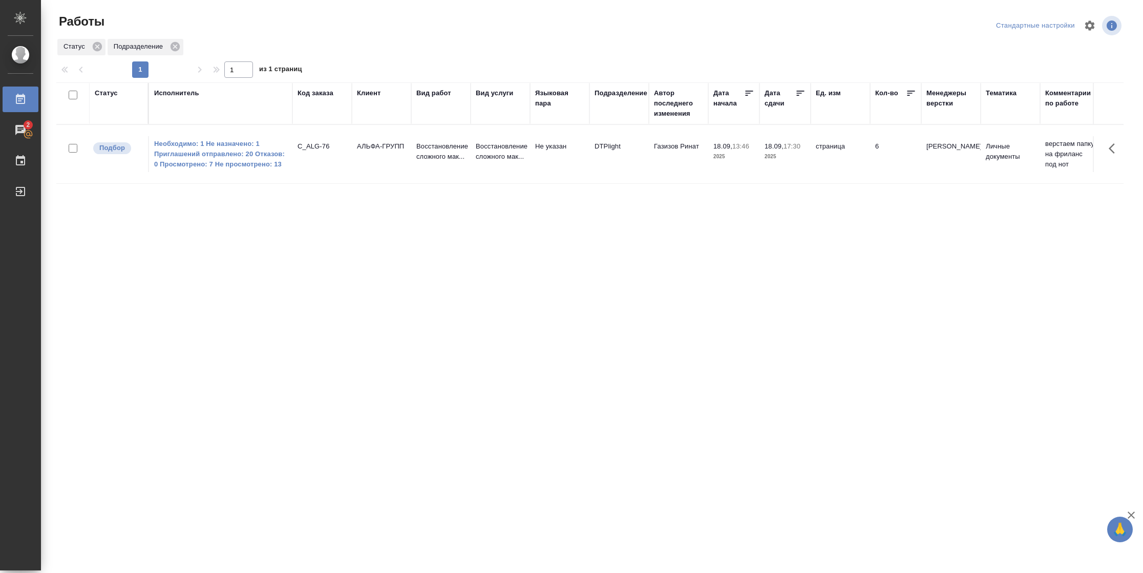
click at [113, 92] on div "Статус" at bounding box center [106, 93] width 23 height 10
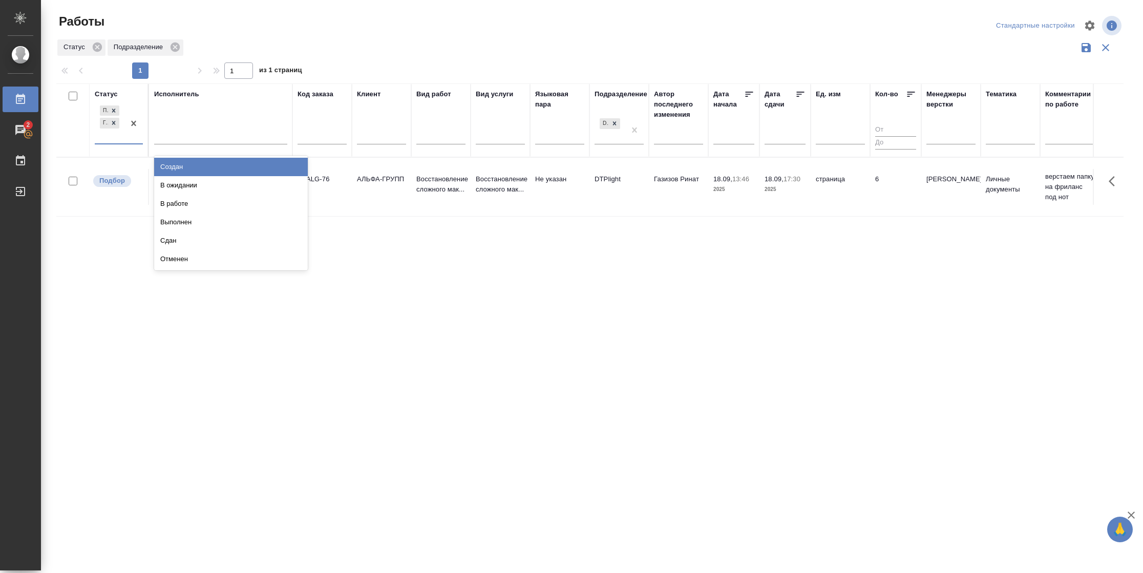
click at [132, 137] on div at bounding box center [133, 123] width 18 height 40
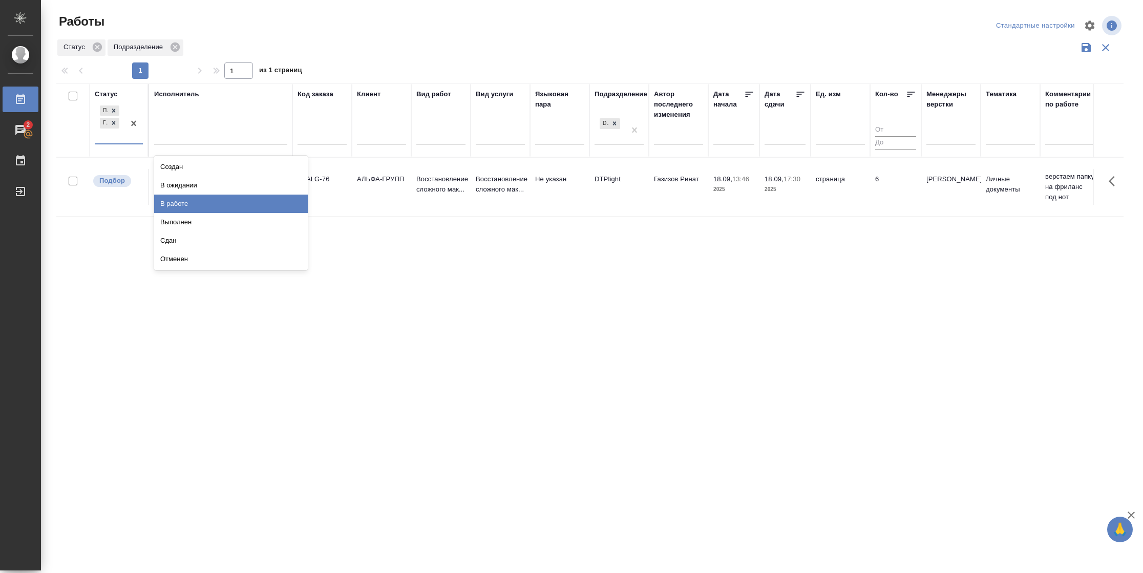
click at [176, 205] on div "В работе" at bounding box center [231, 204] width 154 height 18
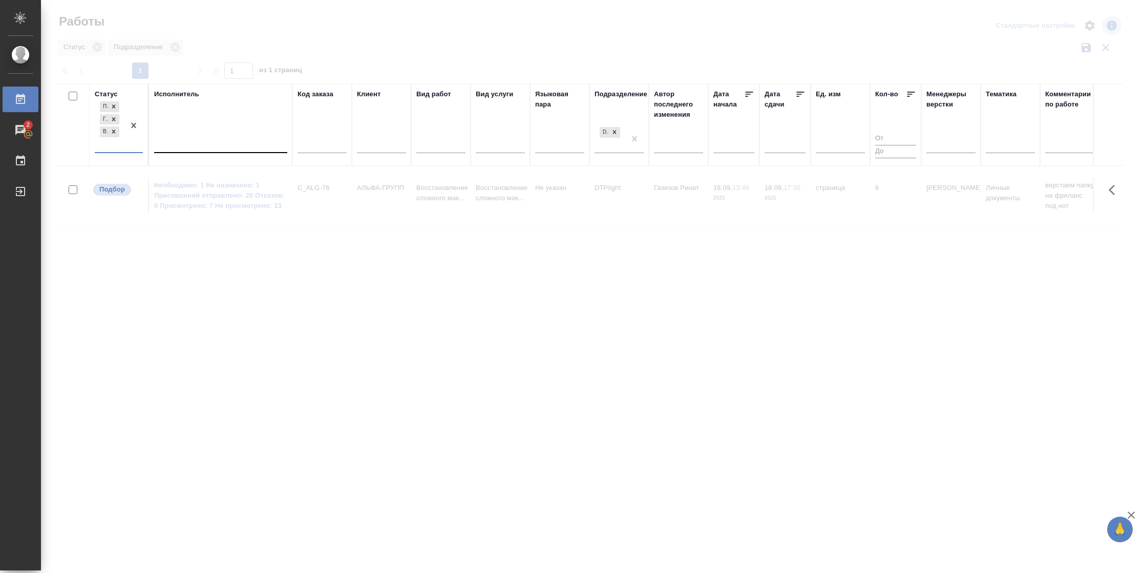
click at [190, 142] on div at bounding box center [220, 142] width 133 height 15
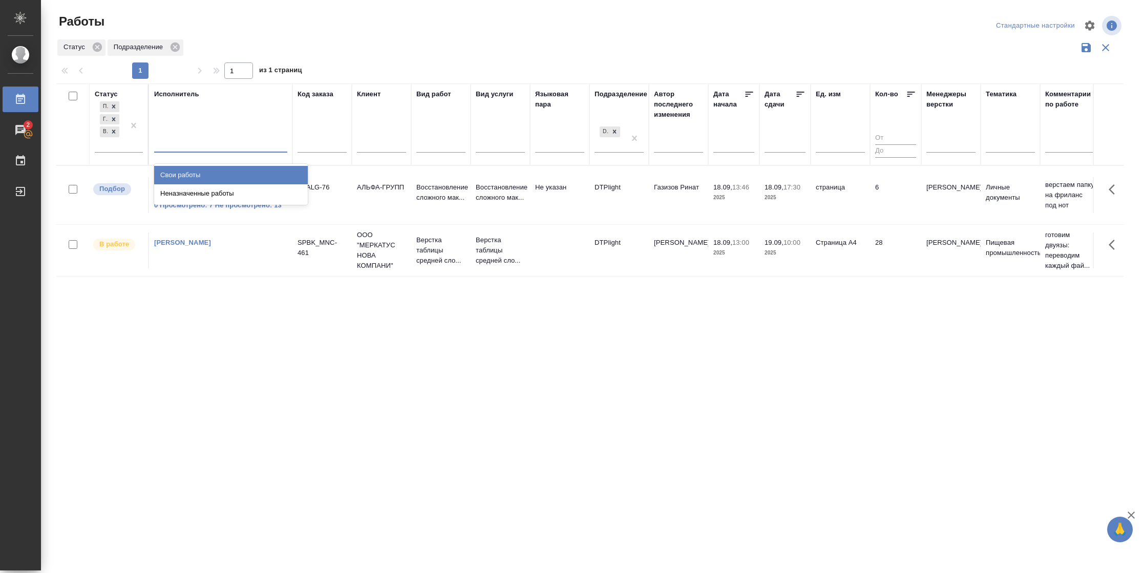
click at [186, 172] on div "Свои работы" at bounding box center [231, 175] width 154 height 18
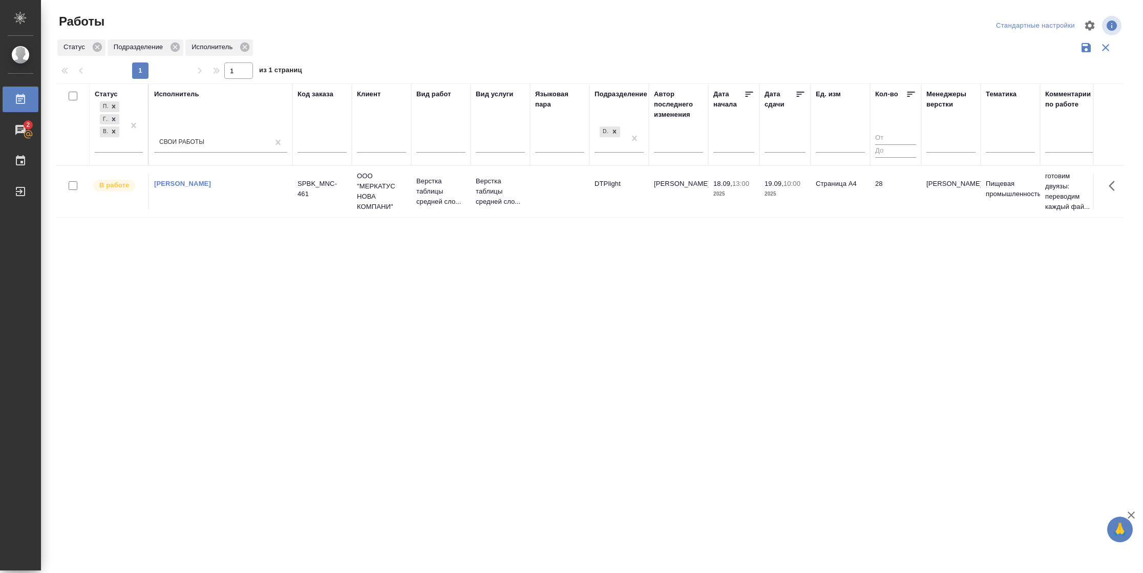
click at [868, 193] on td "Страница А4" at bounding box center [840, 192] width 59 height 36
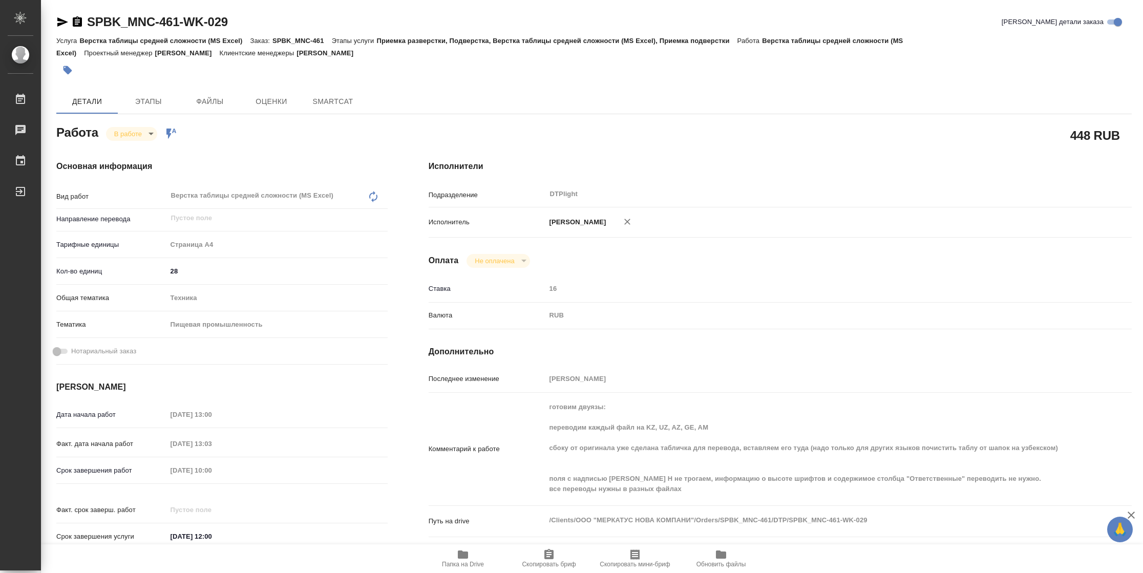
type textarea "x"
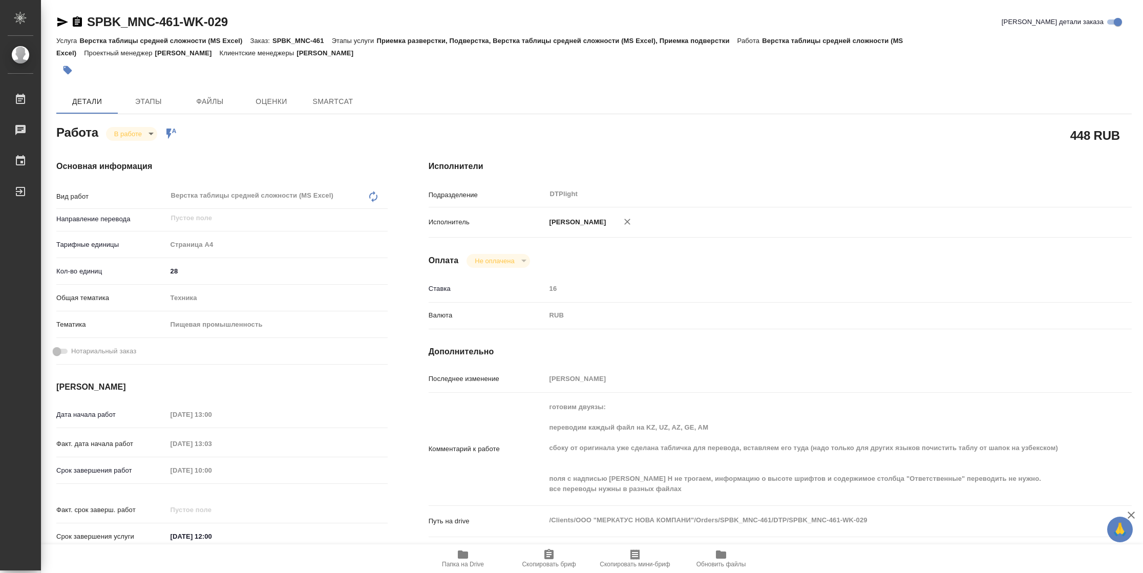
type textarea "x"
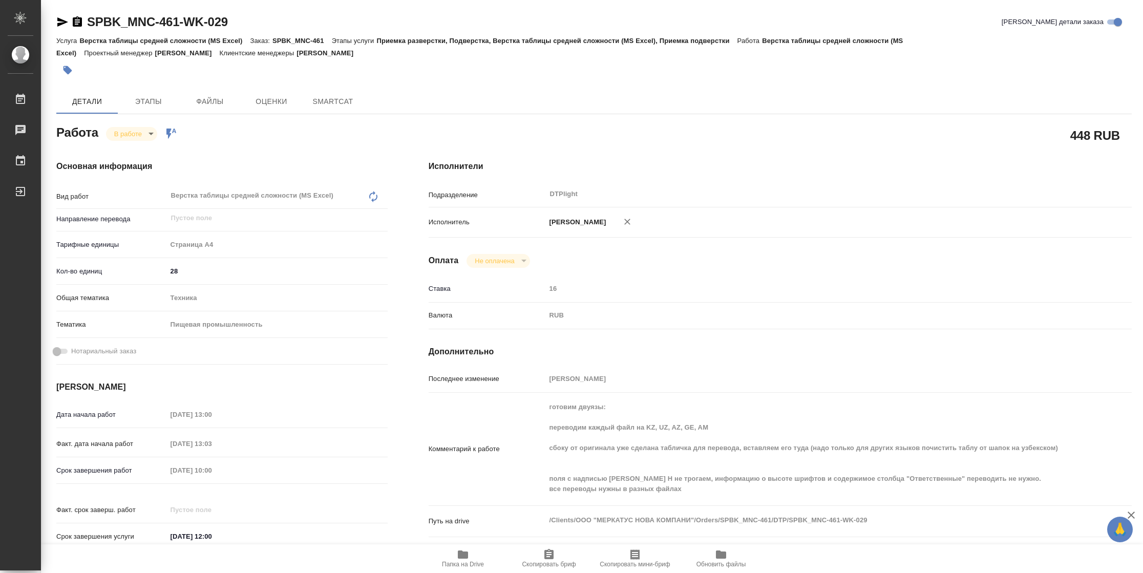
type textarea "x"
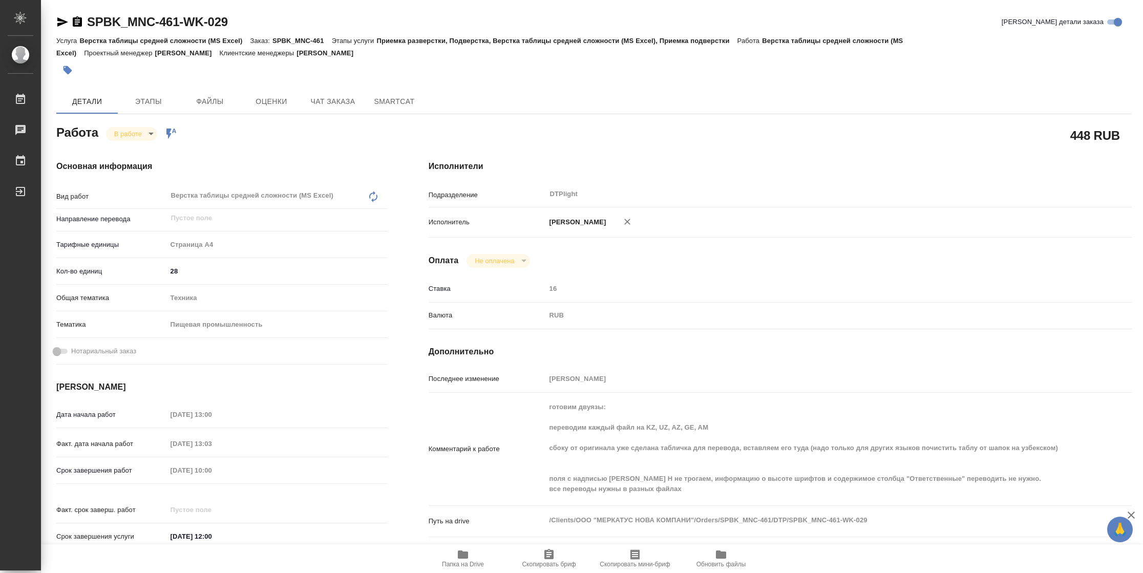
type textarea "x"
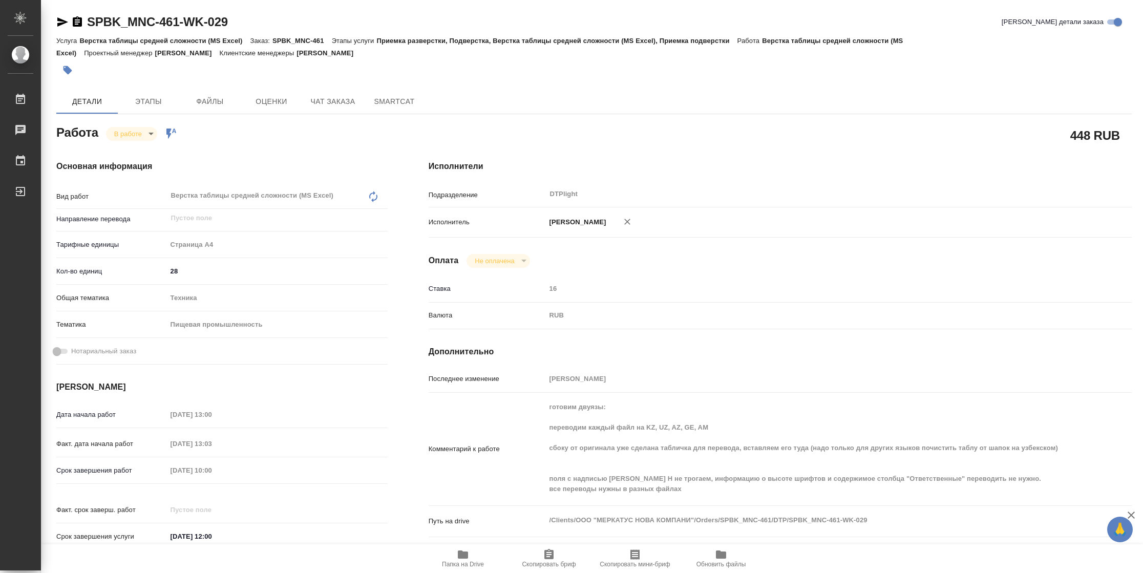
type textarea "x"
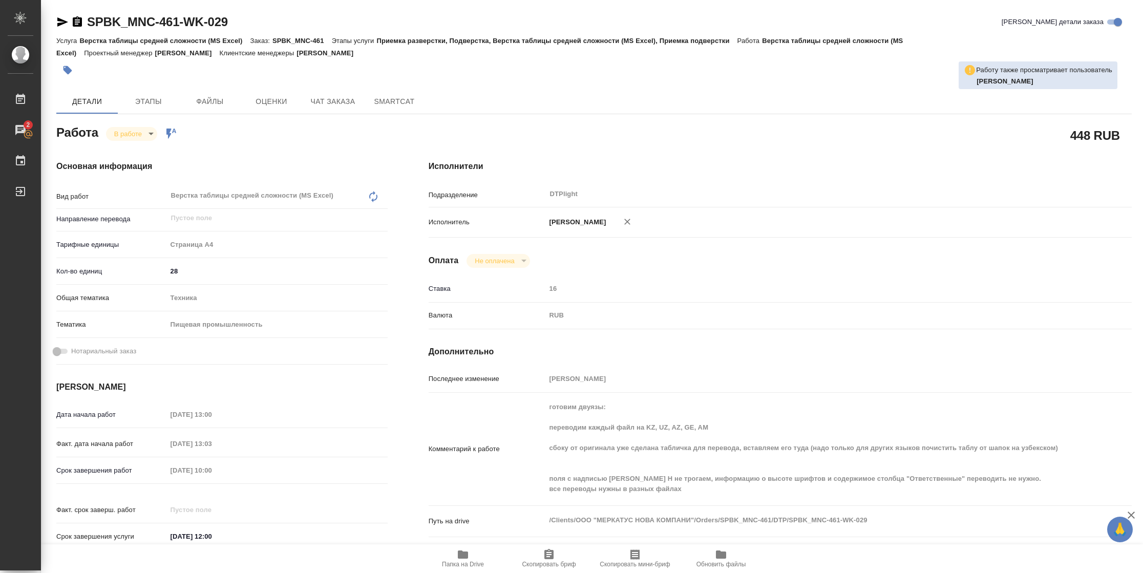
click at [469, 557] on icon "button" at bounding box center [463, 555] width 12 height 12
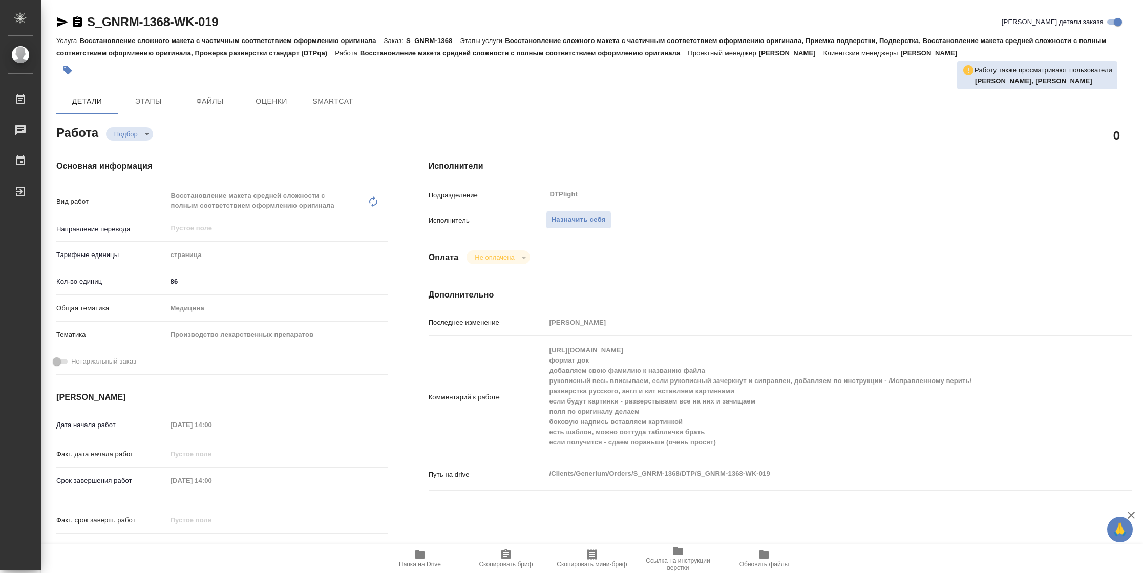
type textarea "x"
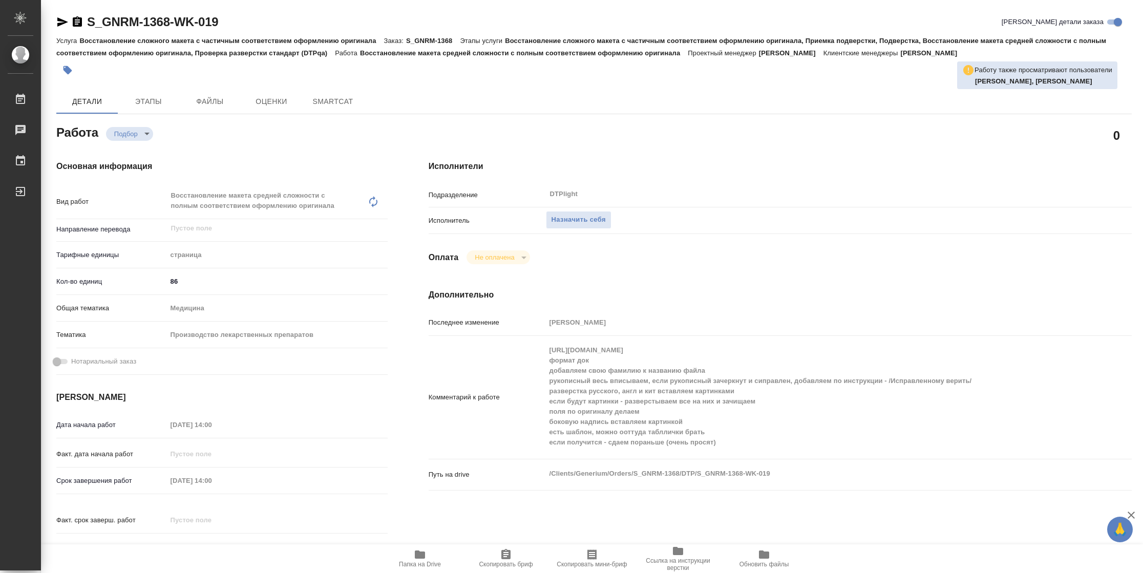
type textarea "x"
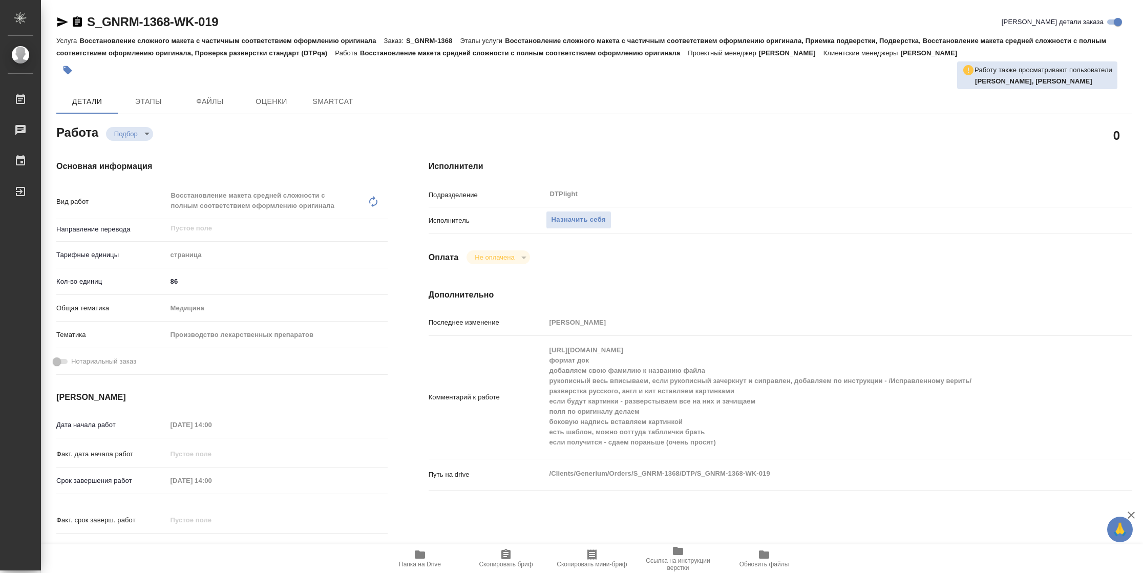
type textarea "x"
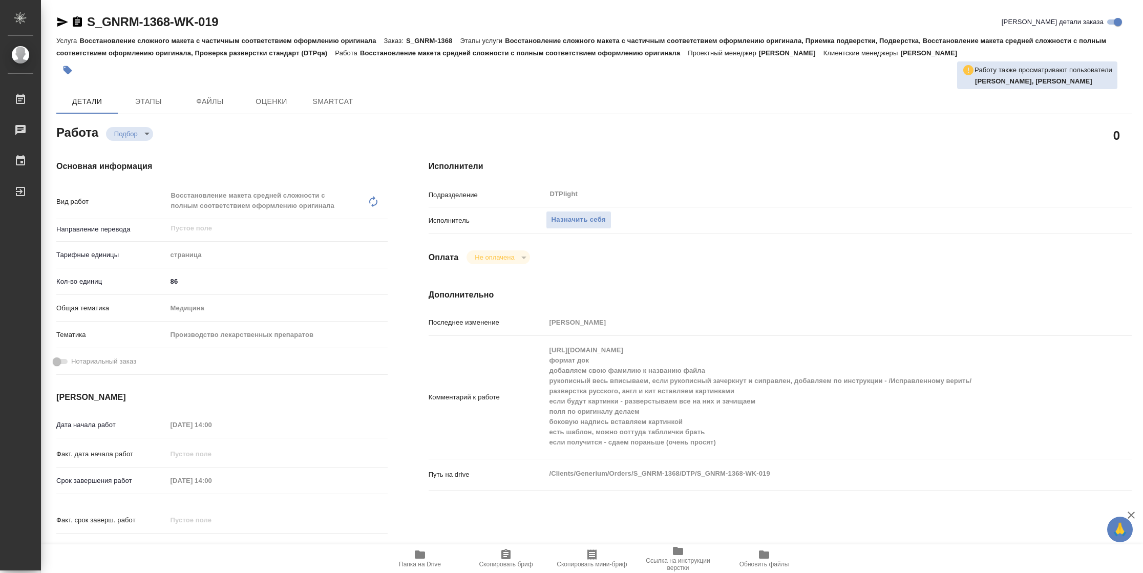
type textarea "x"
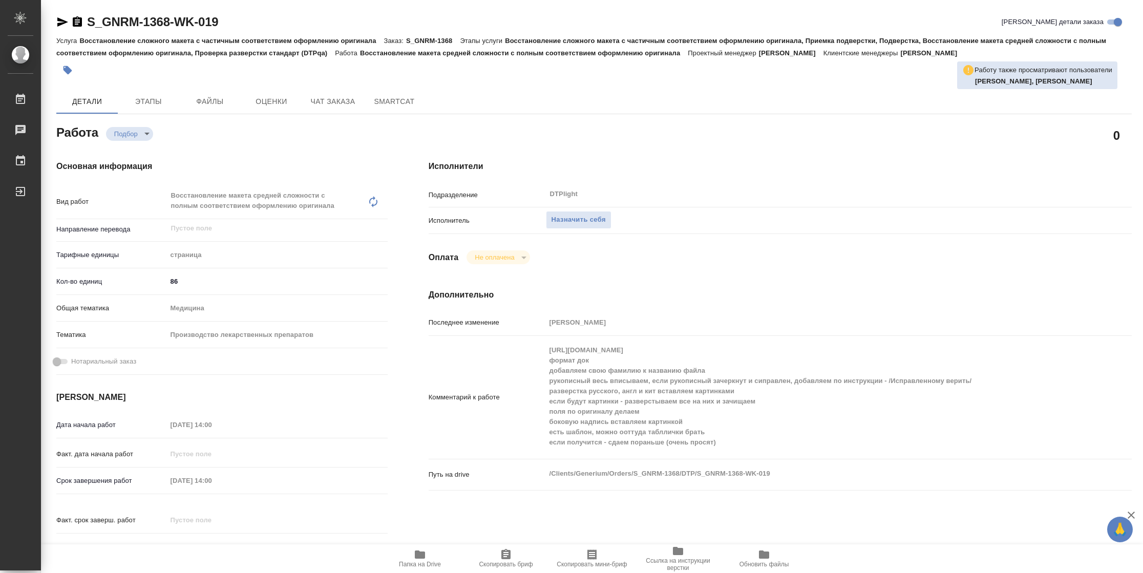
type textarea "x"
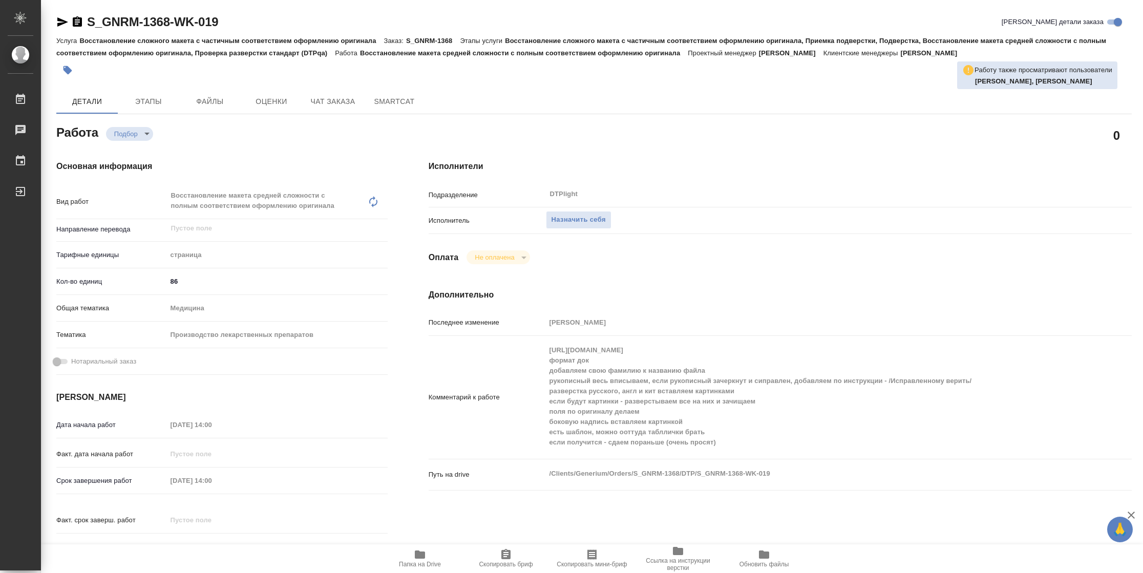
type textarea "x"
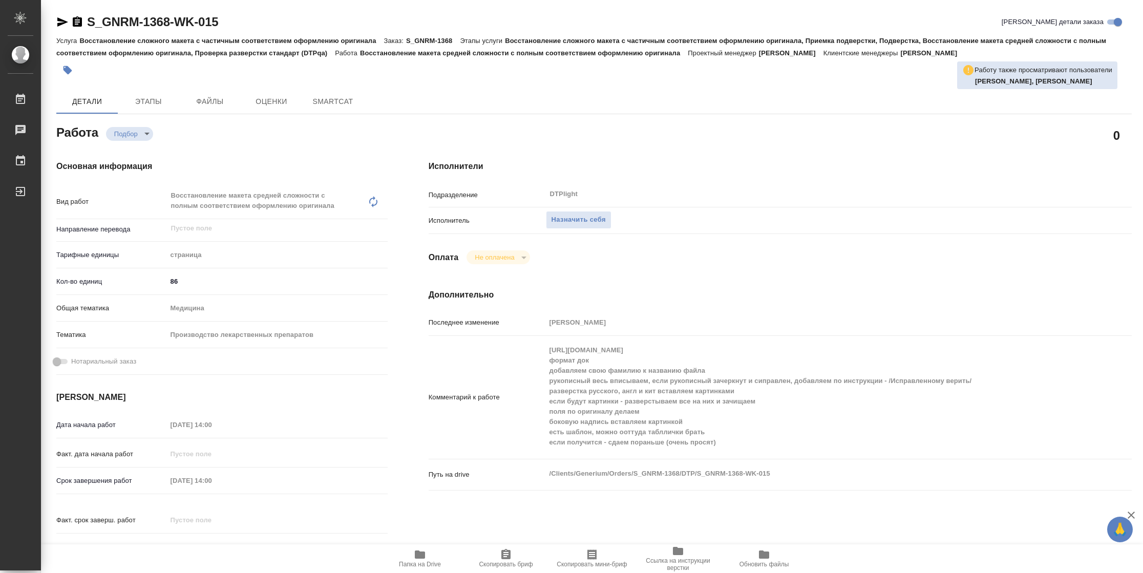
type textarea "x"
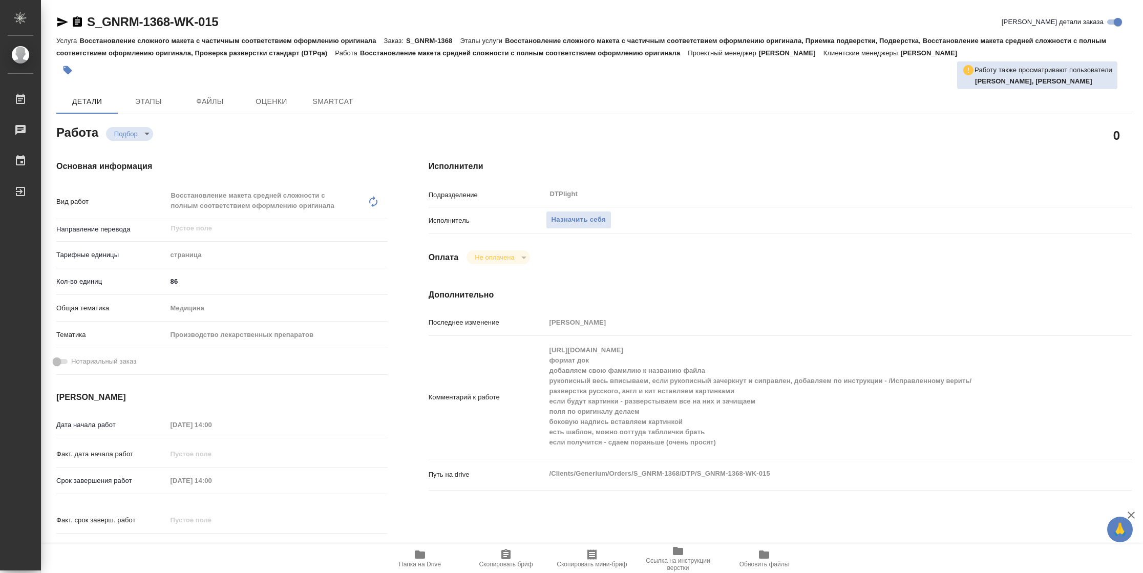
type textarea "x"
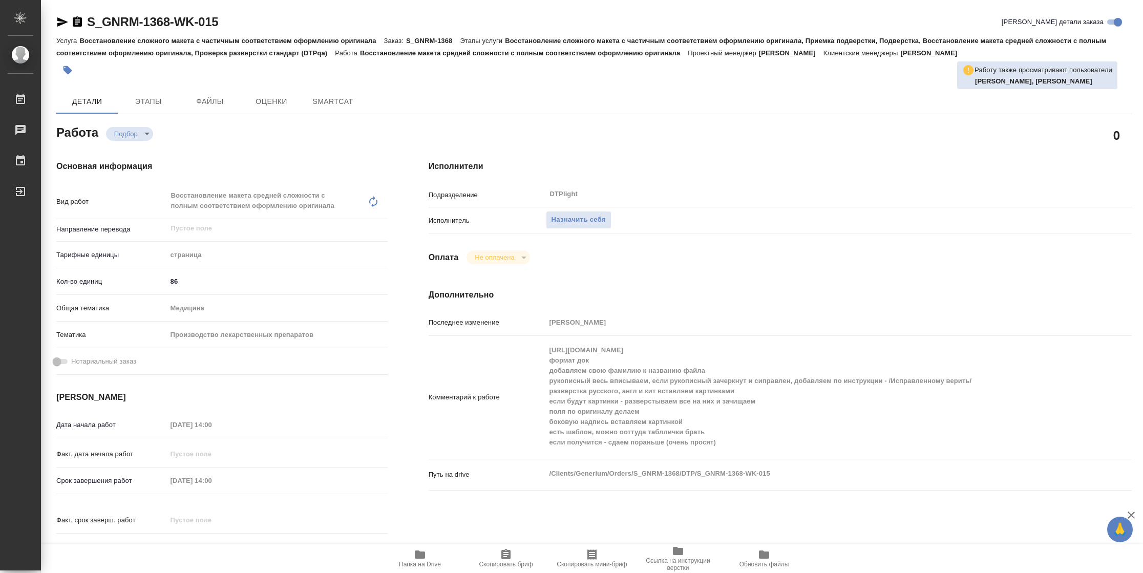
type textarea "x"
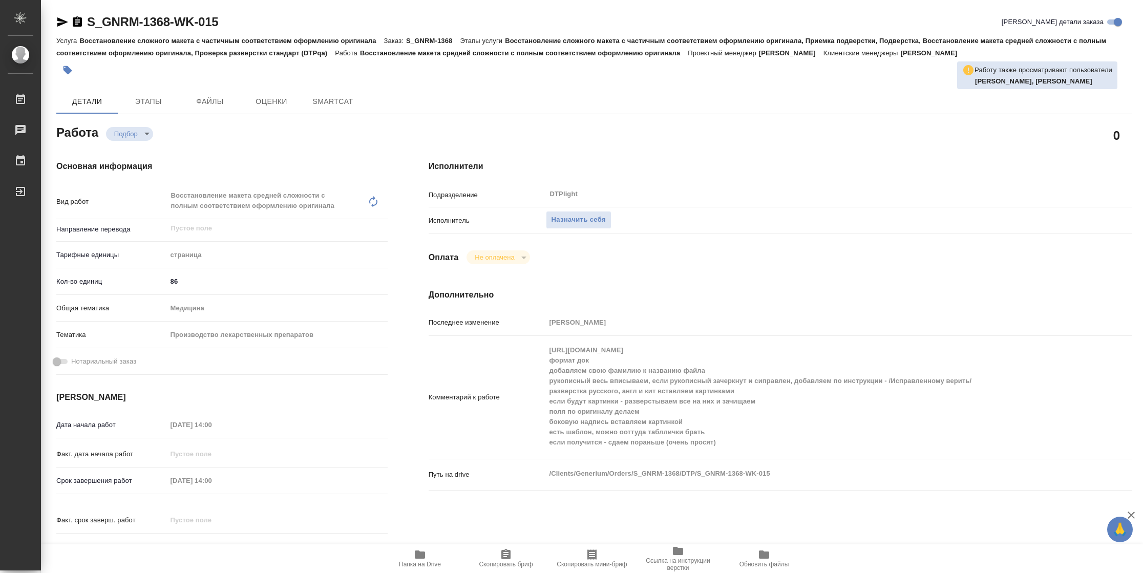
type textarea "x"
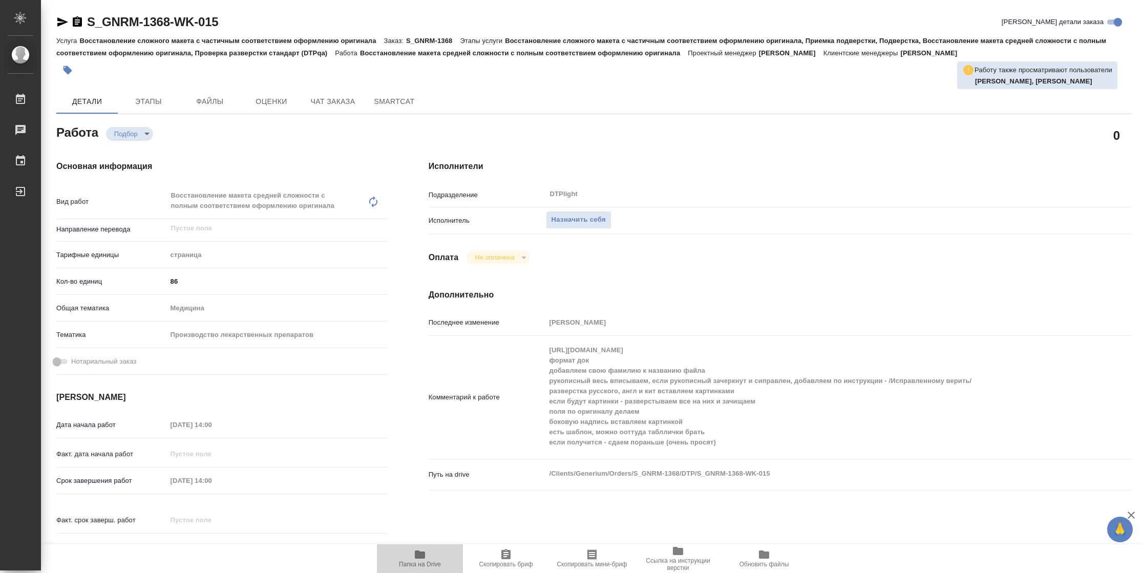
click at [421, 558] on icon "button" at bounding box center [420, 555] width 10 height 8
type textarea "x"
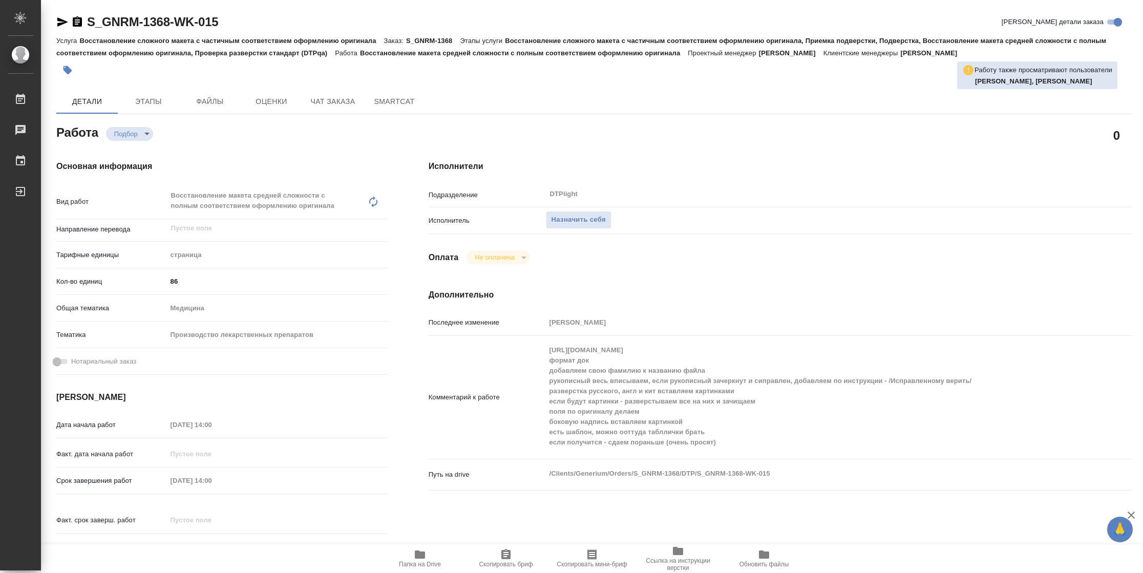
type textarea "x"
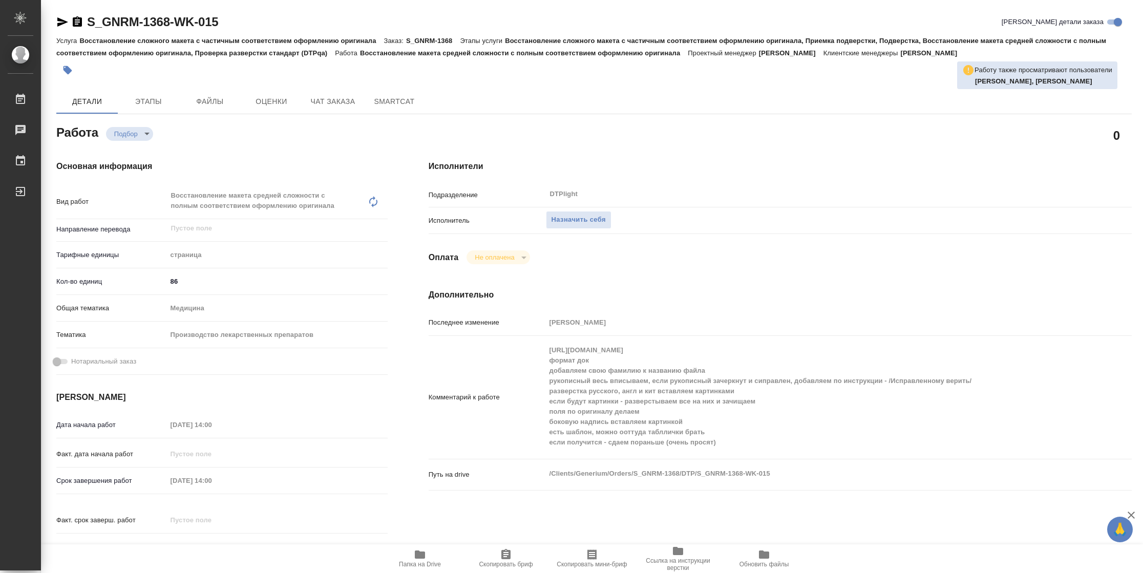
type textarea "x"
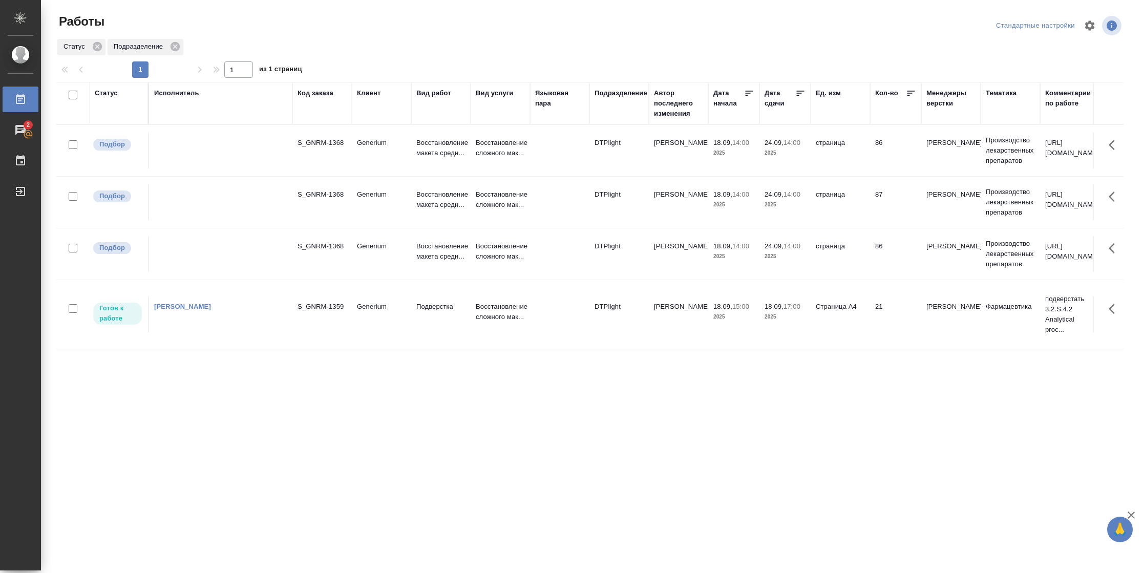
click at [788, 319] on p "2025" at bounding box center [785, 317] width 41 height 10
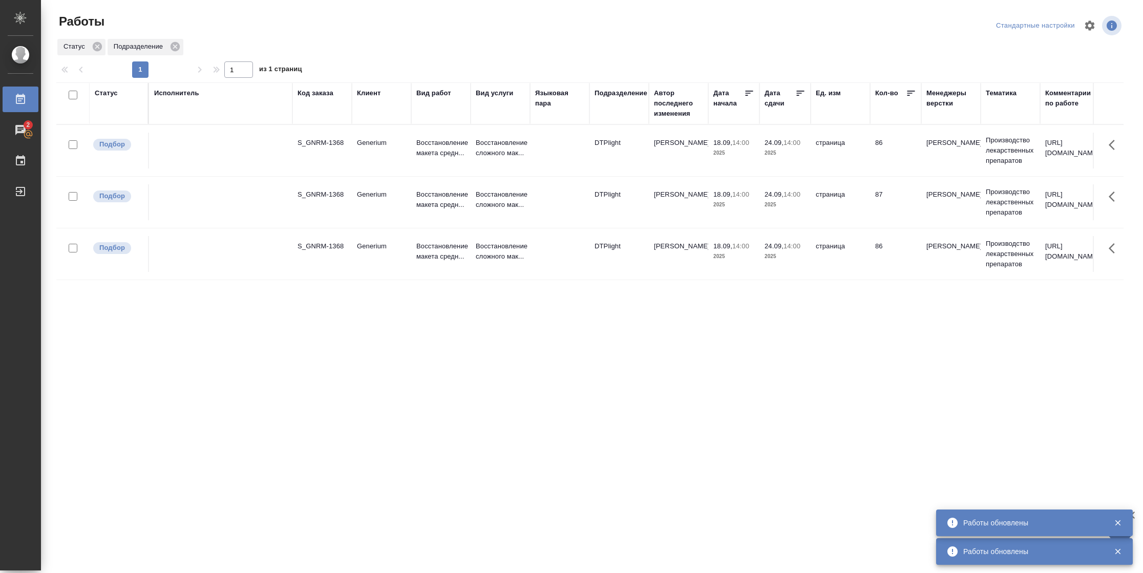
click at [116, 95] on div "Статус" at bounding box center [106, 93] width 23 height 10
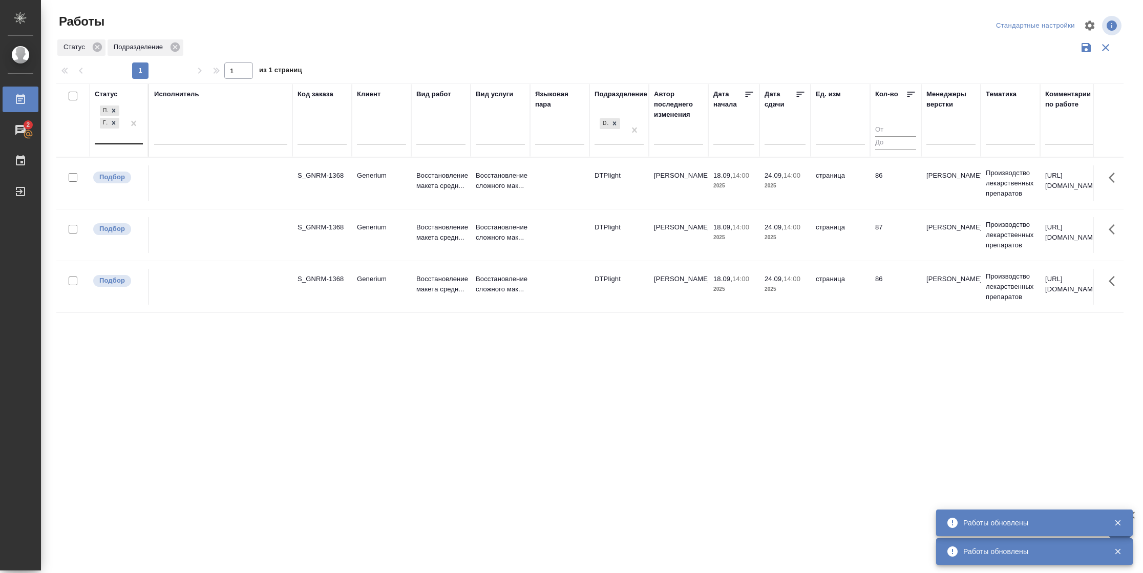
click at [131, 139] on div at bounding box center [133, 123] width 18 height 40
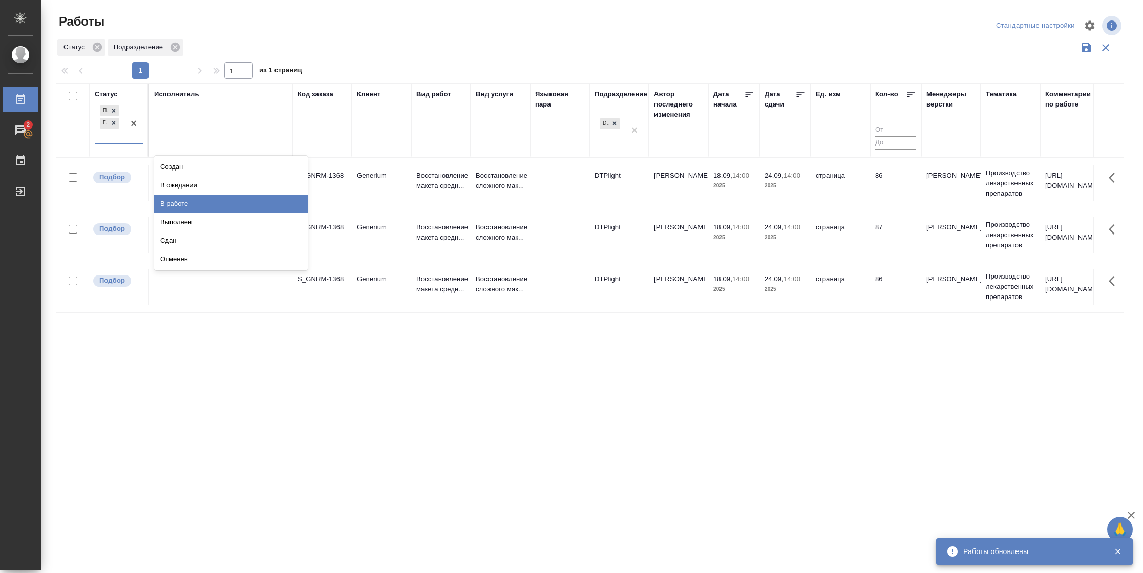
click at [182, 208] on div "В работе" at bounding box center [231, 204] width 154 height 18
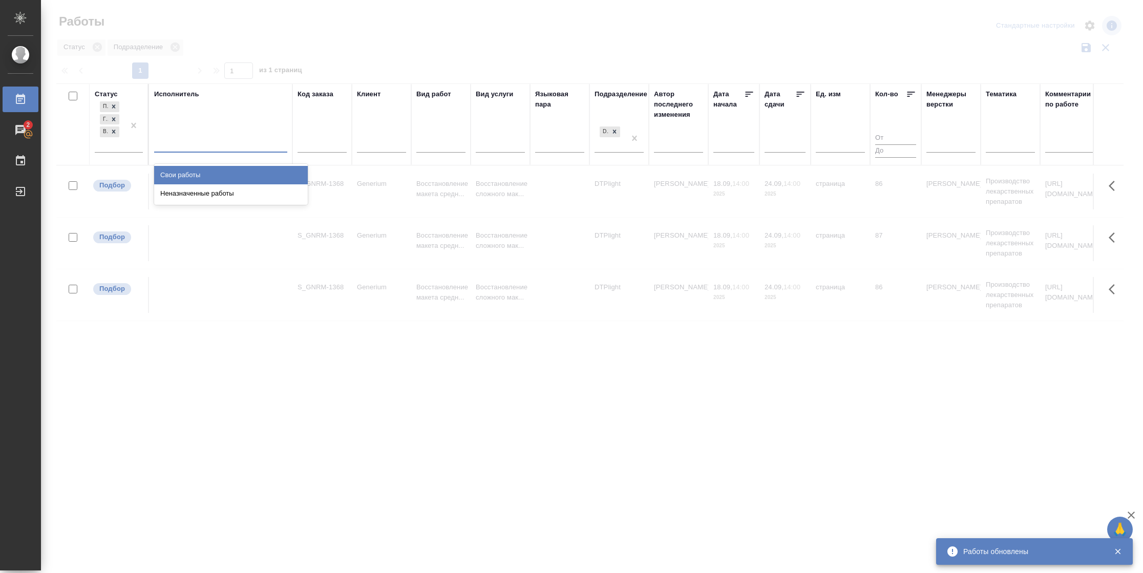
click at [213, 145] on div at bounding box center [220, 142] width 133 height 15
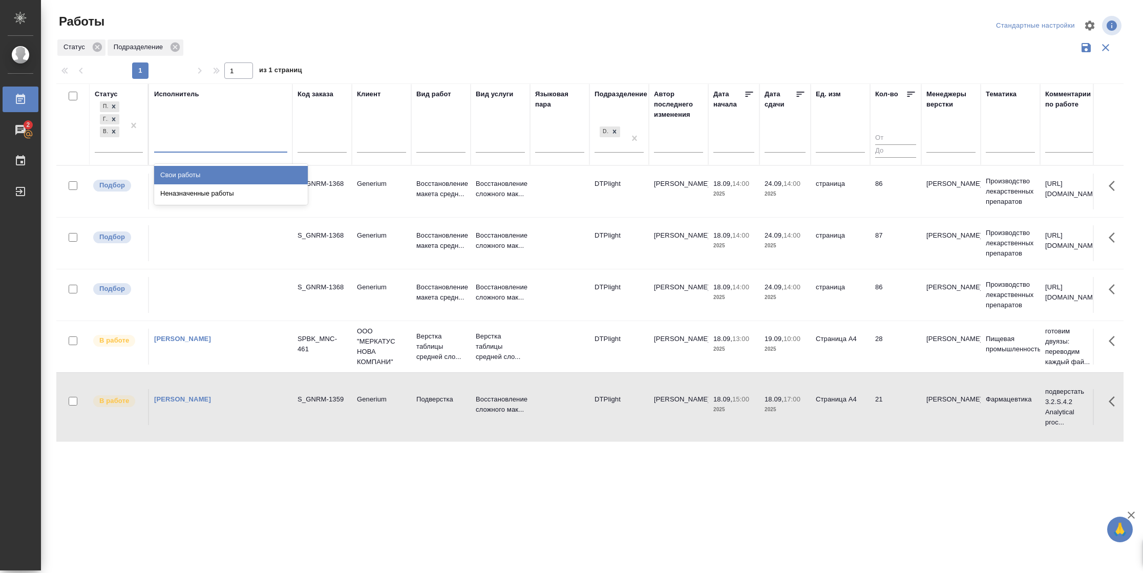
click at [214, 173] on div "Свои работы" at bounding box center [231, 175] width 154 height 18
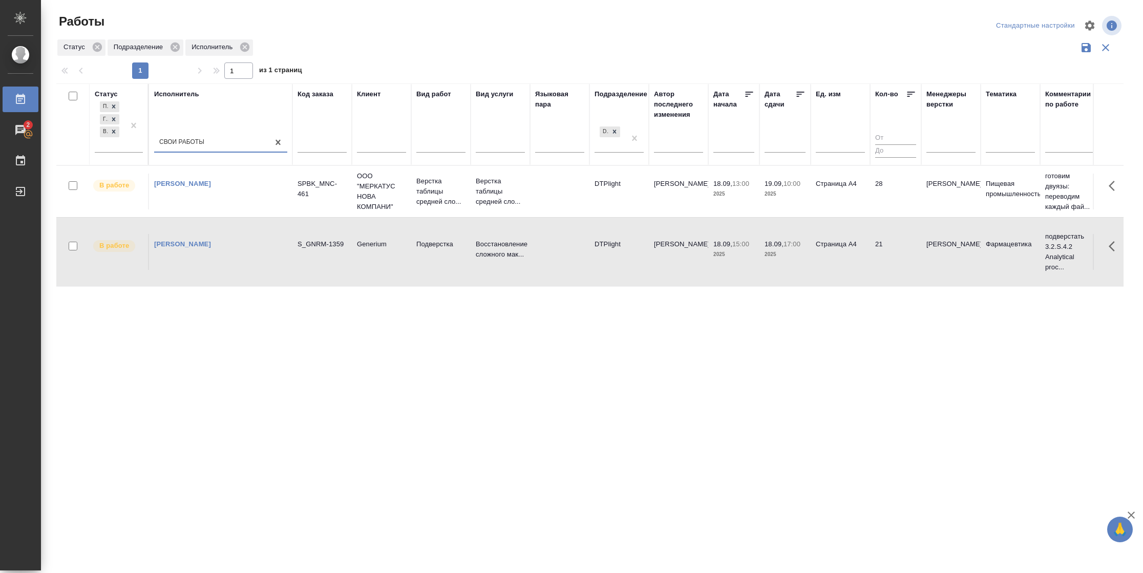
click at [802, 93] on icon at bounding box center [801, 94] width 10 height 10
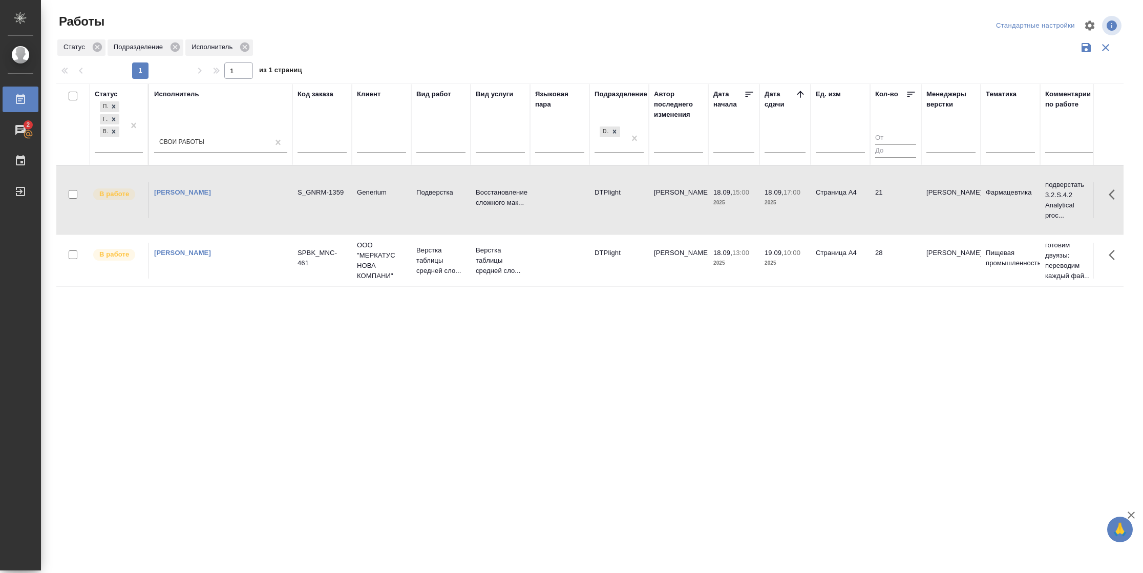
click at [877, 267] on td "28" at bounding box center [895, 261] width 51 height 36
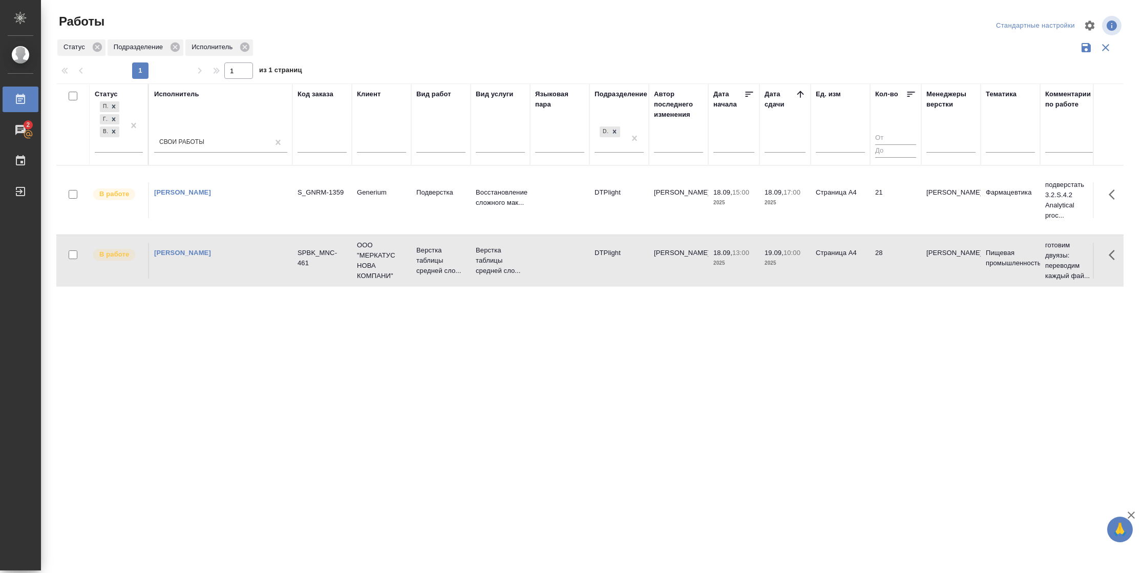
click at [877, 267] on td "28" at bounding box center [895, 261] width 51 height 36
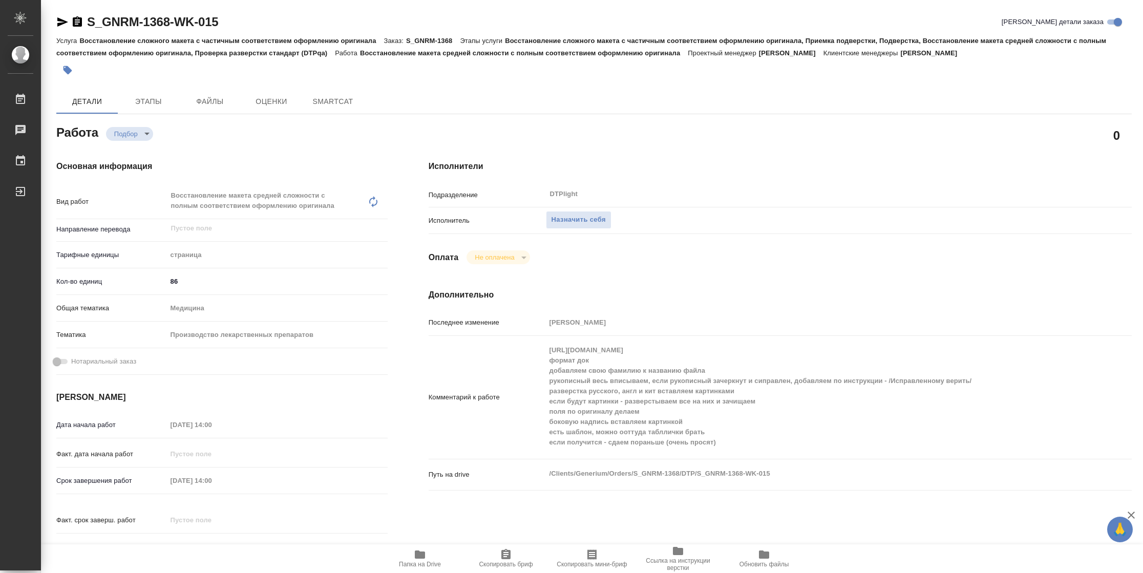
type textarea "x"
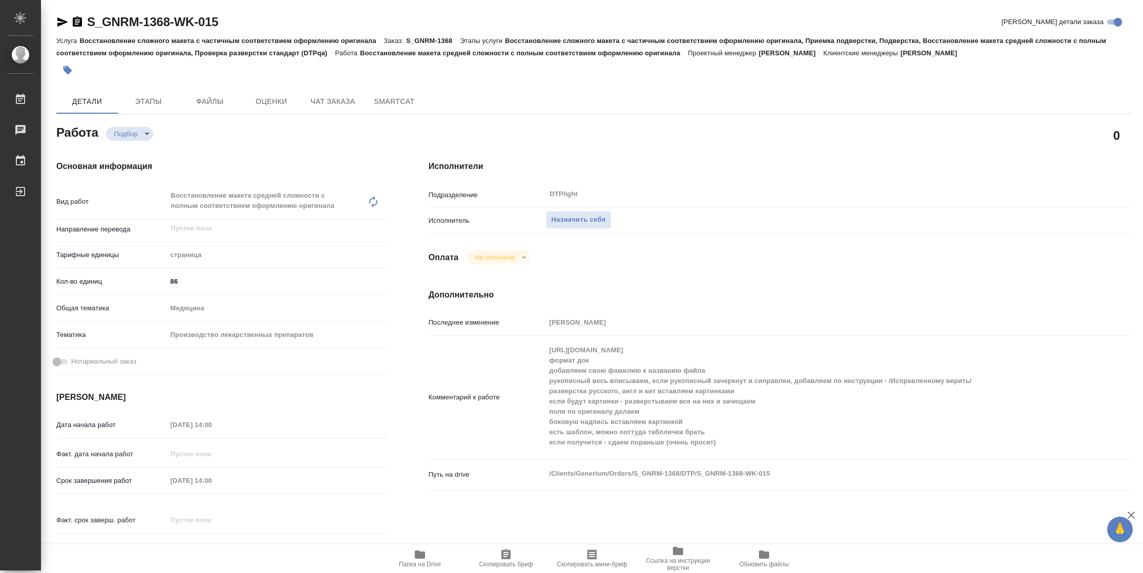
click at [431, 559] on span "Папка на Drive" at bounding box center [420, 558] width 74 height 19
type textarea "x"
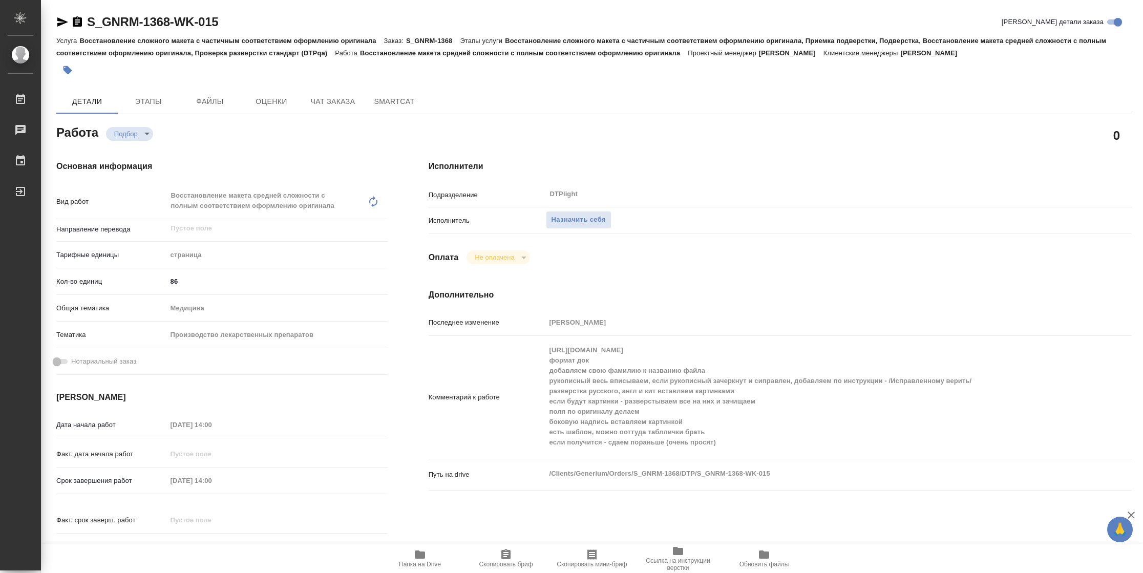
type textarea "x"
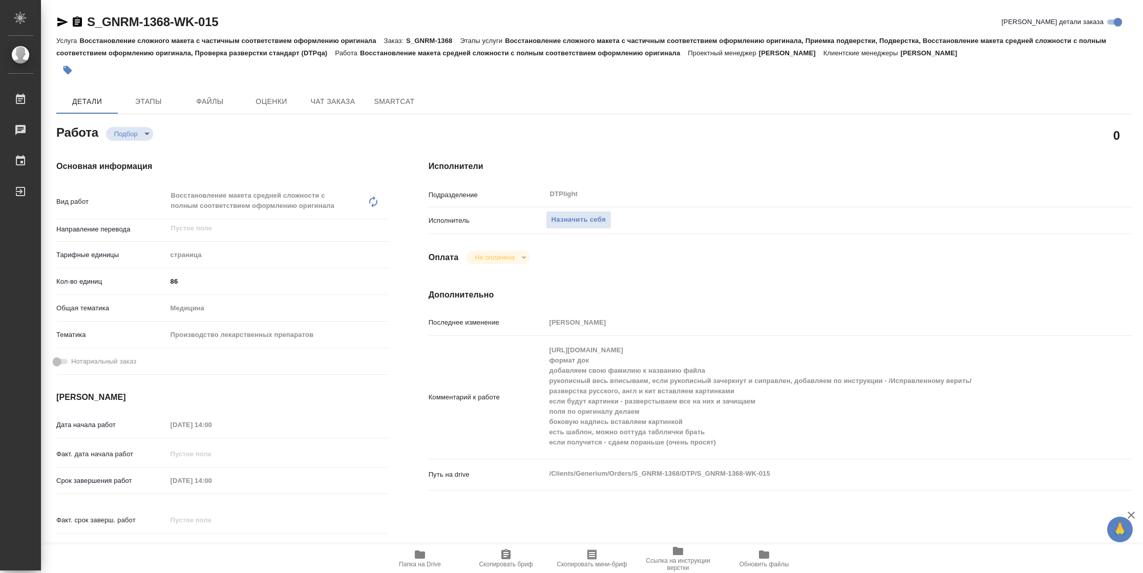
type textarea "x"
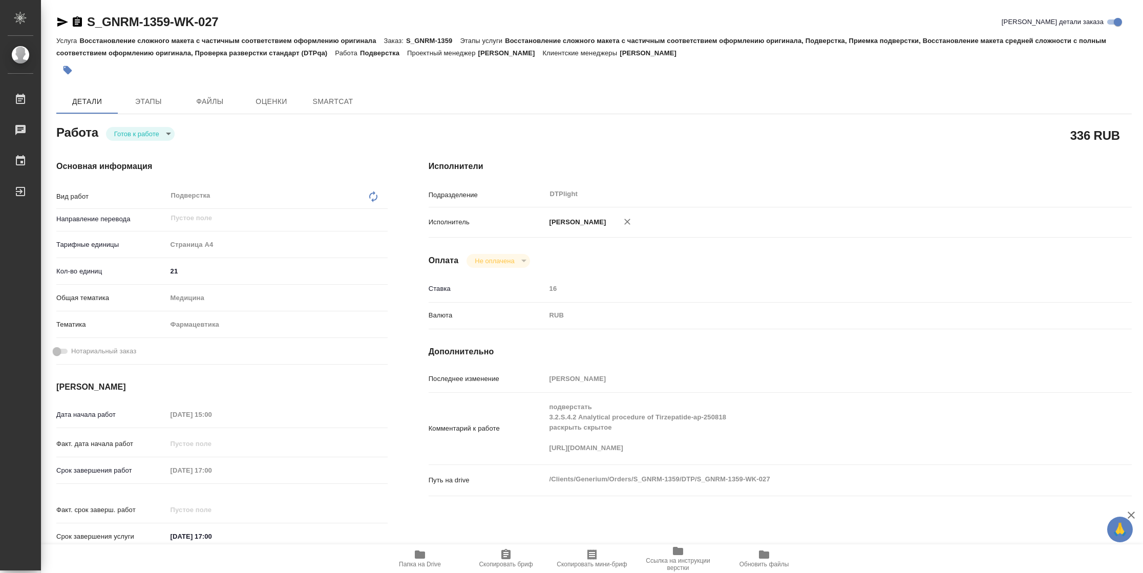
type textarea "x"
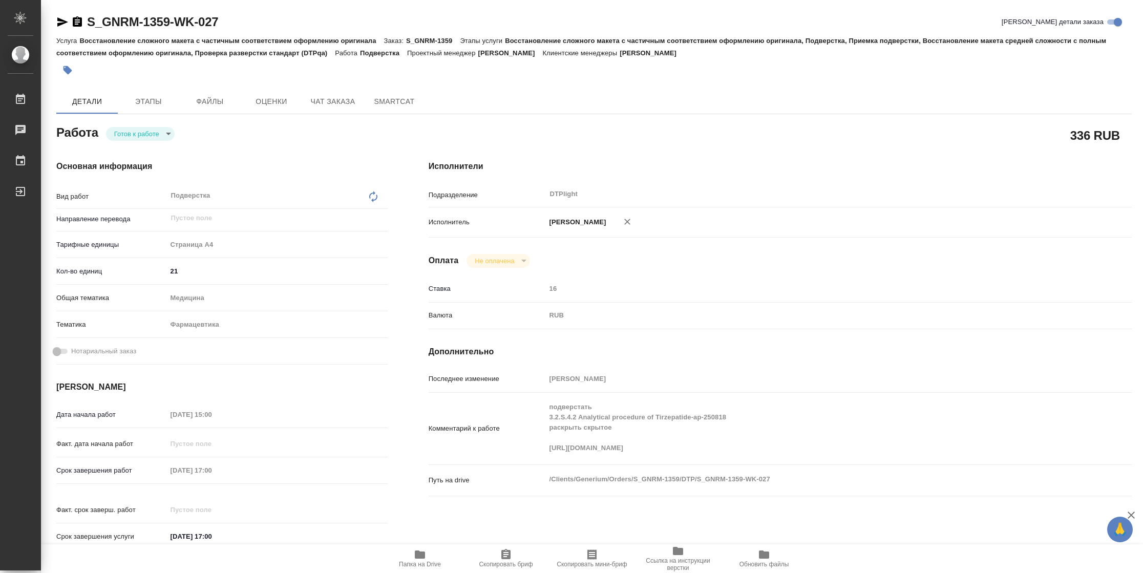
type textarea "x"
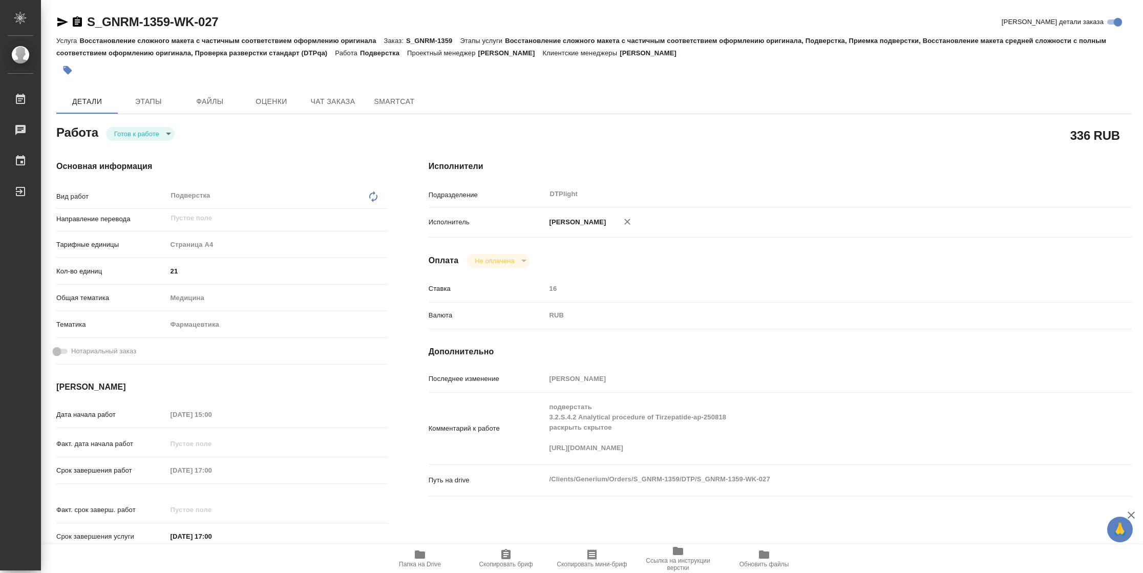
type textarea "x"
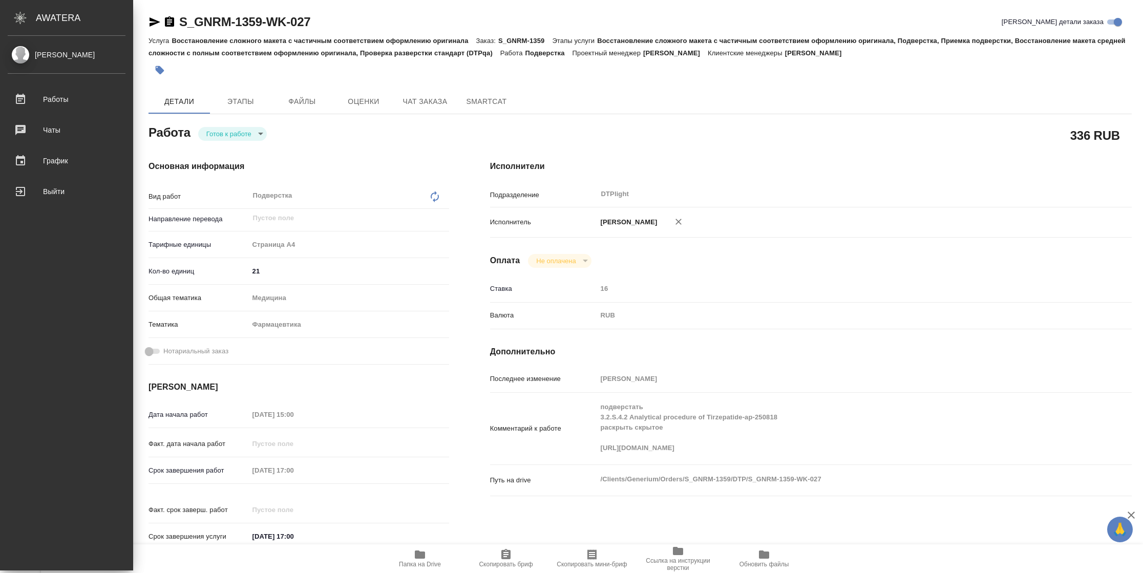
type textarea "x"
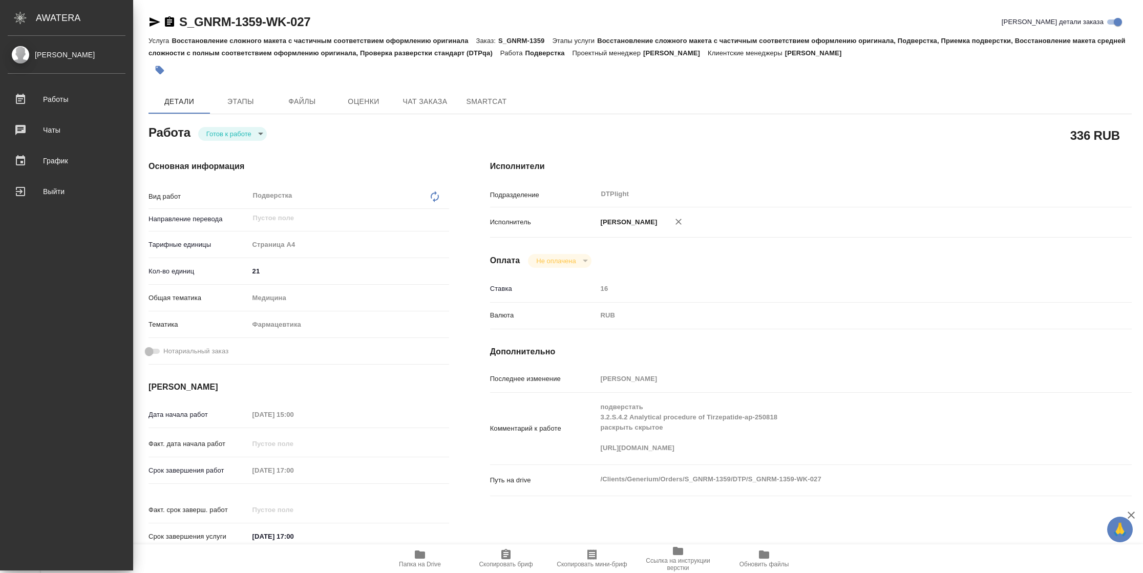
type textarea "x"
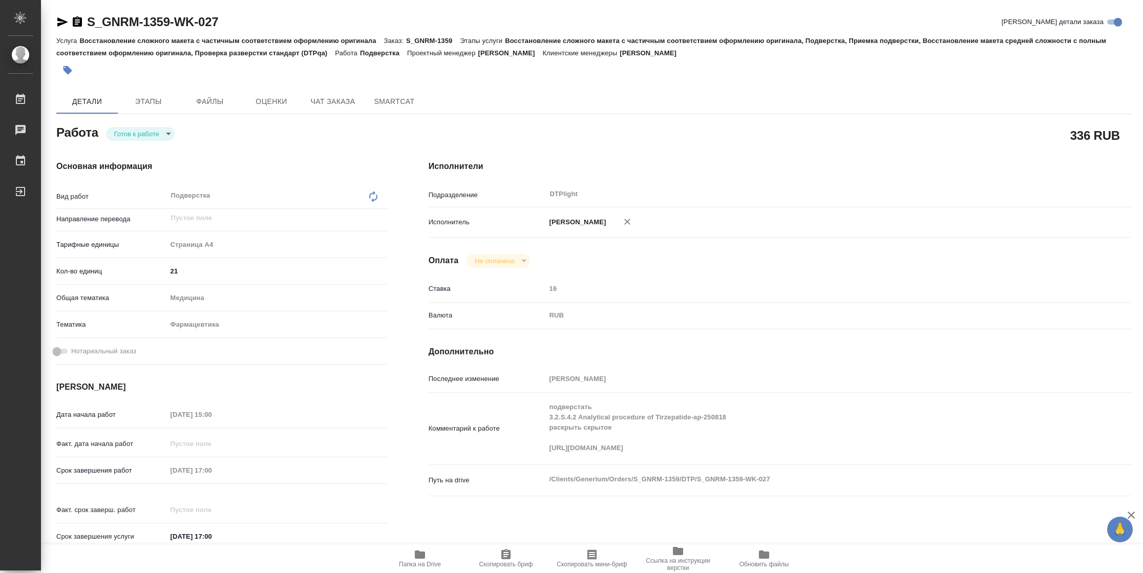
type textarea "x"
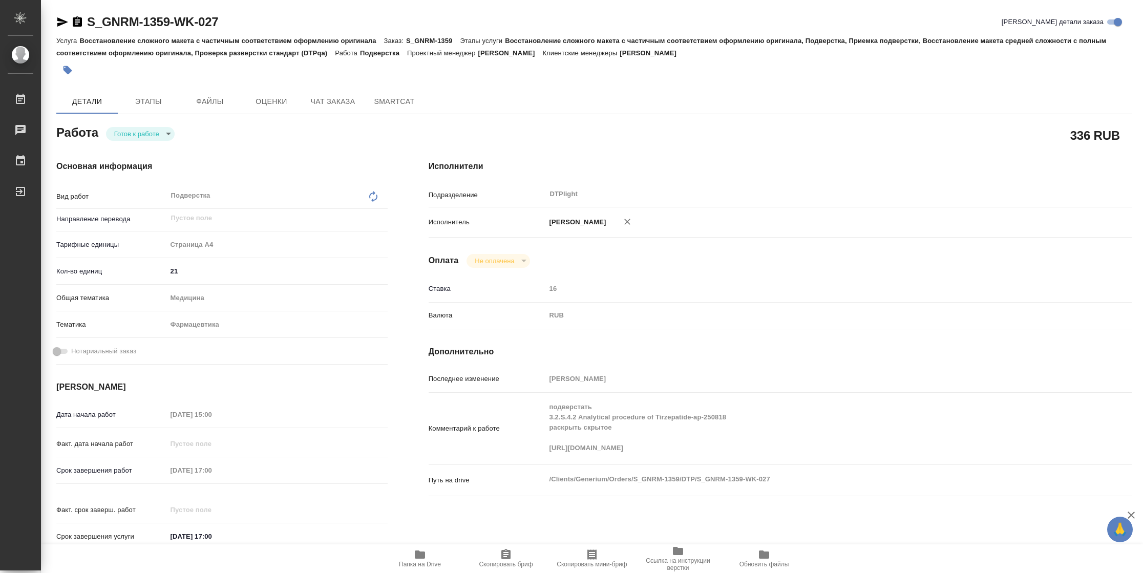
click at [144, 131] on body "🙏 .cls-1 fill:#fff; AWATERA Vasilyeva Natalia Работы Чаты График Выйти S_GNRM-1…" at bounding box center [571, 286] width 1143 height 573
click at [142, 139] on li "В работе" at bounding box center [140, 133] width 69 height 17
type textarea "x"
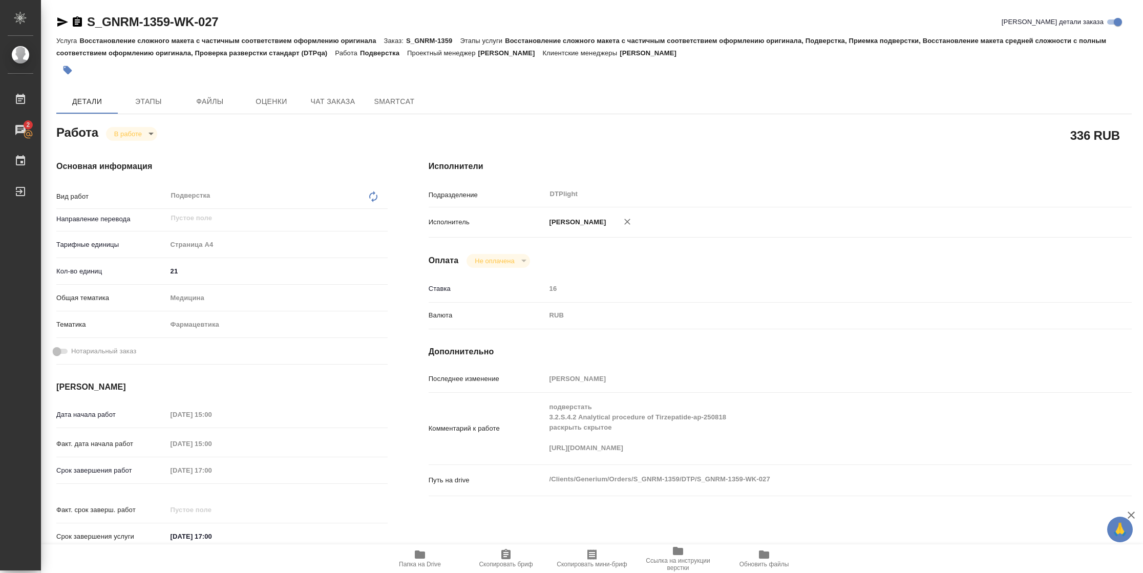
type textarea "x"
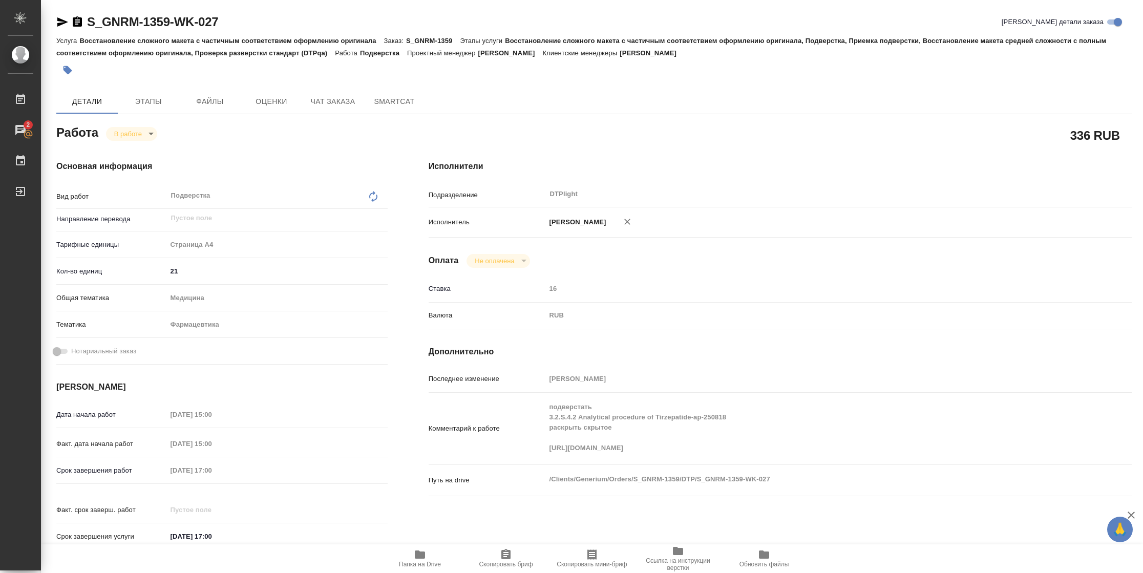
type textarea "x"
click at [62, 27] on icon "button" at bounding box center [62, 22] width 12 height 12
click at [531, 457] on div "Комментарий к работе подверстать 3.2.S.4.2 Analytical procedure of Tirzepatide-…" at bounding box center [780, 429] width 703 height 64
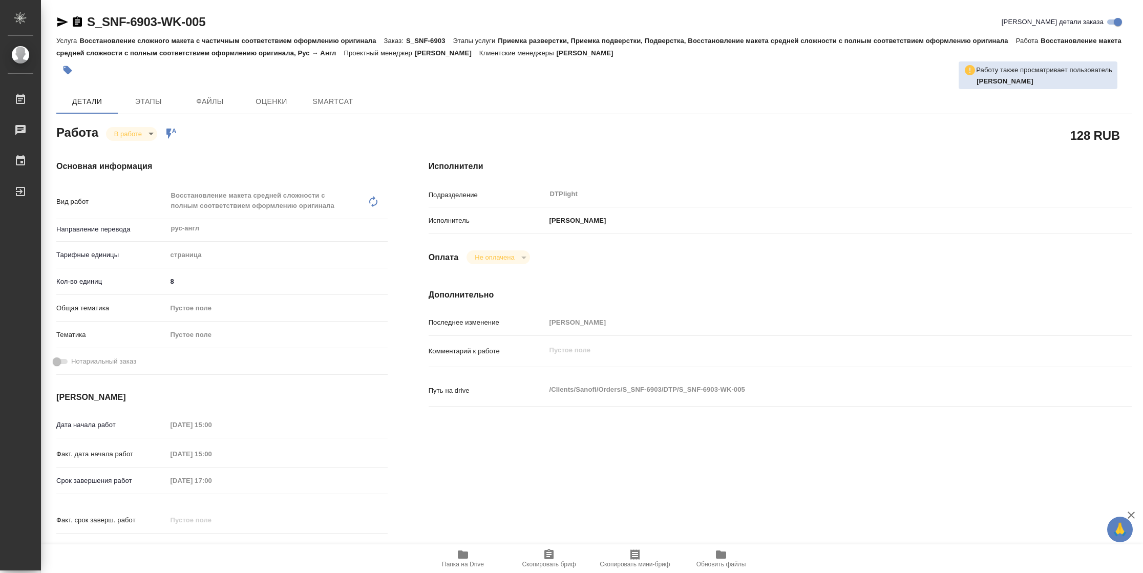
type textarea "x"
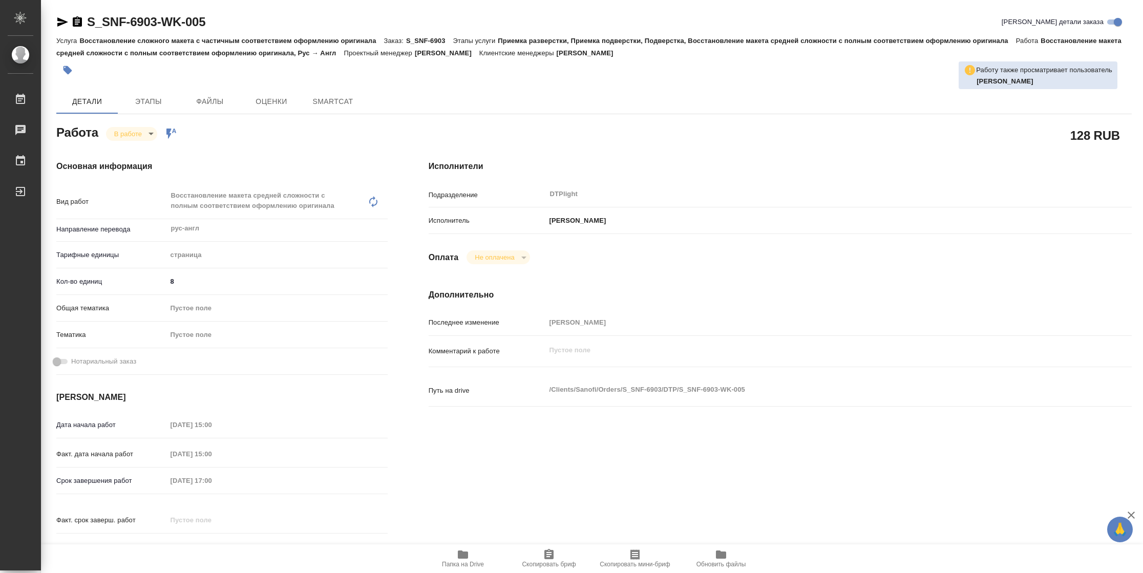
type textarea "x"
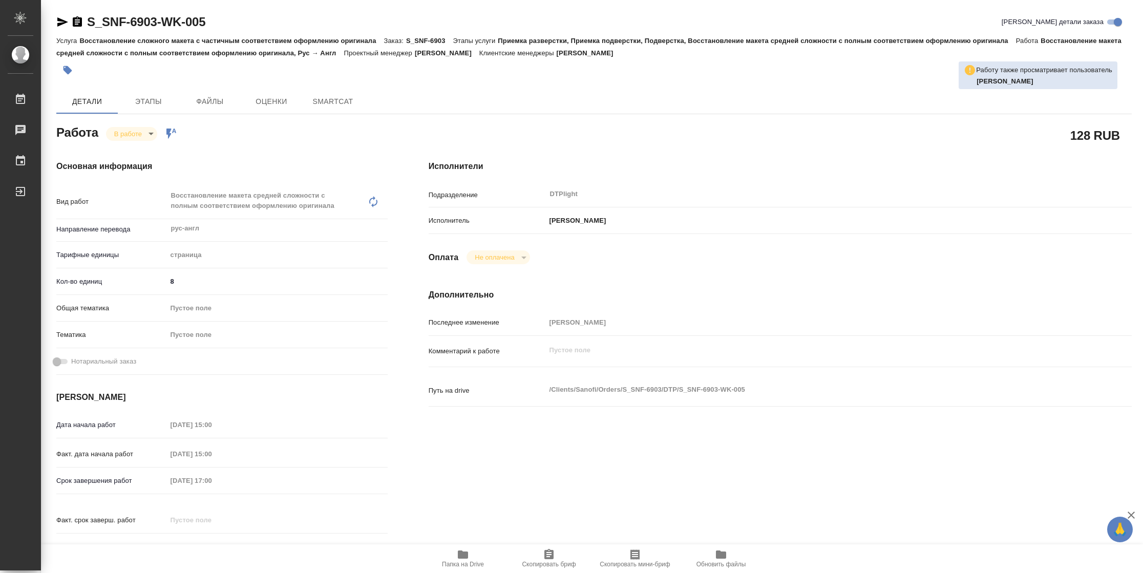
type textarea "x"
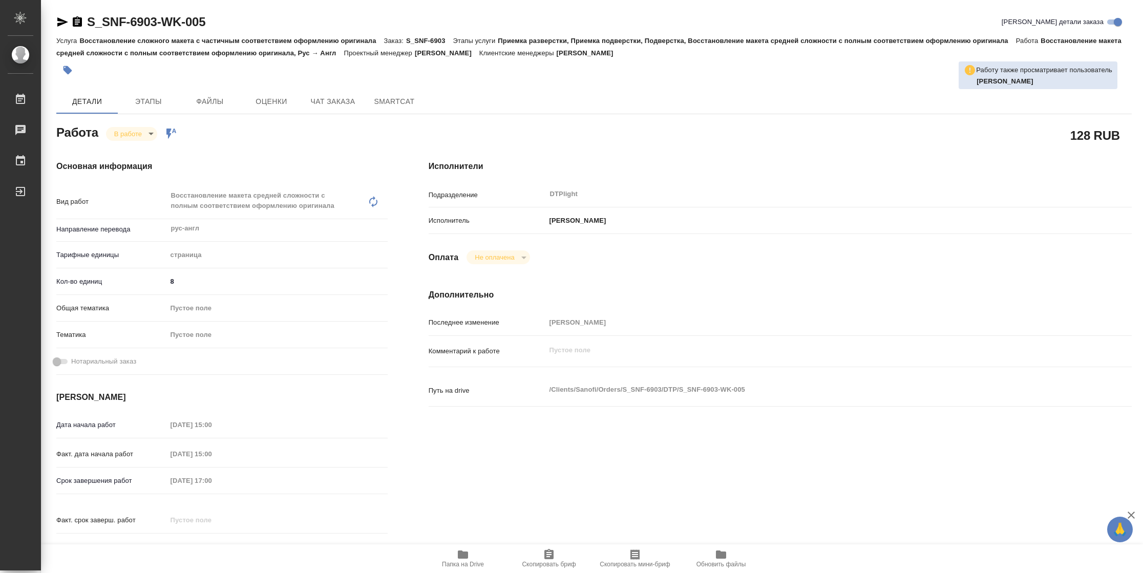
type textarea "x"
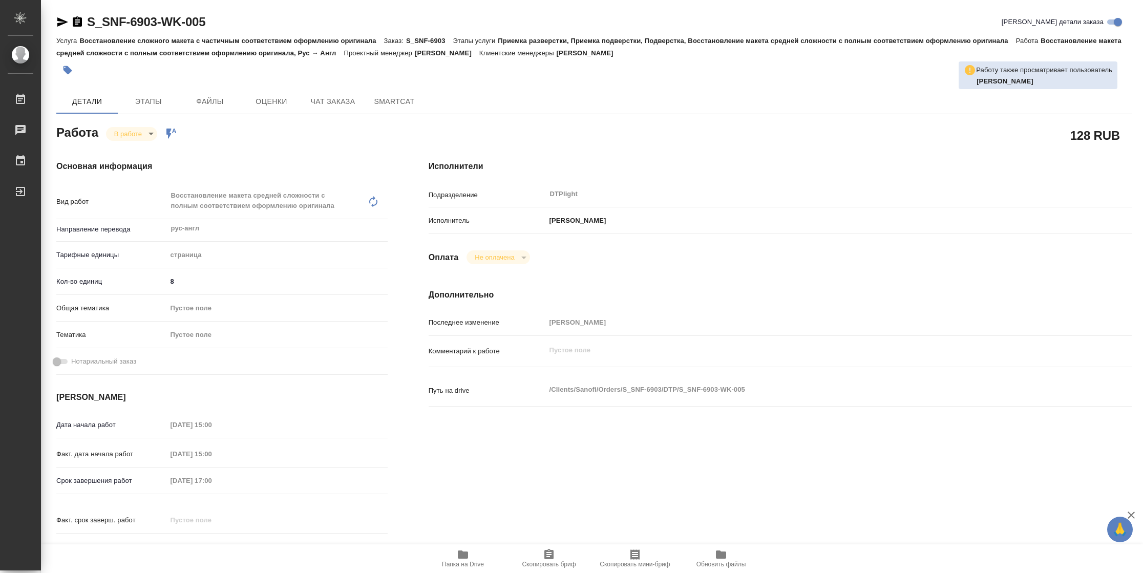
click at [470, 557] on span "Папка на Drive" at bounding box center [463, 558] width 74 height 19
type textarea "x"
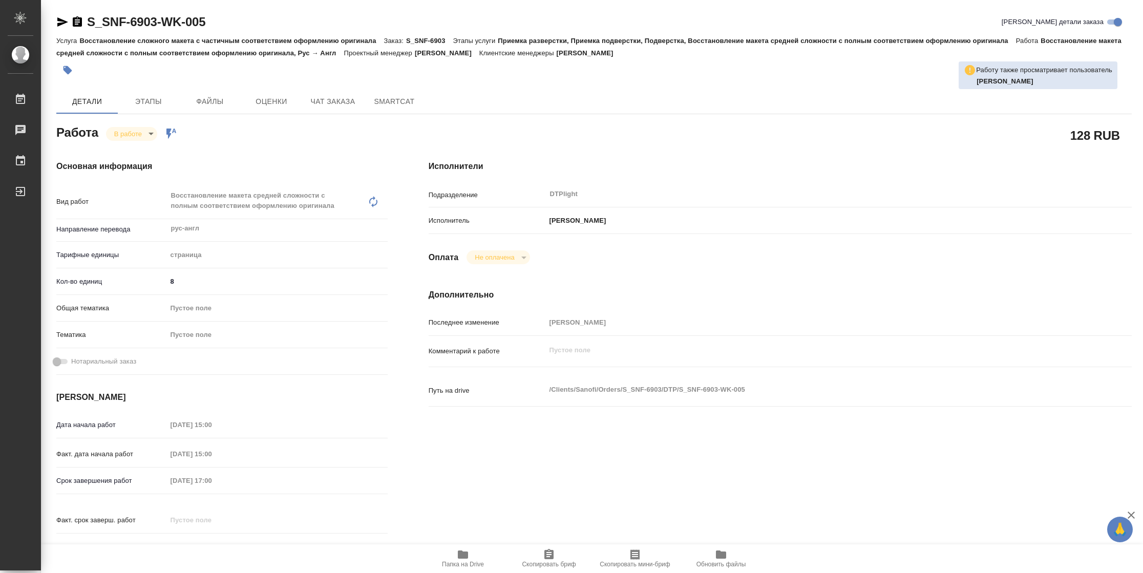
type textarea "x"
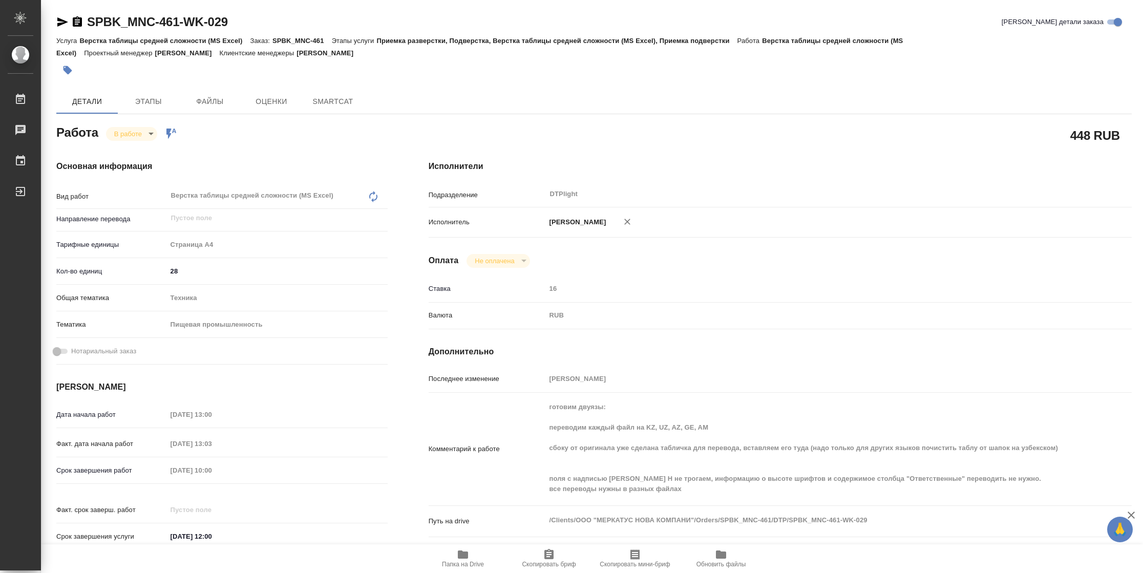
type textarea "x"
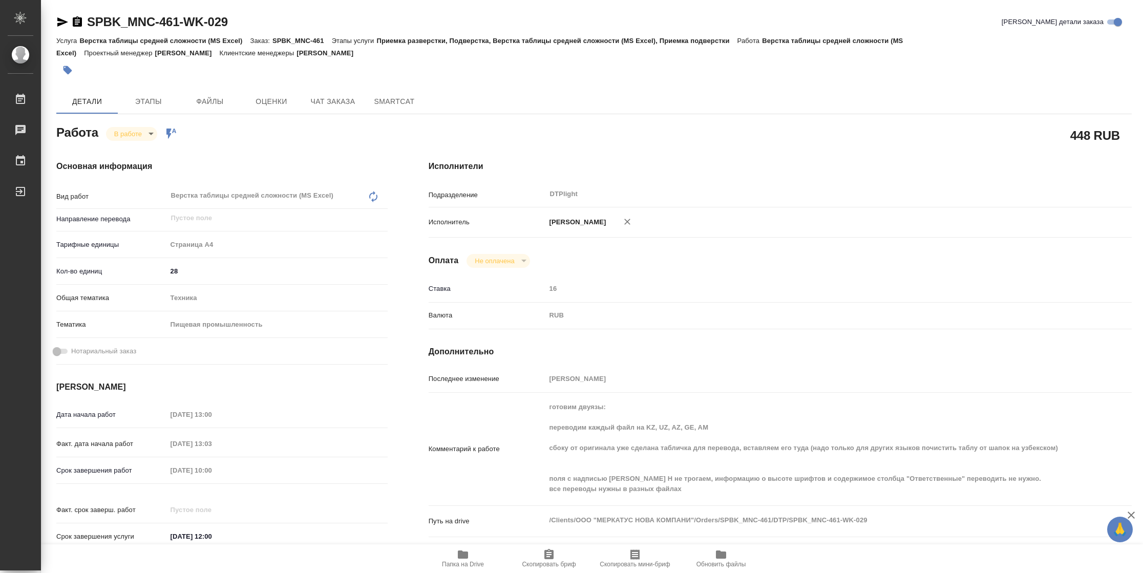
click at [451, 559] on span "Папка на Drive" at bounding box center [463, 558] width 74 height 19
type textarea "x"
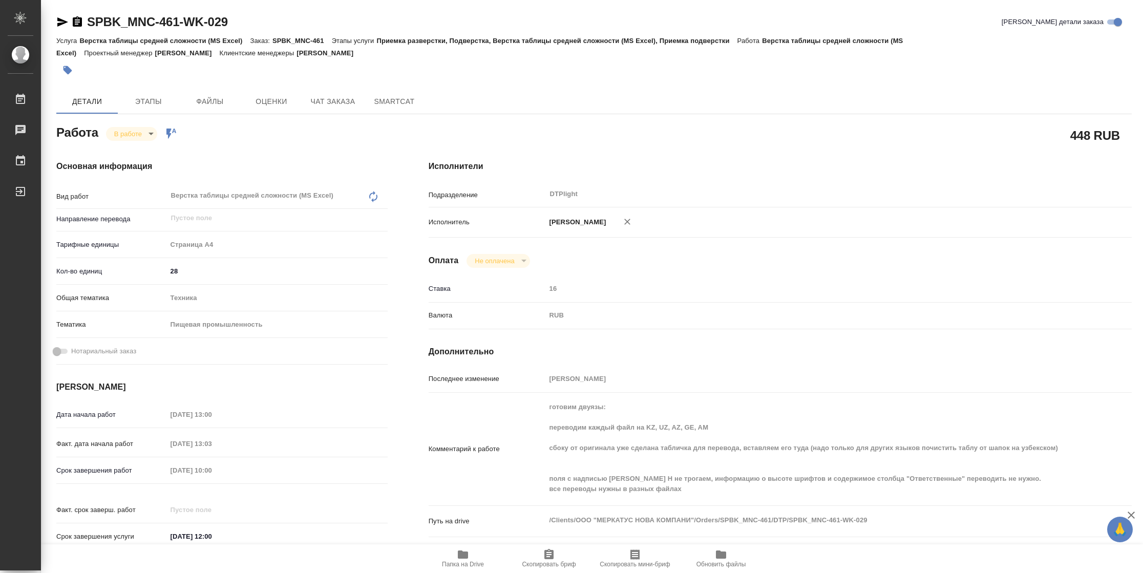
type textarea "x"
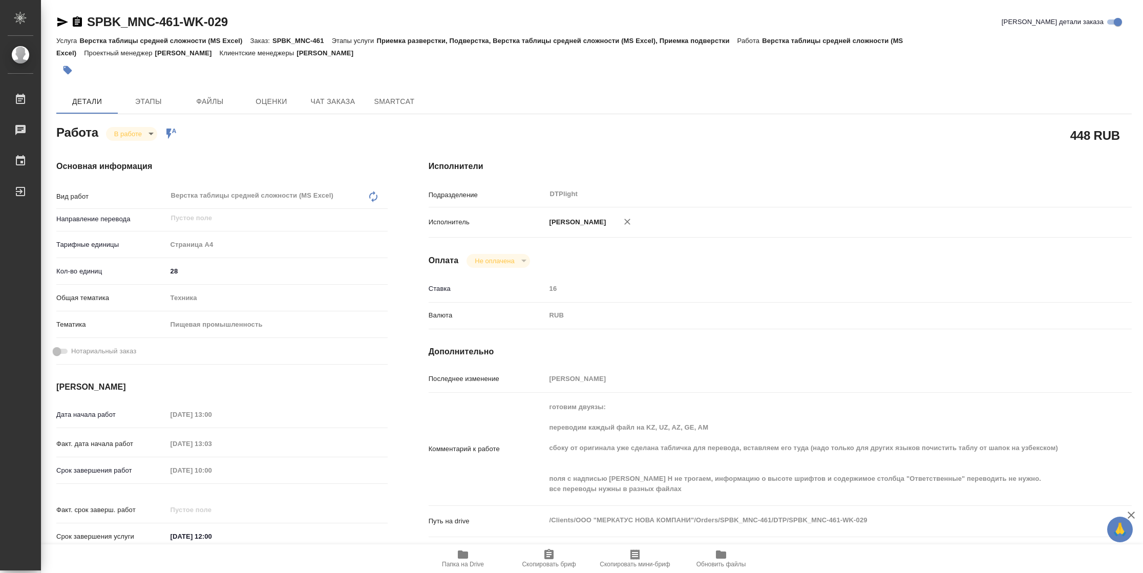
type textarea "x"
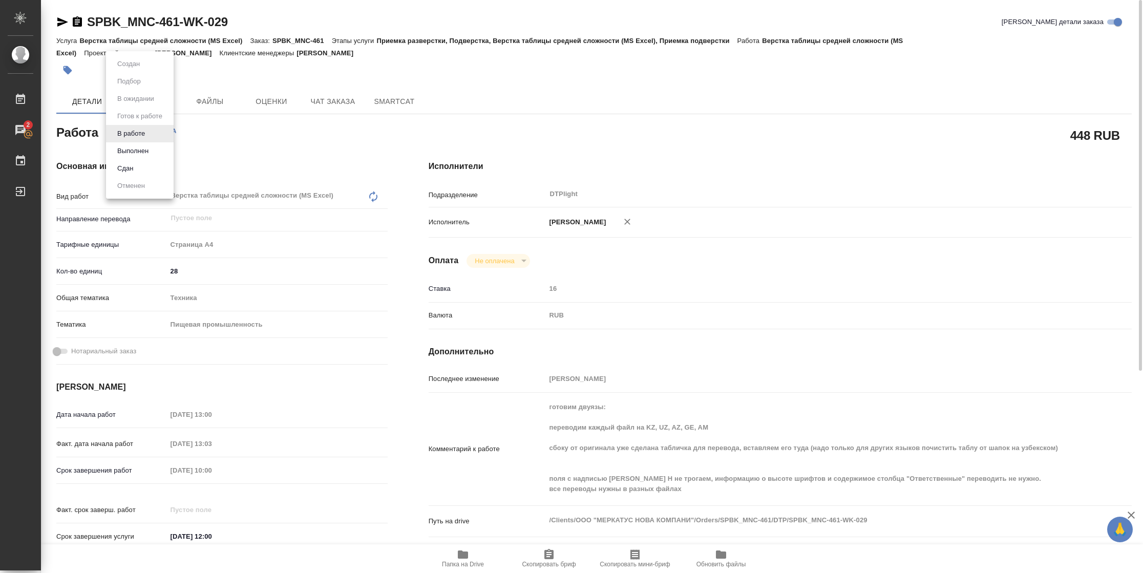
click at [145, 133] on body "🙏 .cls-1 fill:#fff; AWATERA Vasilyeva Natalia Работы 2 Чаты График Выйти SPBK_M…" at bounding box center [571, 286] width 1143 height 573
click at [145, 151] on button "Выполнен" at bounding box center [132, 150] width 37 height 11
type textarea "x"
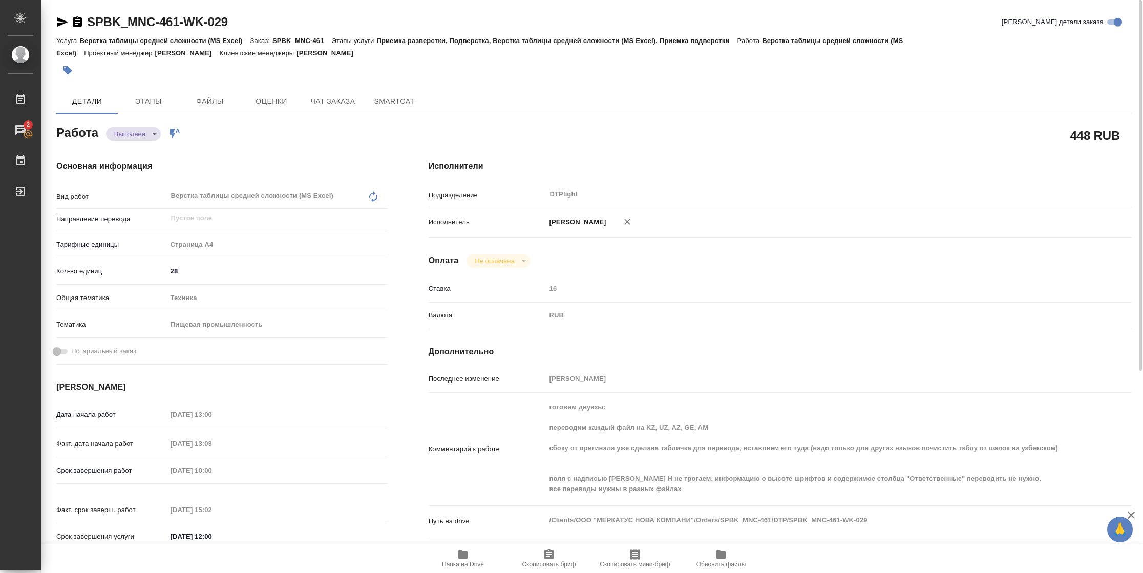
type textarea "x"
click at [60, 27] on icon "button" at bounding box center [62, 22] width 12 height 12
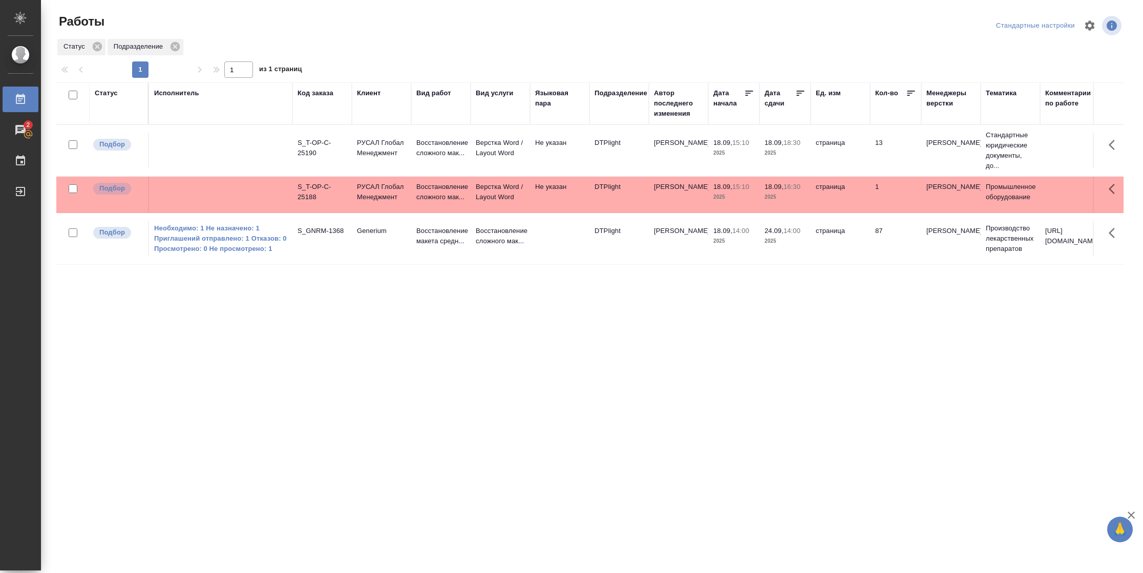
click at [827, 190] on td "страница" at bounding box center [840, 195] width 59 height 36
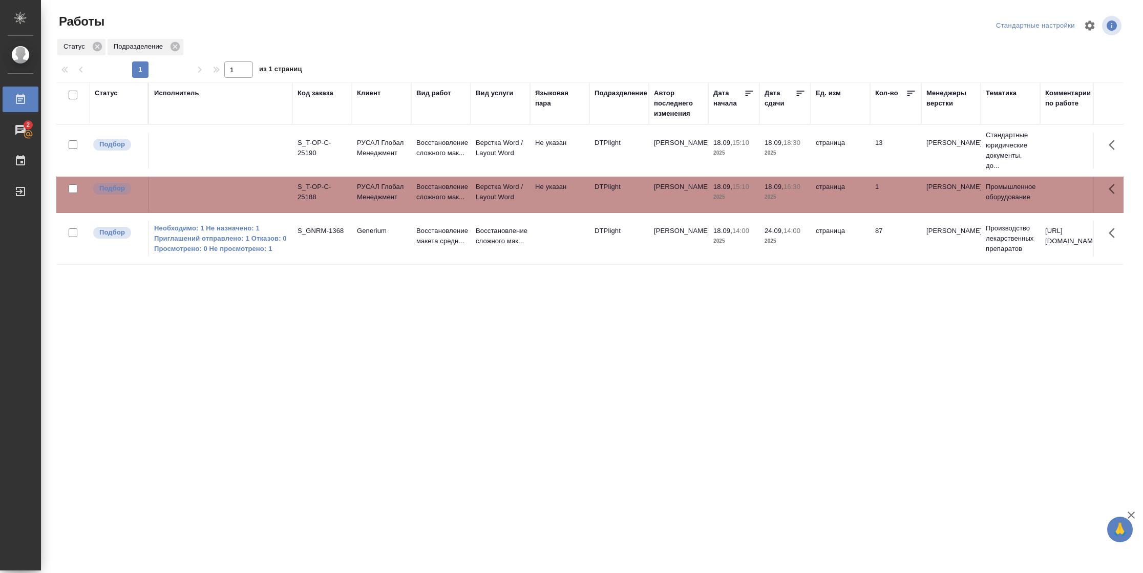
click at [829, 138] on td "страница" at bounding box center [840, 151] width 59 height 36
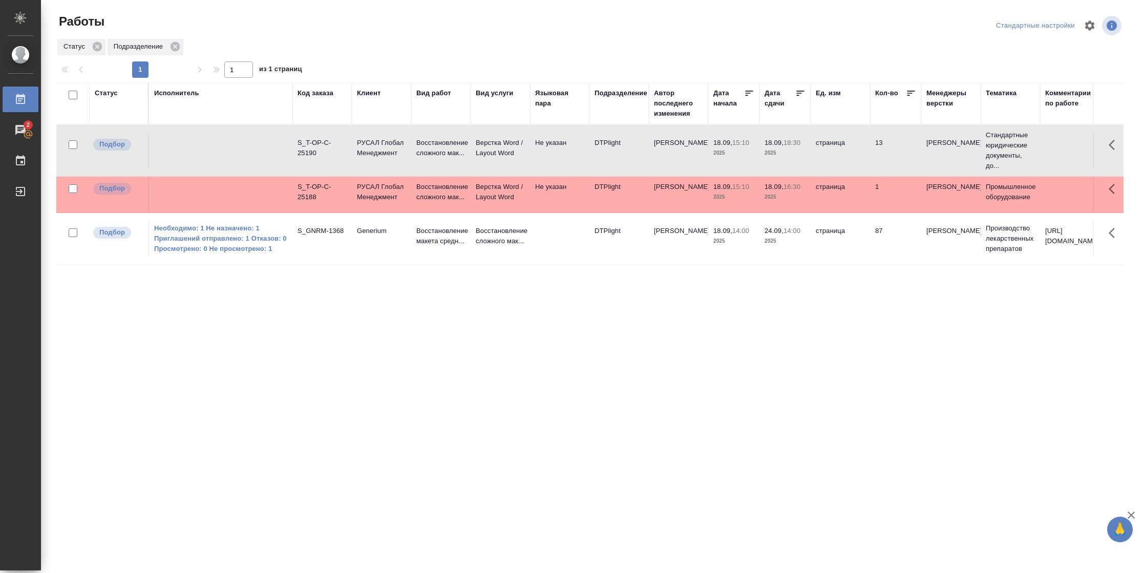
click at [829, 138] on td "страница" at bounding box center [840, 151] width 59 height 36
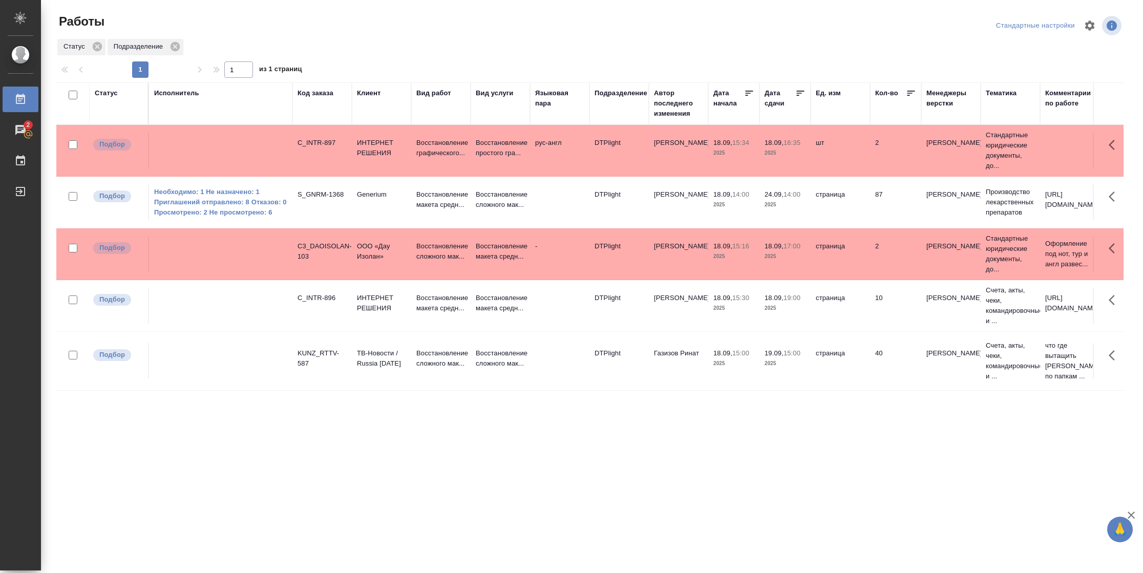
click at [800, 93] on icon at bounding box center [801, 93] width 8 height 5
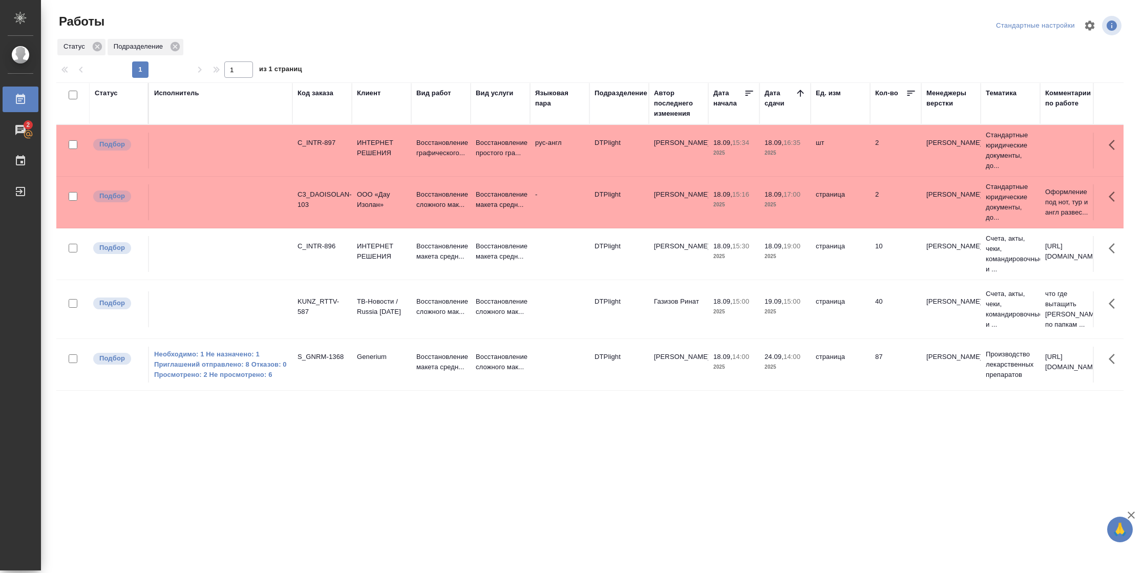
click at [884, 152] on td "2" at bounding box center [895, 151] width 51 height 36
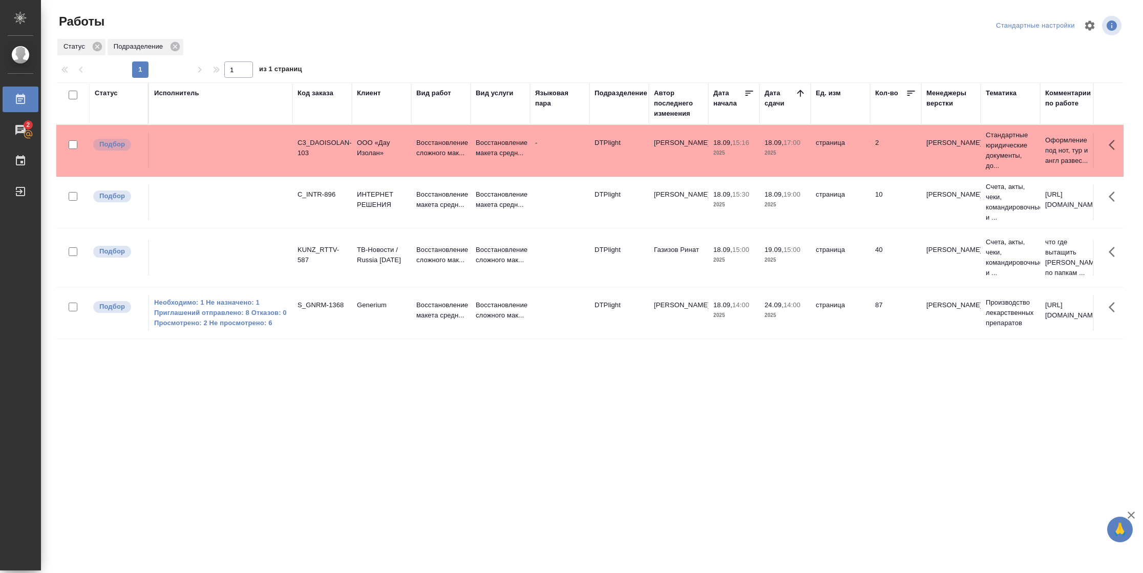
click at [858, 171] on tr "Подбор C3_DAOISOLAN-103 ООО «Дау Изолан» Восстановление сложного мак... Восстан…" at bounding box center [1078, 151] width 2044 height 52
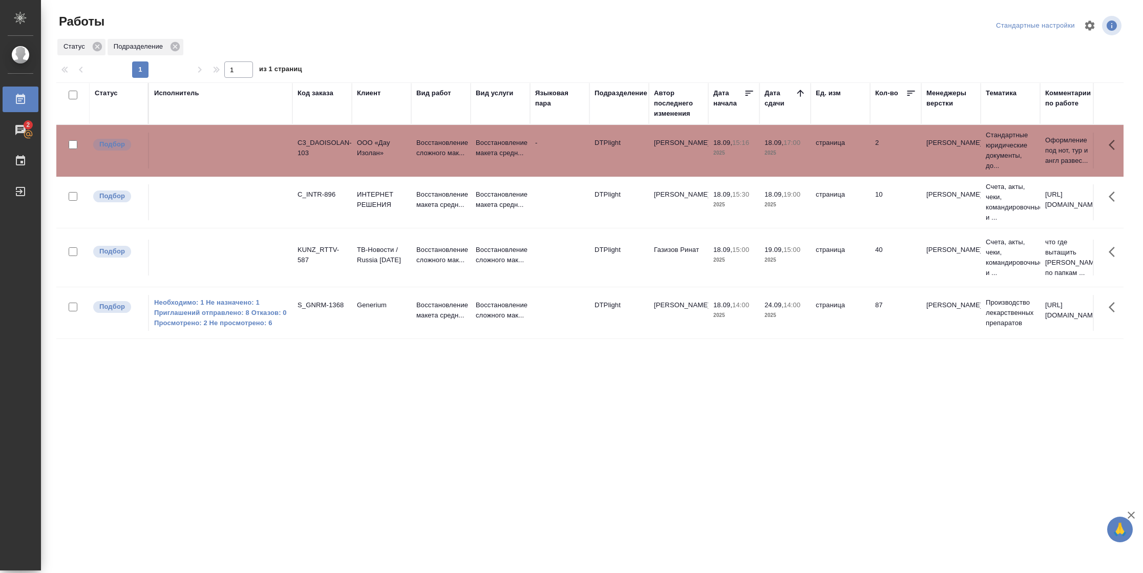
click at [858, 171] on tr "Подбор C3_DAOISOLAN-103 ООО «Дау Изолан» Восстановление сложного мак... Восстан…" at bounding box center [1078, 151] width 2044 height 52
click at [101, 94] on div "Статус" at bounding box center [106, 93] width 23 height 10
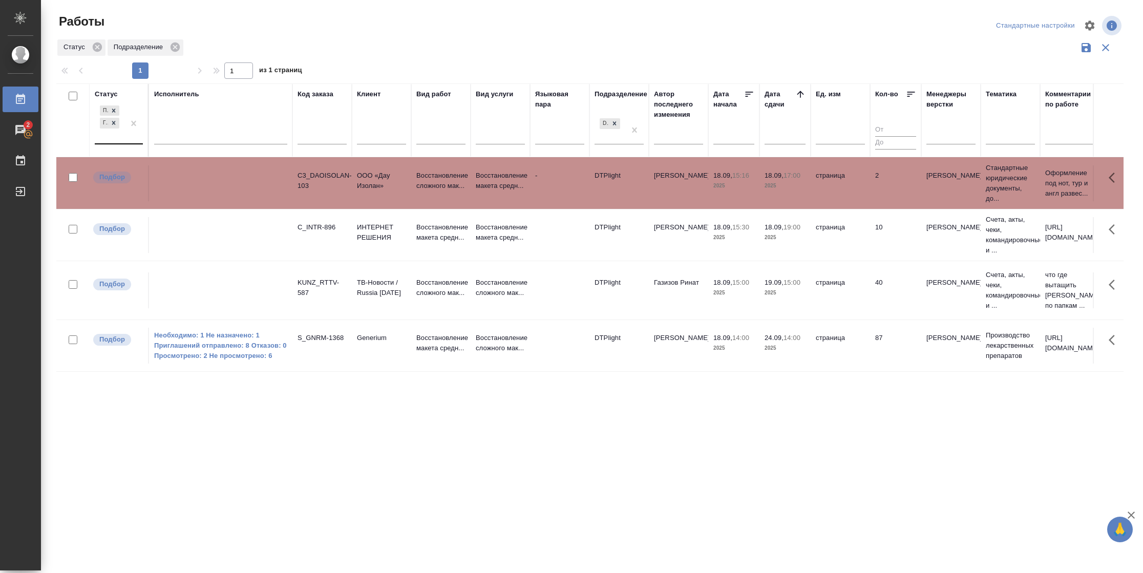
click at [118, 136] on div "Подбор Готов к работе" at bounding box center [110, 123] width 30 height 40
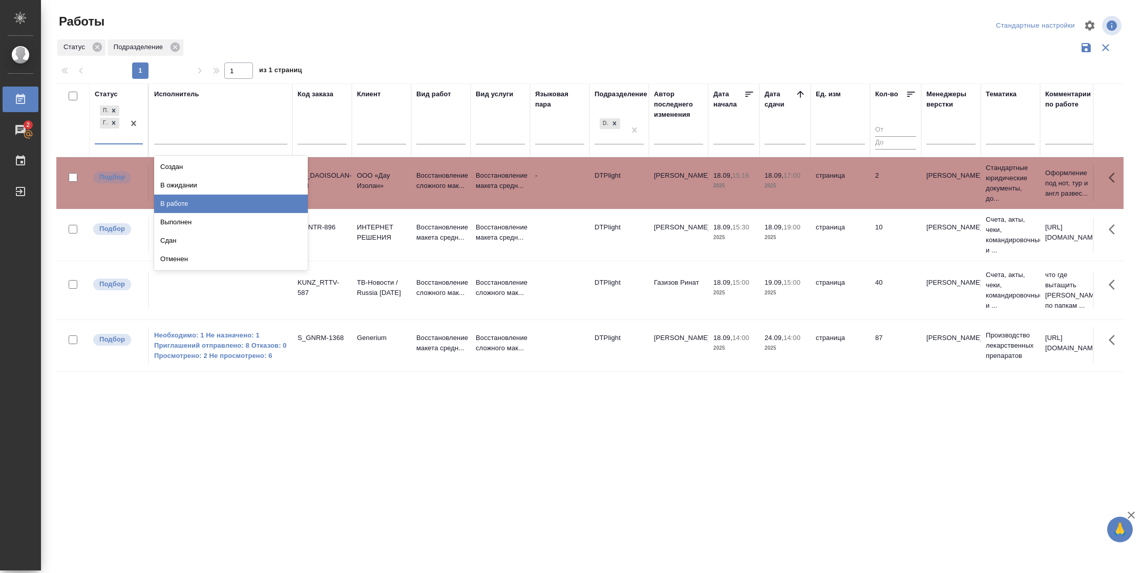
click at [185, 201] on div "В работе" at bounding box center [231, 204] width 154 height 18
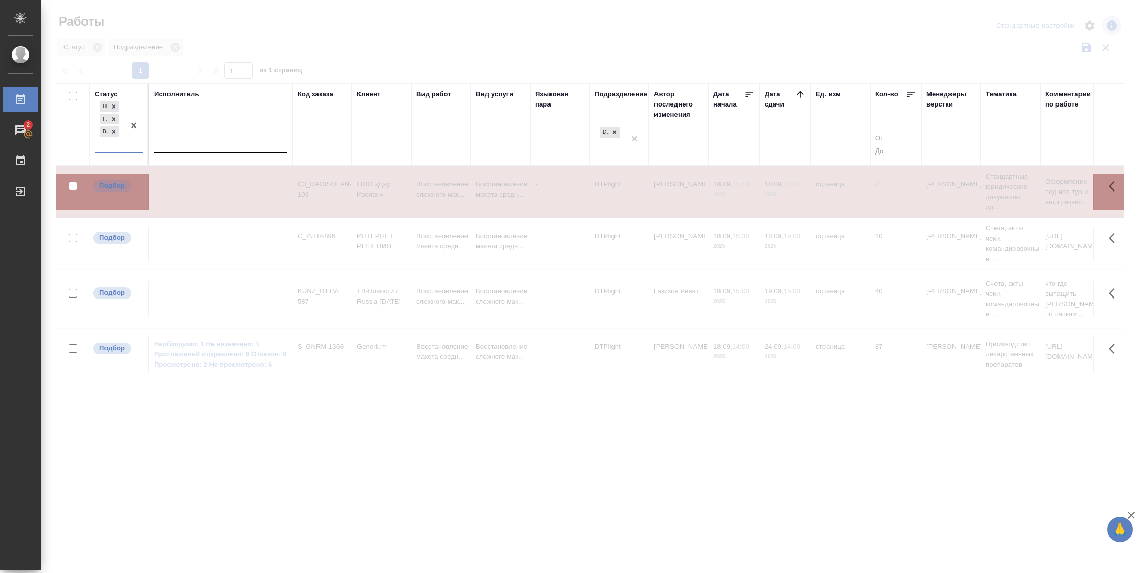
click at [201, 140] on div at bounding box center [220, 142] width 133 height 15
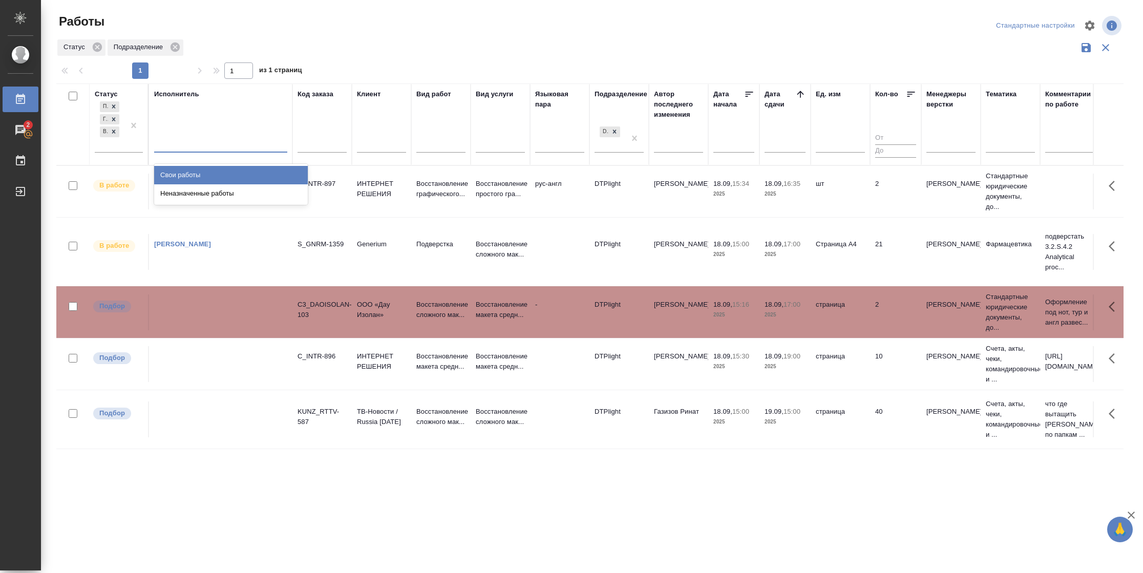
click at [197, 173] on div "Свои работы" at bounding box center [231, 175] width 154 height 18
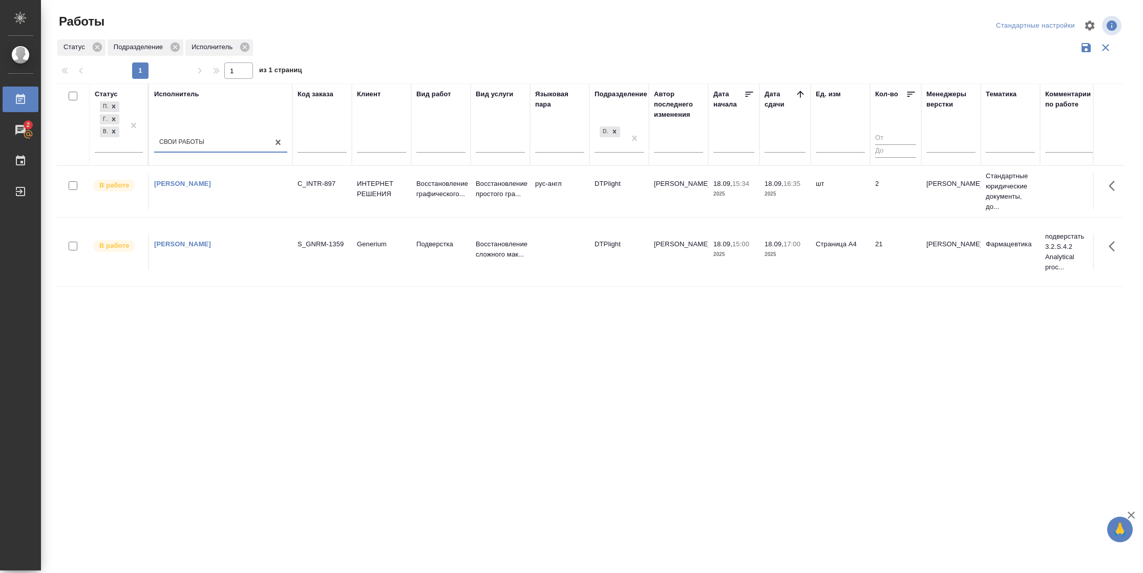
click at [868, 191] on td "шт" at bounding box center [840, 192] width 59 height 36
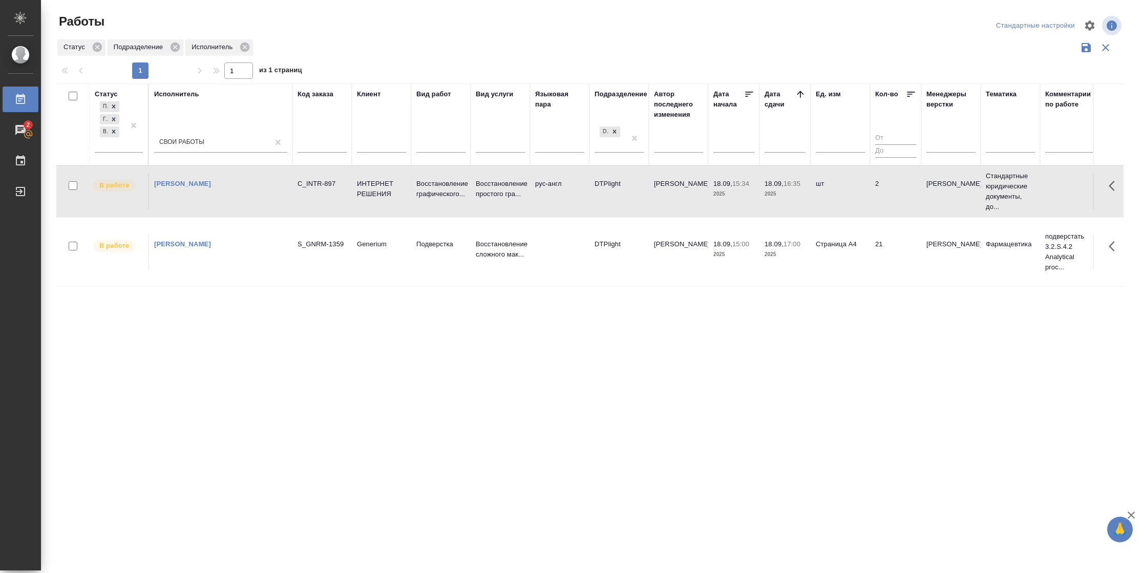
click at [868, 191] on td "шт" at bounding box center [840, 192] width 59 height 36
click at [847, 196] on td "шт" at bounding box center [840, 192] width 59 height 36
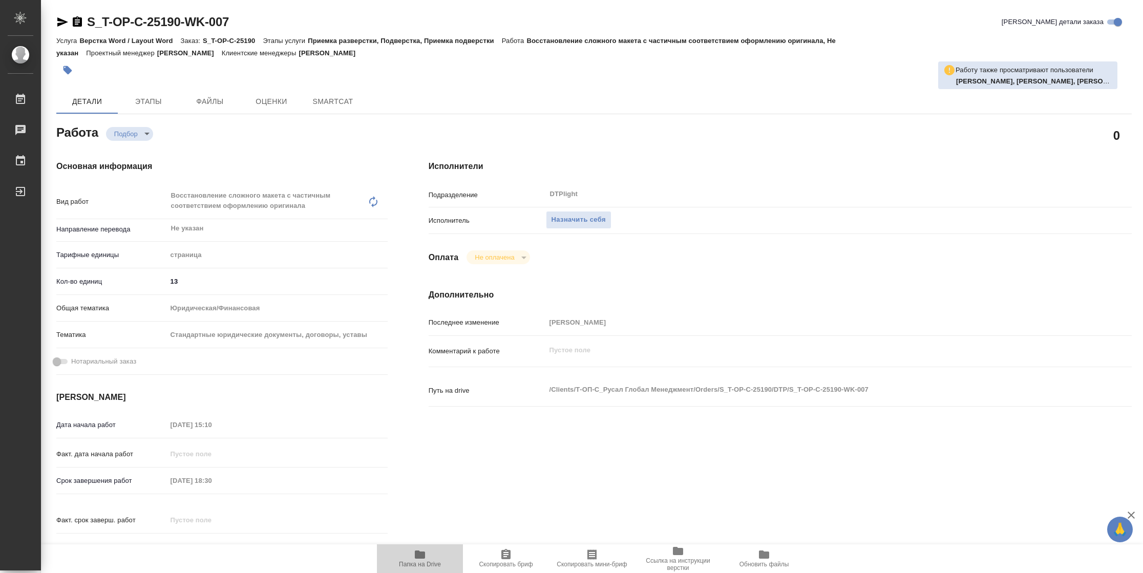
click at [427, 556] on span "Папка на Drive" at bounding box center [420, 558] width 74 height 19
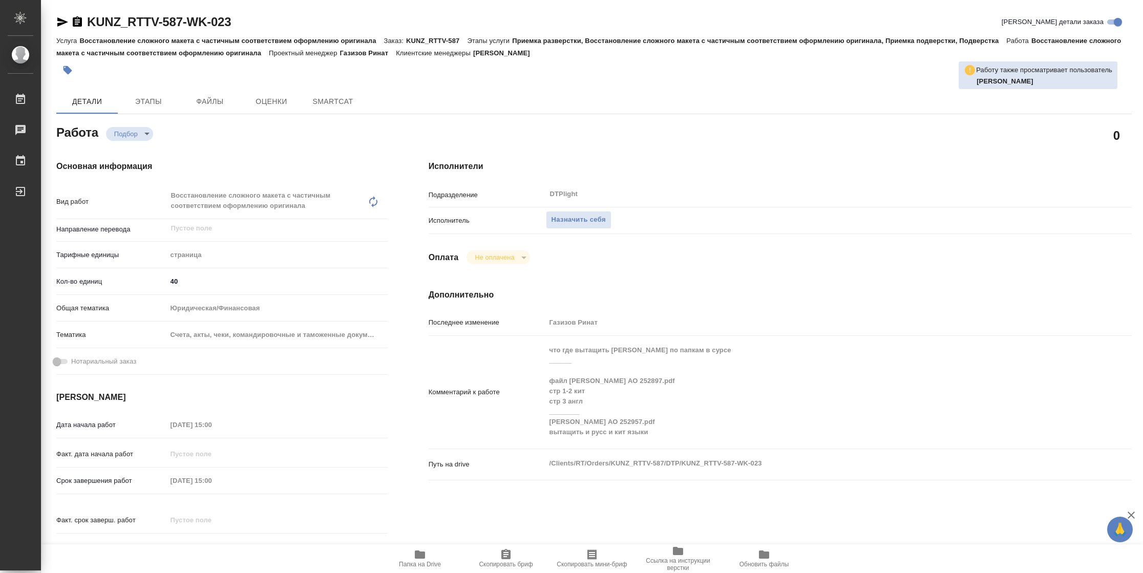
type textarea "x"
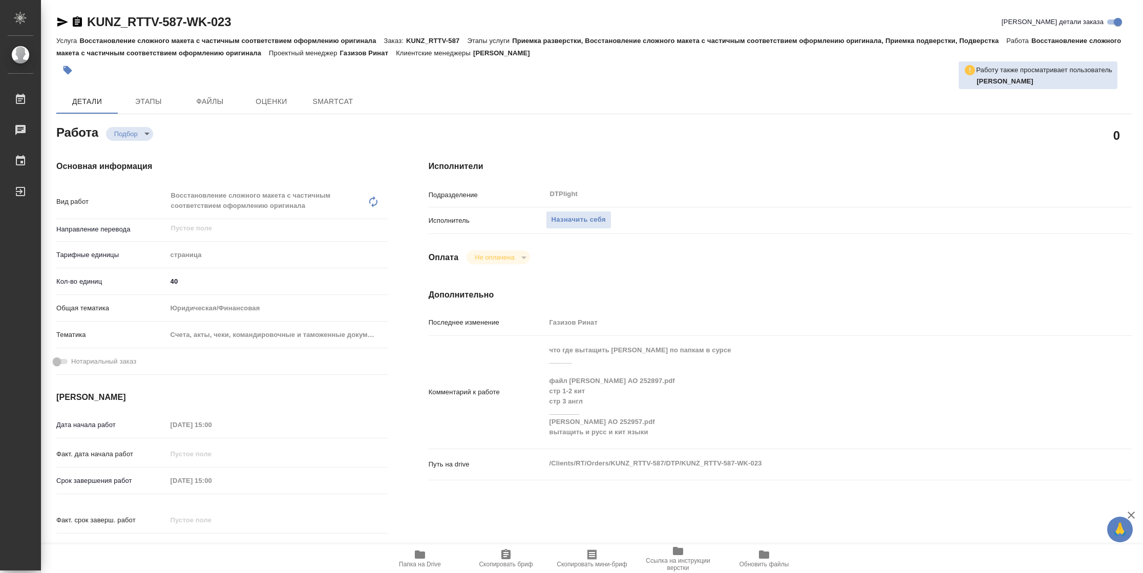
type textarea "x"
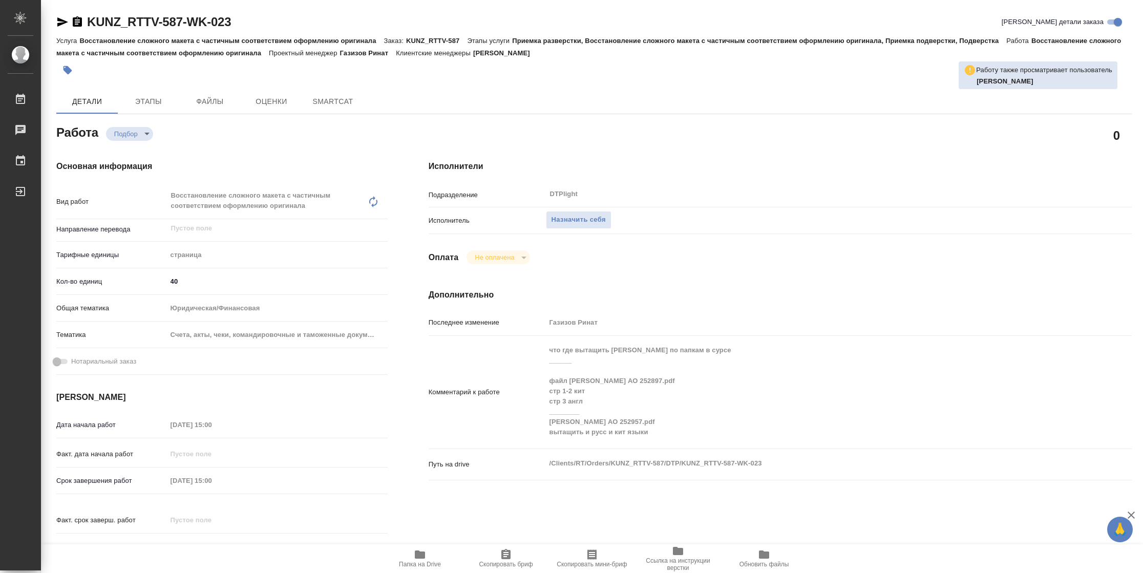
type textarea "x"
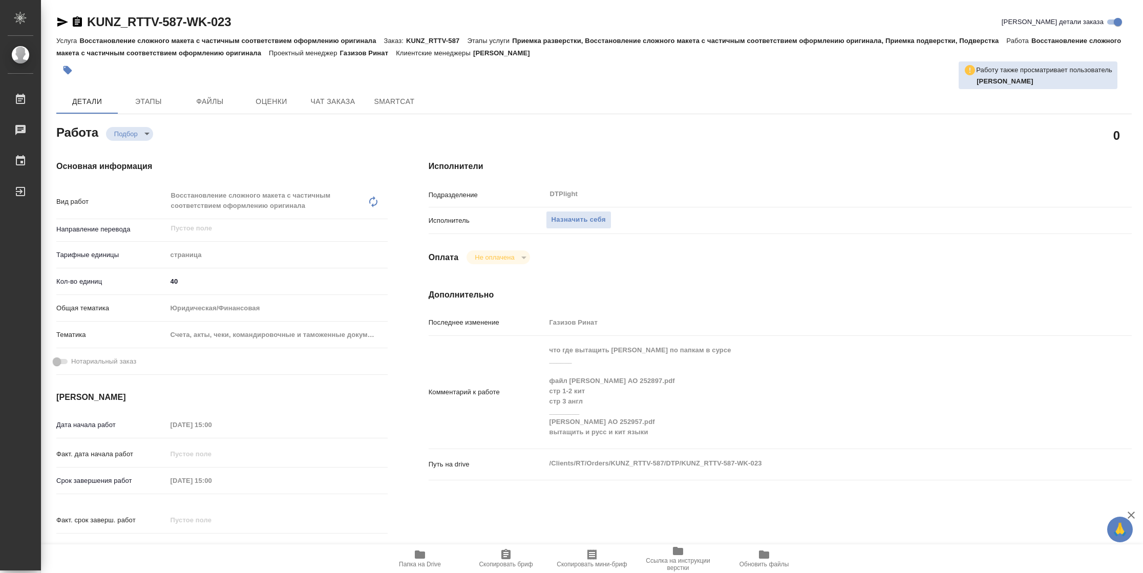
click at [444, 560] on span "Папка на Drive" at bounding box center [420, 558] width 74 height 19
type textarea "x"
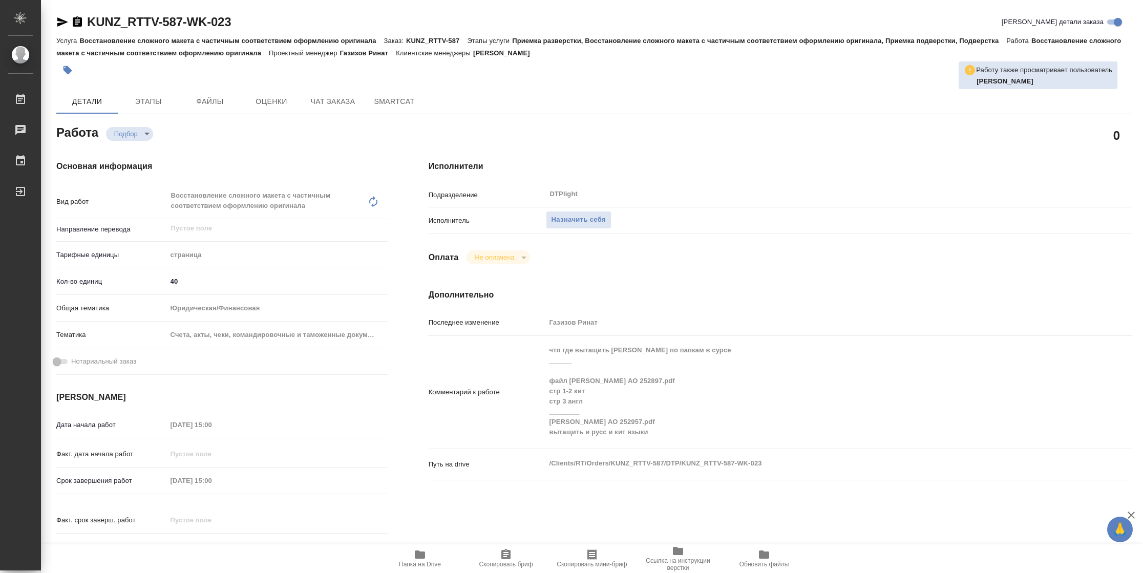
type textarea "x"
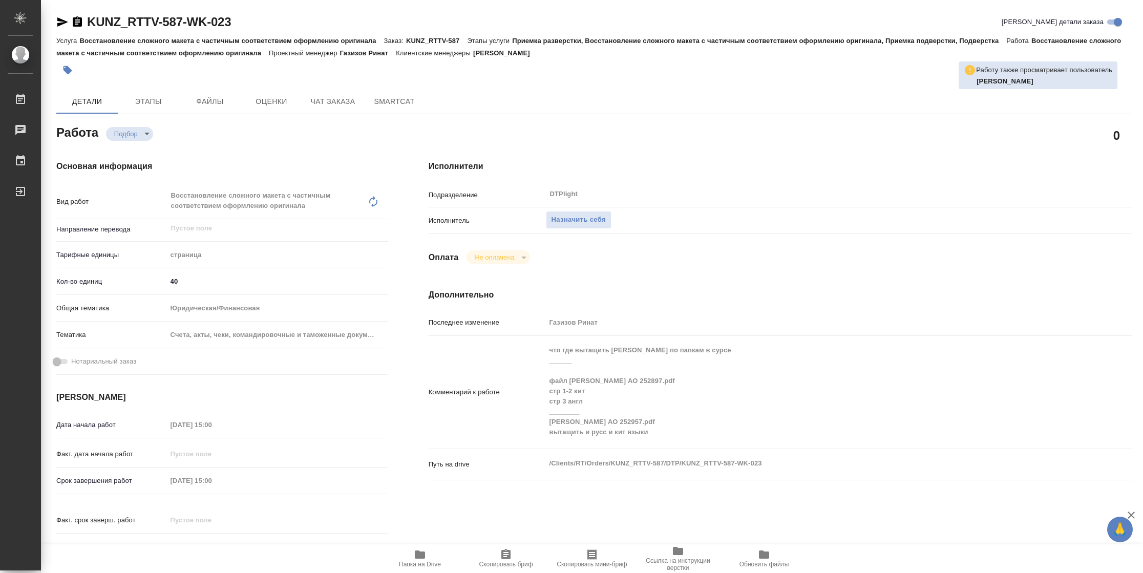
type textarea "x"
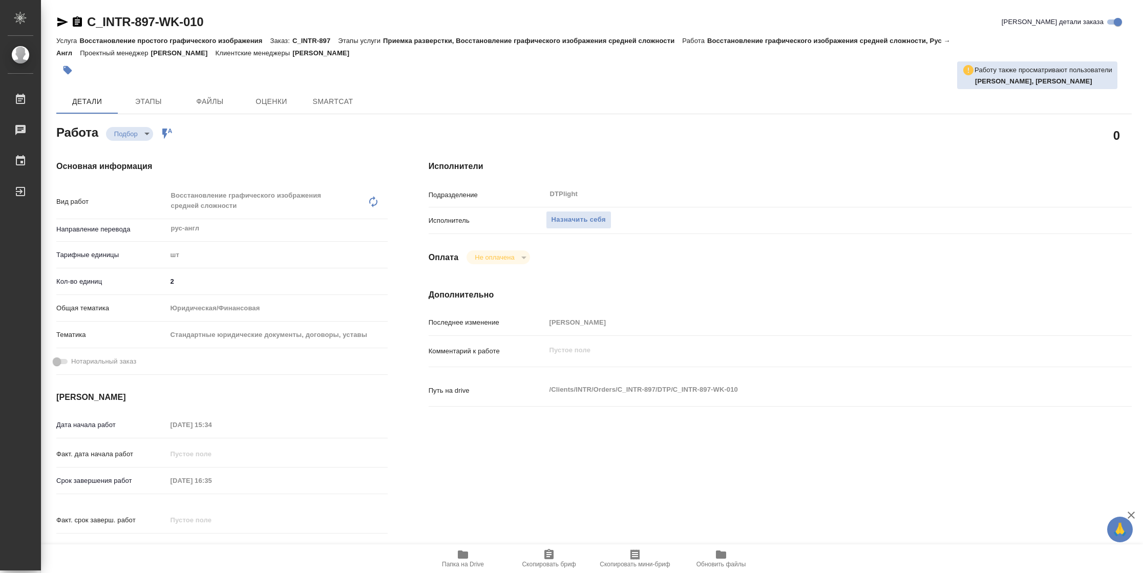
type textarea "x"
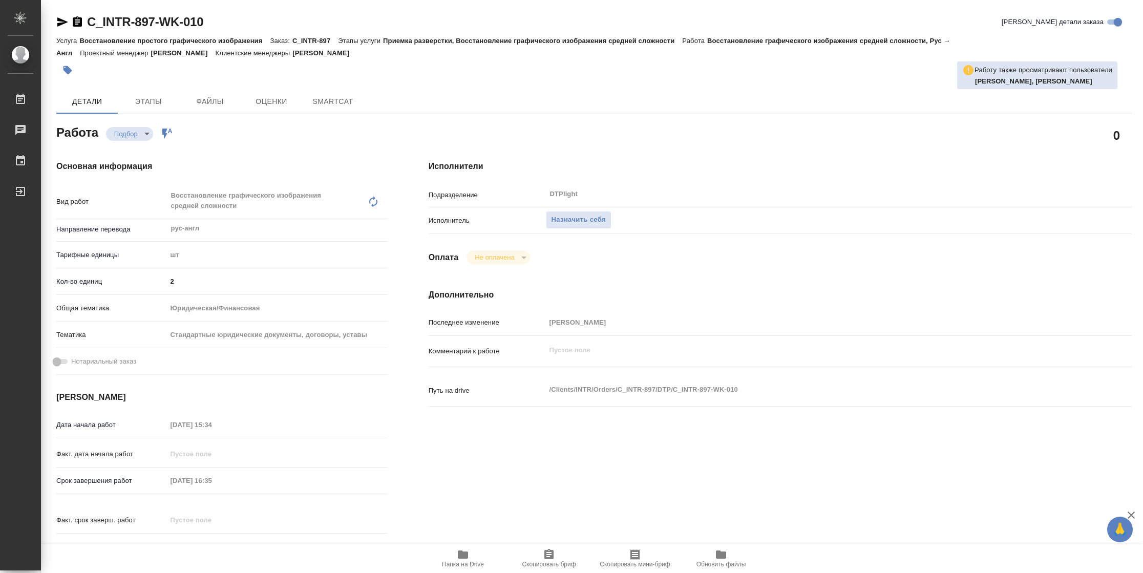
type textarea "x"
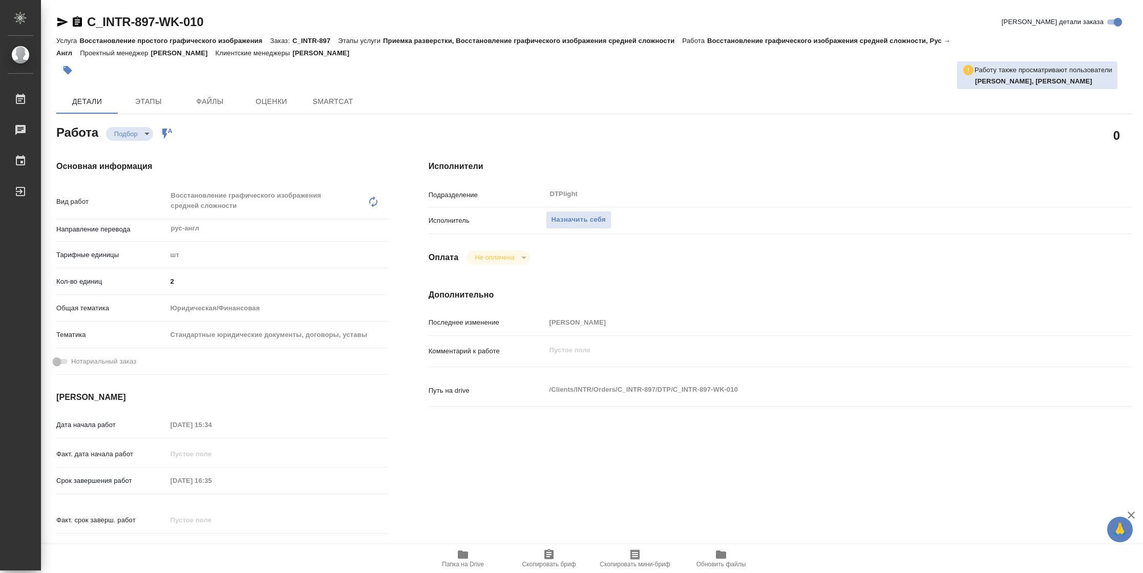
type textarea "x"
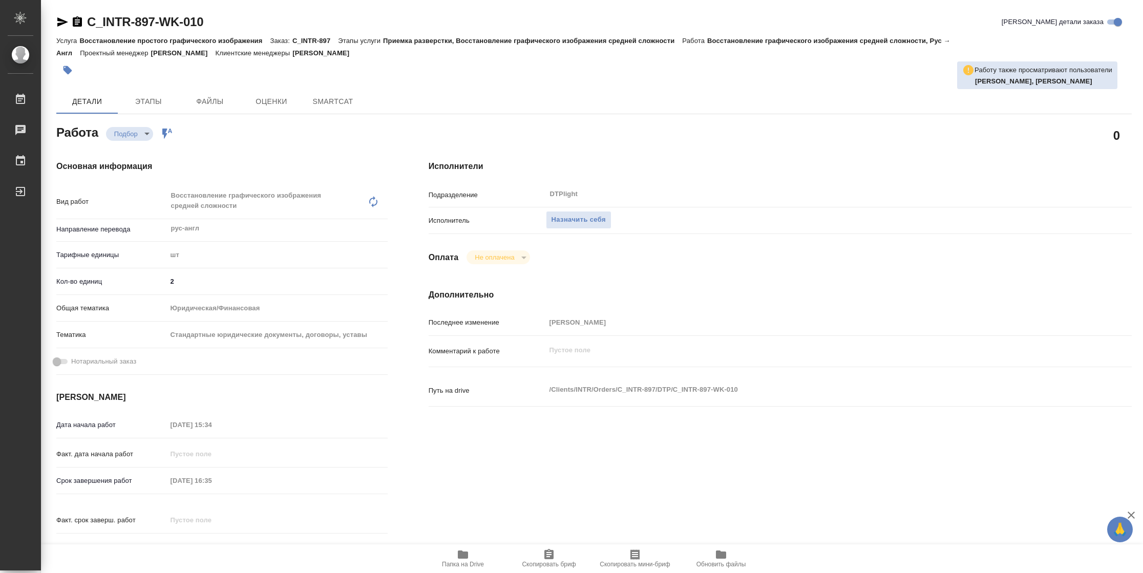
type textarea "x"
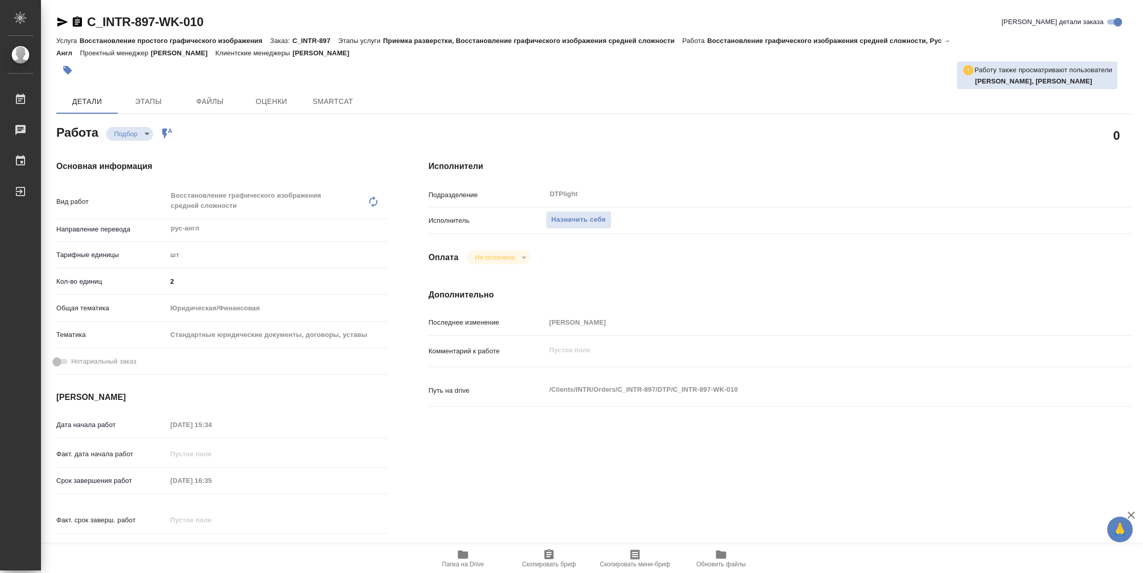
type textarea "x"
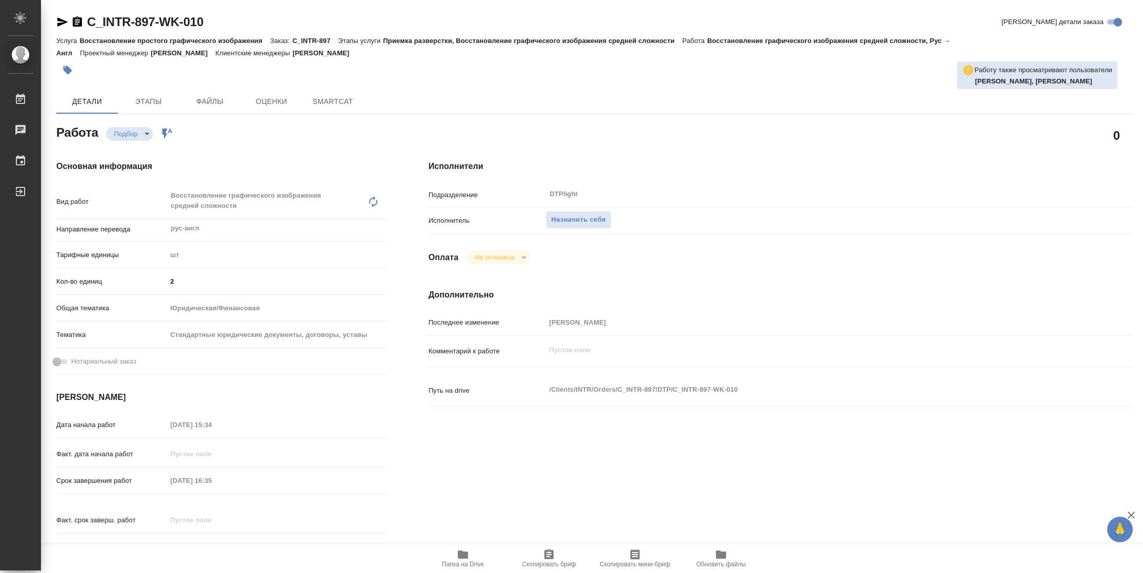
type textarea "x"
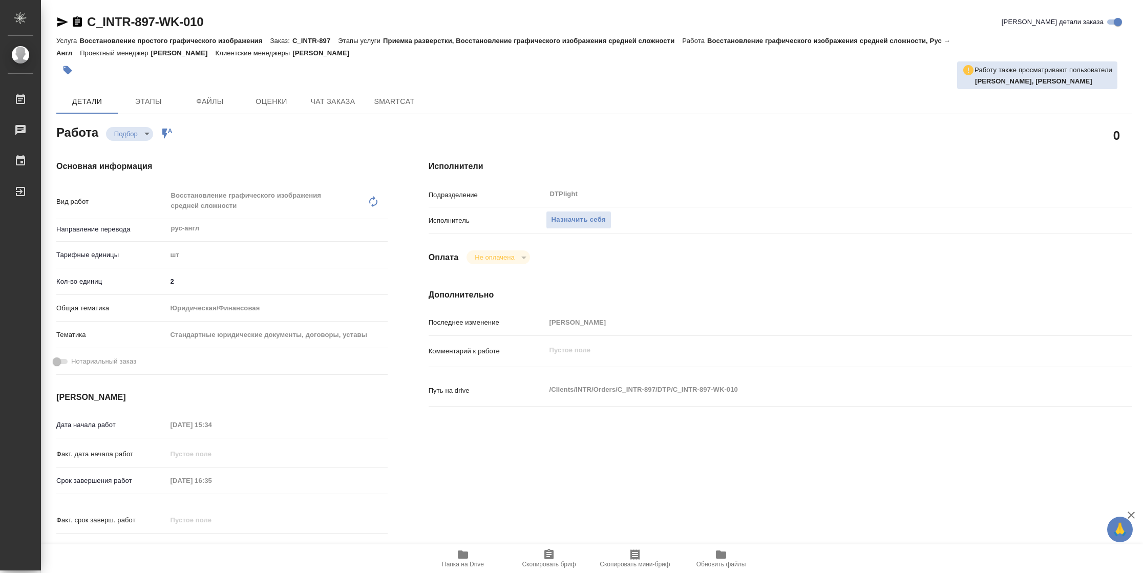
click at [457, 556] on icon "button" at bounding box center [463, 555] width 12 height 12
type textarea "x"
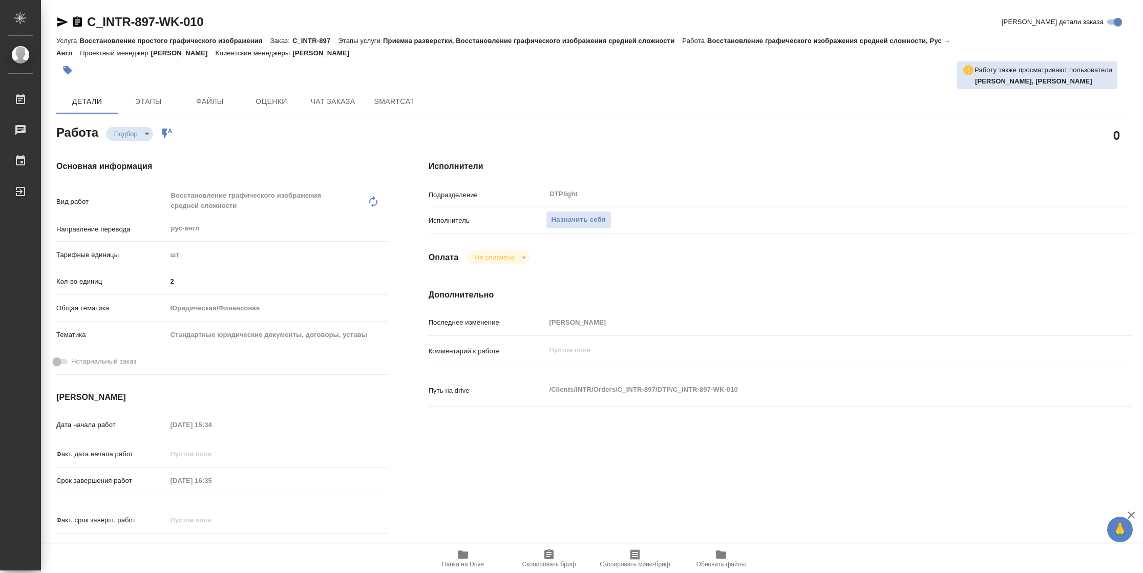
type textarea "x"
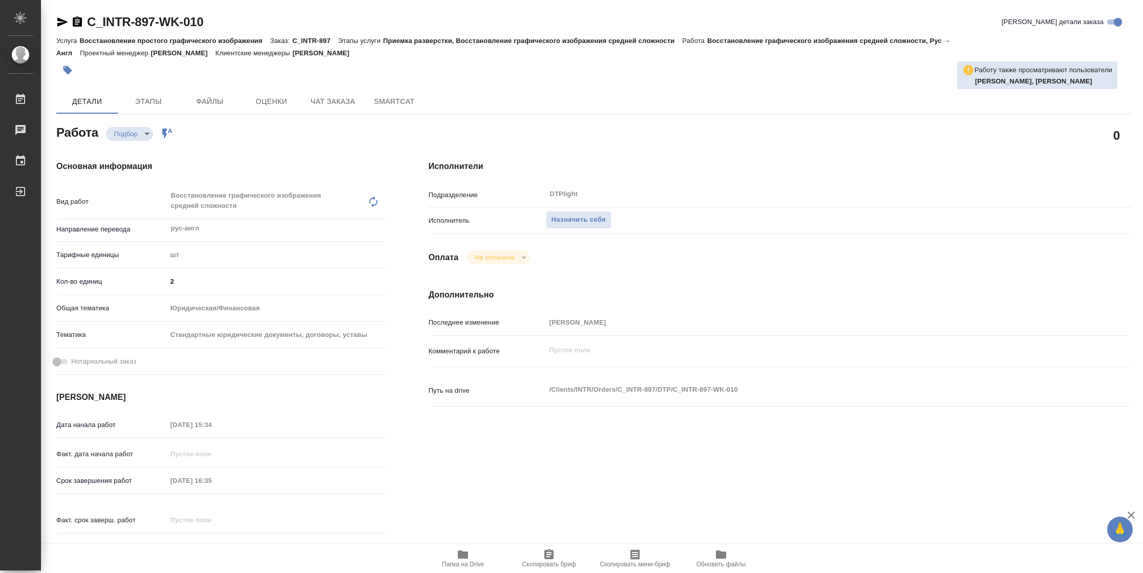
type textarea "x"
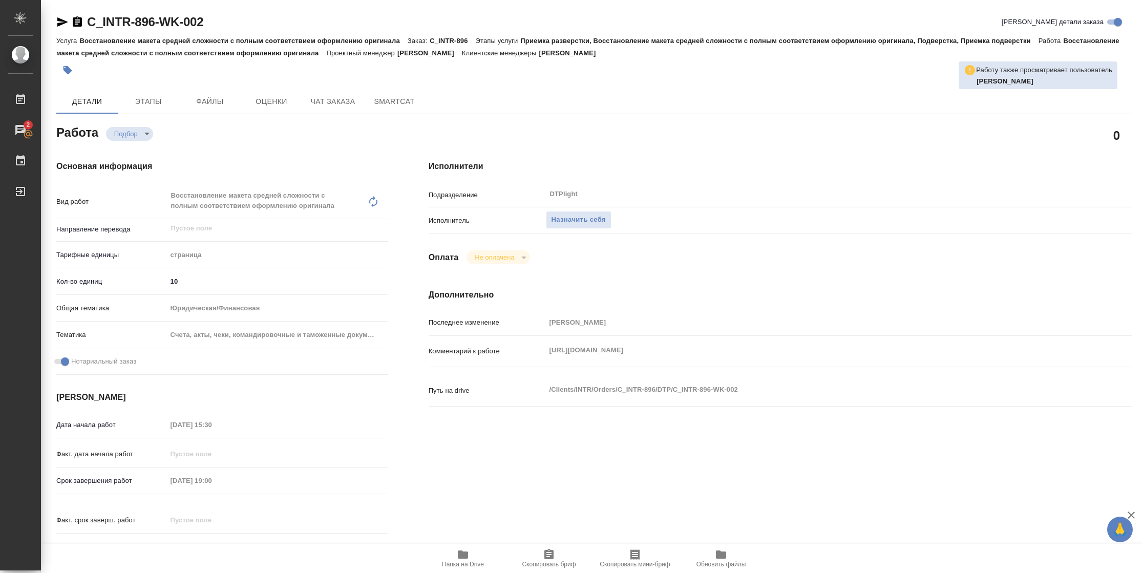
click at [460, 382] on icon "button" at bounding box center [463, 555] width 12 height 12
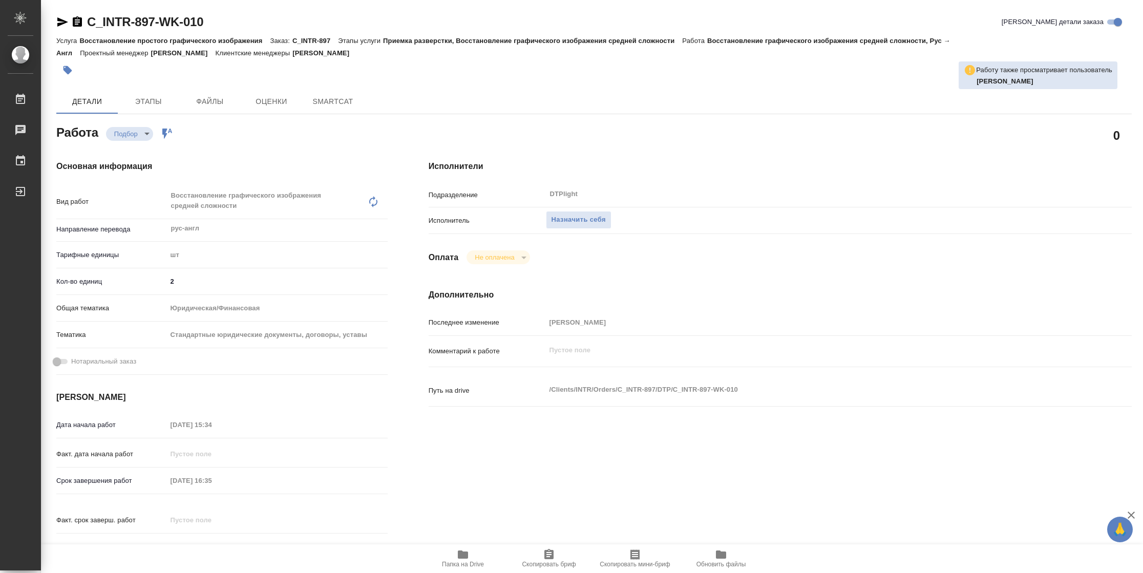
type textarea "x"
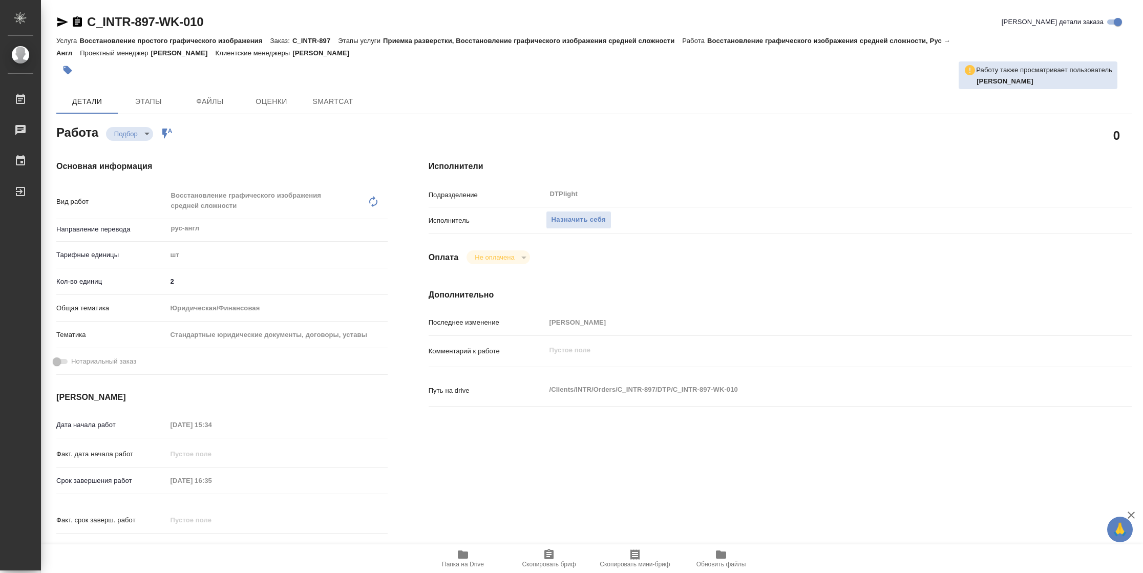
type textarea "x"
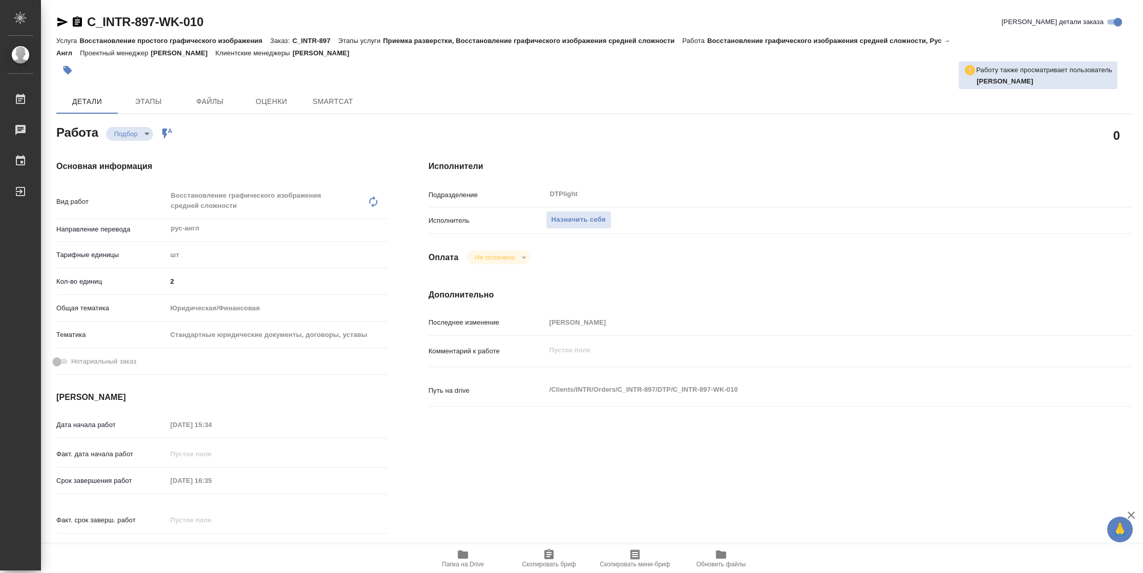
type textarea "x"
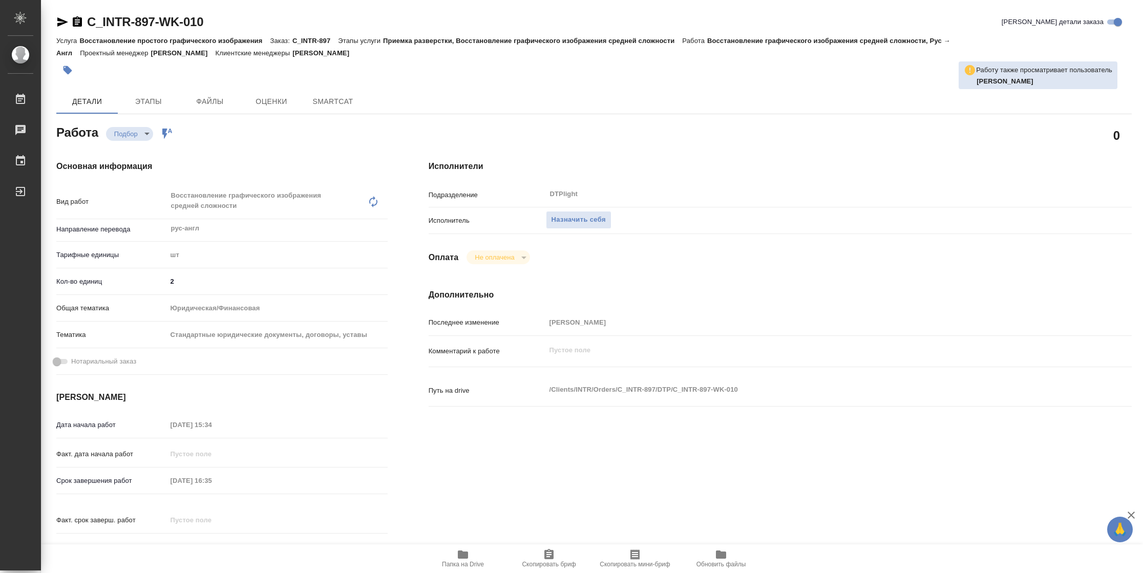
type textarea "x"
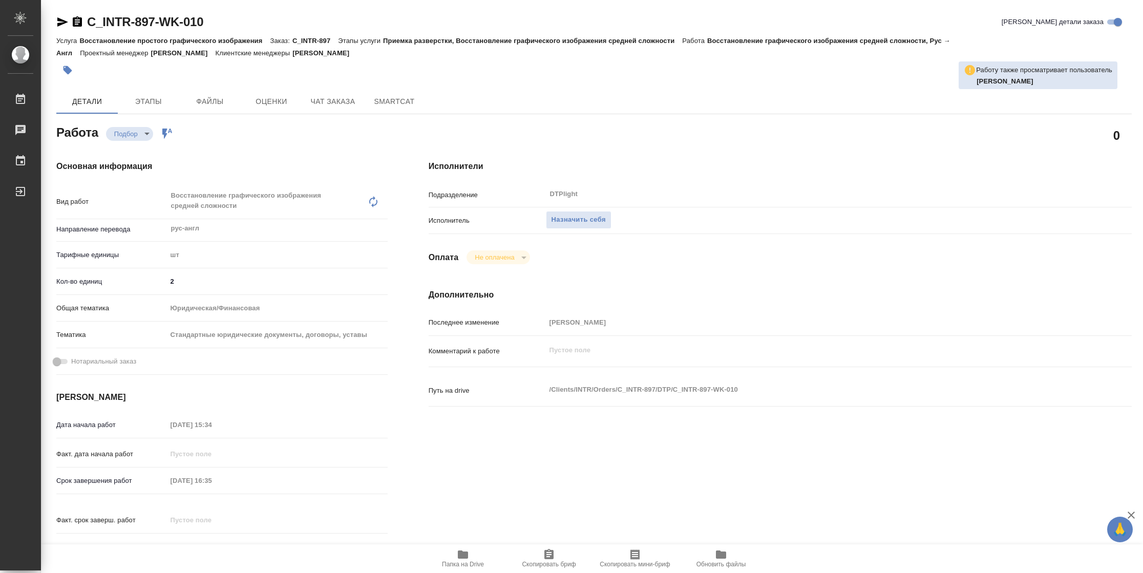
click at [469, 562] on span "Папка на Drive" at bounding box center [463, 564] width 42 height 7
type textarea "x"
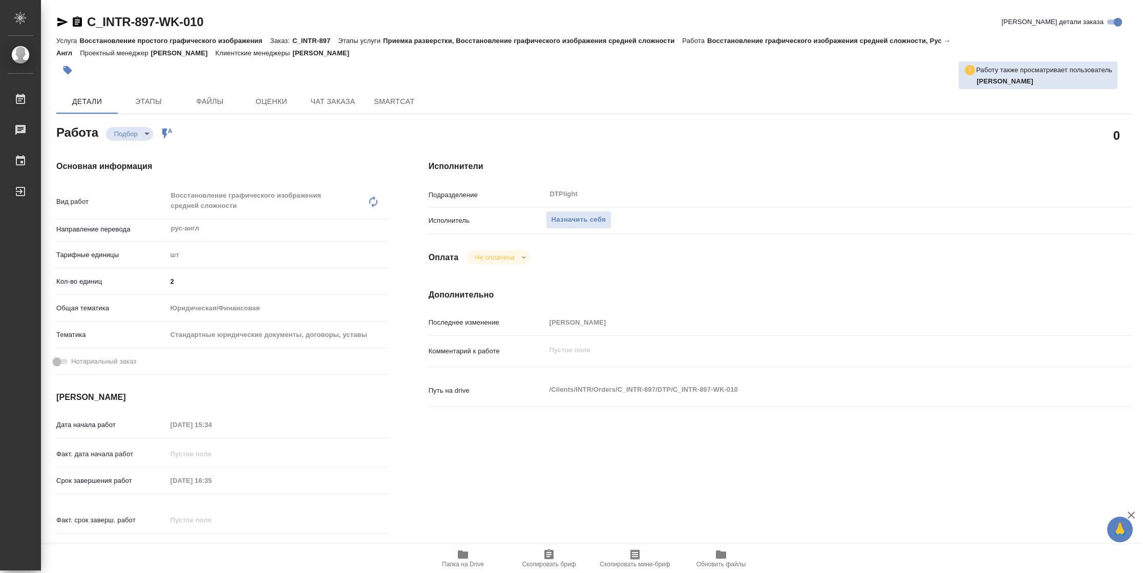
type textarea "x"
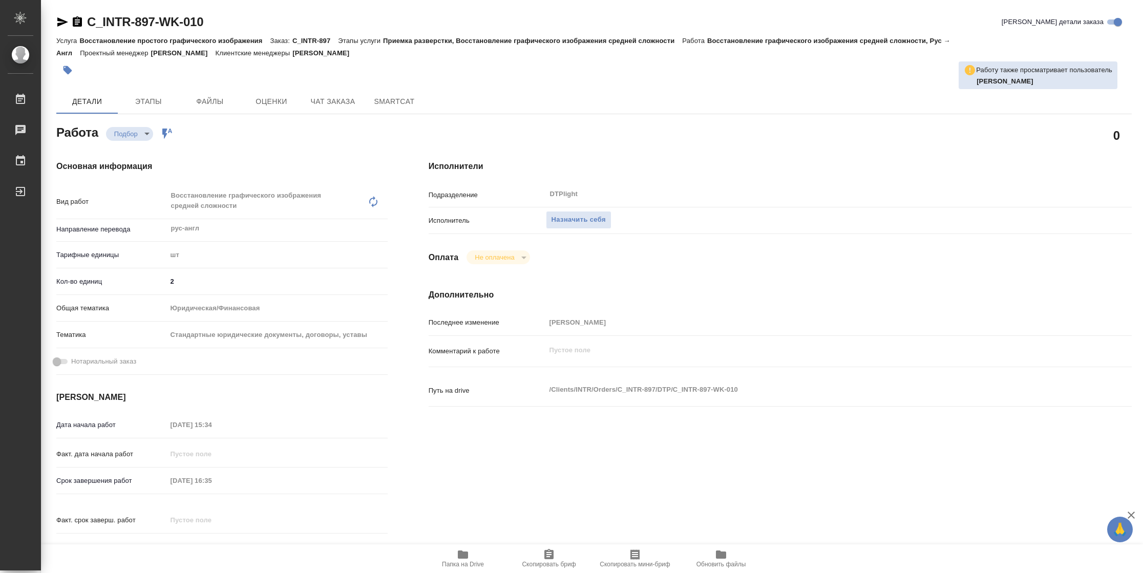
type textarea "x"
click at [575, 223] on span "Назначить себя" at bounding box center [579, 220] width 54 height 12
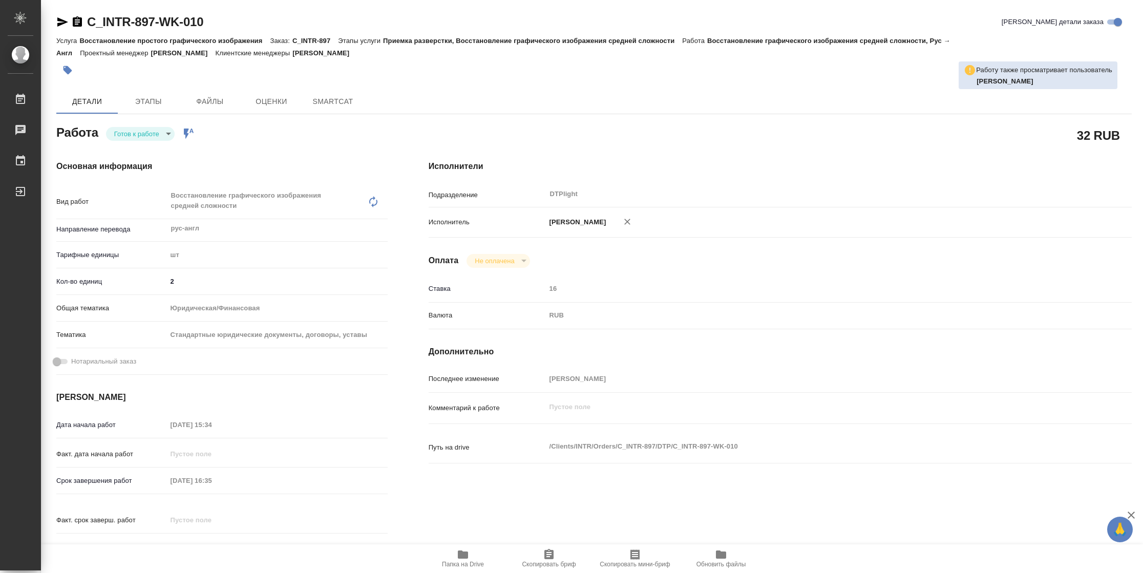
type textarea "x"
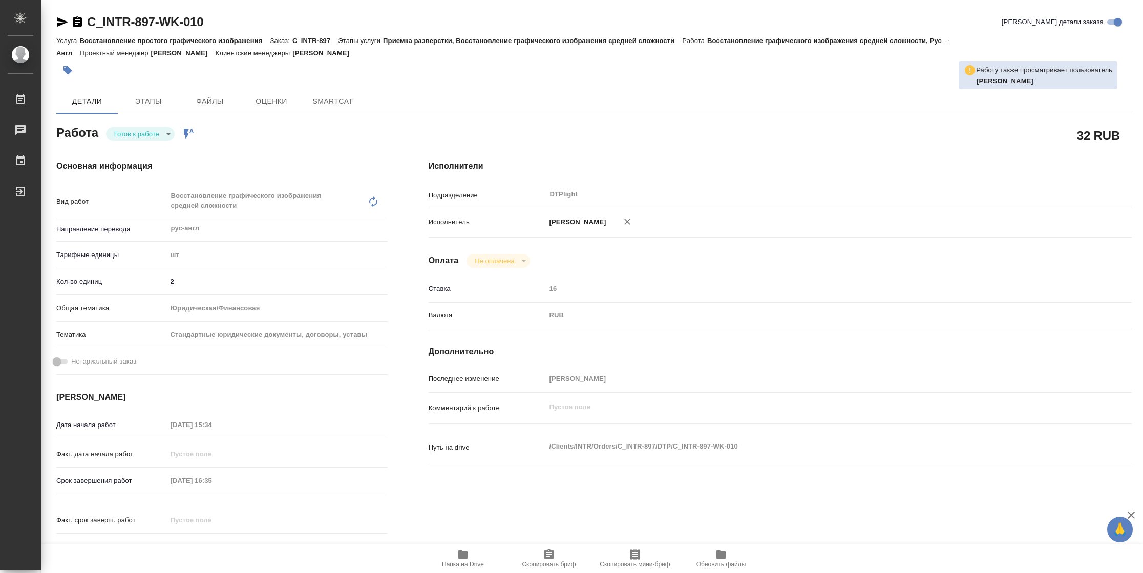
click at [137, 127] on body "🙏 .cls-1 fill:#fff; AWATERA Vasilyeva Natalia Работы Чаты График Выйти C_INTR-8…" at bounding box center [571, 286] width 1143 height 573
click at [139, 133] on button "В работе" at bounding box center [131, 133] width 34 height 11
type textarea "x"
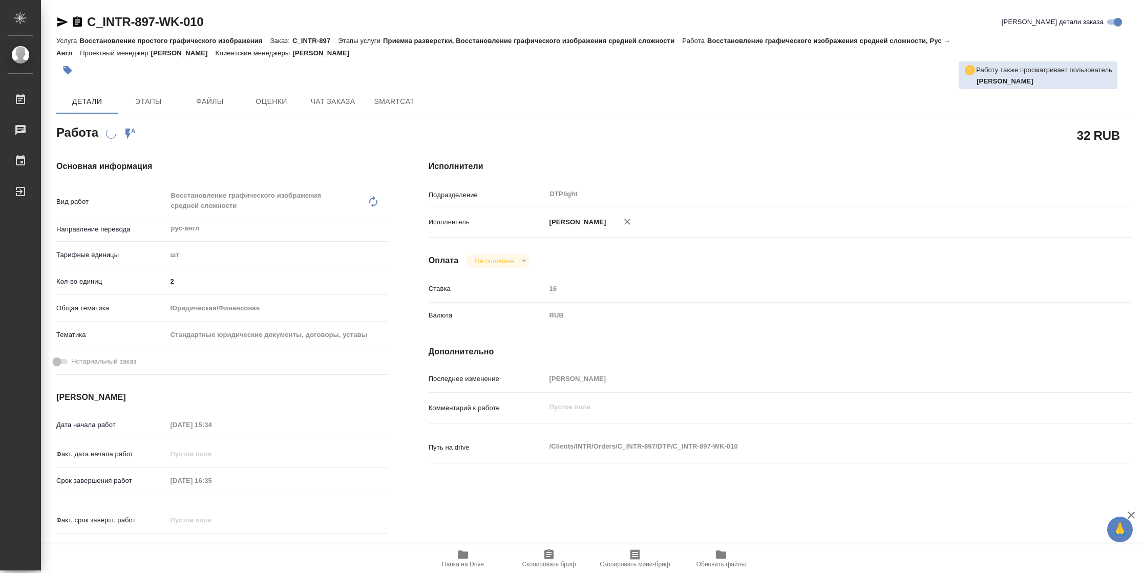
type textarea "x"
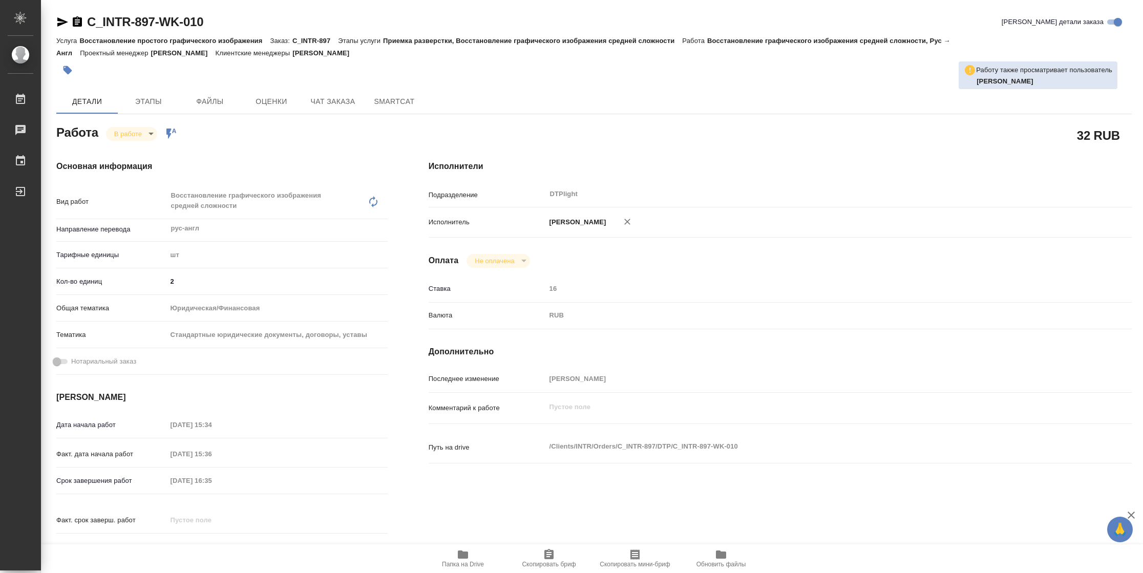
type textarea "x"
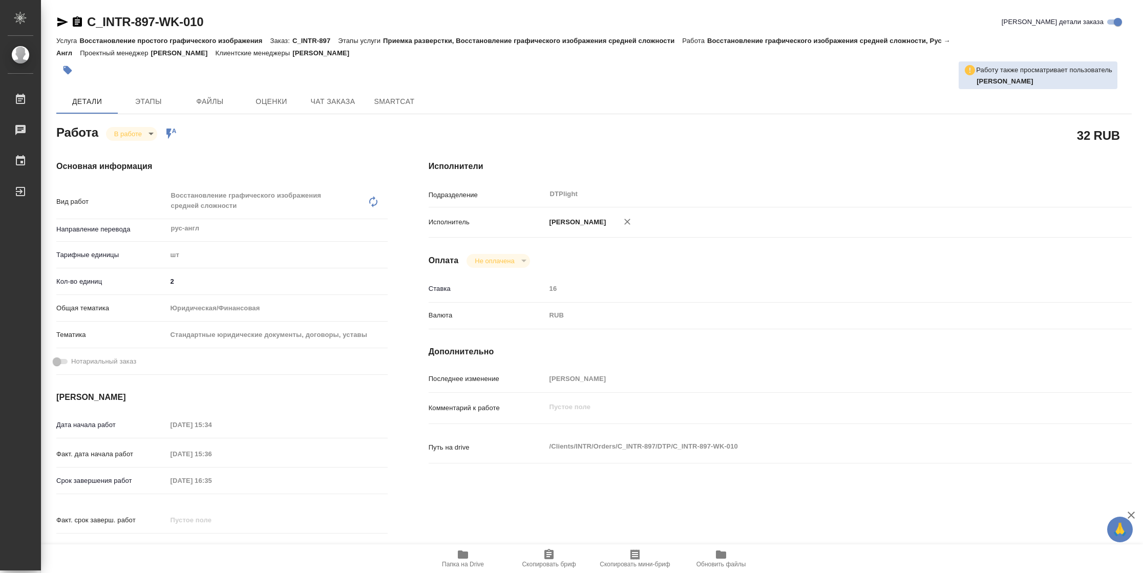
type textarea "x"
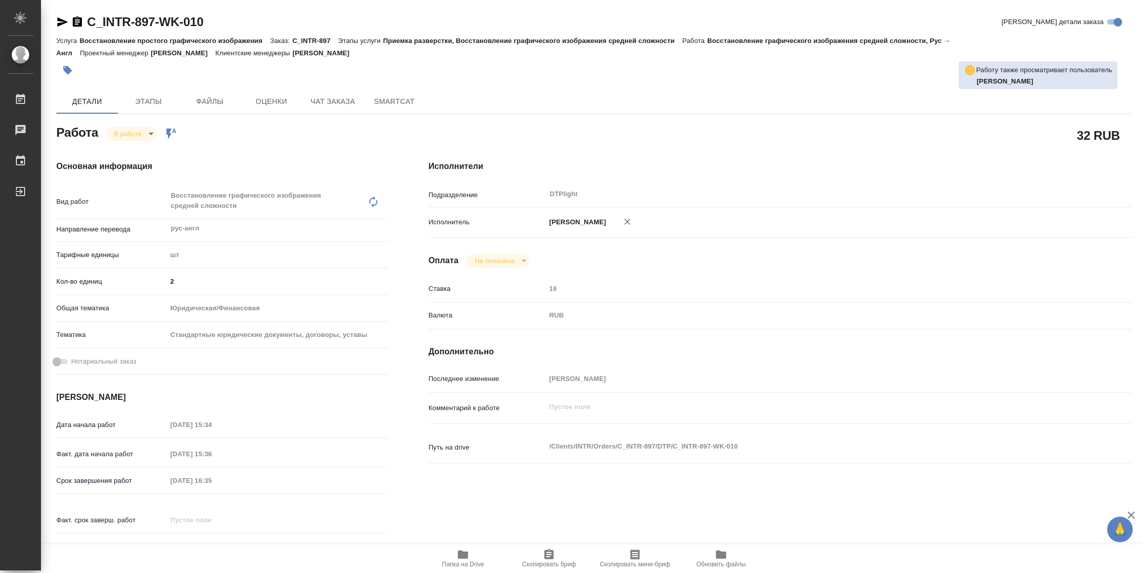
type textarea "x"
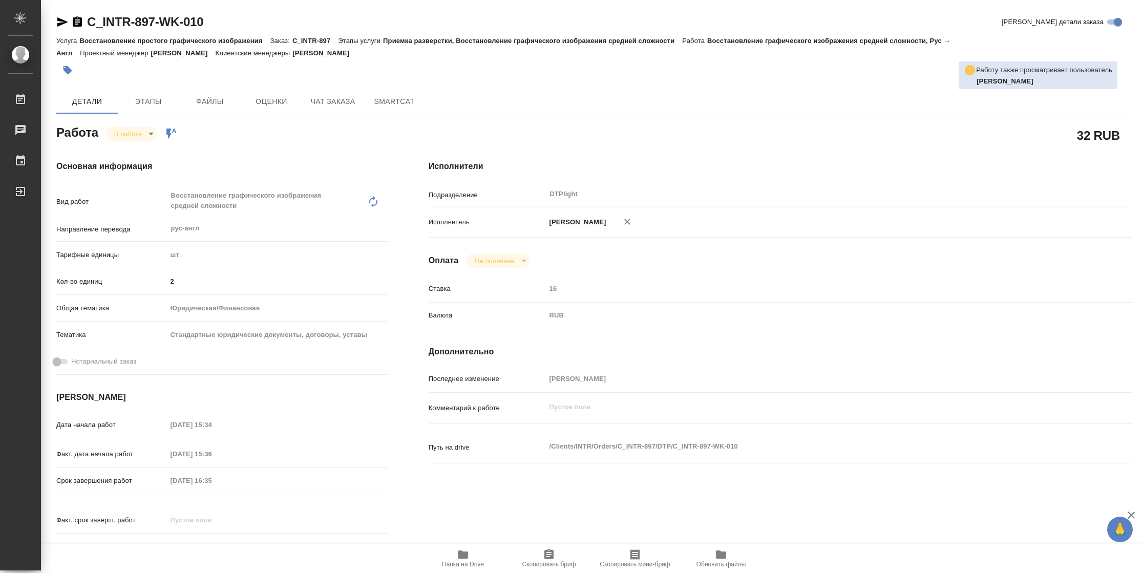
type textarea "x"
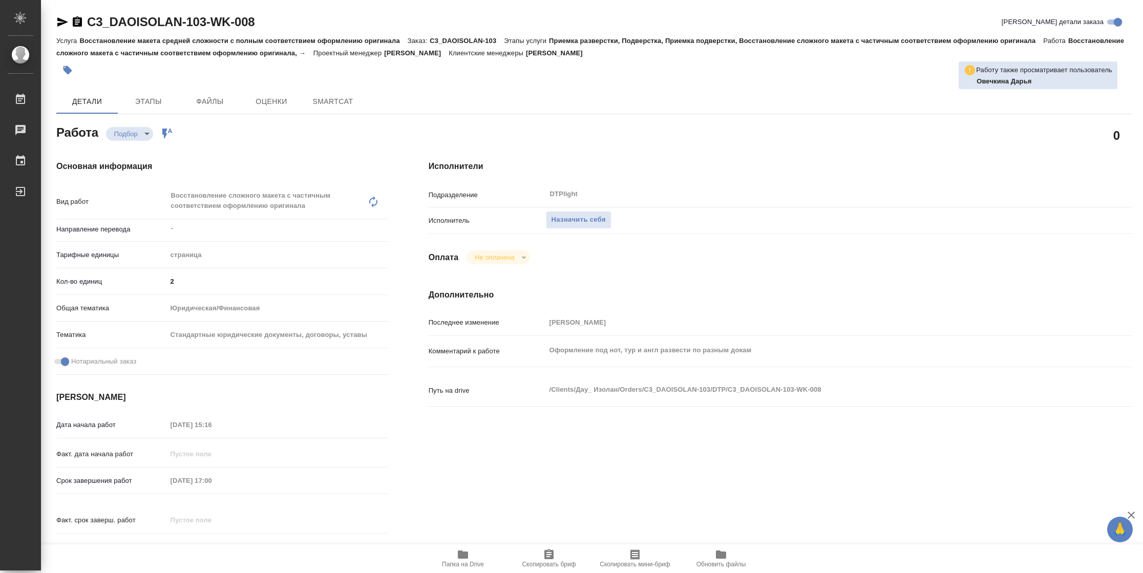
type textarea "x"
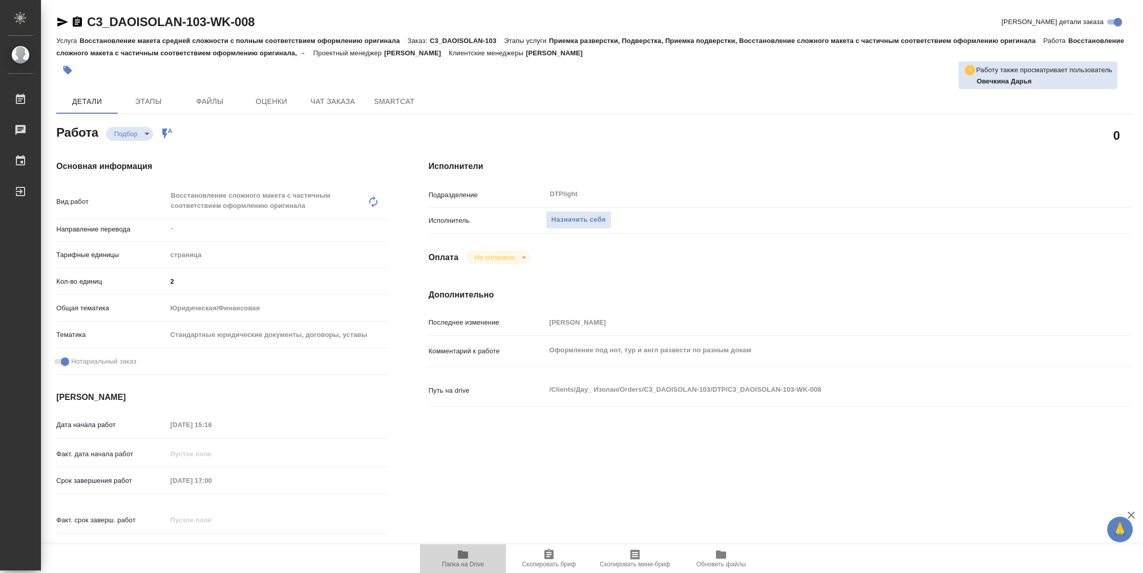
click at [448, 563] on span "Папка на Drive" at bounding box center [463, 564] width 42 height 7
type textarea "x"
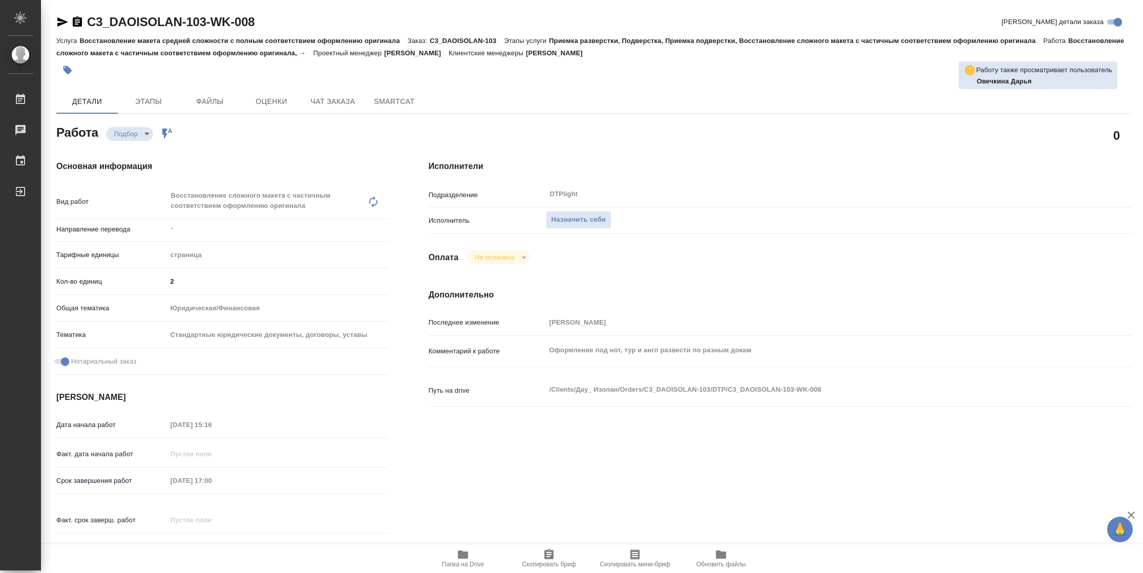
type textarea "x"
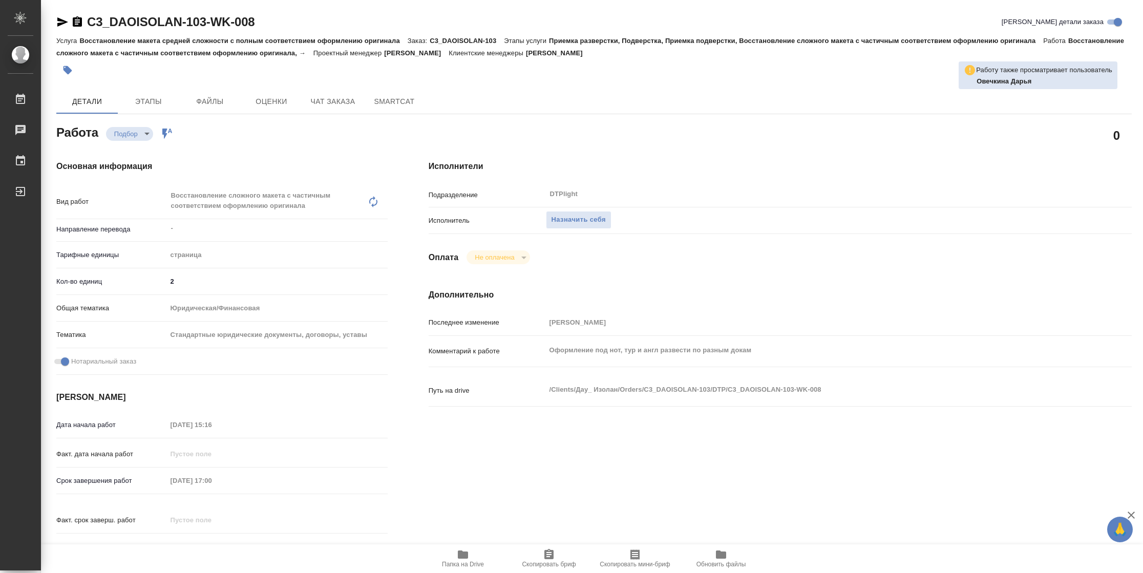
type textarea "x"
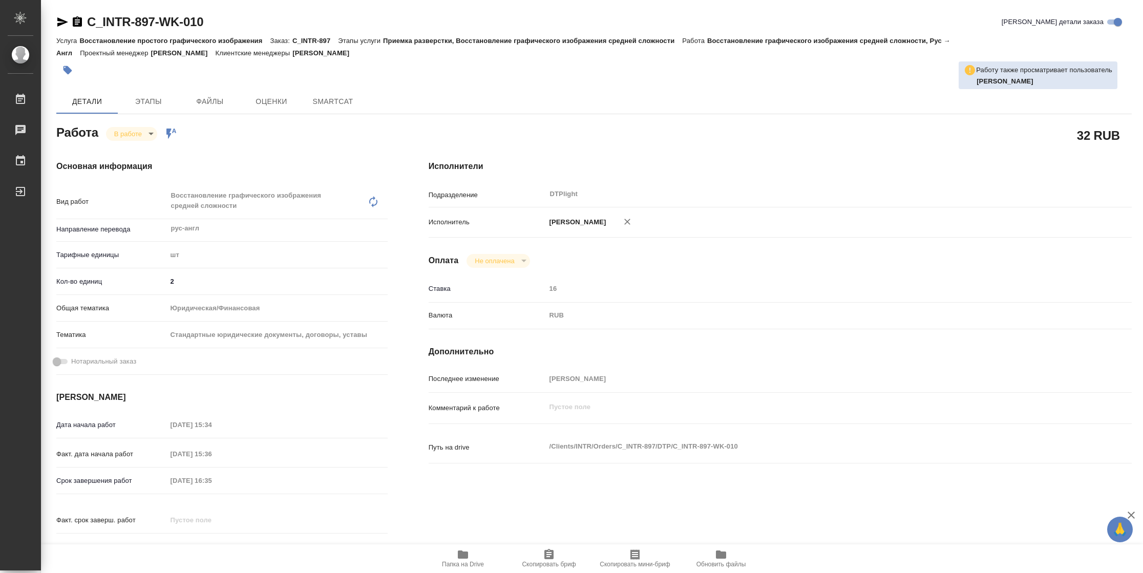
type textarea "x"
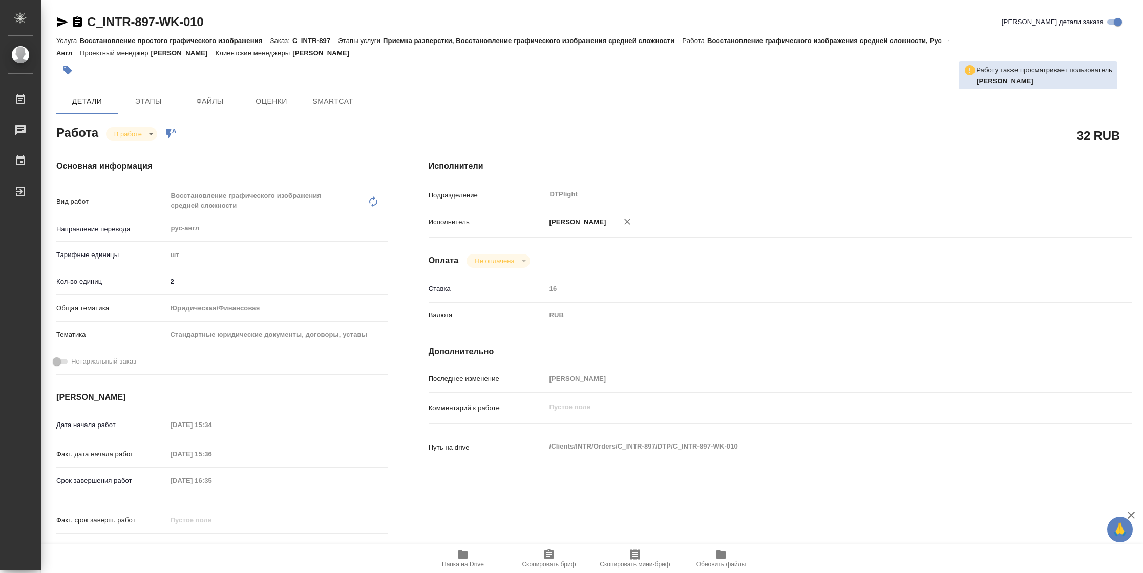
type textarea "x"
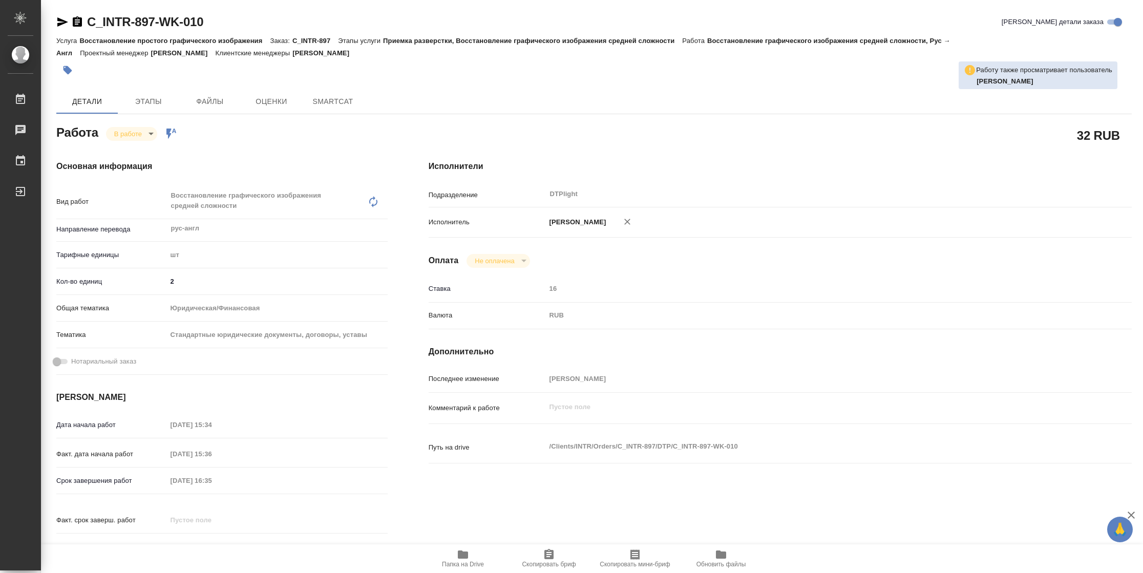
type textarea "x"
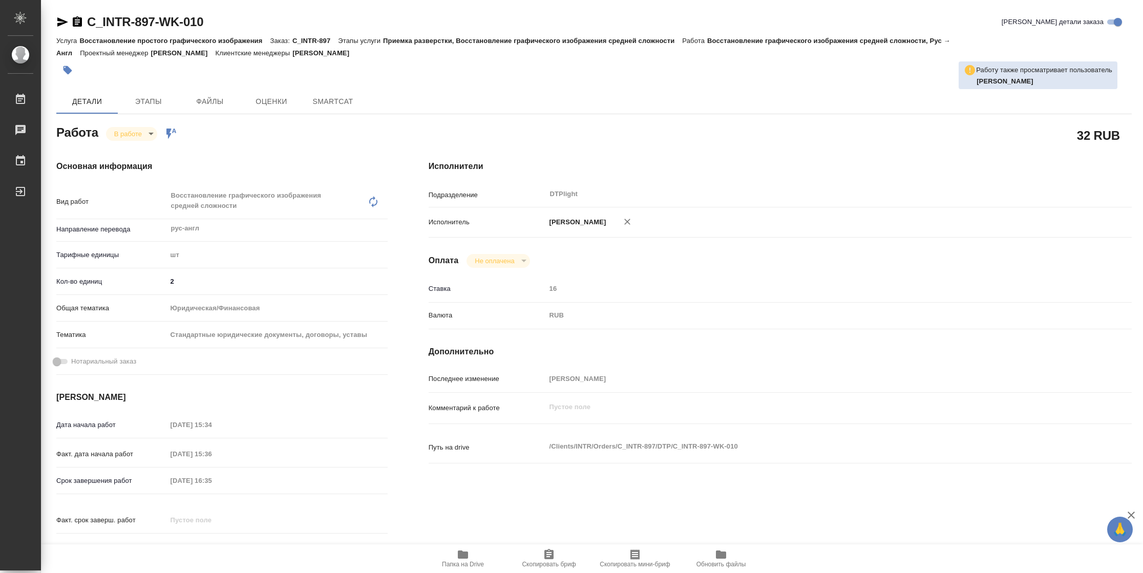
type textarea "x"
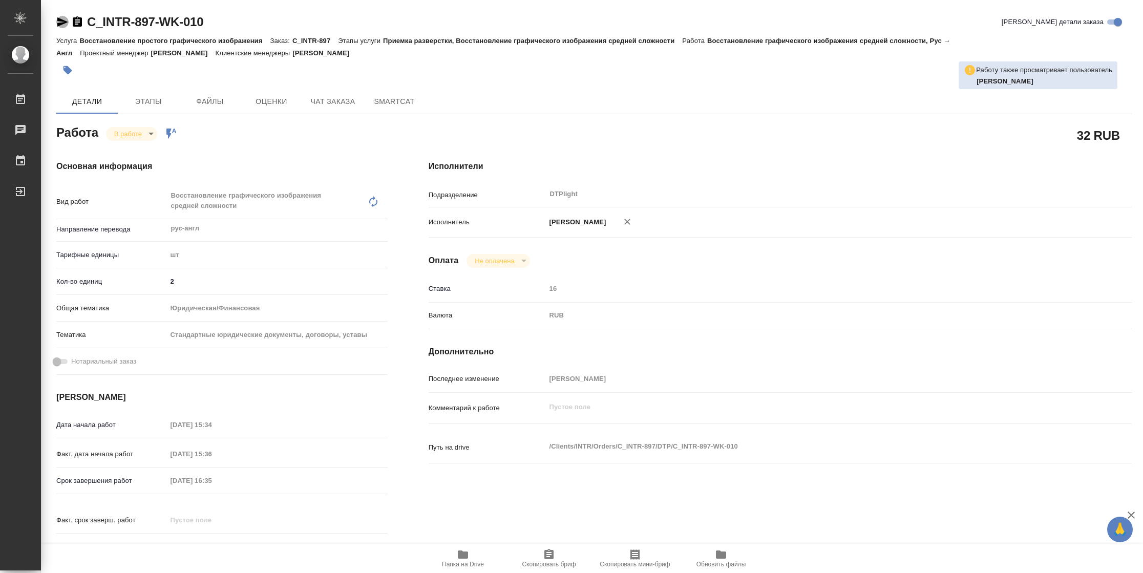
click at [59, 22] on icon "button" at bounding box center [62, 22] width 12 height 12
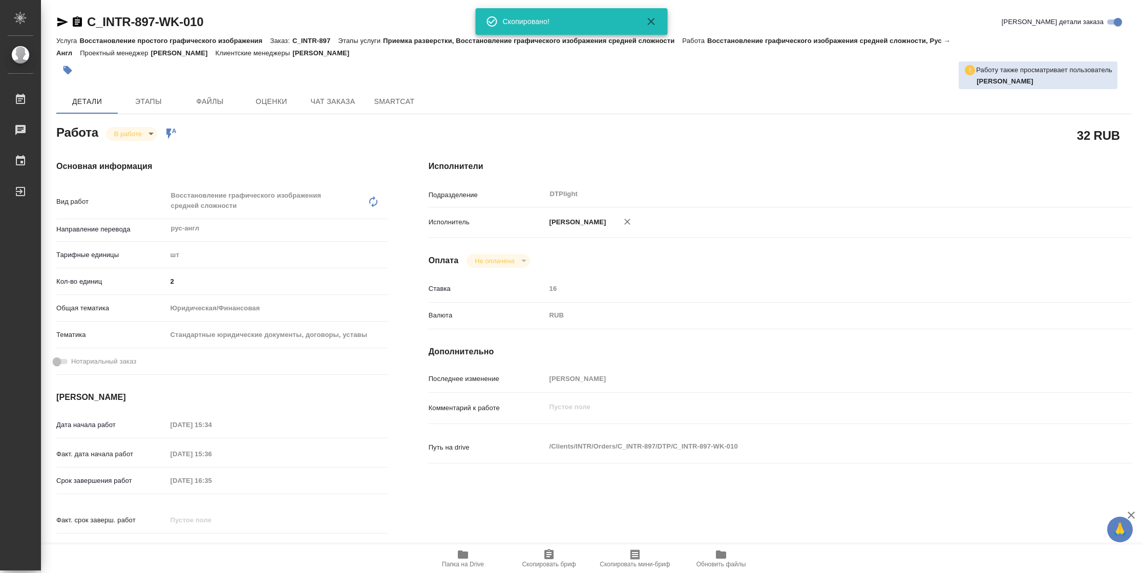
type textarea "x"
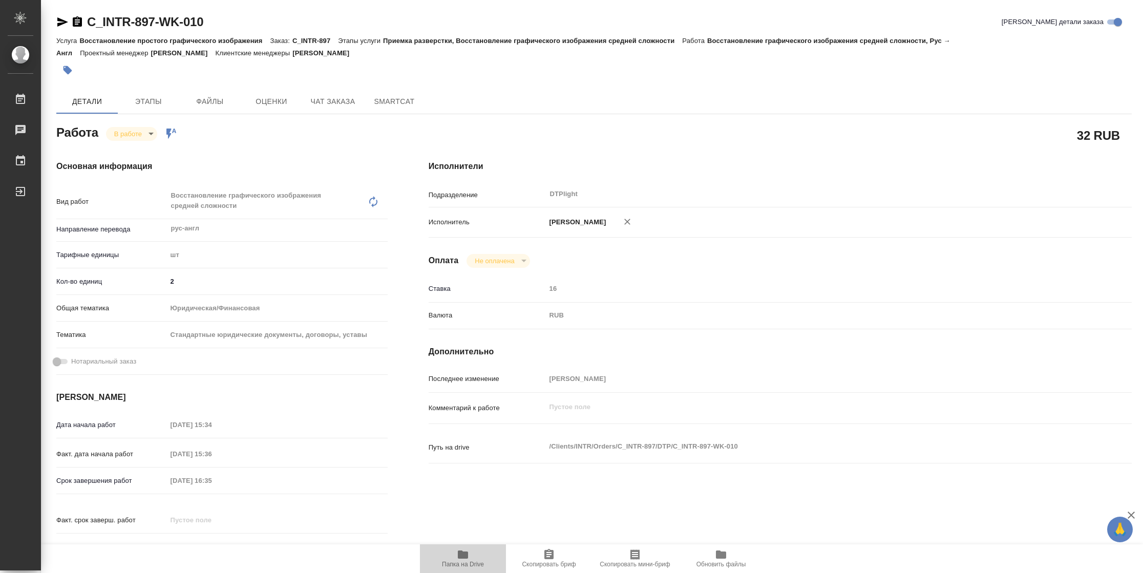
click at [465, 559] on icon "button" at bounding box center [463, 555] width 12 height 12
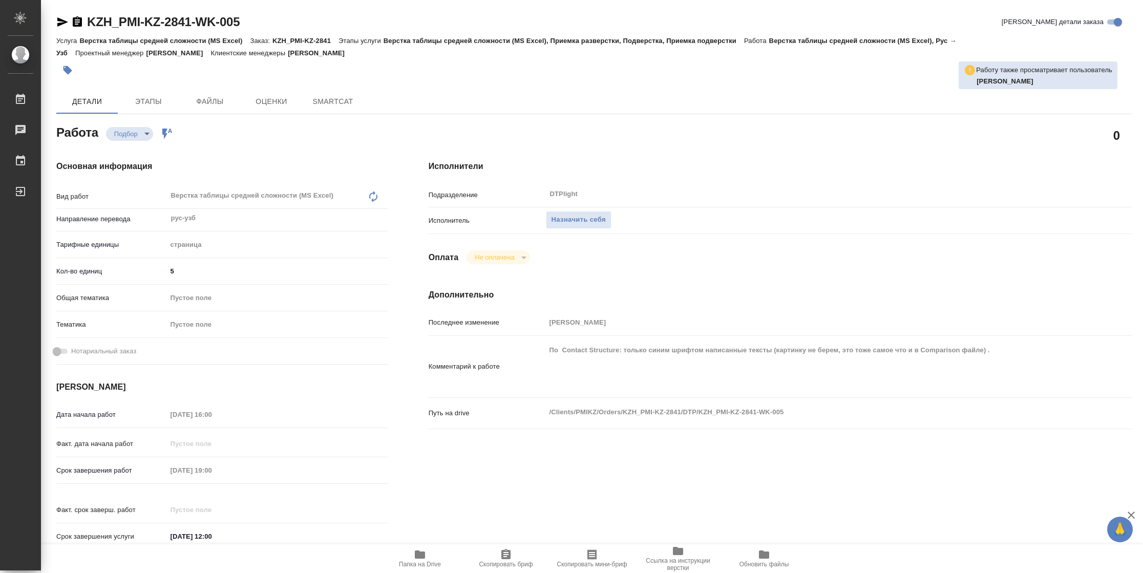
type textarea "x"
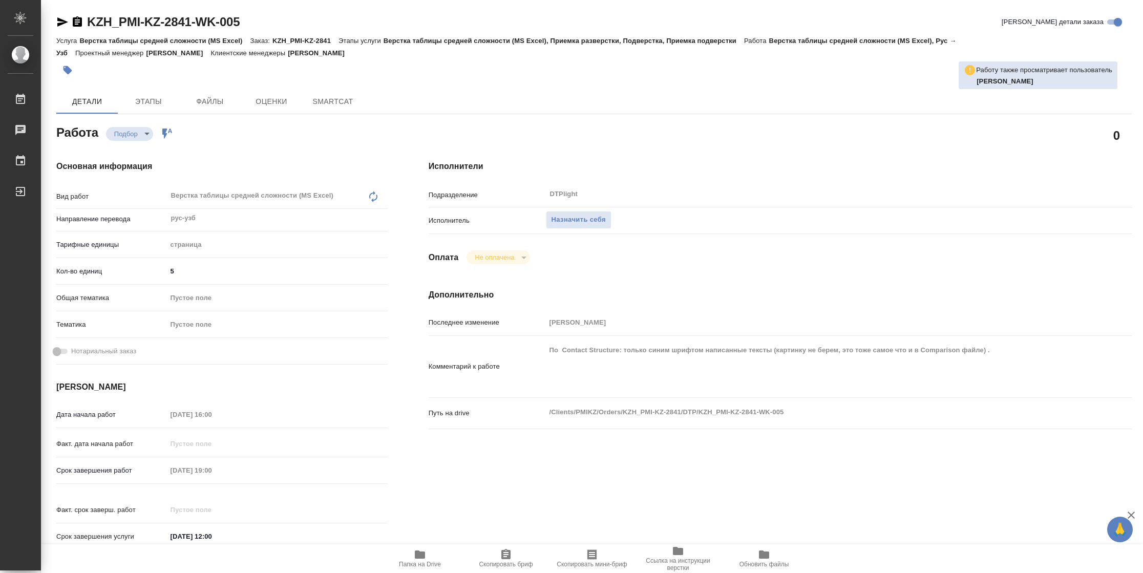
type textarea "x"
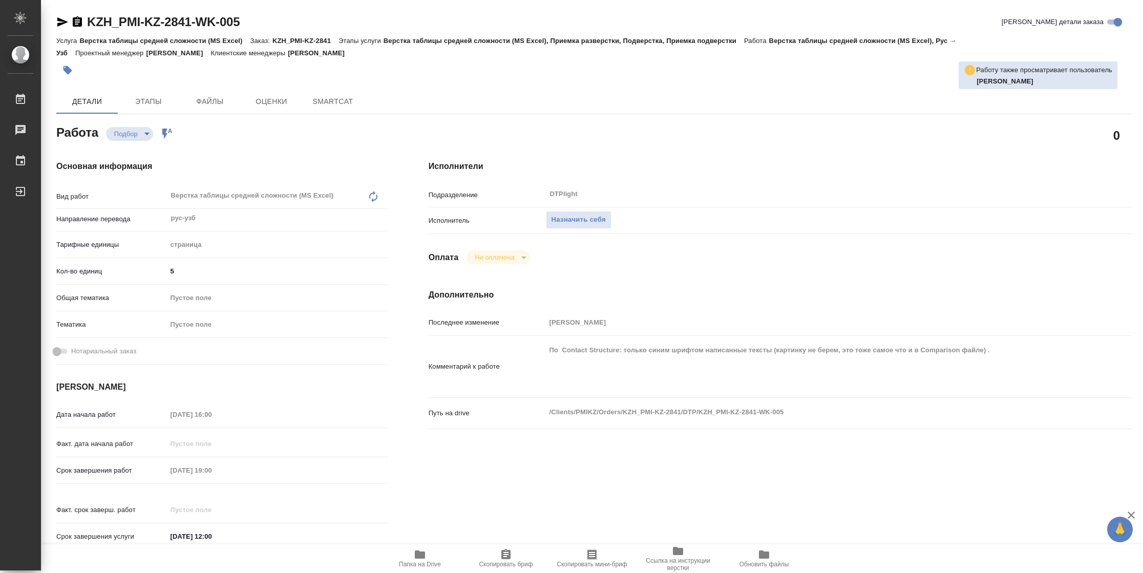
type textarea "x"
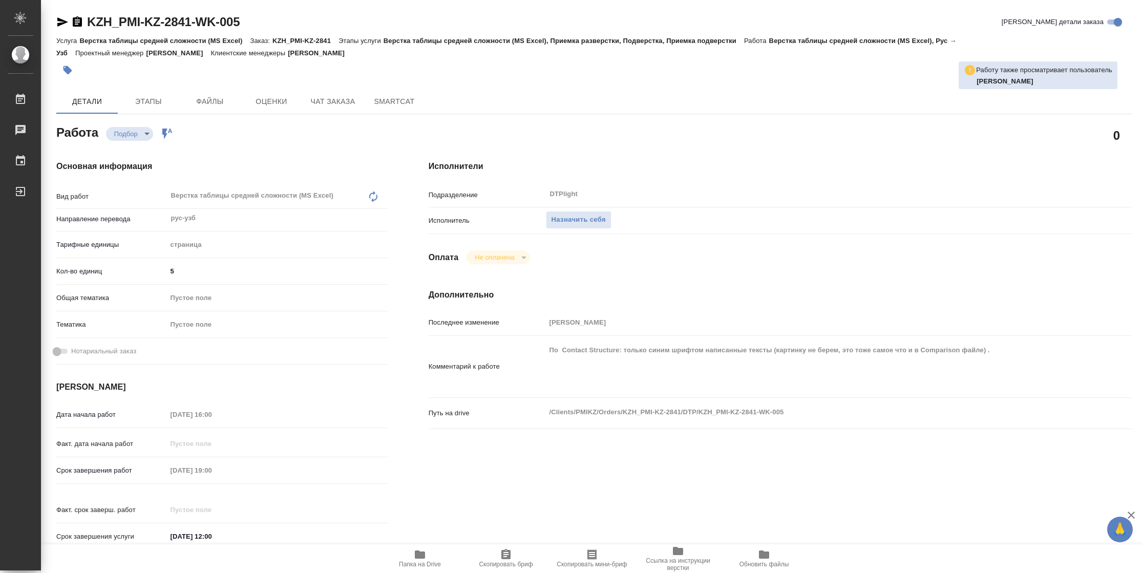
type textarea "x"
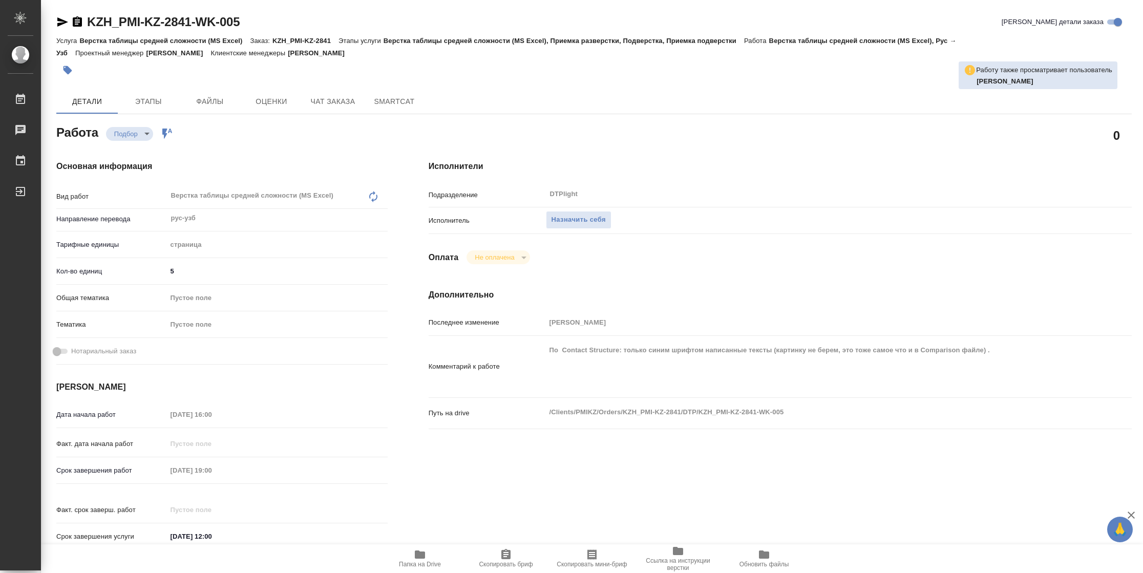
type textarea "x"
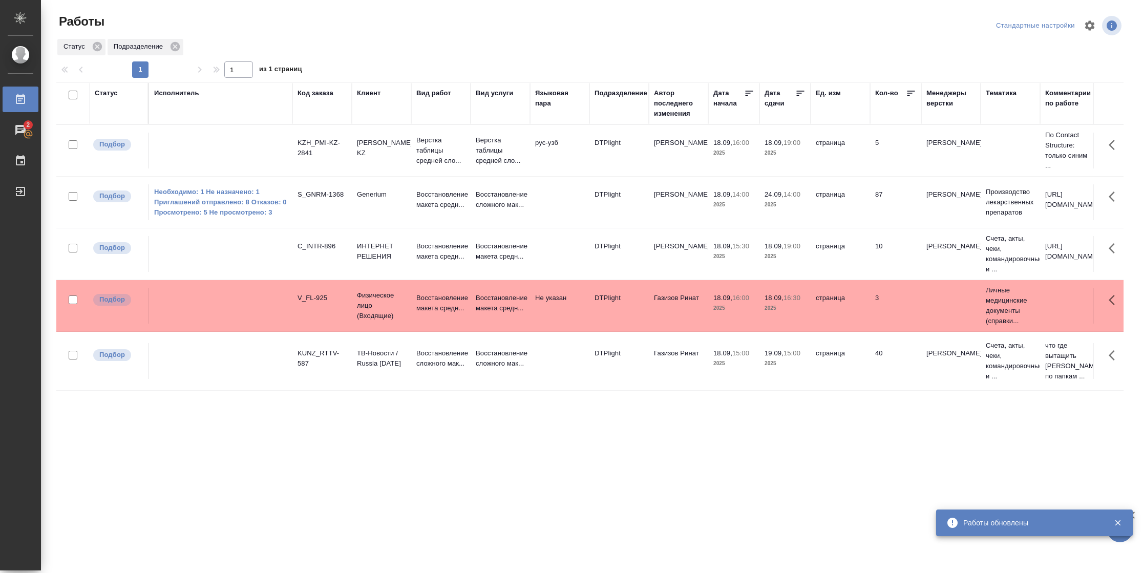
click at [797, 93] on icon at bounding box center [801, 93] width 10 height 10
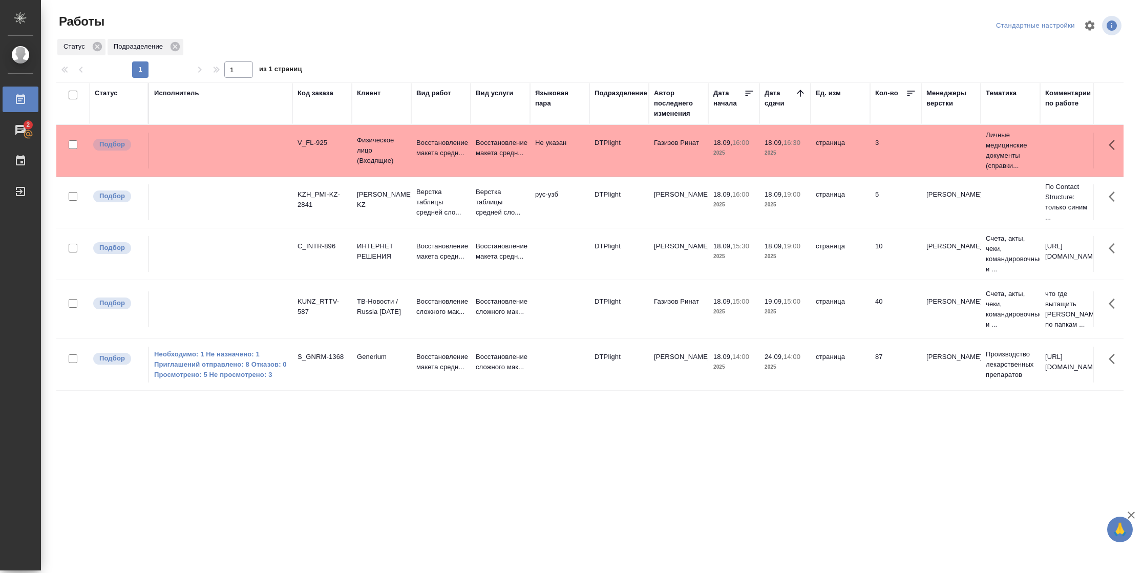
click at [834, 163] on td "страница" at bounding box center [840, 151] width 59 height 36
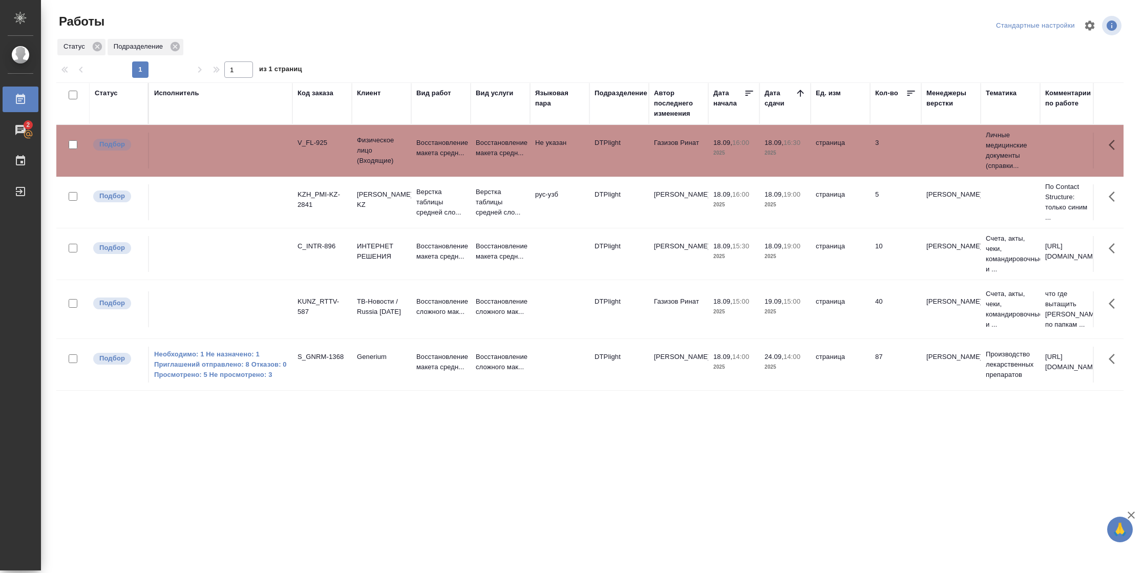
click at [834, 163] on td "страница" at bounding box center [840, 151] width 59 height 36
click at [872, 212] on td "5" at bounding box center [895, 202] width 51 height 36
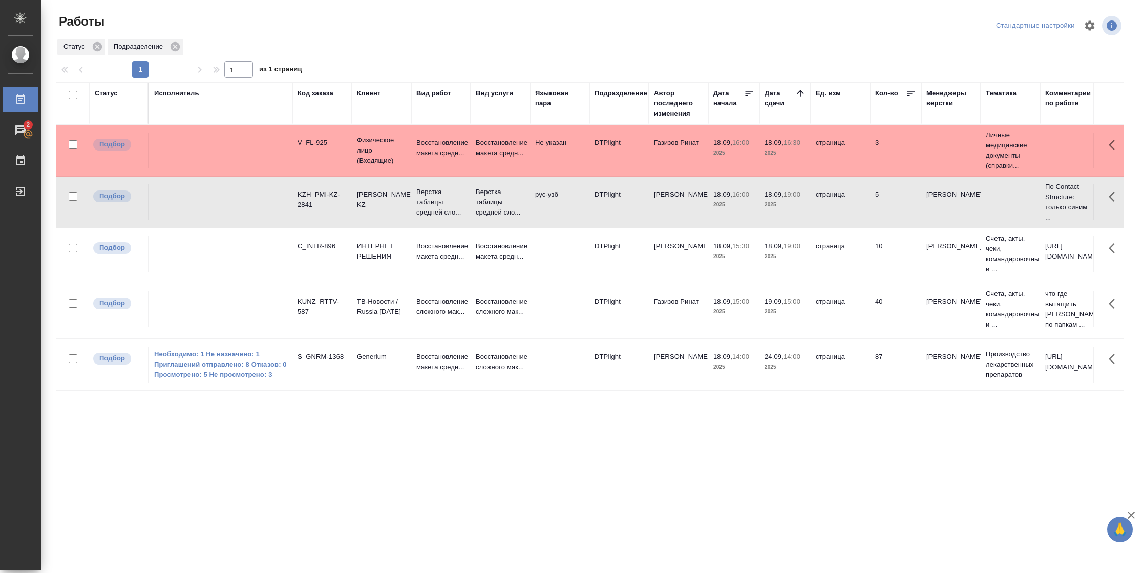
click at [872, 212] on td "5" at bounding box center [895, 202] width 51 height 36
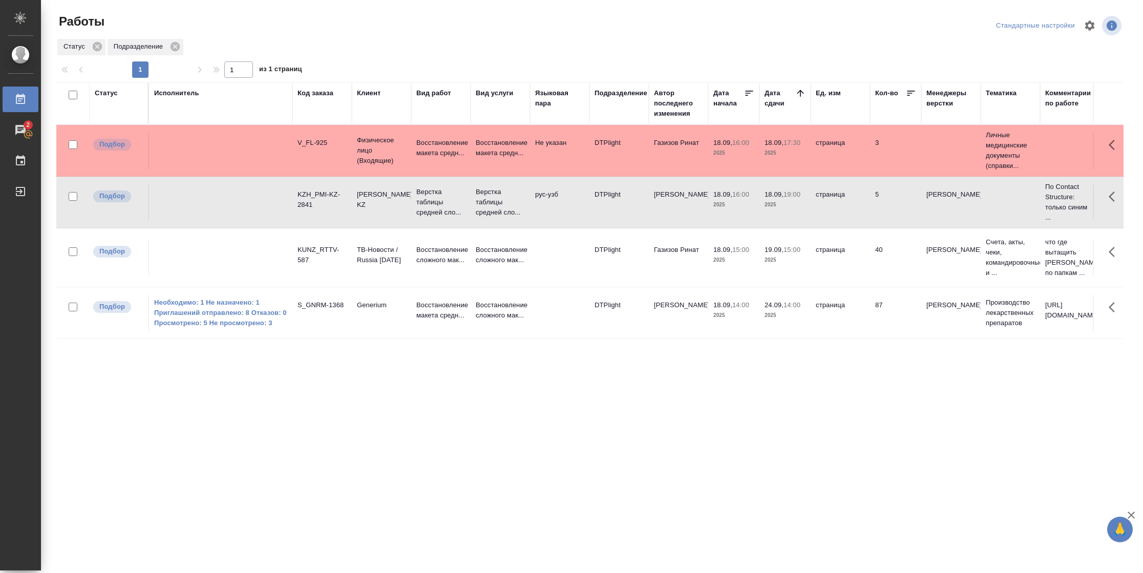
click at [111, 92] on div "Статус" at bounding box center [106, 93] width 23 height 10
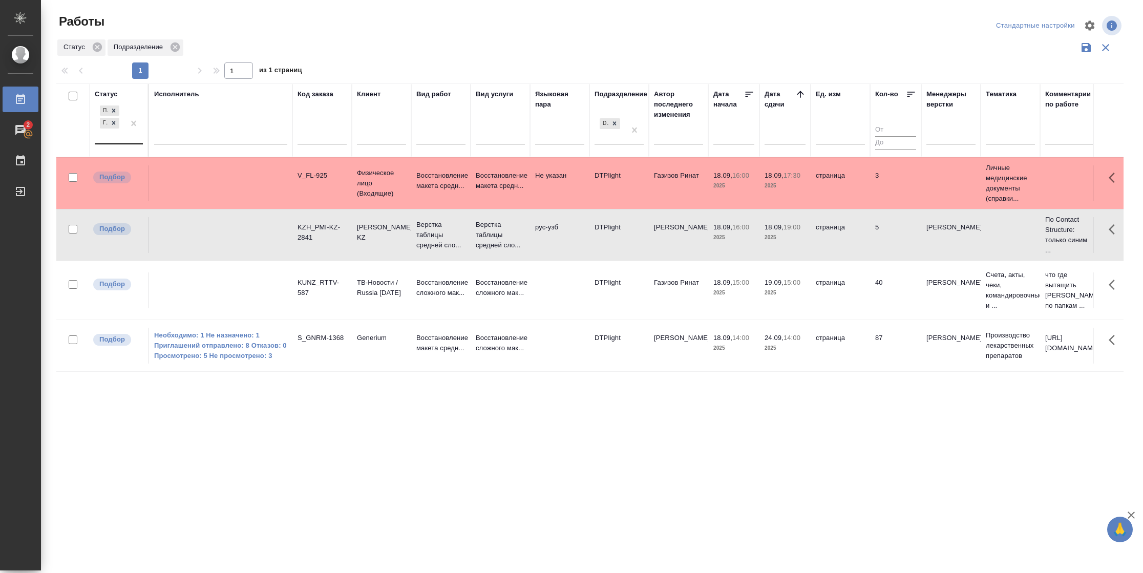
click at [124, 142] on div "Подбор Готов к работе" at bounding box center [110, 123] width 30 height 40
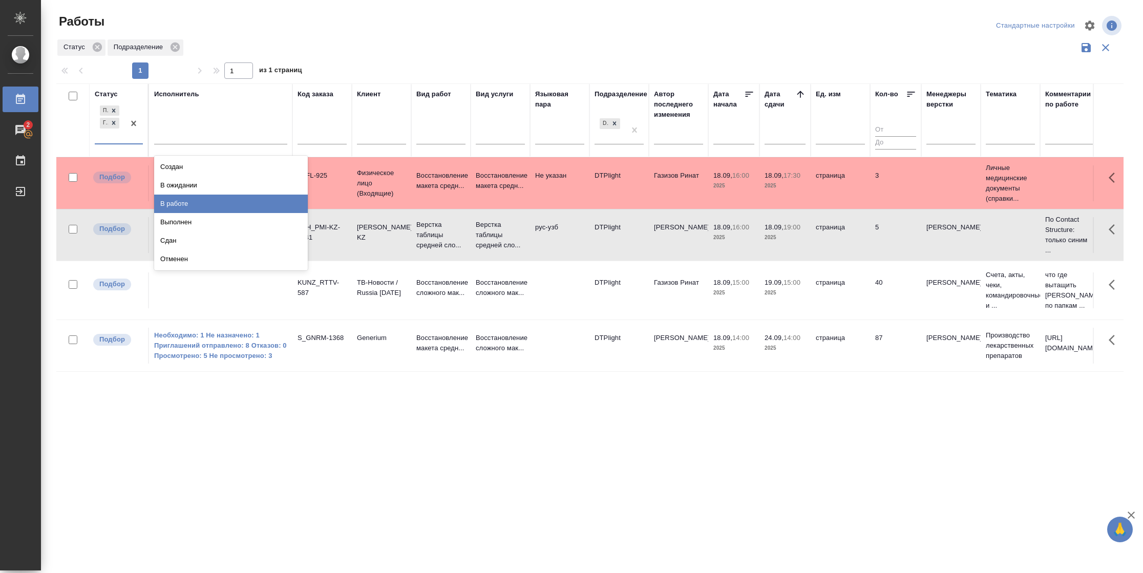
click at [184, 200] on div "В работе" at bounding box center [231, 204] width 154 height 18
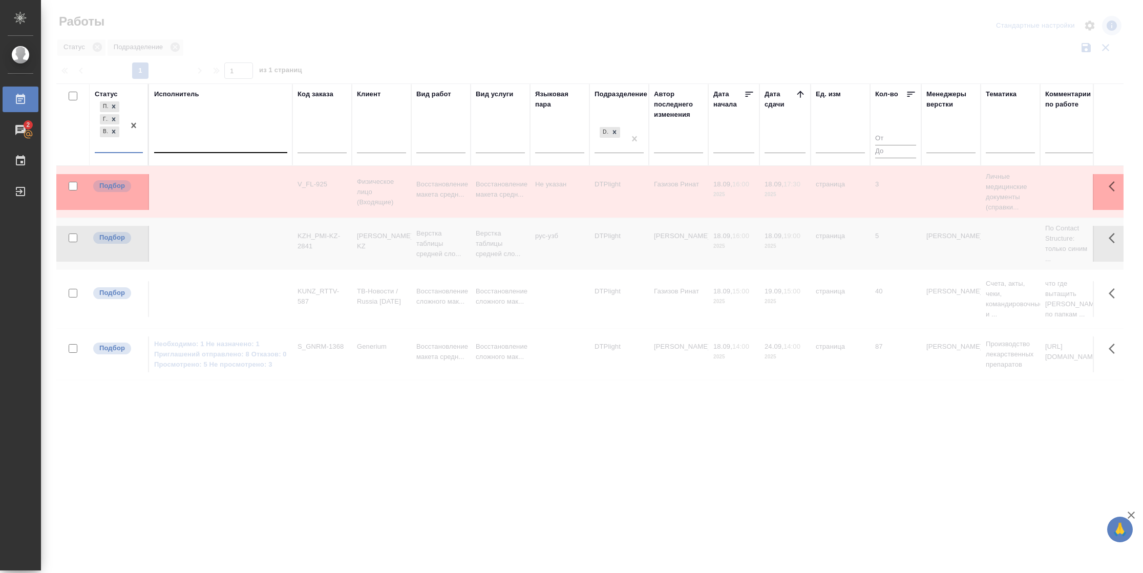
click at [213, 136] on div at bounding box center [220, 142] width 133 height 15
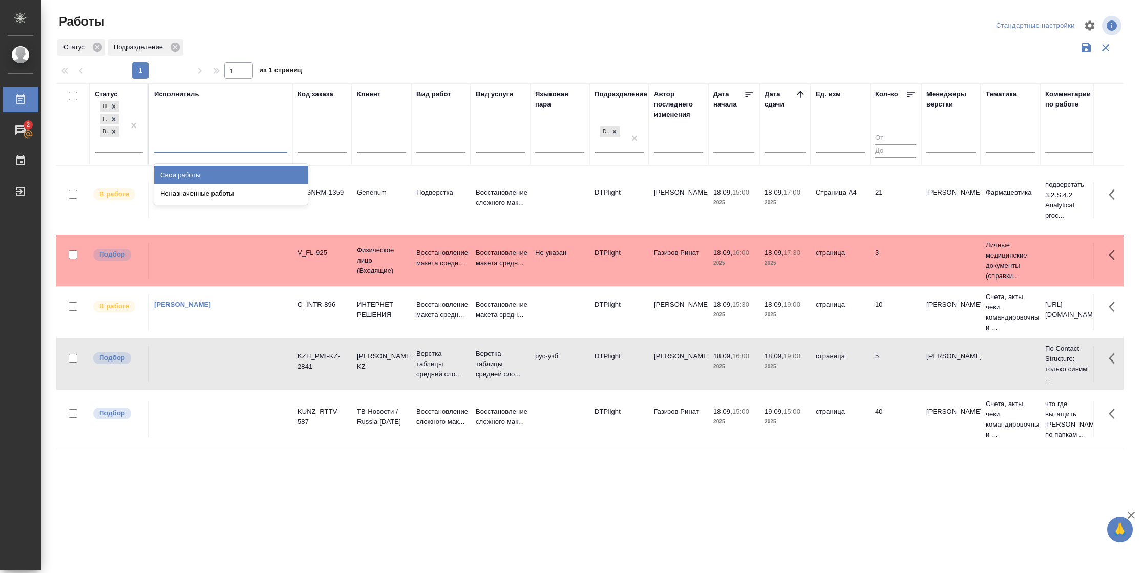
click at [208, 173] on div "Свои работы" at bounding box center [231, 175] width 154 height 18
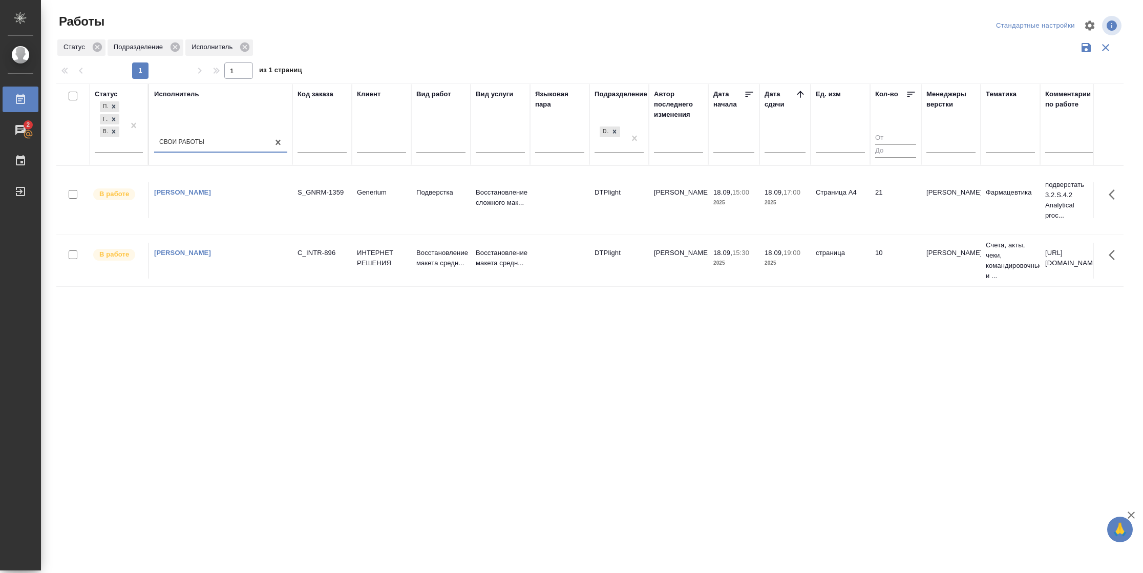
click at [904, 205] on td "21" at bounding box center [895, 200] width 51 height 36
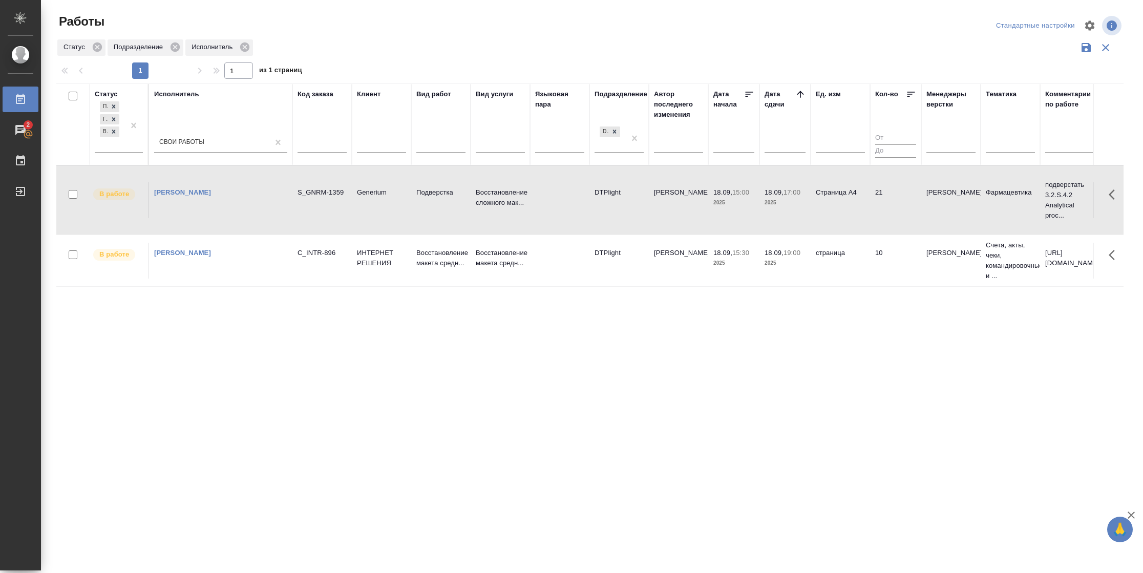
click at [904, 205] on td "21" at bounding box center [895, 200] width 51 height 36
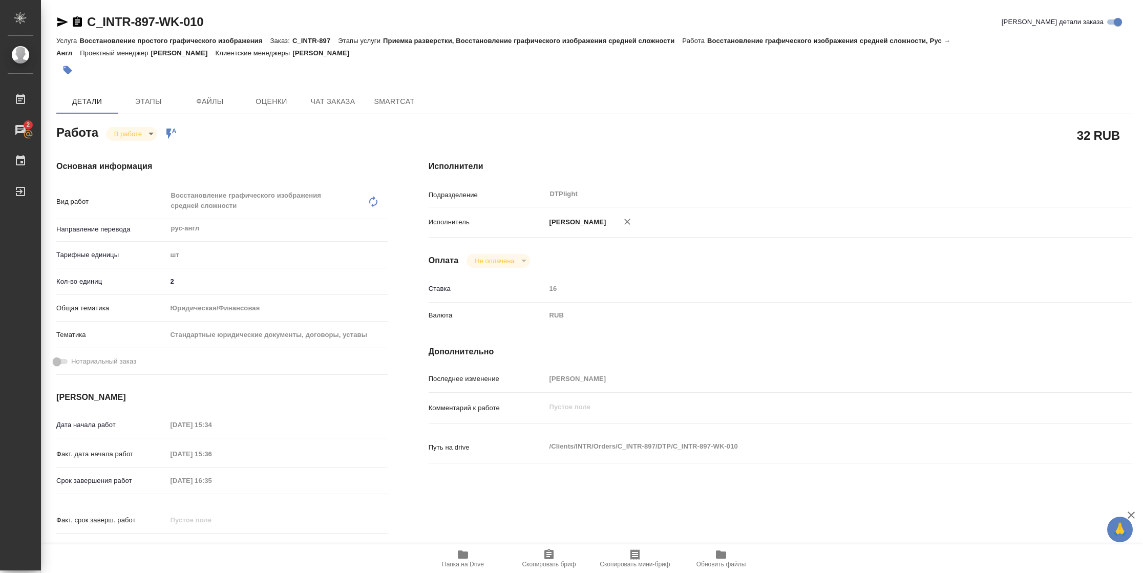
click at [454, 382] on button "Папка на Drive" at bounding box center [463, 559] width 86 height 29
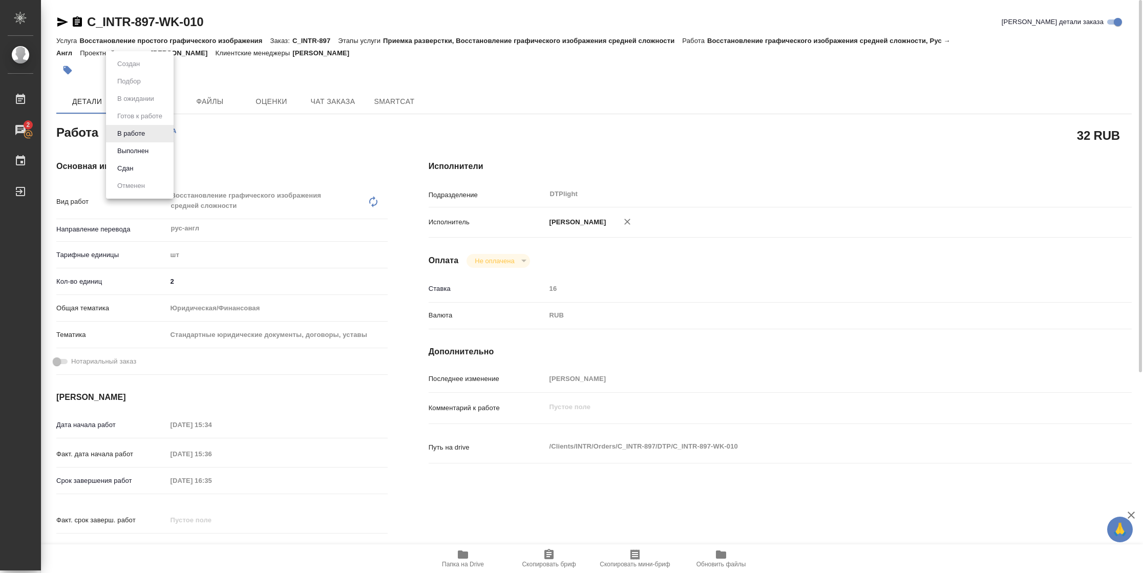
click at [138, 135] on body "🙏 .cls-1 fill:#fff; AWATERA [PERSON_NAME] 2 Чаты График Выйти C_INTR-897-WK-010…" at bounding box center [571, 286] width 1143 height 573
click at [143, 151] on button "Выполнен" at bounding box center [132, 150] width 37 height 11
click at [66, 23] on icon "button" at bounding box center [62, 22] width 12 height 12
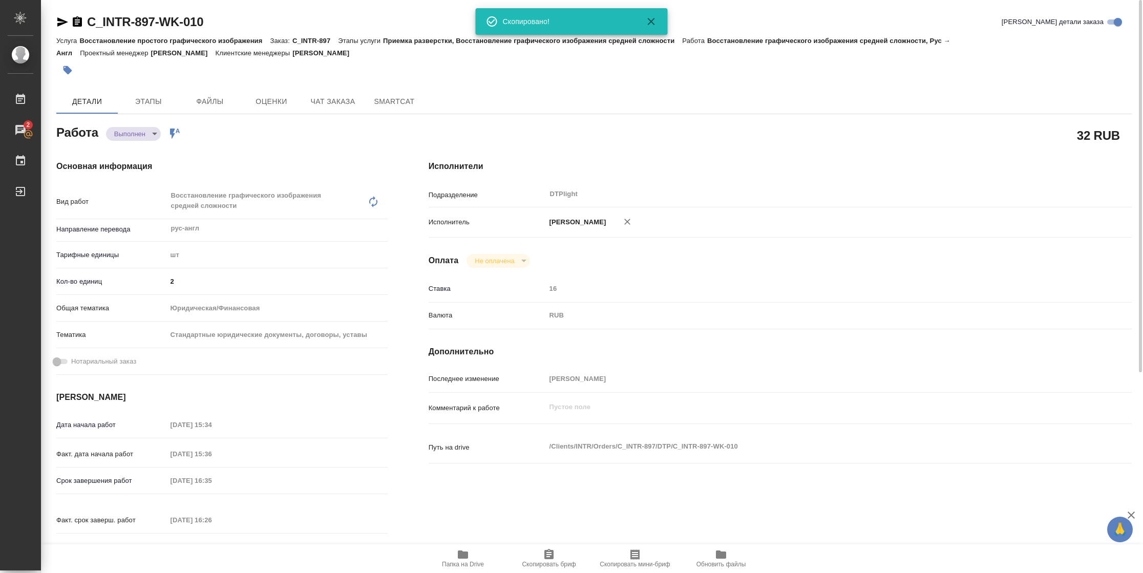
type textarea "x"
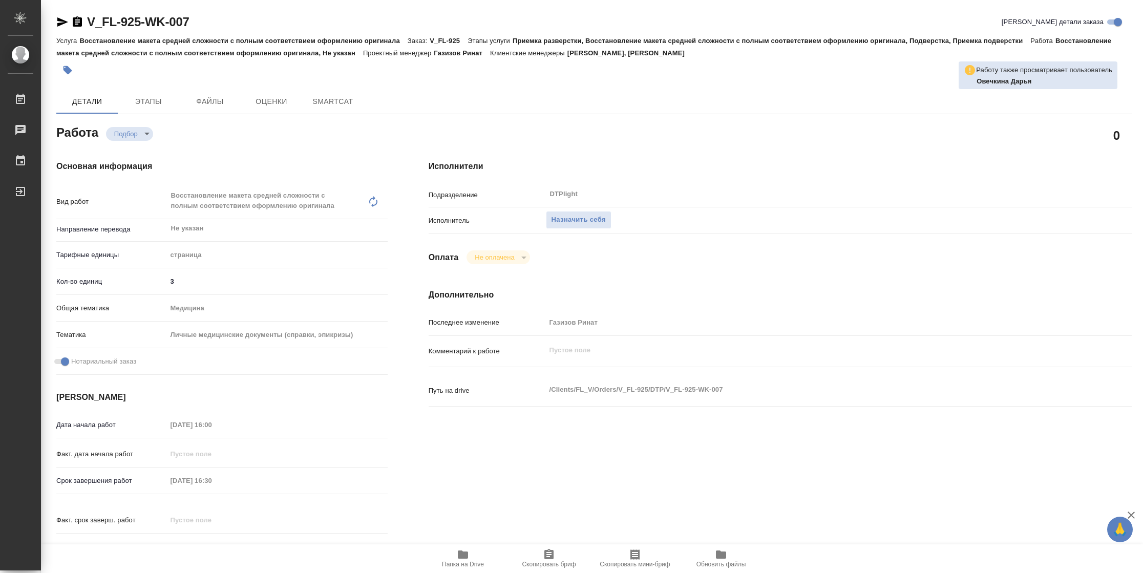
type textarea "x"
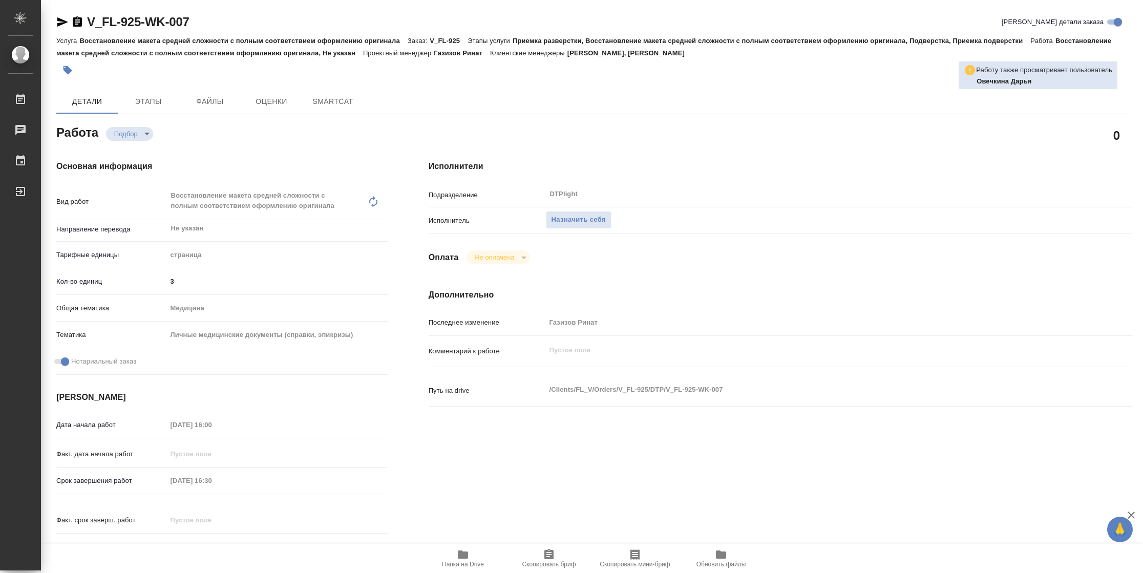
type textarea "x"
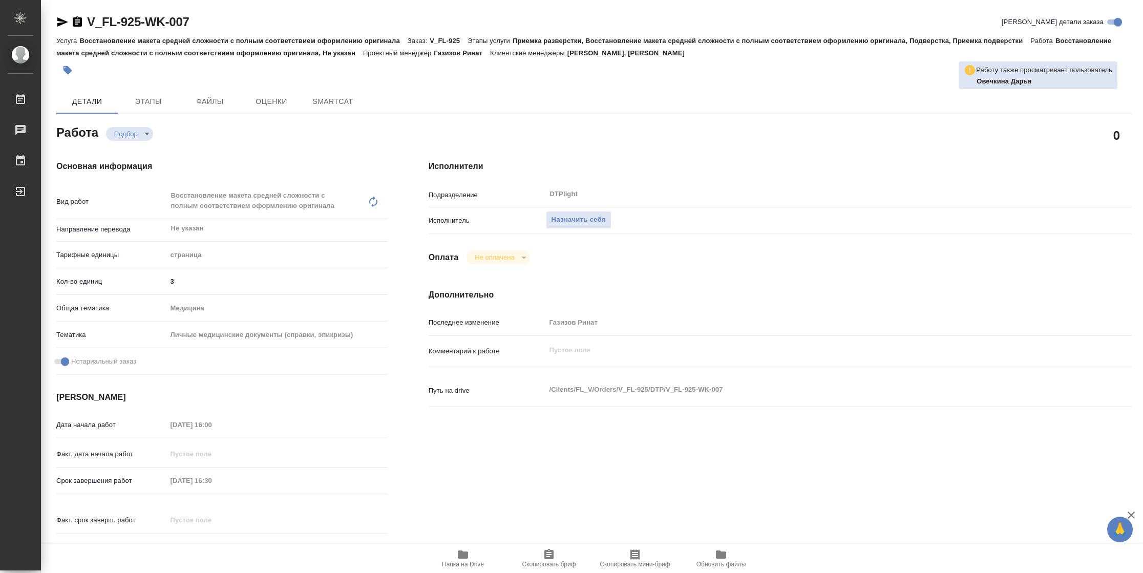
type textarea "x"
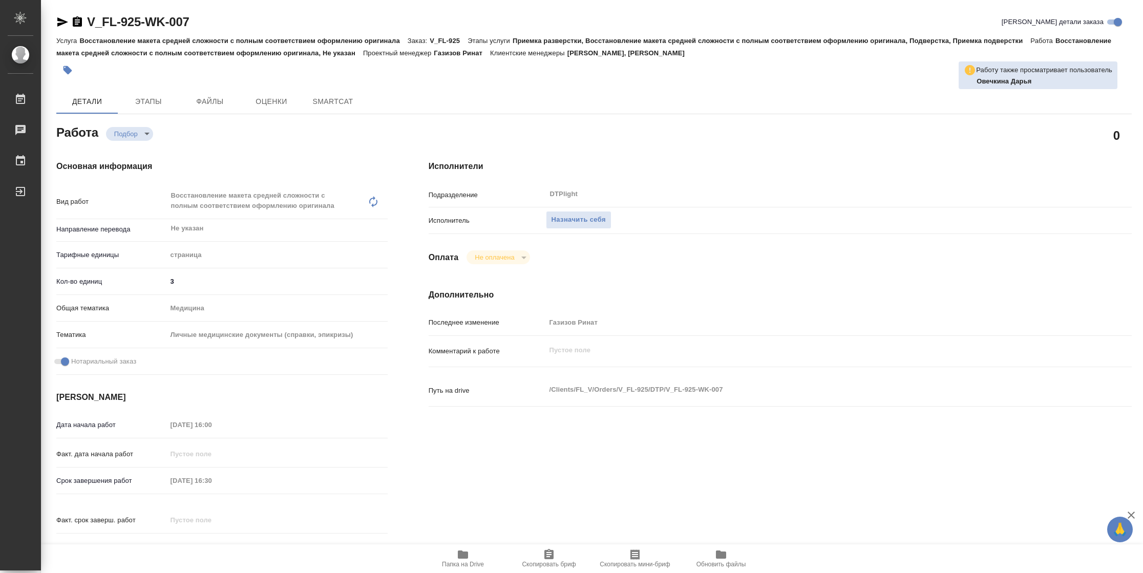
type textarea "x"
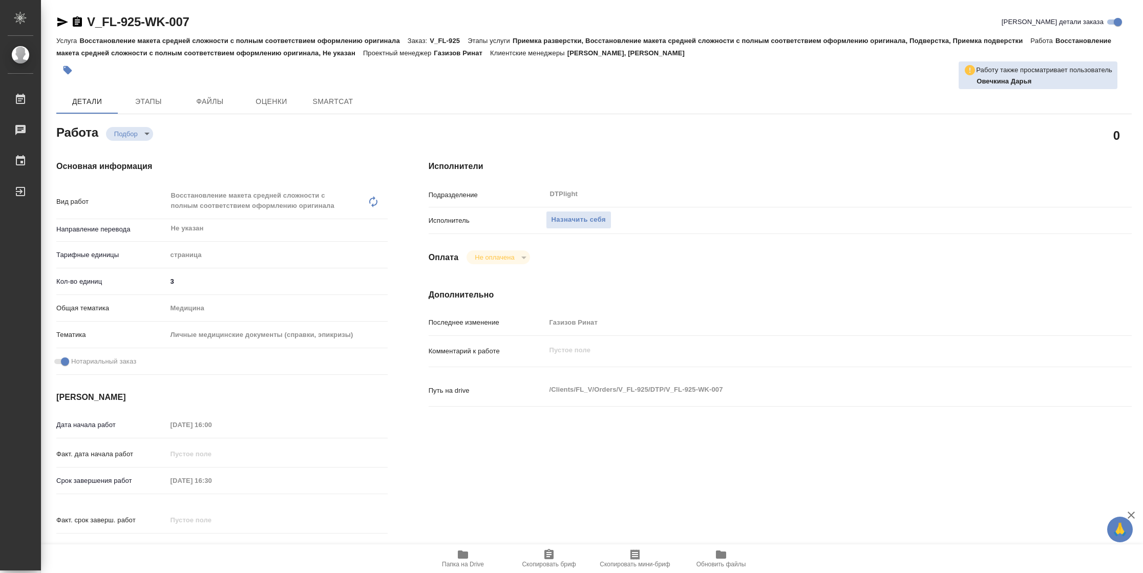
type textarea "x"
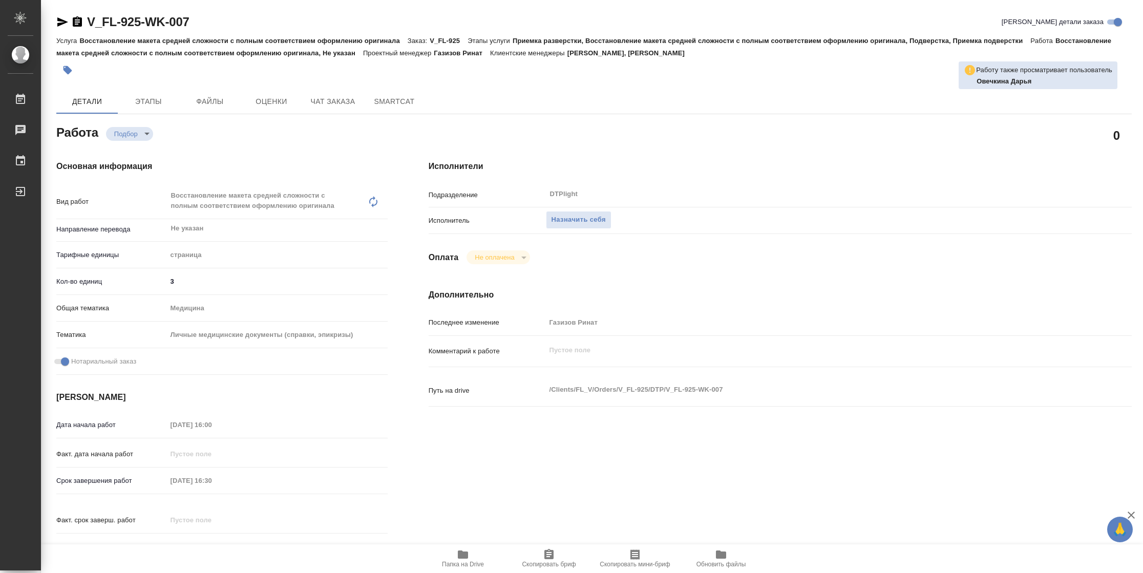
type textarea "x"
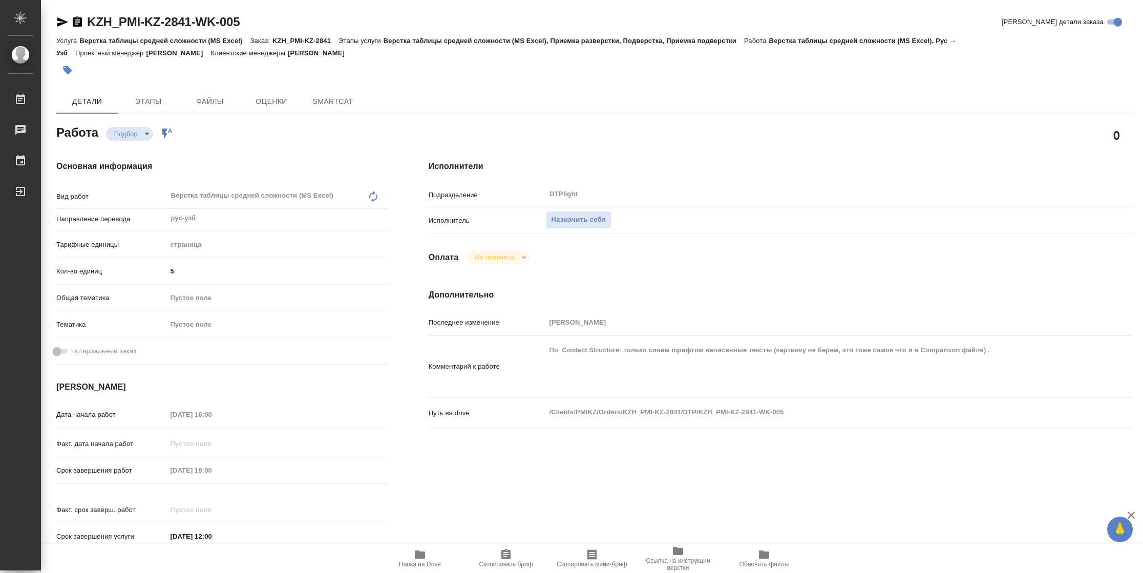
type textarea "x"
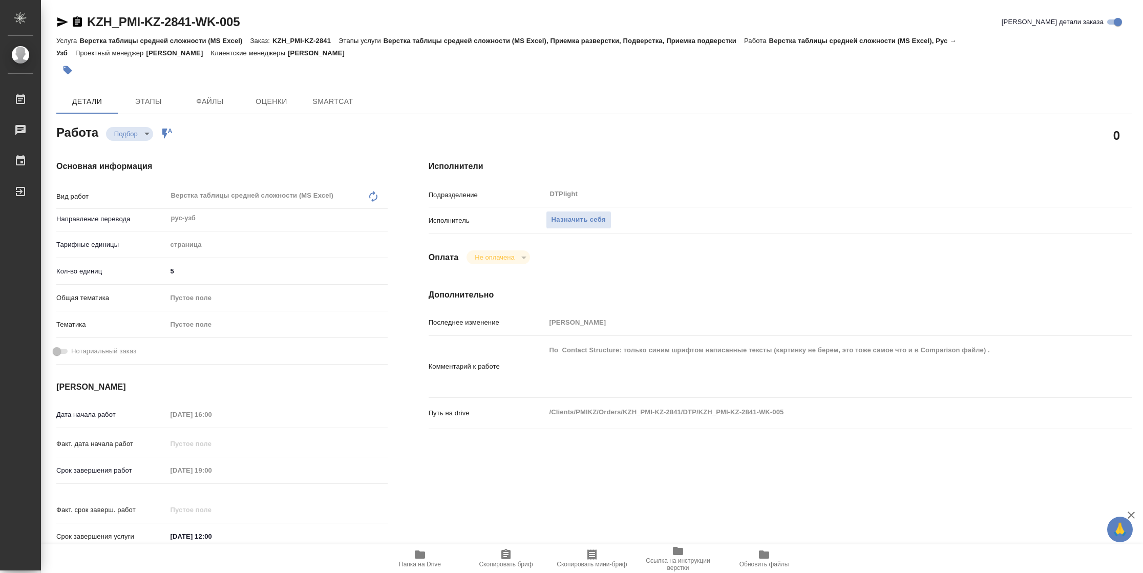
type textarea "x"
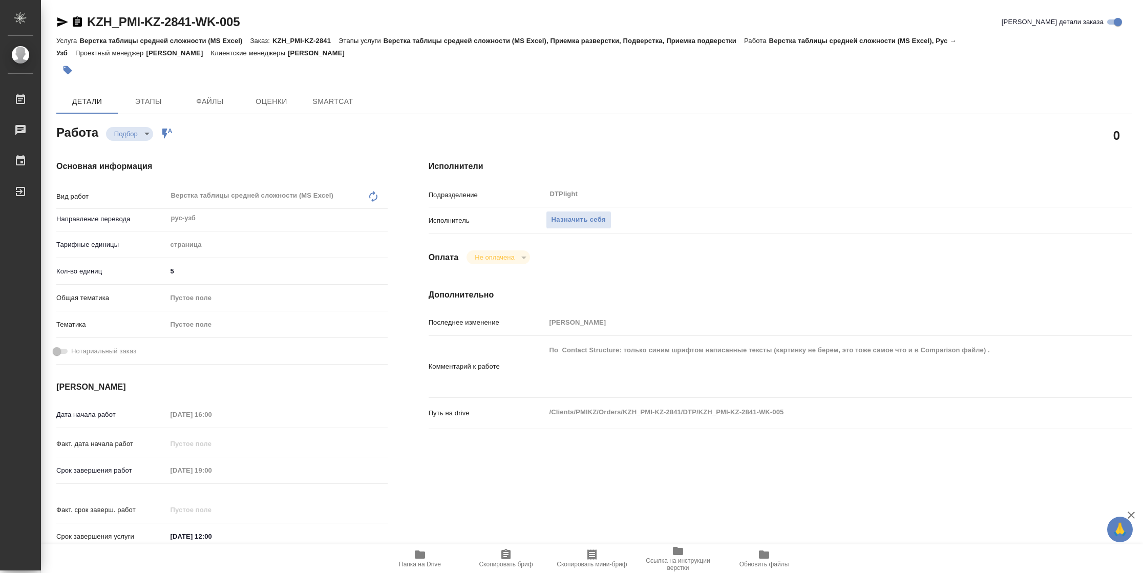
type textarea "x"
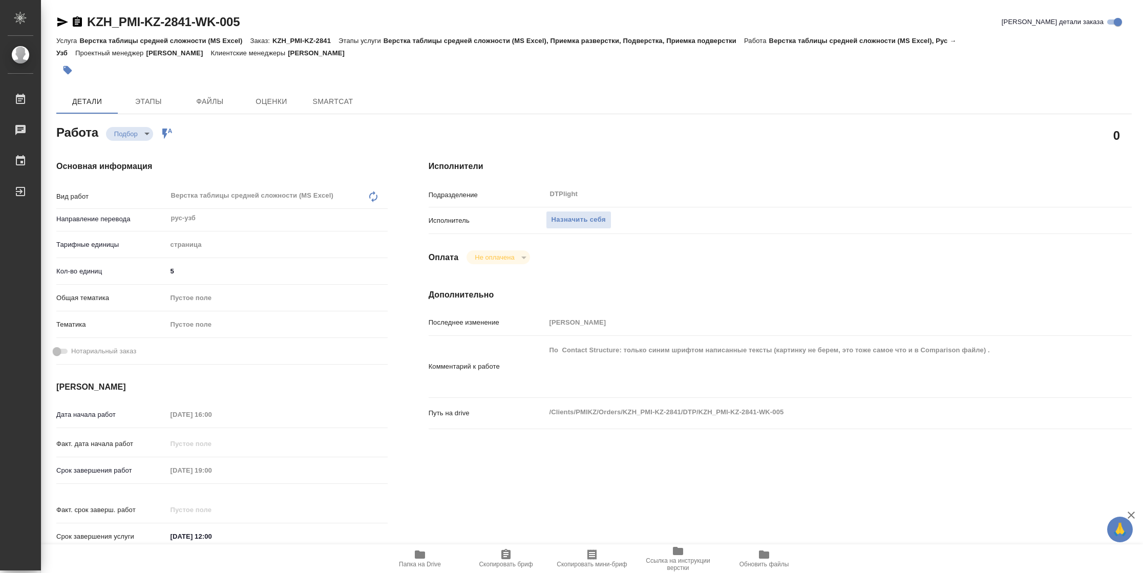
type textarea "x"
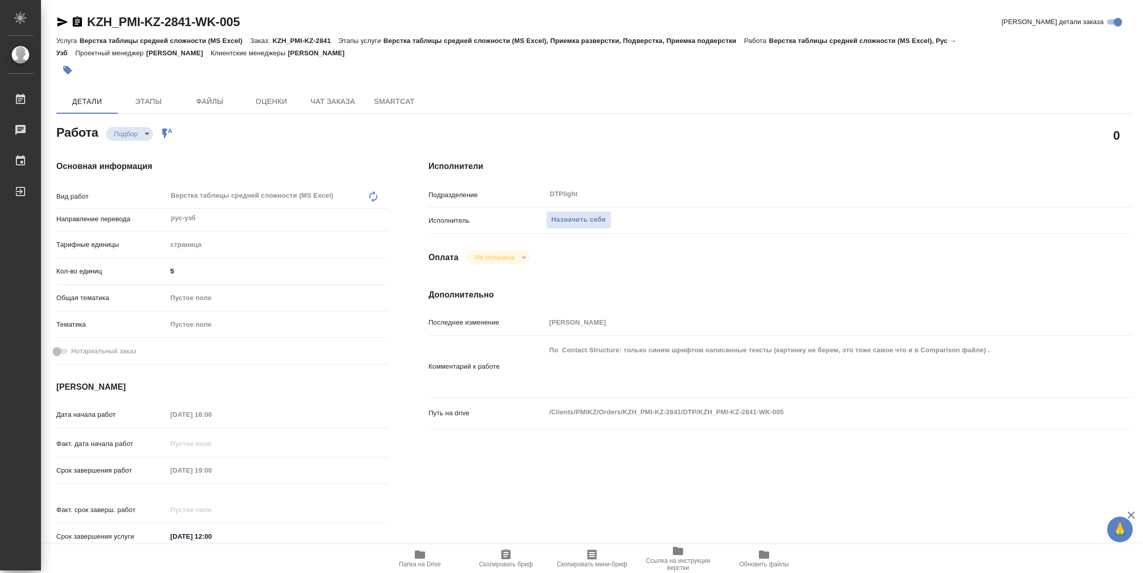
type textarea "x"
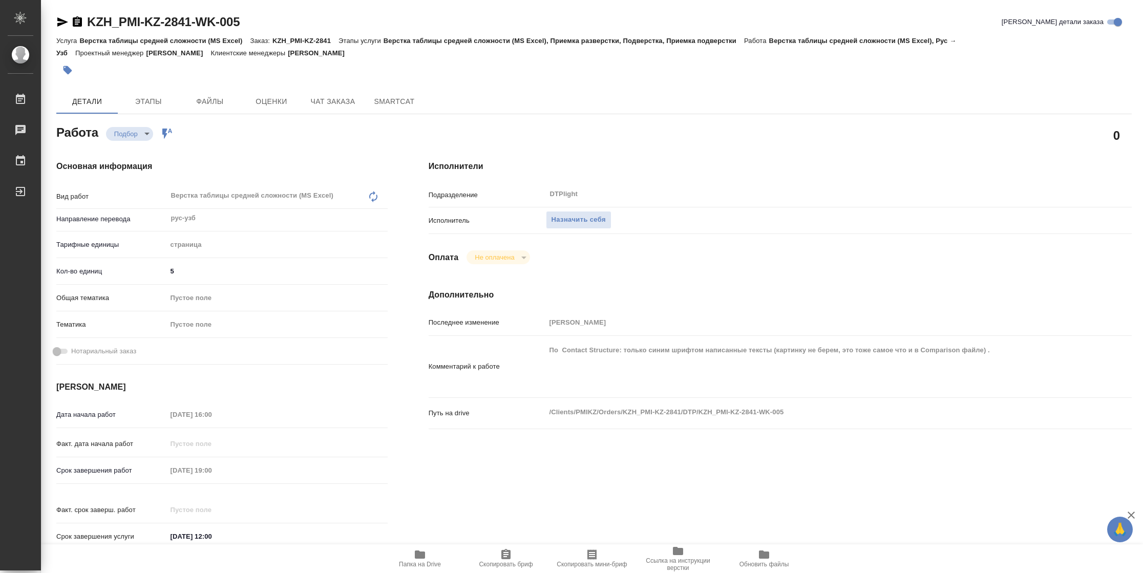
type textarea "x"
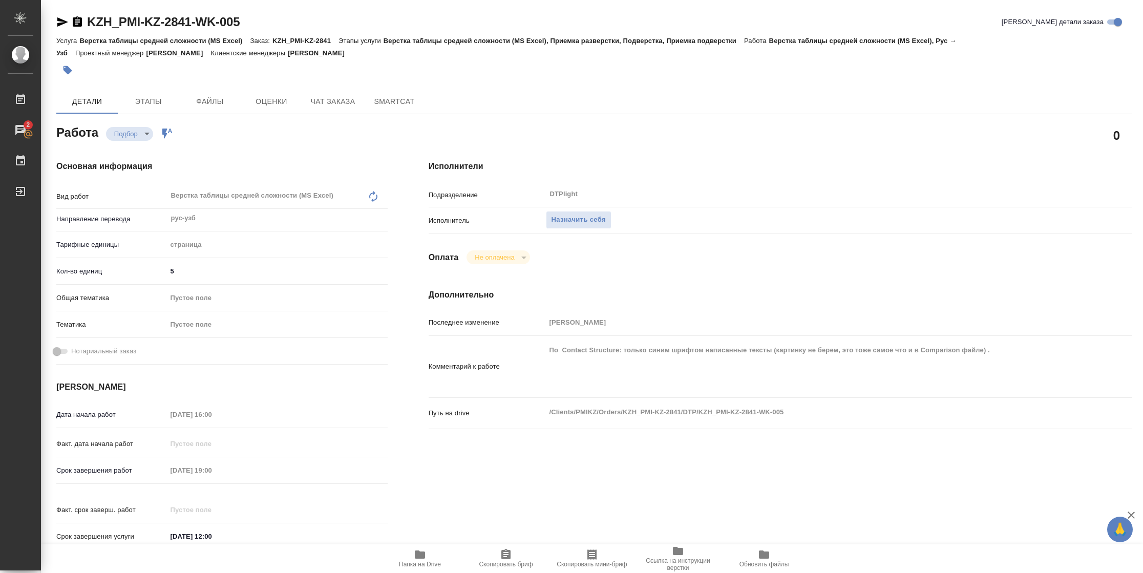
click at [430, 561] on span "Папка на Drive" at bounding box center [420, 564] width 42 height 7
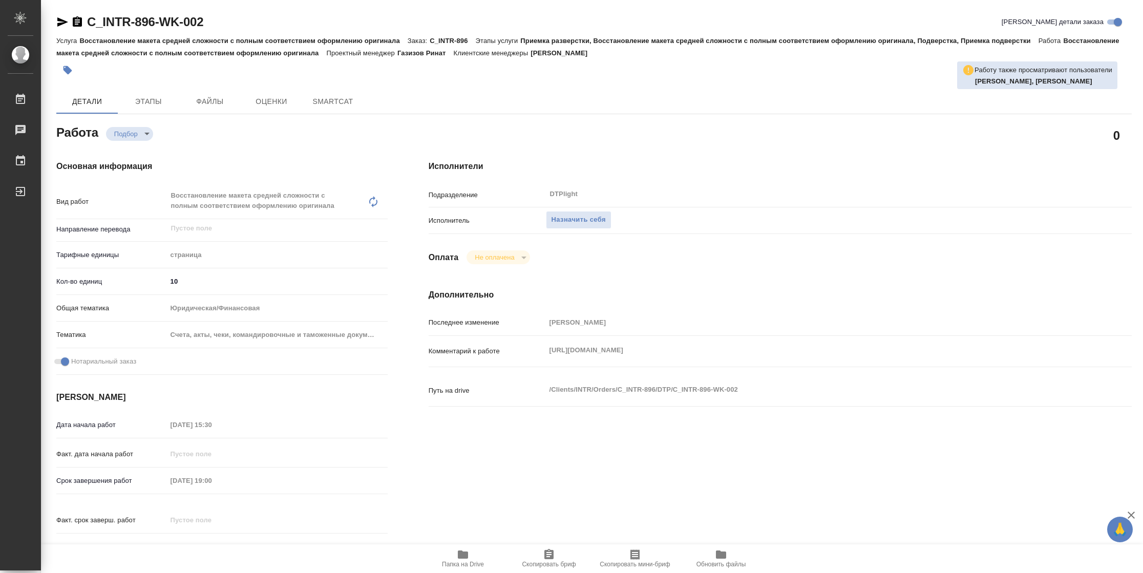
type textarea "x"
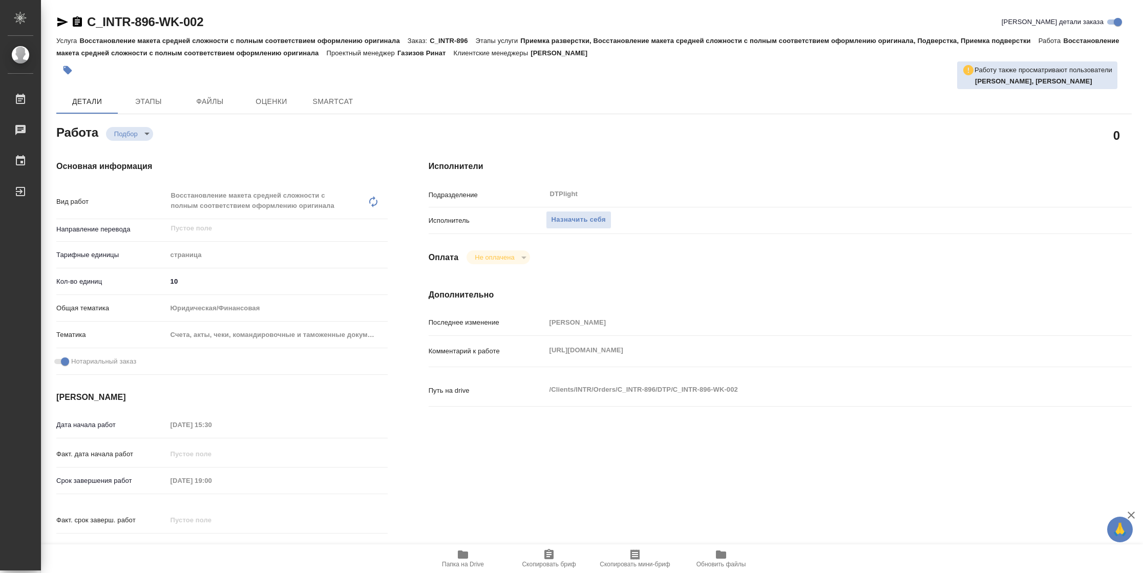
type textarea "x"
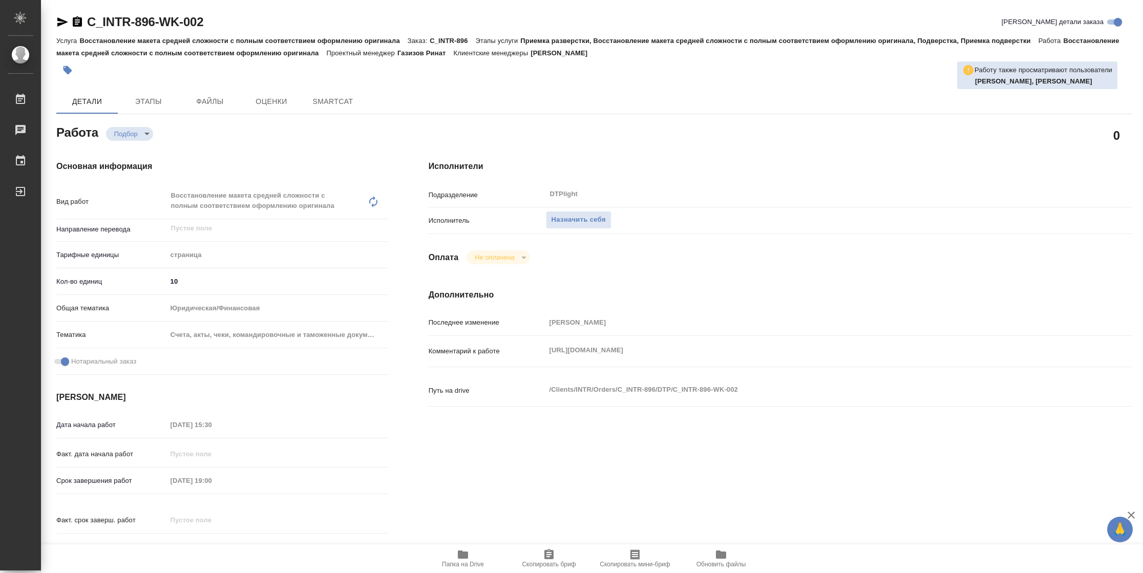
type textarea "x"
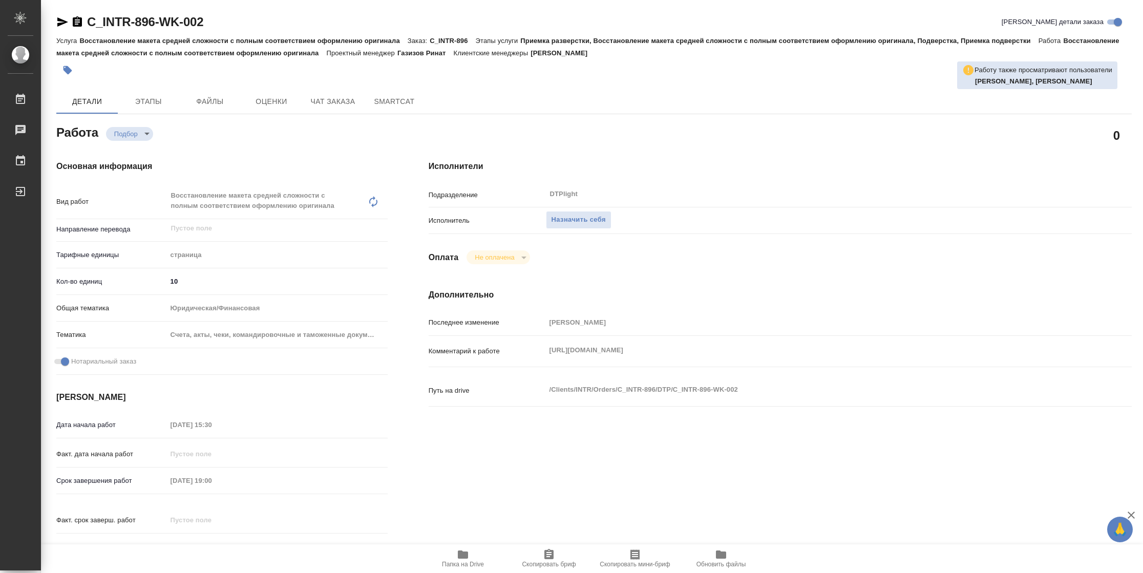
click at [473, 554] on span "Папка на Drive" at bounding box center [463, 558] width 74 height 19
type textarea "x"
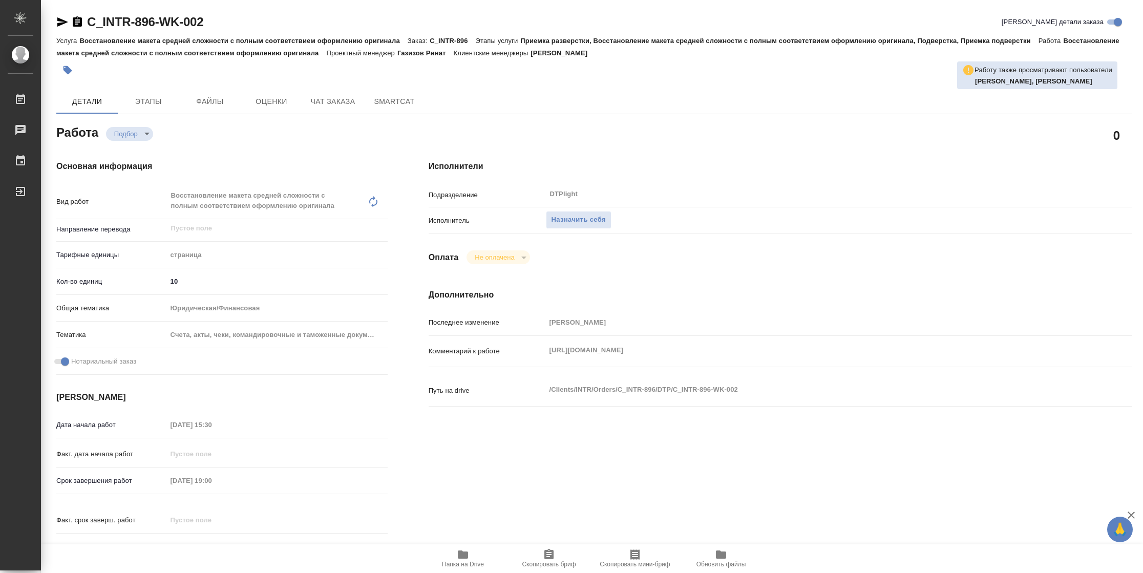
type textarea "x"
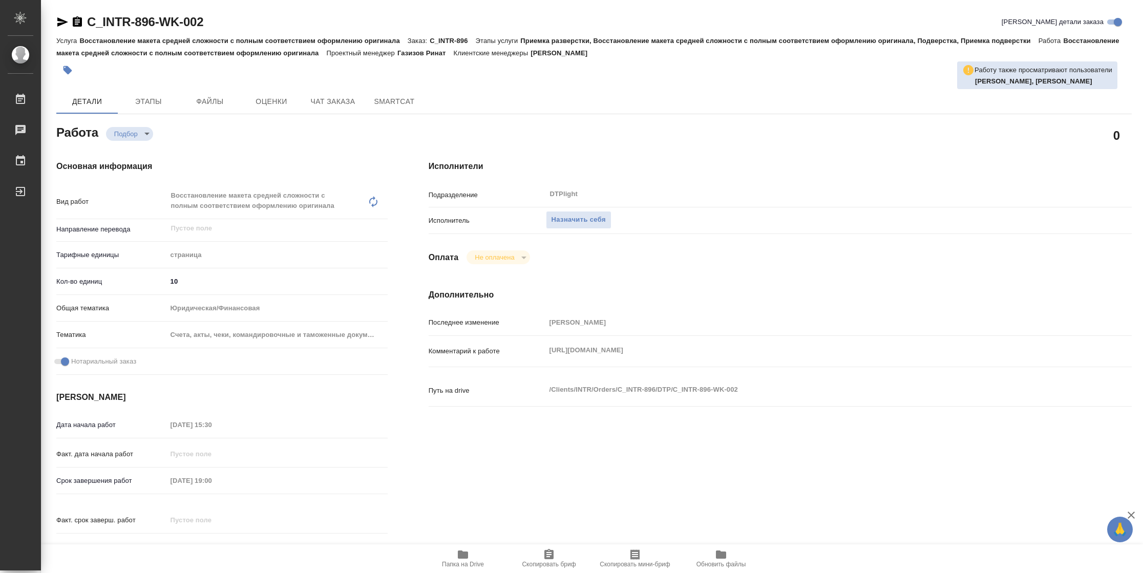
type textarea "x"
click at [555, 218] on span "Назначить себя" at bounding box center [579, 220] width 54 height 12
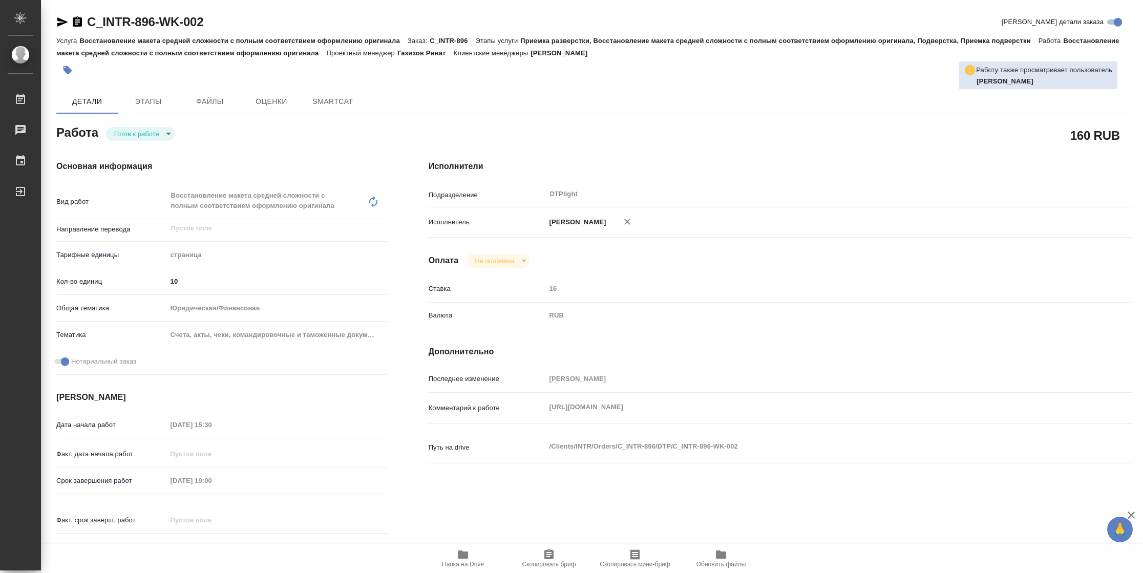
type textarea "x"
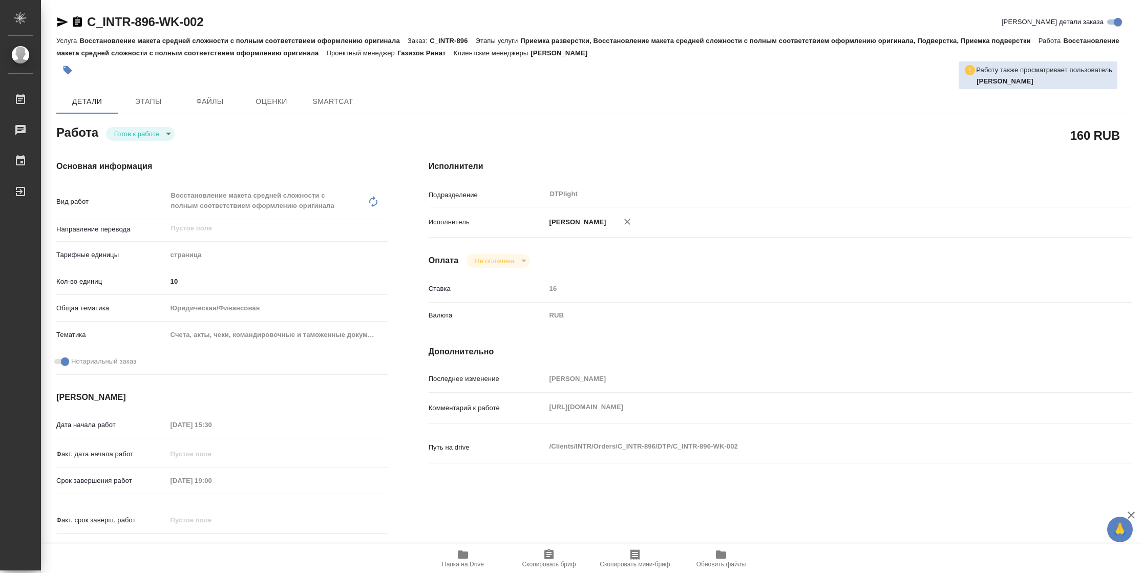
type textarea "x"
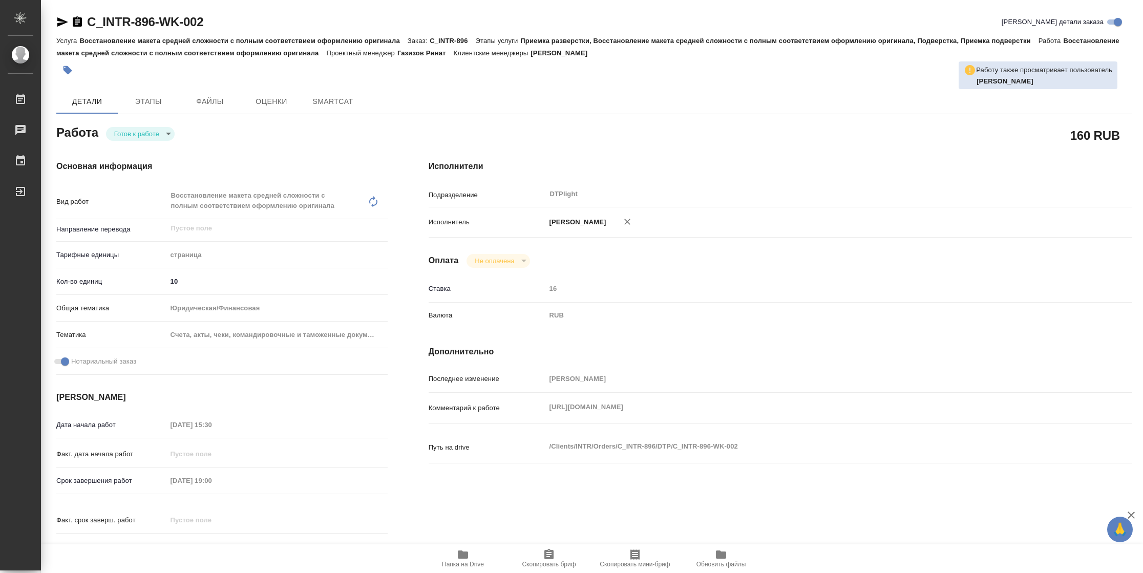
type textarea "x"
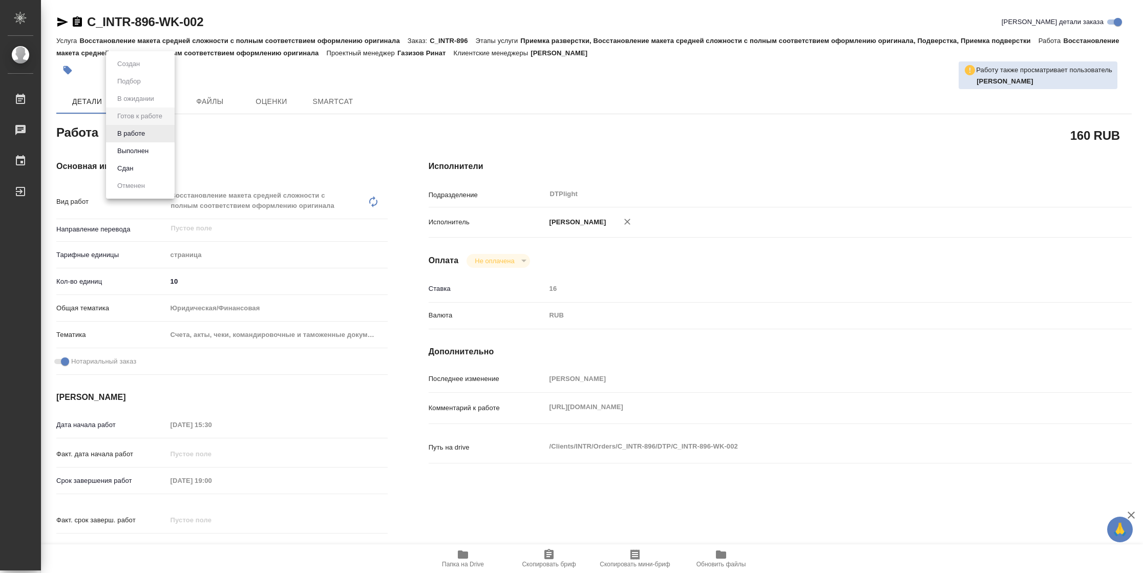
type textarea "x"
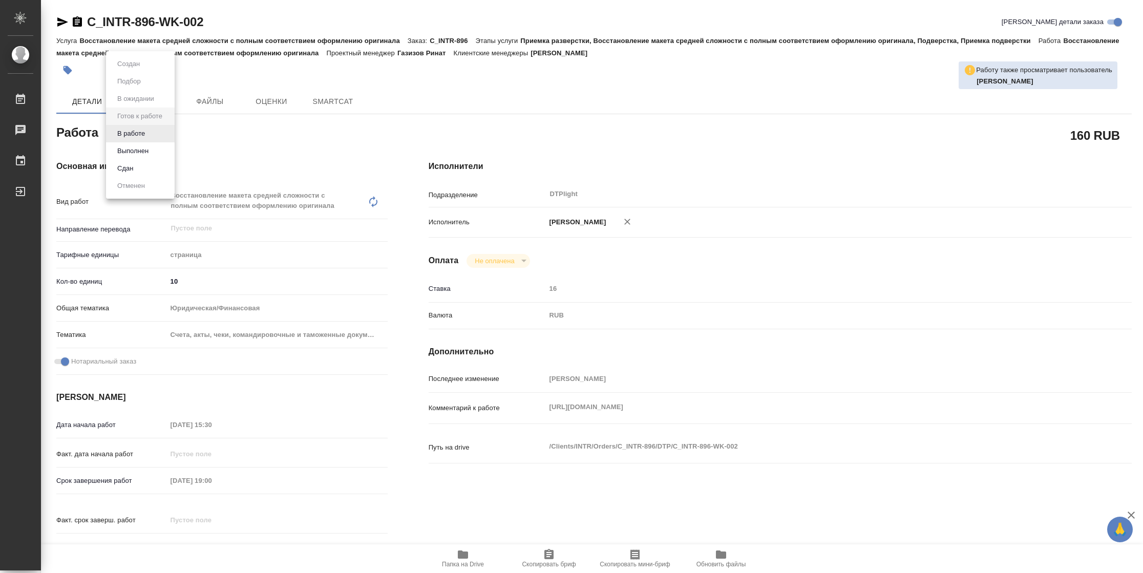
click at [165, 134] on body "🙏 .cls-1 fill:#fff; AWATERA Vasilyeva Natalia Работы Чаты График Выйти C_INTR-8…" at bounding box center [571, 286] width 1143 height 573
click at [146, 128] on button "В работе" at bounding box center [131, 133] width 34 height 11
type textarea "x"
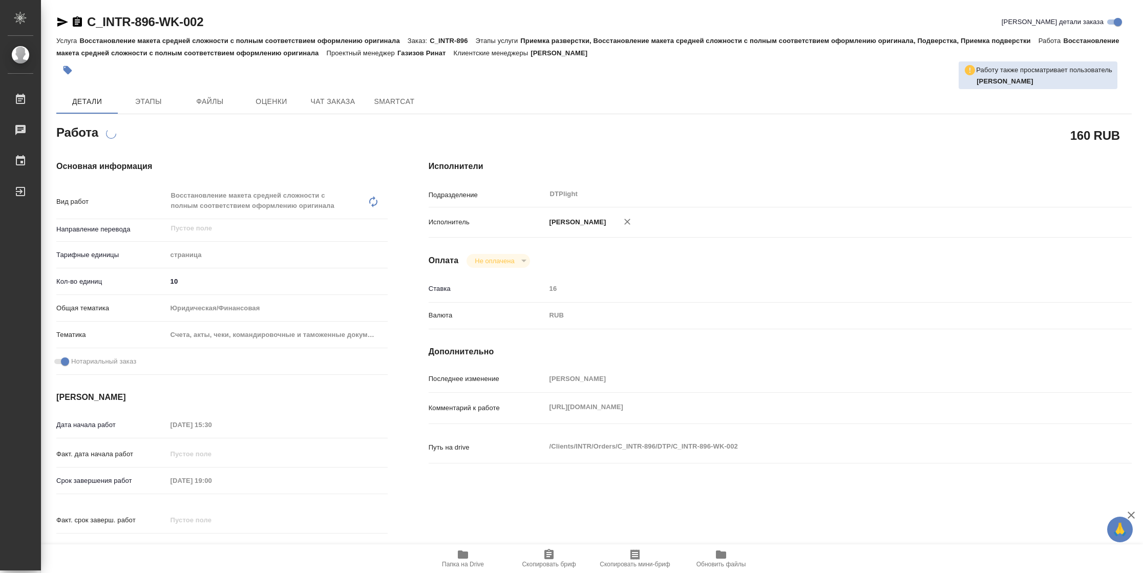
type textarea "x"
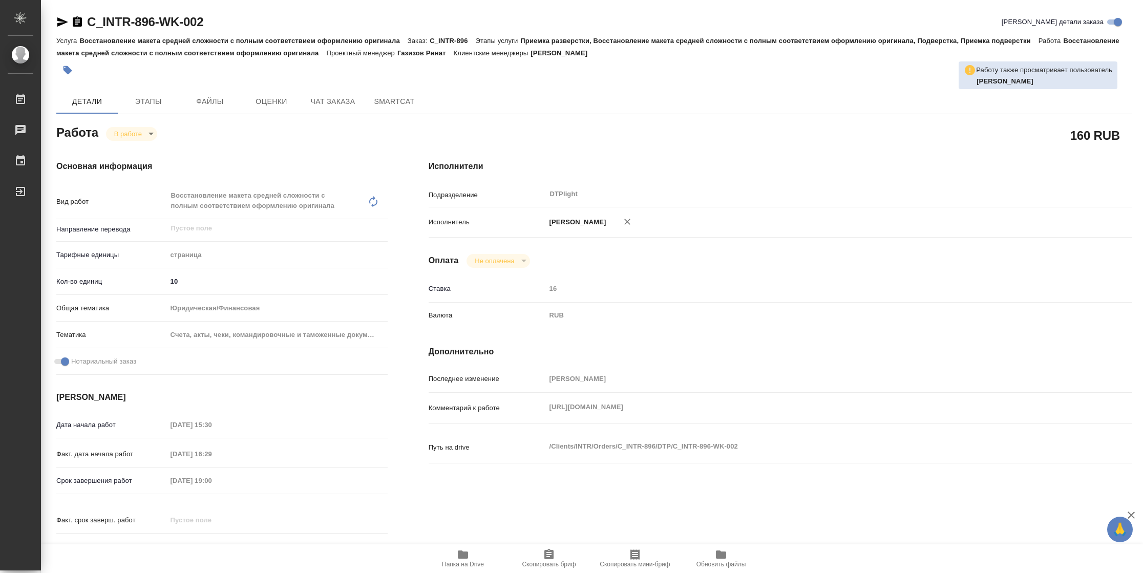
type textarea "x"
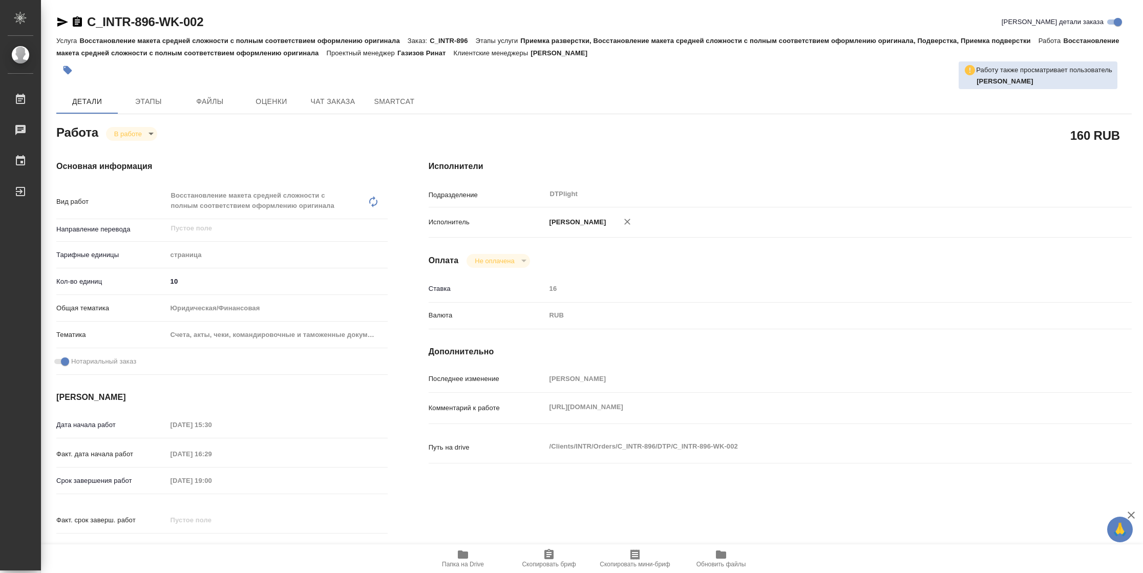
type textarea "x"
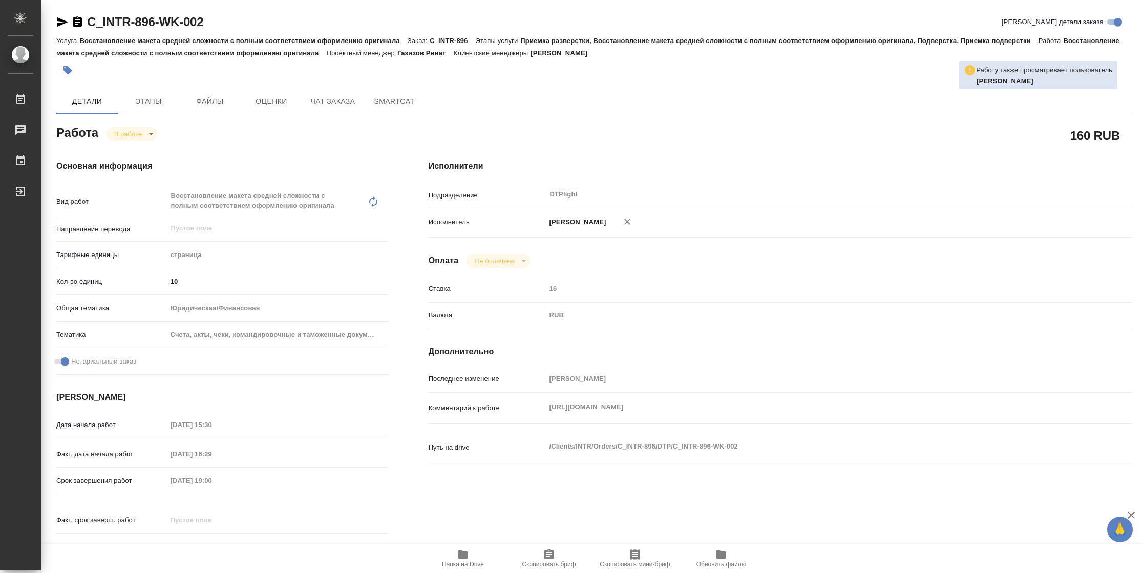
type textarea "x"
drag, startPoint x: 64, startPoint y: 20, endPoint x: 171, endPoint y: 20, distance: 107.1
click at [64, 20] on icon "button" at bounding box center [62, 21] width 11 height 9
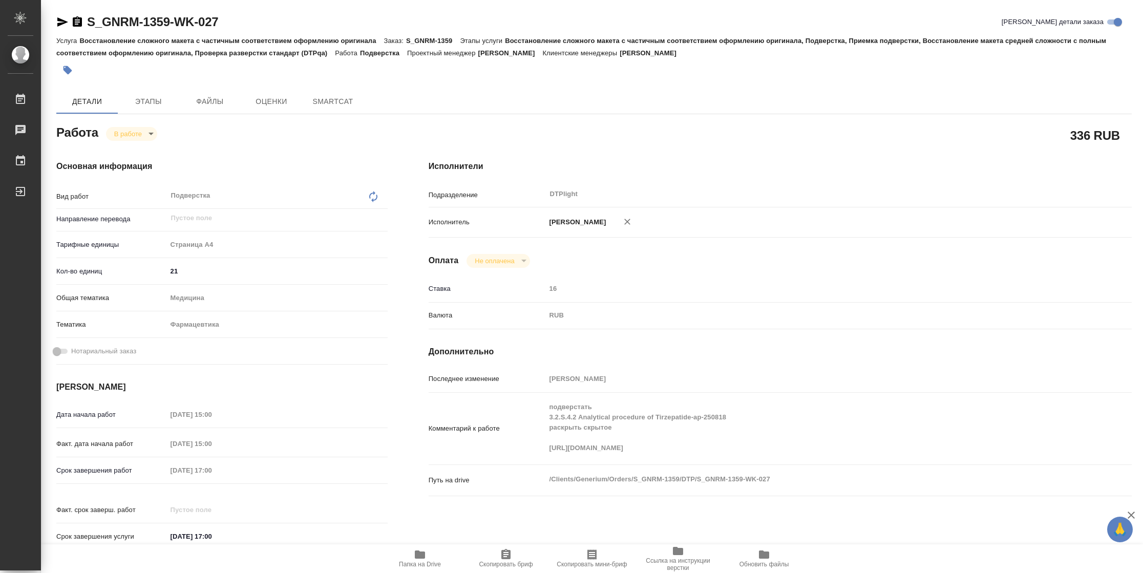
type textarea "x"
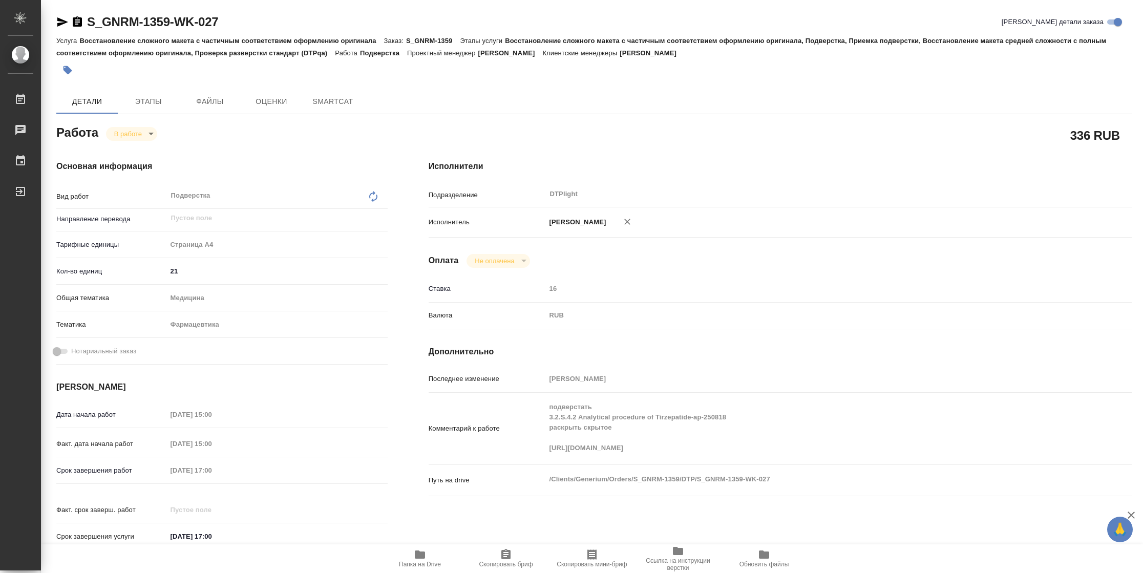
type textarea "x"
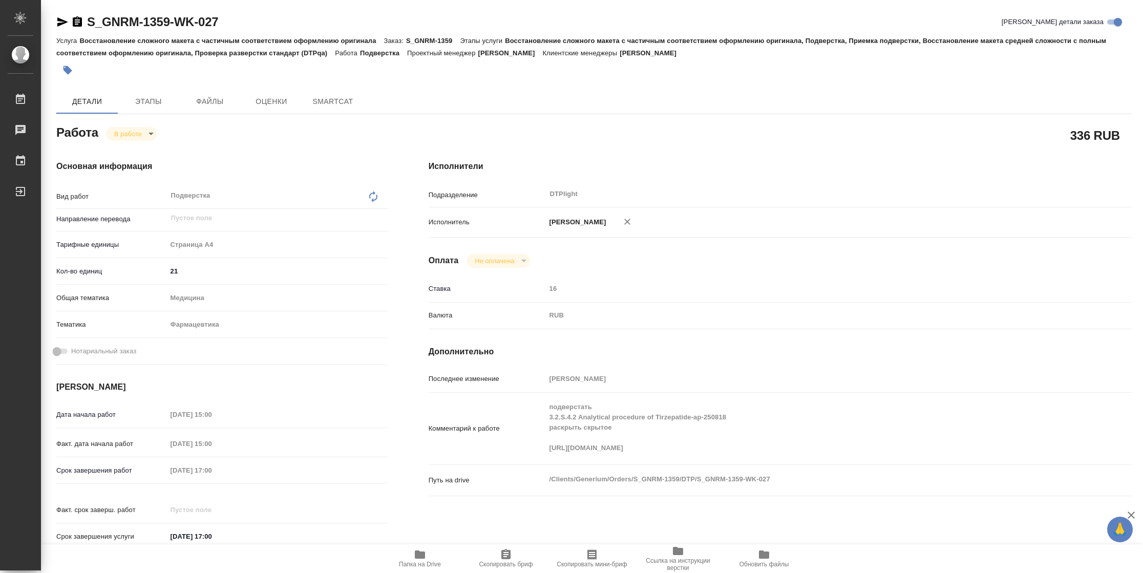
type textarea "x"
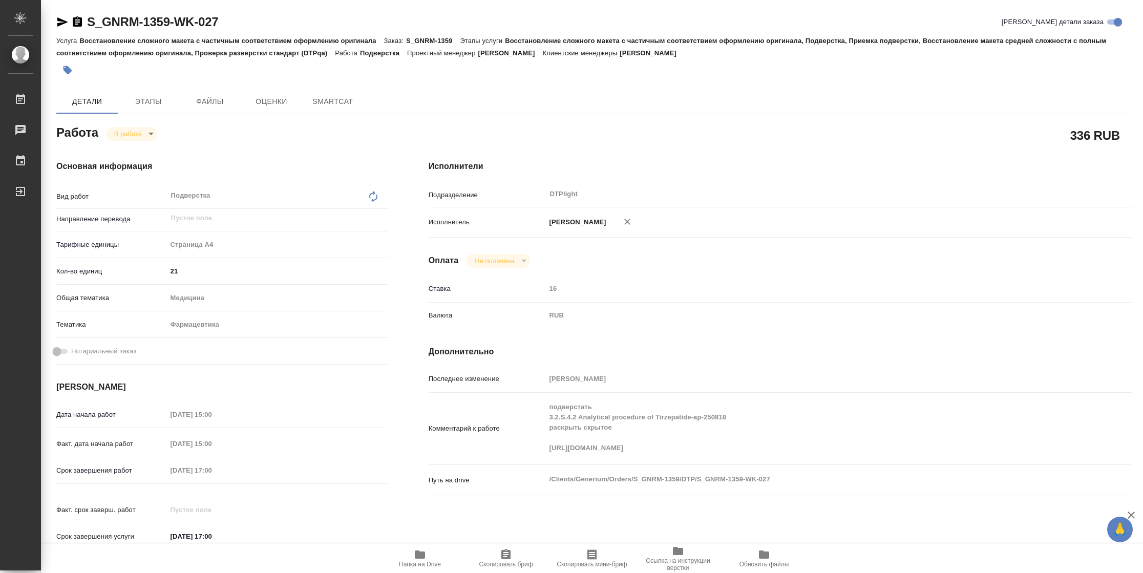
type textarea "x"
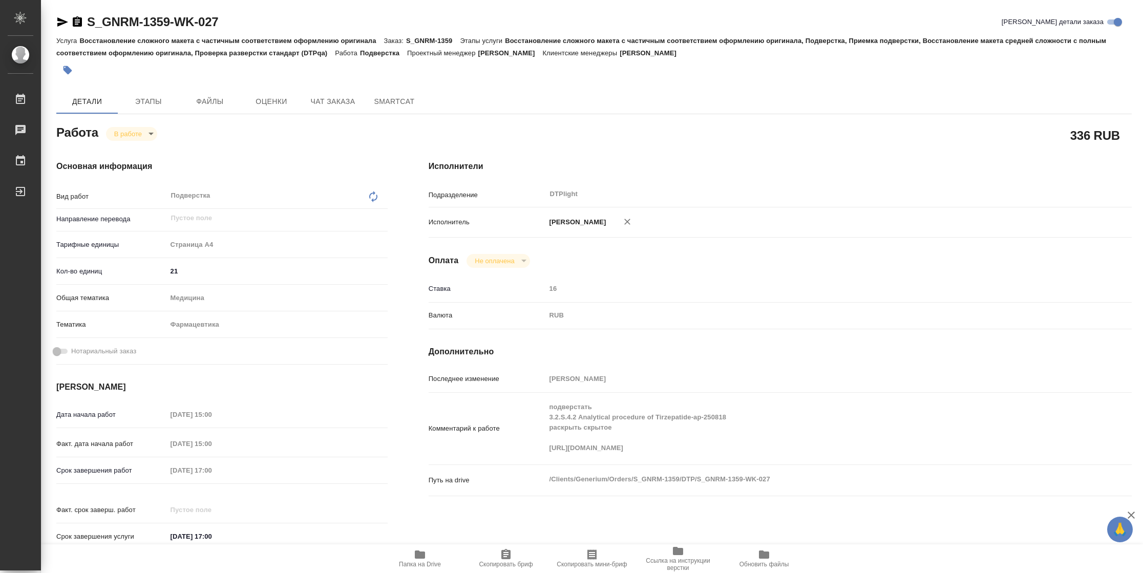
click at [422, 554] on icon "button" at bounding box center [420, 555] width 10 height 8
type textarea "x"
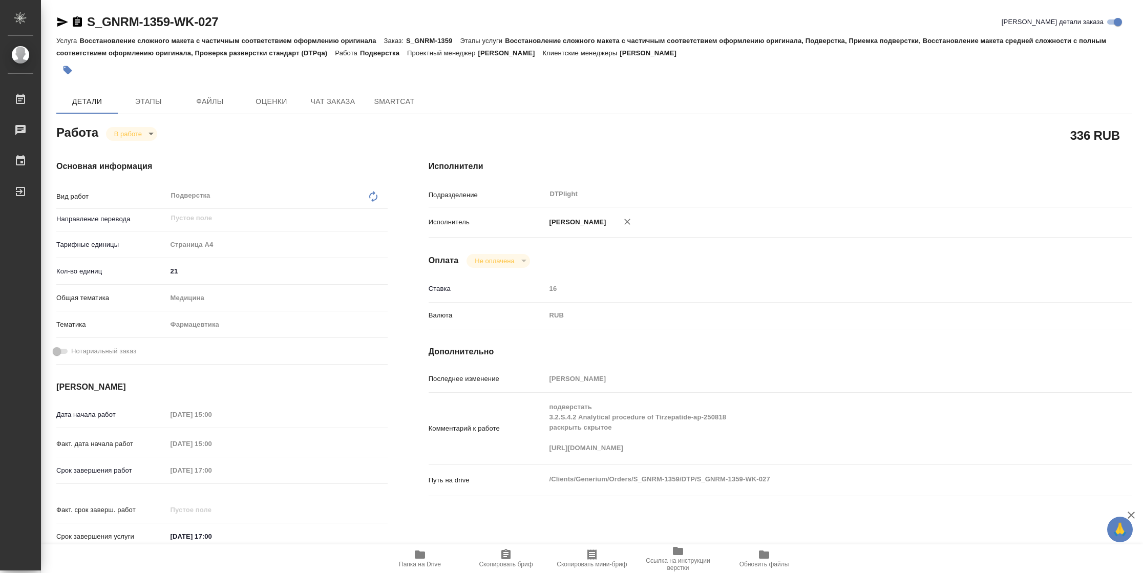
type textarea "x"
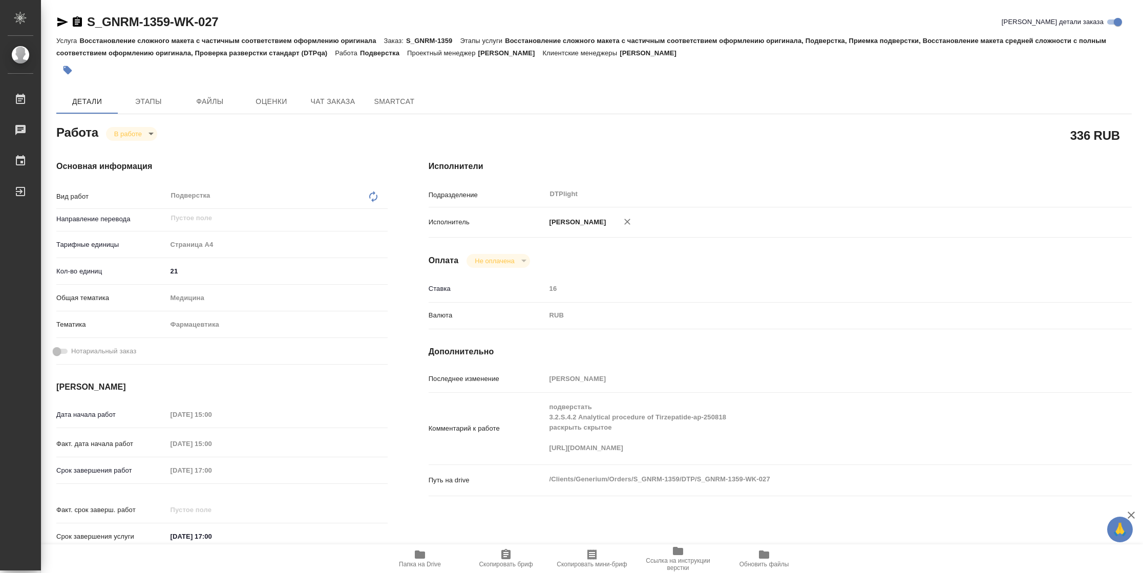
type textarea "x"
click at [140, 138] on body "🙏 .cls-1 fill:#fff; AWATERA [PERSON_NAME] 2 Чаты График Выйти S_GNRM-1359-WK-02…" at bounding box center [571, 286] width 1143 height 573
drag, startPoint x: 141, startPoint y: 151, endPoint x: 235, endPoint y: 132, distance: 96.1
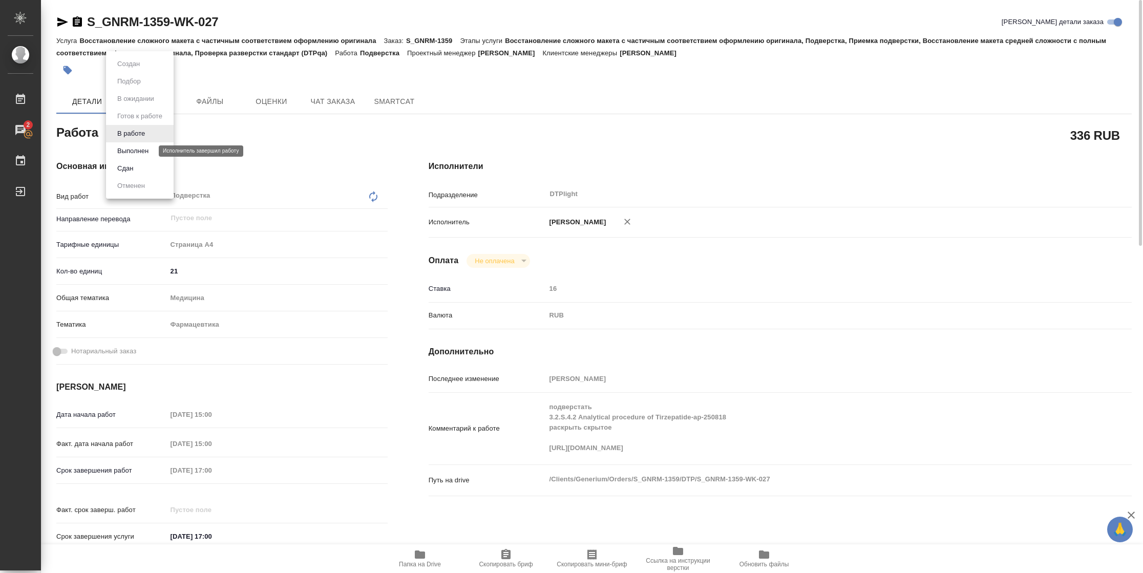
click at [142, 151] on button "Выполнен" at bounding box center [132, 150] width 37 height 11
type textarea "x"
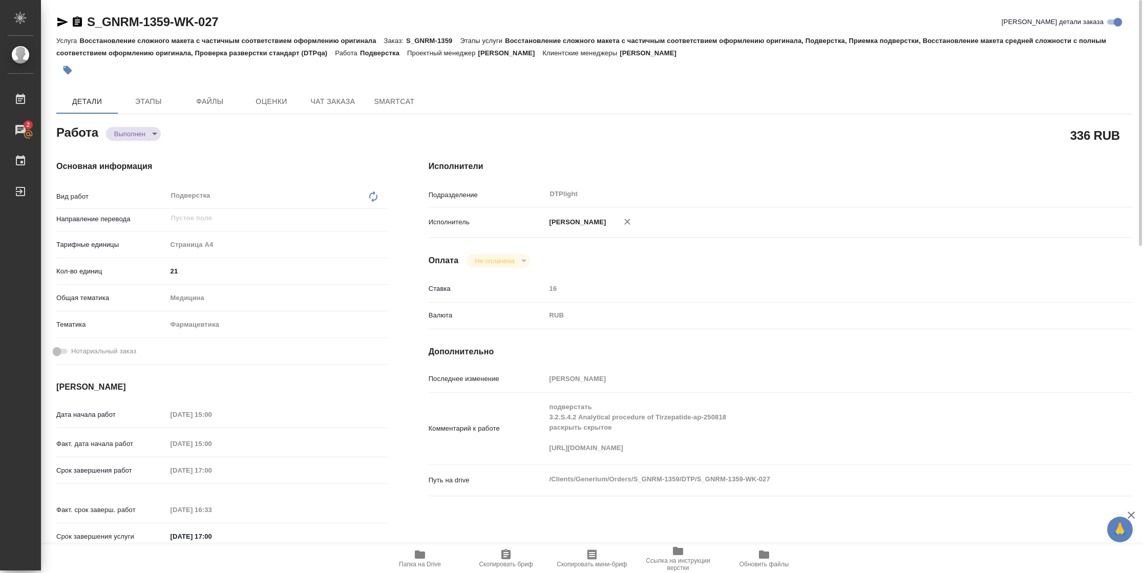
type textarea "x"
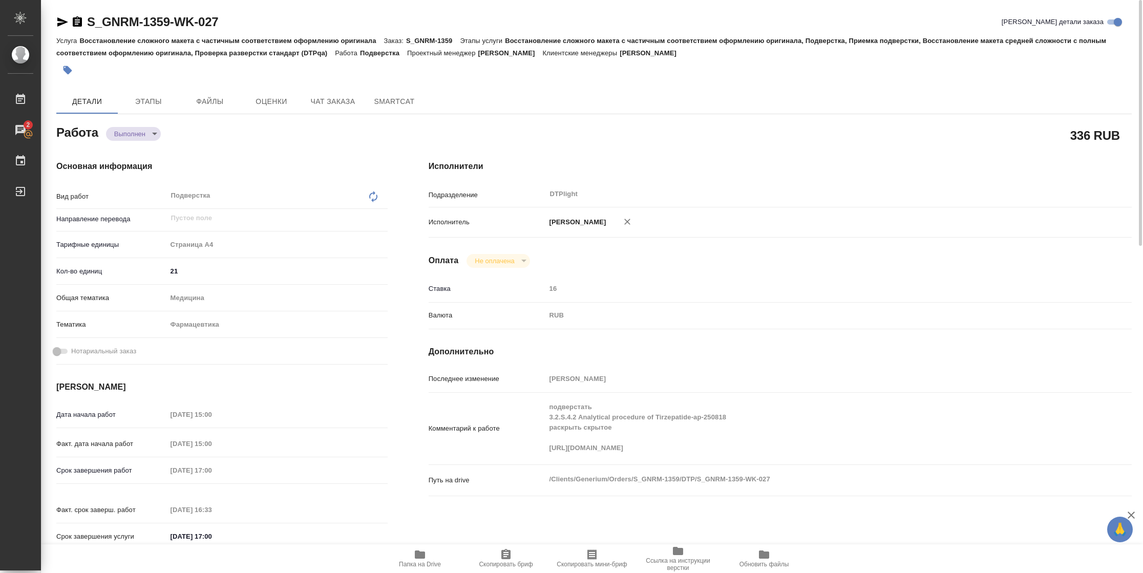
type textarea "x"
click at [66, 24] on icon "button" at bounding box center [62, 22] width 12 height 12
